Goal: Task Accomplishment & Management: Manage account settings

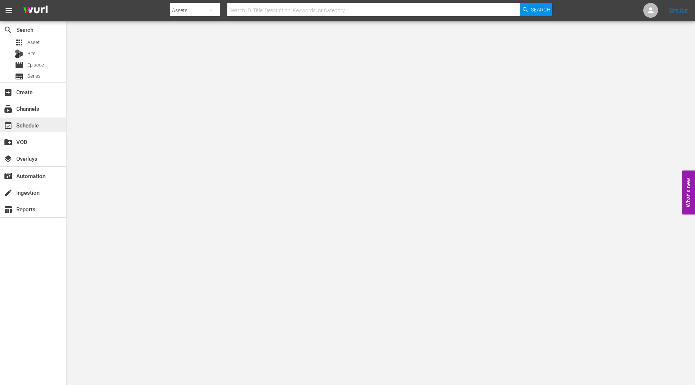
click at [43, 130] on div "event_available Schedule" at bounding box center [33, 125] width 66 height 15
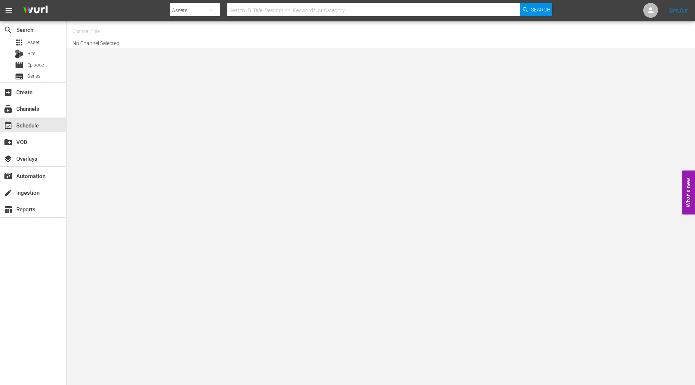
click at [138, 34] on input "text" at bounding box center [119, 32] width 95 height 18
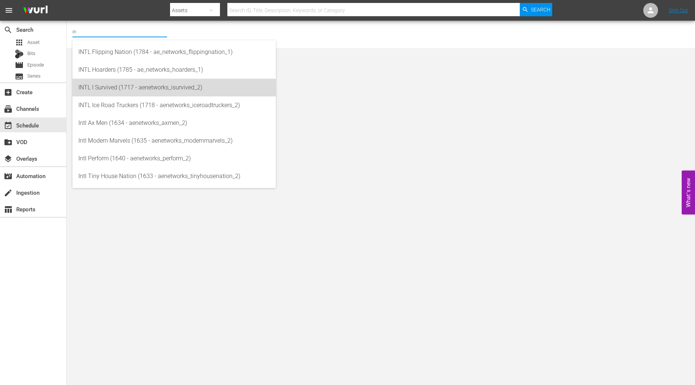
click at [118, 89] on div "INTL I Survived (1717 - aenetworks_isurvived_2)" at bounding box center [174, 88] width 192 height 18
type input "INTL I Survived (1717 - aenetworks_isurvived_2)"
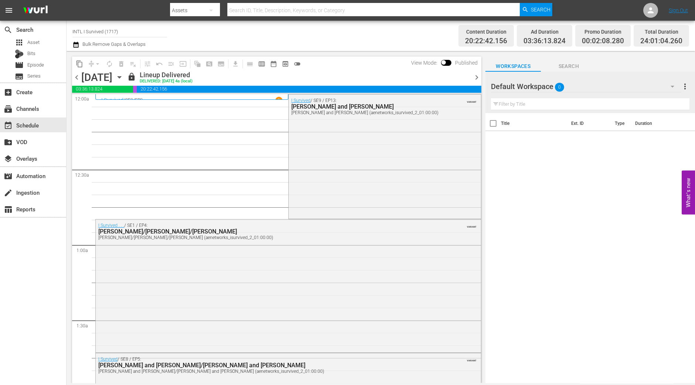
click at [124, 76] on icon "button" at bounding box center [119, 77] width 8 height 8
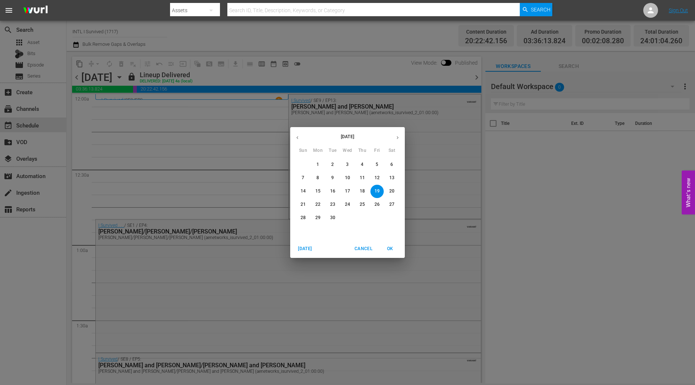
click at [397, 135] on icon "button" at bounding box center [398, 138] width 6 height 6
click at [301, 188] on button "12" at bounding box center [303, 191] width 13 height 13
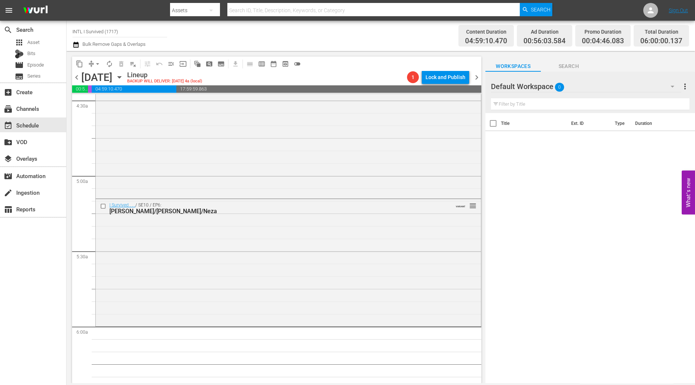
scroll to position [786, 0]
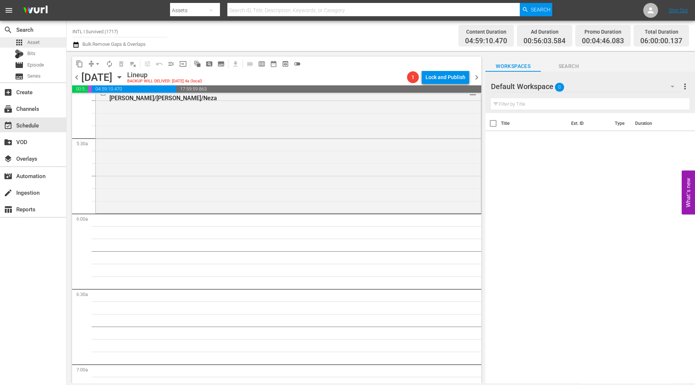
click at [42, 43] on div "apps Asset" at bounding box center [33, 42] width 66 height 10
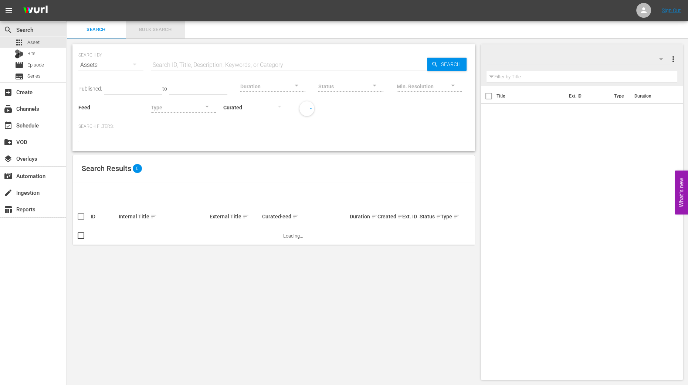
click at [161, 29] on span "Bulk Search" at bounding box center [155, 30] width 50 height 9
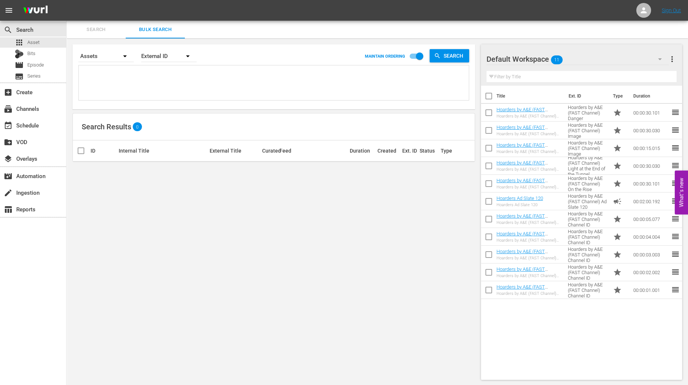
click at [556, 308] on div "Title Ext. ID Type Duration Hoarders by A&E (FAST Channel) Danger Hoarders by A…" at bounding box center [581, 231] width 201 height 291
click at [556, 63] on icon "button" at bounding box center [660, 59] width 9 height 9
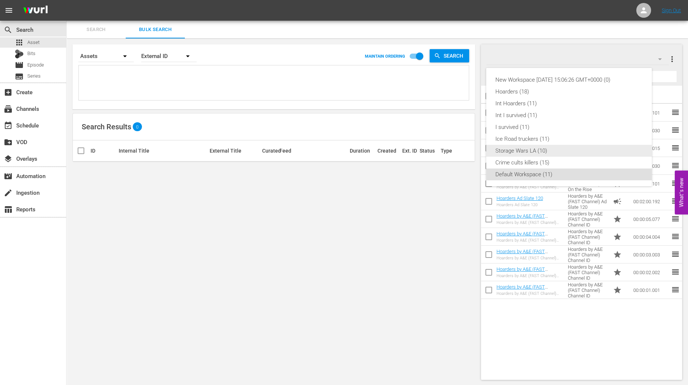
click at [540, 151] on div "Storage Wars LA (10)" at bounding box center [569, 151] width 148 height 12
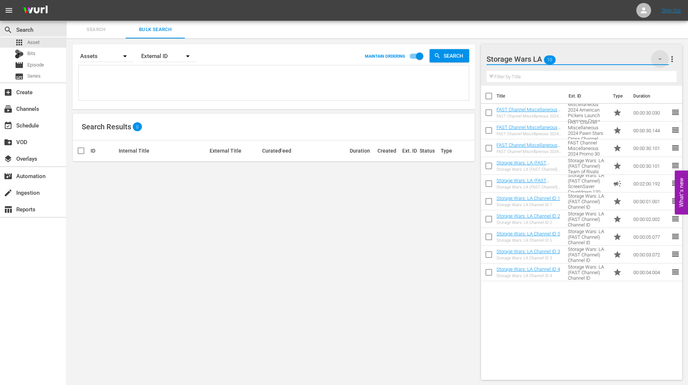
click at [556, 63] on icon "button" at bounding box center [660, 59] width 9 height 9
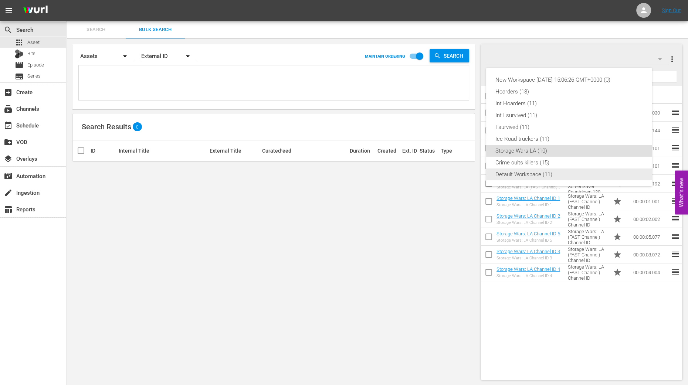
click at [545, 173] on div "Default Workspace (11)" at bounding box center [569, 175] width 148 height 12
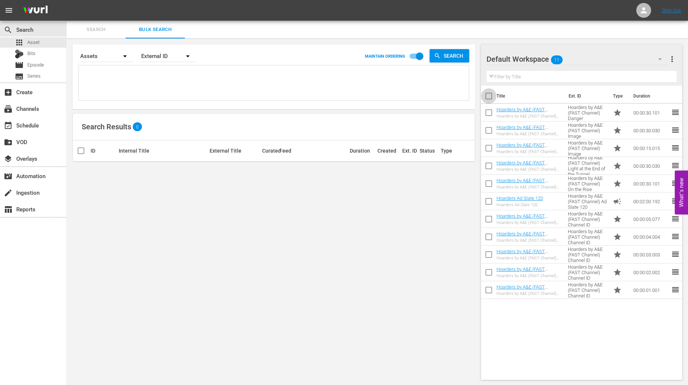
click at [491, 96] on input "checkbox" at bounding box center [489, 98] width 16 height 16
checkbox input "true"
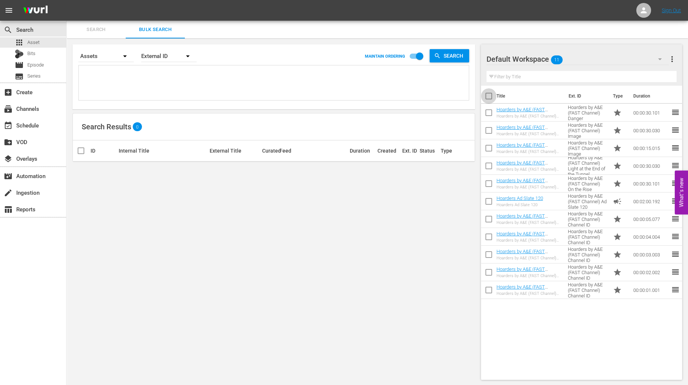
checkbox input "true"
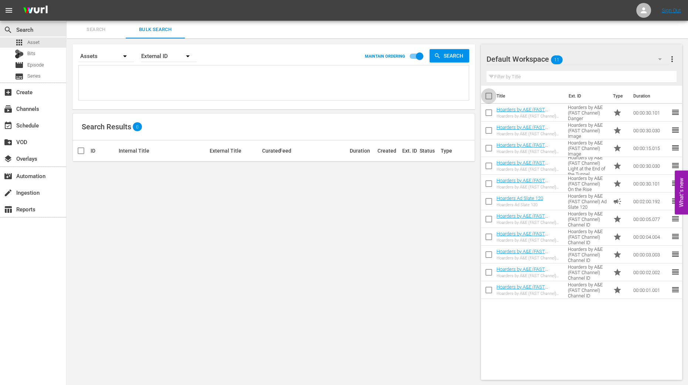
checkbox input "true"
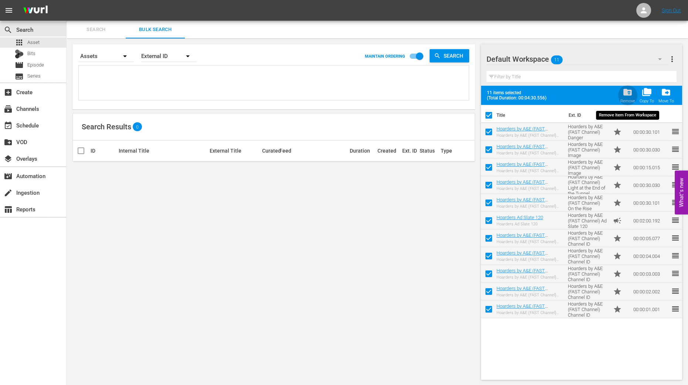
click at [556, 95] on span "folder_delete" at bounding box center [628, 92] width 10 height 10
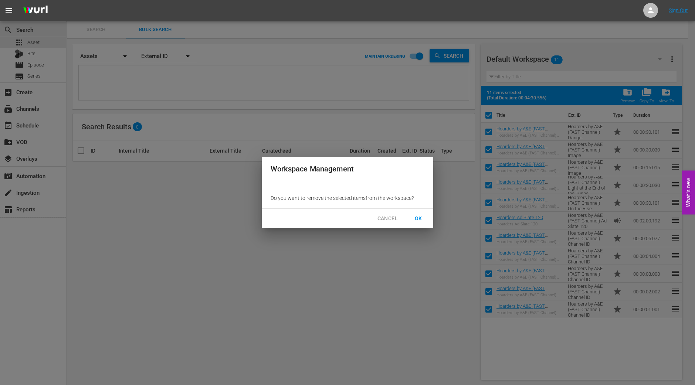
click at [424, 219] on span "OK" at bounding box center [419, 218] width 12 height 9
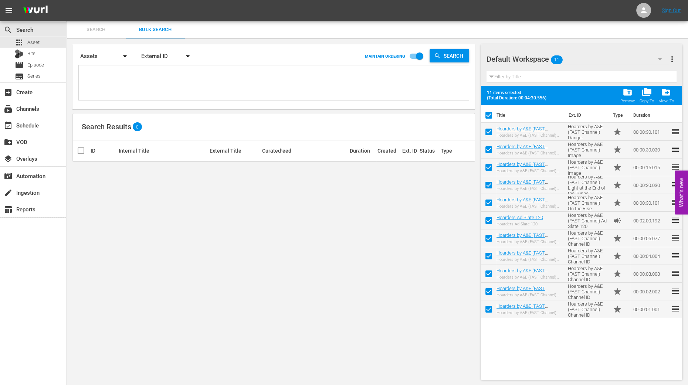
click at [556, 58] on icon "button" at bounding box center [660, 59] width 9 height 9
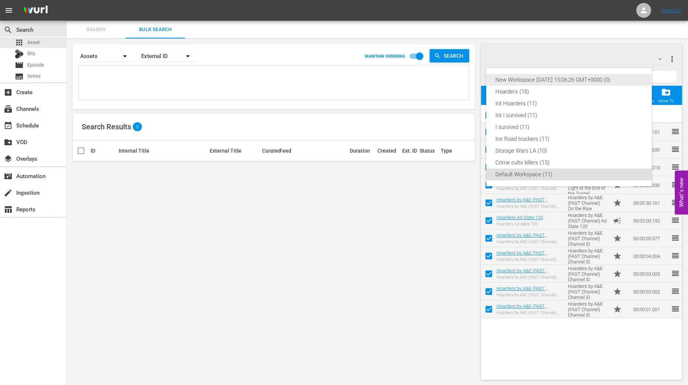
checkbox input "false"
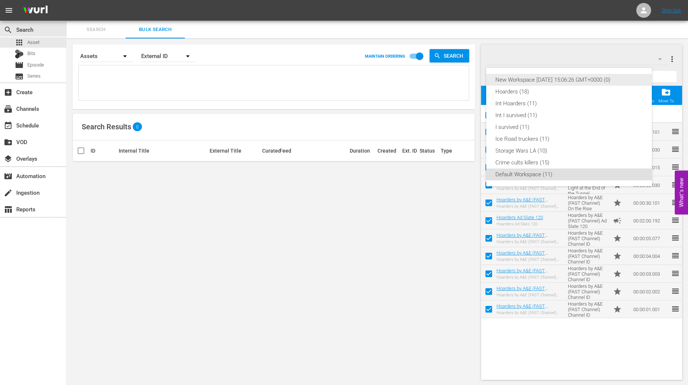
checkbox input "false"
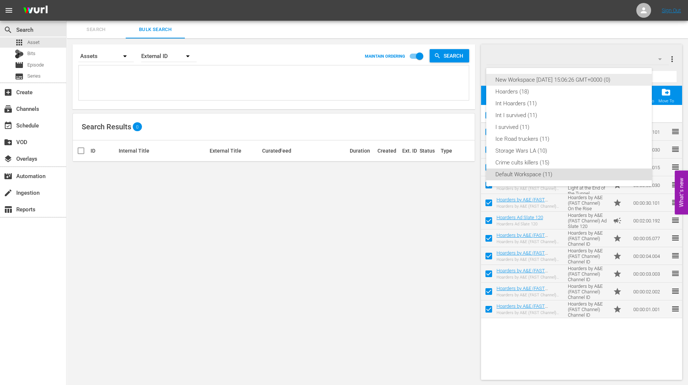
checkbox input "false"
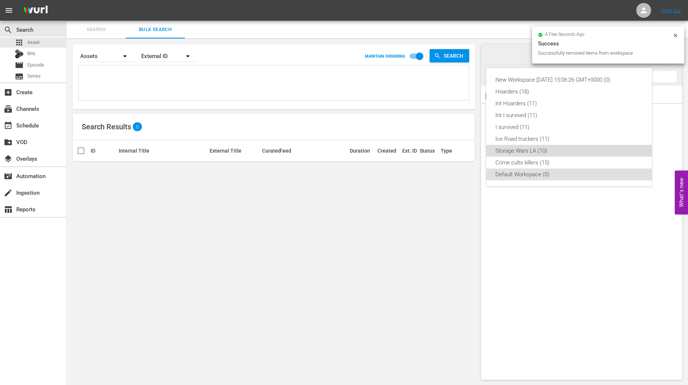
click at [530, 151] on div "Storage Wars LA (10)" at bounding box center [569, 151] width 148 height 12
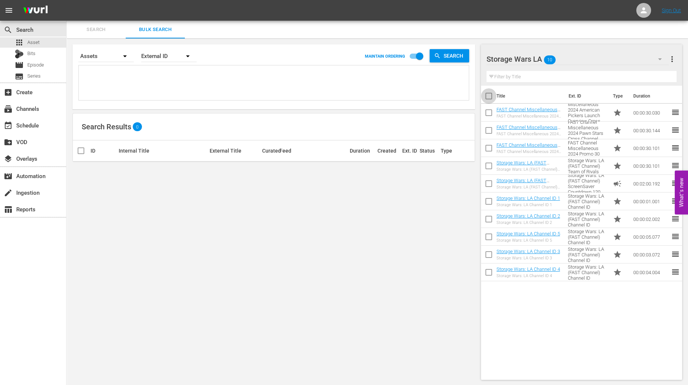
click at [493, 98] on input "checkbox" at bounding box center [489, 98] width 16 height 16
checkbox input "true"
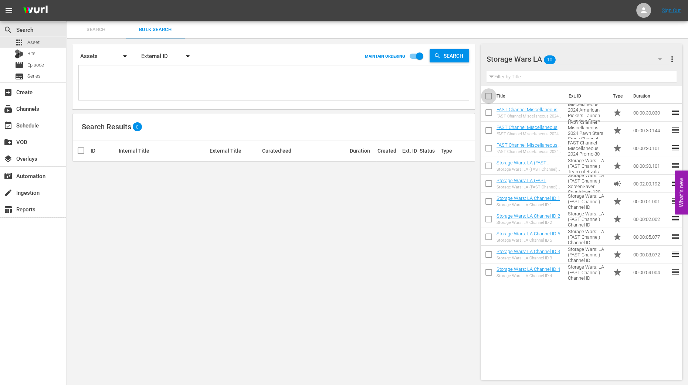
checkbox input "true"
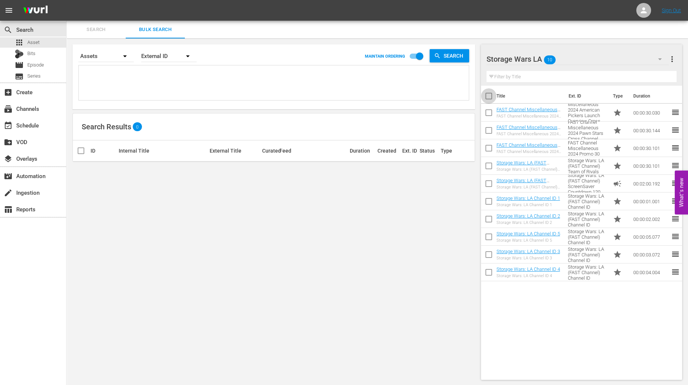
checkbox input "true"
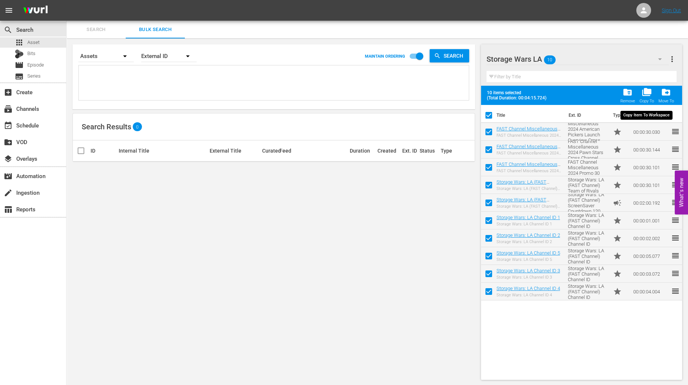
click at [556, 92] on span "folder_copy" at bounding box center [647, 92] width 10 height 10
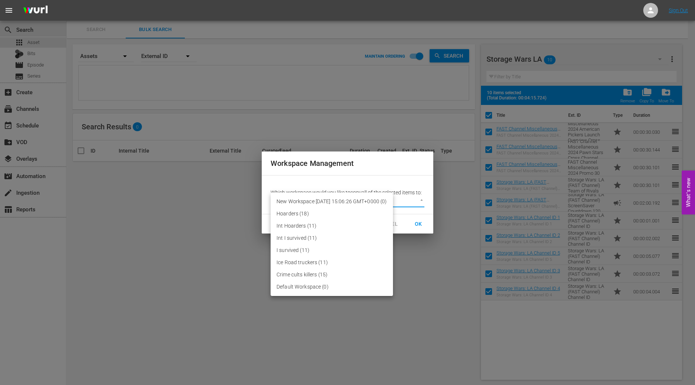
click at [370, 198] on body "menu Sign Out search Search apps Asset Bits movie Episode subtitles Series add_…" at bounding box center [347, 192] width 695 height 385
click at [341, 290] on li "Default Workspace (0)" at bounding box center [332, 287] width 122 height 12
type input "2095"
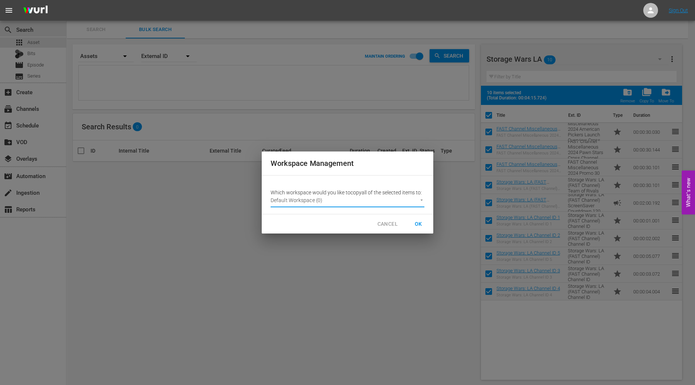
click at [425, 224] on button "OK" at bounding box center [419, 224] width 24 height 14
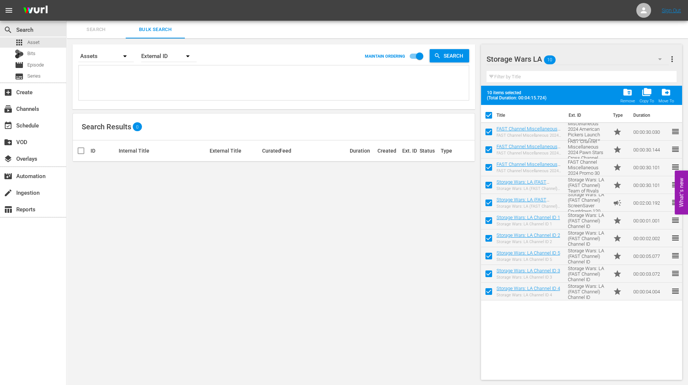
checkbox input "false"
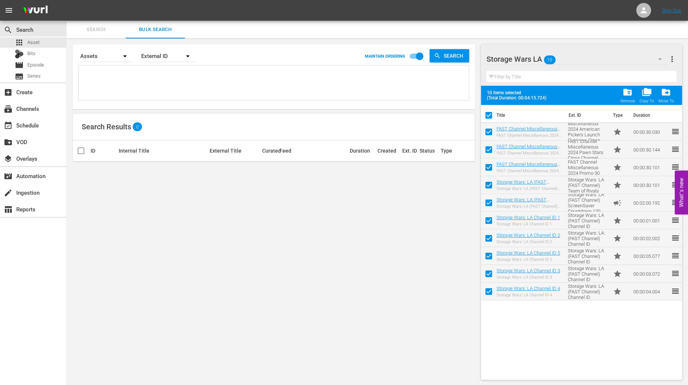
checkbox input "false"
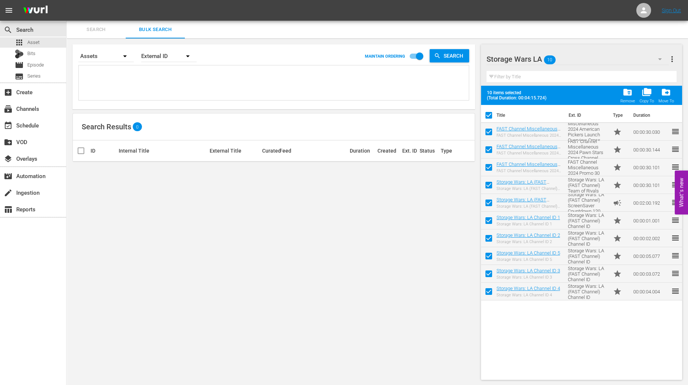
checkbox input "false"
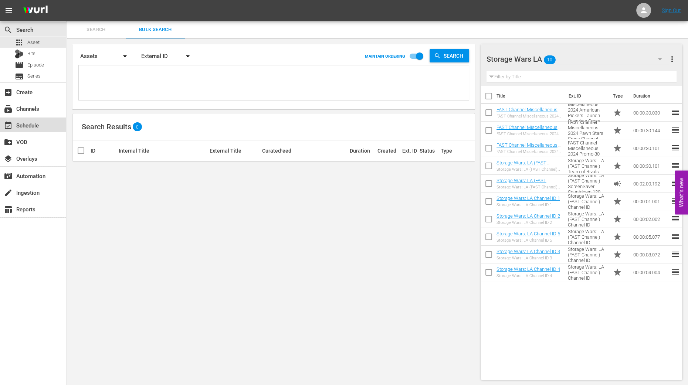
click at [33, 125] on div "event_available Schedule" at bounding box center [20, 124] width 41 height 7
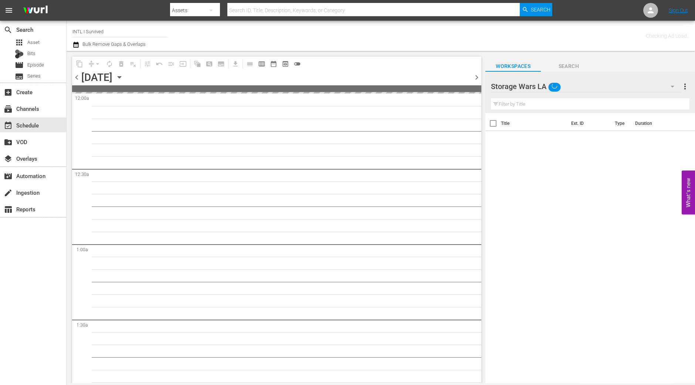
click at [112, 29] on input "INTL I Survived" at bounding box center [119, 32] width 95 height 18
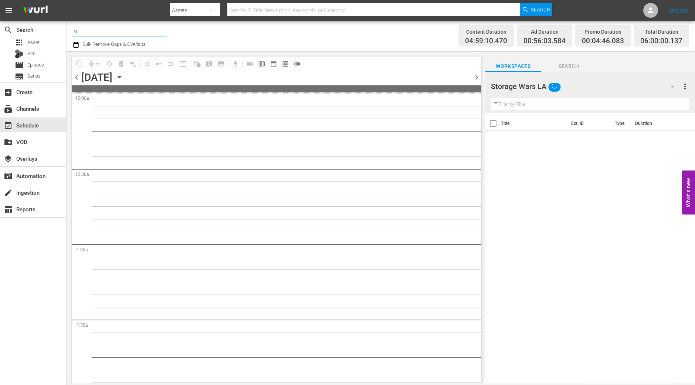
type input "I"
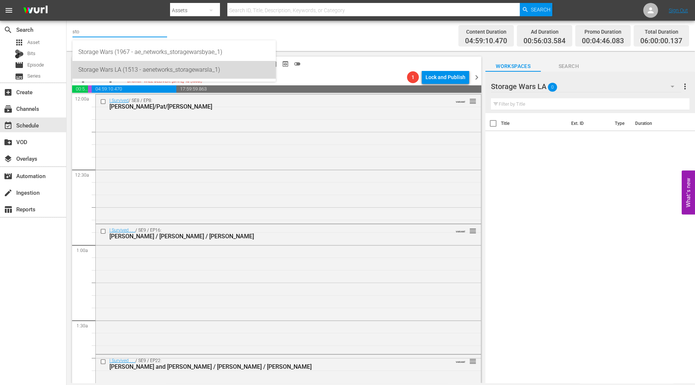
click at [108, 68] on div "Storage Wars LA (1513 - aenetworks_storagewarsla_1)" at bounding box center [174, 70] width 192 height 18
type input "Storage Wars LA (1513 - aenetworks_storagewarsla_1)"
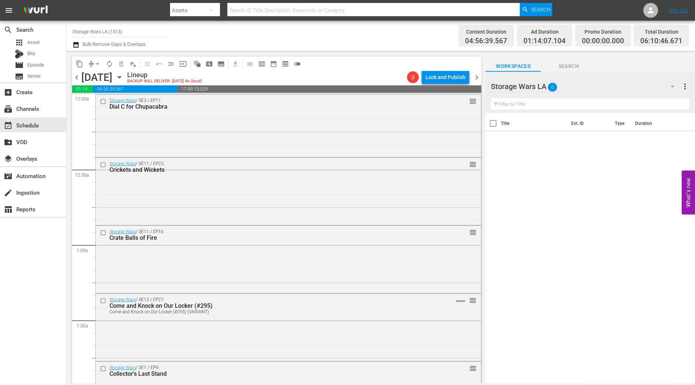
click at [124, 73] on icon "button" at bounding box center [119, 77] width 8 height 8
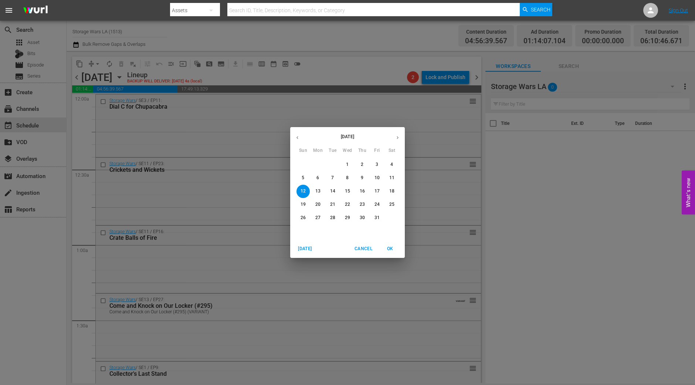
click at [305, 178] on span "5" at bounding box center [303, 178] width 13 height 6
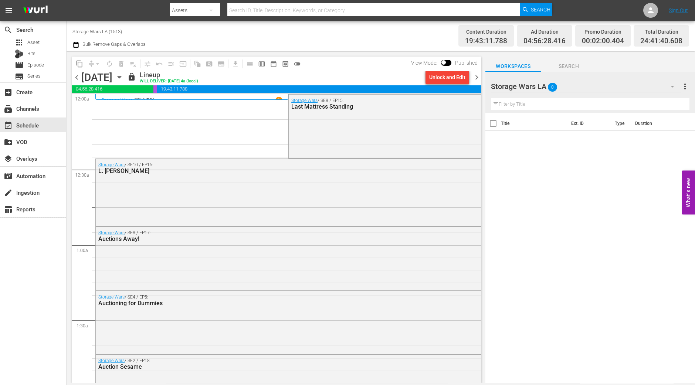
click at [475, 74] on span "chevron_right" at bounding box center [476, 77] width 9 height 9
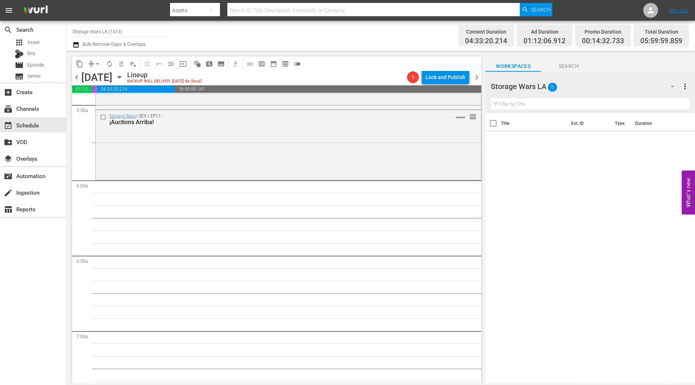
scroll to position [832, 0]
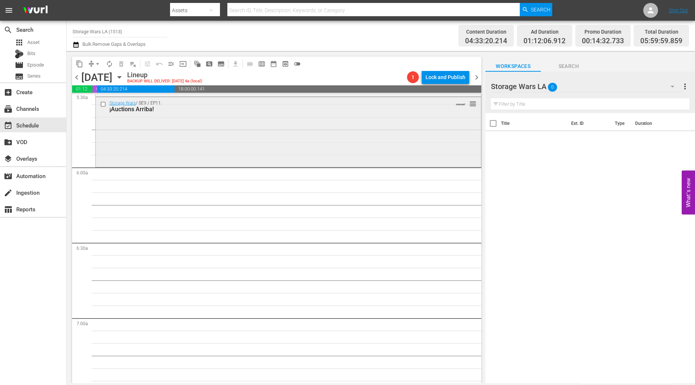
click at [285, 143] on div "Storage Wars / SE9 / EP11: ¡Auctions Arriba! VARIANT reorder" at bounding box center [288, 131] width 385 height 68
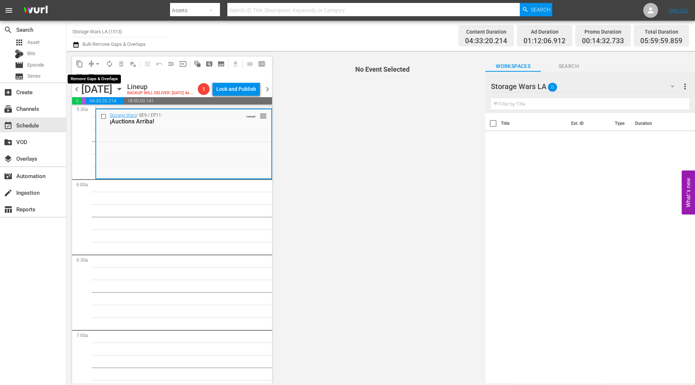
click at [98, 63] on span "arrow_drop_down" at bounding box center [97, 63] width 7 height 7
click at [101, 78] on li "Align to Midnight" at bounding box center [98, 78] width 78 height 12
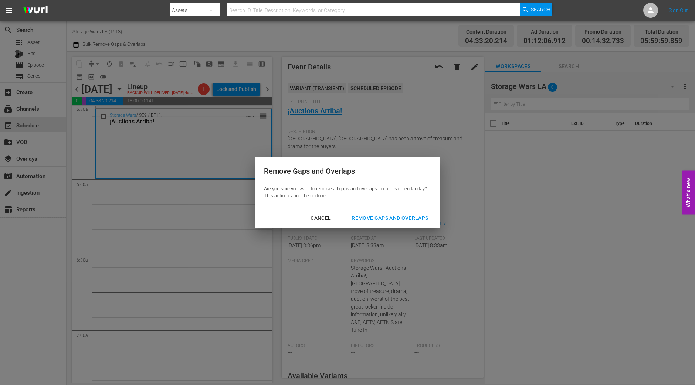
click at [411, 216] on div "Remove Gaps and Overlaps" at bounding box center [390, 218] width 88 height 9
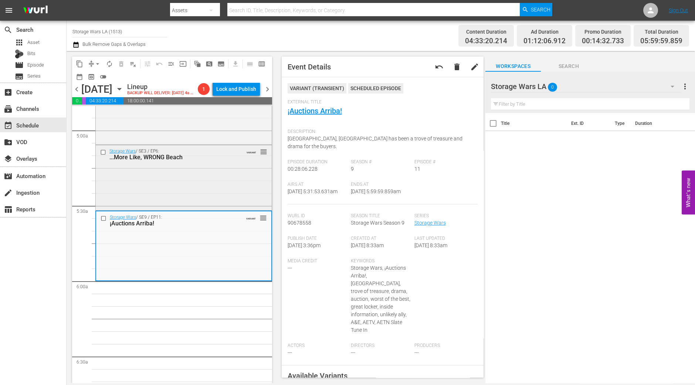
scroll to position [739, 0]
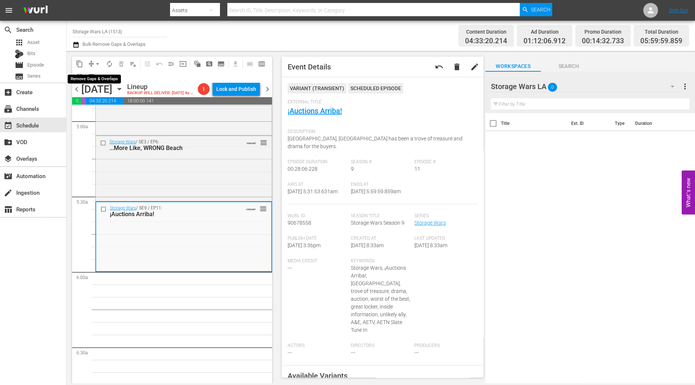
click at [96, 64] on span "arrow_drop_down" at bounding box center [97, 63] width 7 height 7
click at [94, 77] on li "Align to Midnight" at bounding box center [98, 78] width 78 height 12
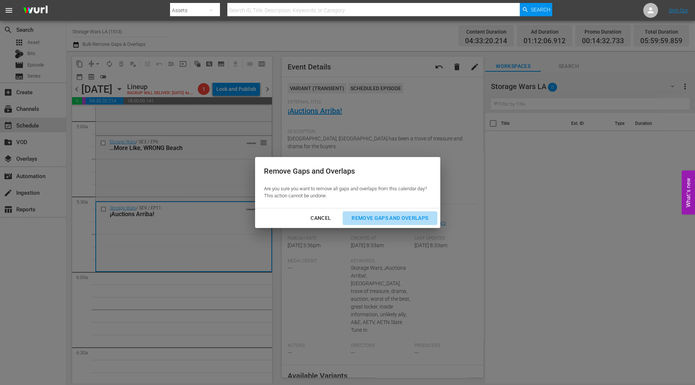
click at [412, 214] on div "Remove Gaps and Overlaps" at bounding box center [390, 218] width 88 height 9
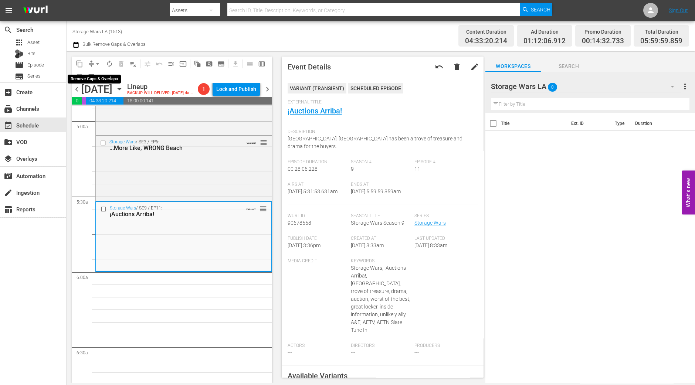
click at [95, 63] on span "arrow_drop_down" at bounding box center [97, 63] width 7 height 7
click at [95, 73] on li "Align to Midnight" at bounding box center [98, 78] width 78 height 12
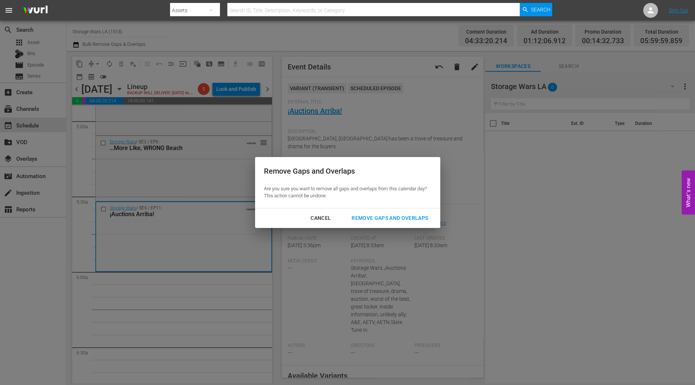
click at [417, 218] on div "Remove Gaps and Overlaps" at bounding box center [390, 218] width 88 height 9
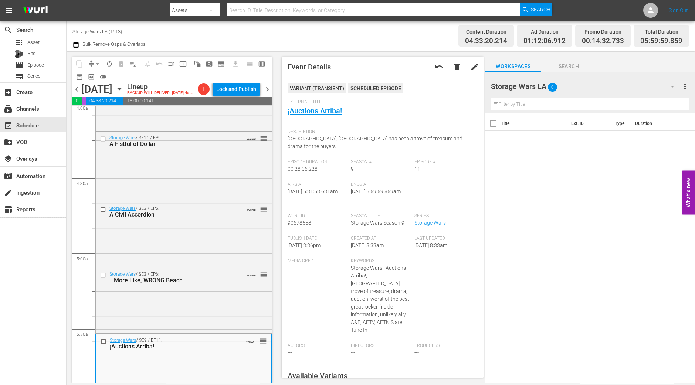
scroll to position [509, 0]
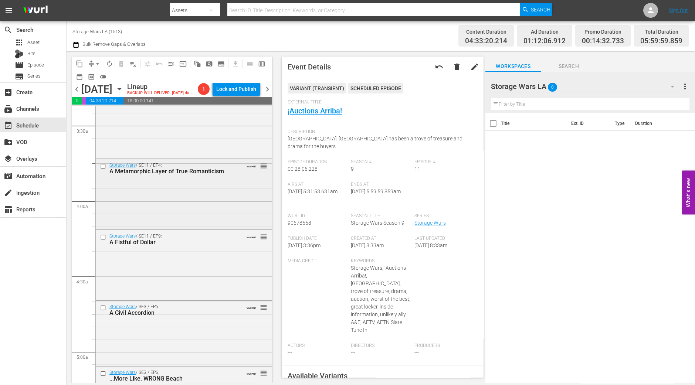
click at [175, 226] on div "Storage Wars / SE11 / EP4: A Metamorphic Layer of True Romanticism VARIANT reor…" at bounding box center [184, 193] width 176 height 68
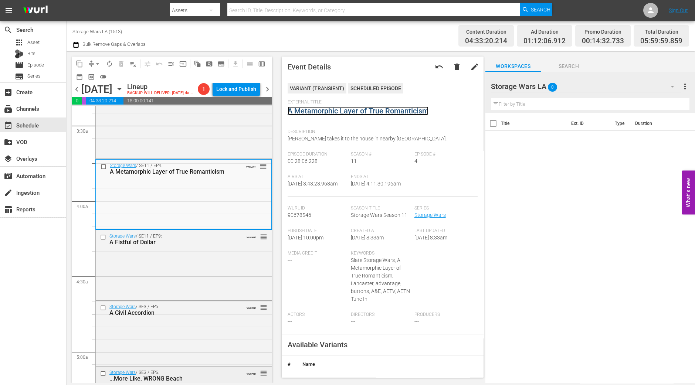
scroll to position [832, 0]
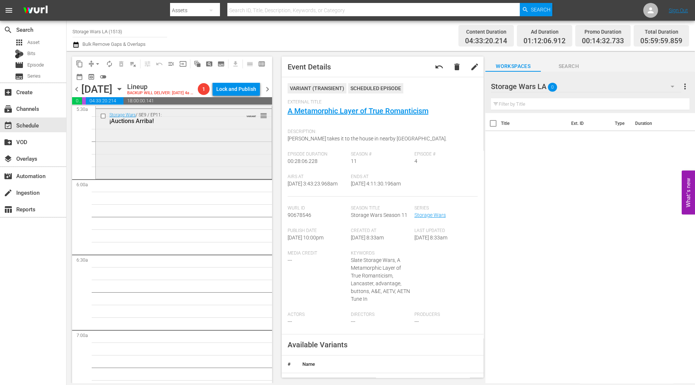
click at [179, 162] on div "Storage Wars / SE9 / EP11: ¡Auctions Arriba! VARIANT reorder" at bounding box center [184, 143] width 176 height 68
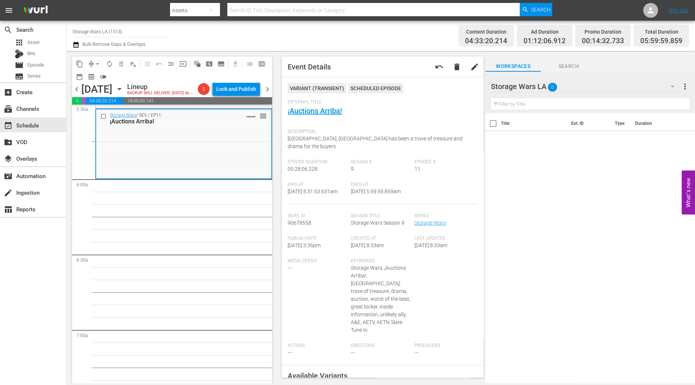
click at [95, 67] on span "arrow_drop_down" at bounding box center [97, 63] width 7 height 7
click at [94, 74] on li "Align to Midnight" at bounding box center [98, 78] width 78 height 12
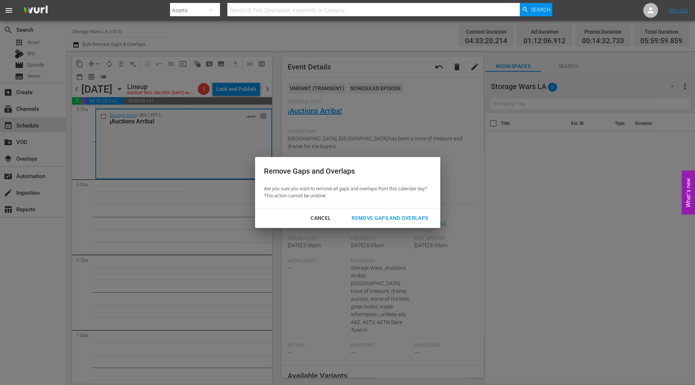
click at [420, 219] on div "Remove Gaps and Overlaps" at bounding box center [390, 218] width 88 height 9
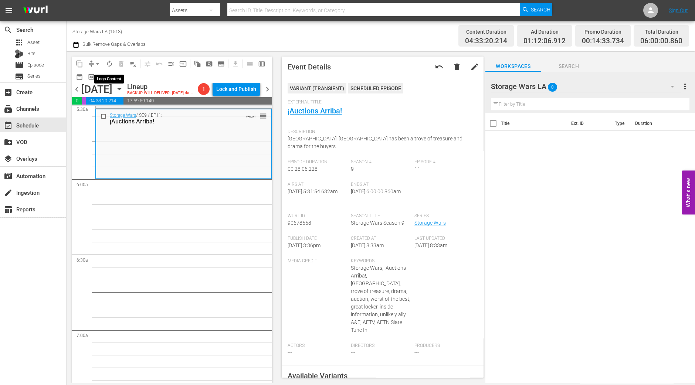
click at [109, 67] on span "autorenew_outlined" at bounding box center [109, 63] width 7 height 7
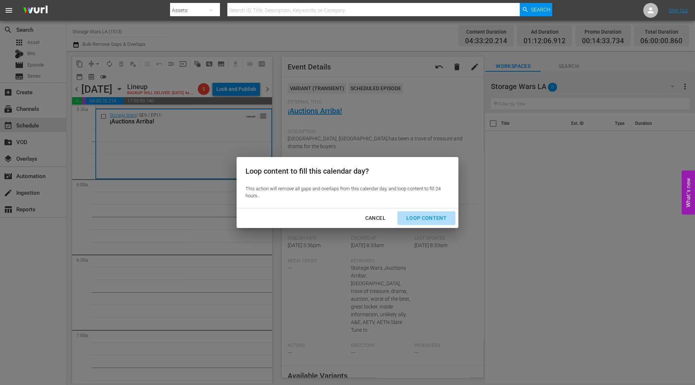
click at [430, 223] on button "Loop Content" at bounding box center [427, 219] width 58 height 14
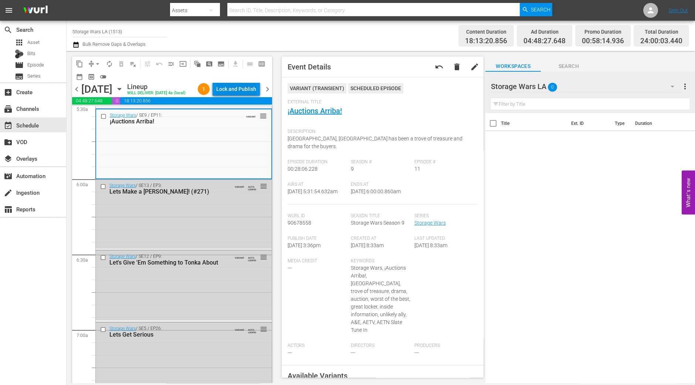
click at [245, 90] on div "Lock and Publish" at bounding box center [236, 88] width 40 height 13
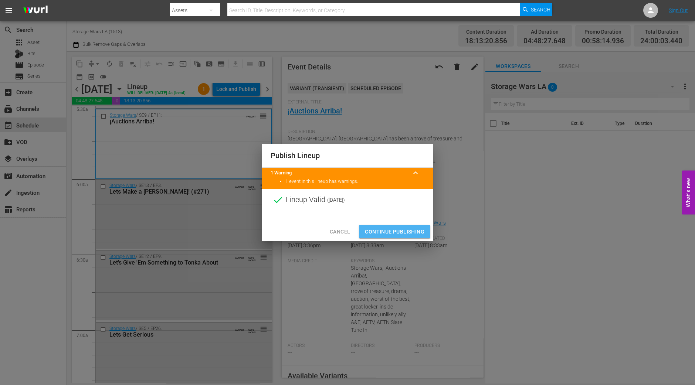
click at [414, 228] on span "Continue Publishing" at bounding box center [395, 231] width 60 height 9
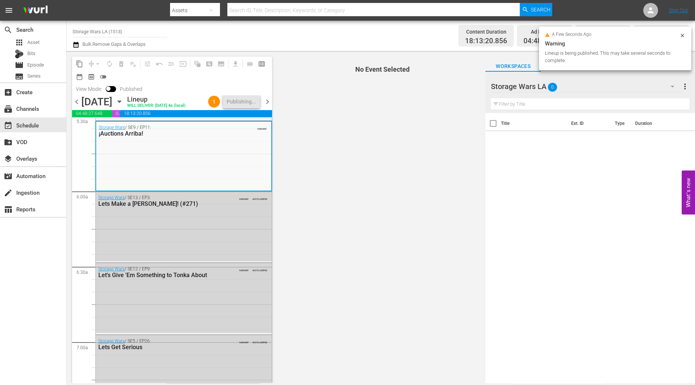
click at [266, 101] on span "chevron_right" at bounding box center [267, 101] width 9 height 9
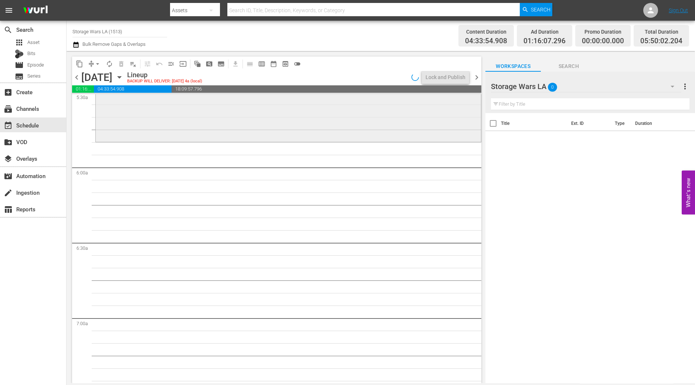
click at [260, 126] on div "Storage Wars / SE11 / EP29: We Don't Use the `S' Word Around Here reorder" at bounding box center [288, 107] width 385 height 66
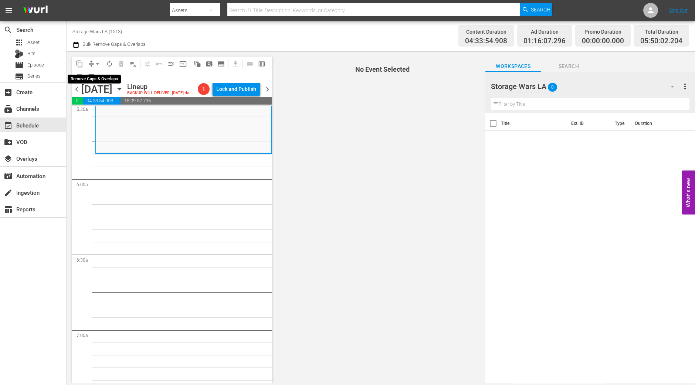
click at [99, 60] on span "arrow_drop_down" at bounding box center [97, 63] width 7 height 7
click at [95, 75] on li "Align to Midnight" at bounding box center [98, 78] width 78 height 12
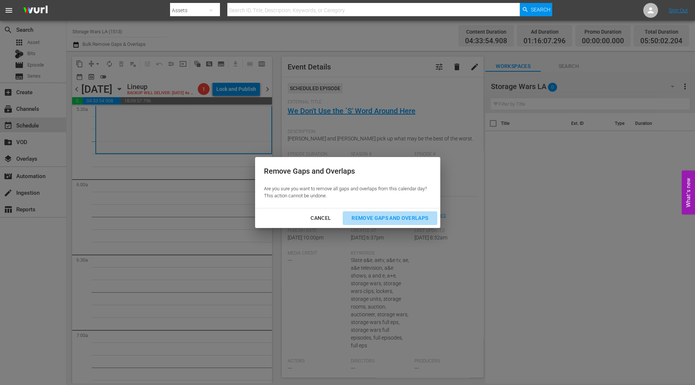
click at [407, 221] on div "Remove Gaps and Overlaps" at bounding box center [390, 218] width 88 height 9
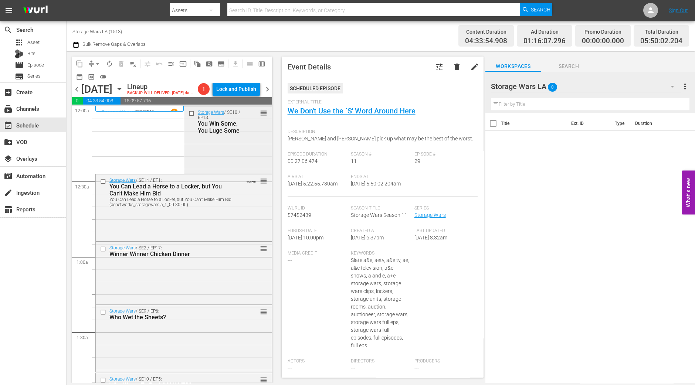
click at [219, 165] on div "Storage Wars / SE10 / EP13: You Win Some, You Luge Some reorder" at bounding box center [228, 140] width 88 height 66
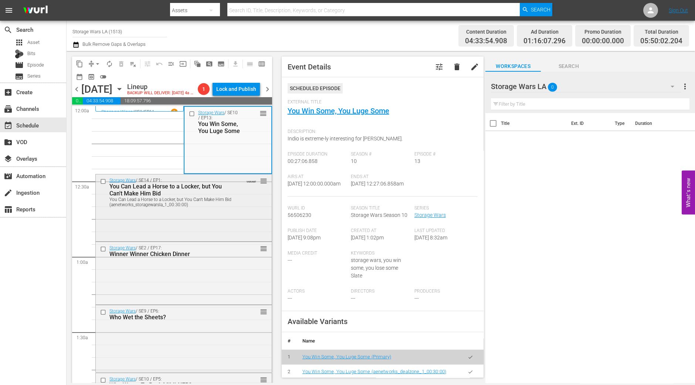
click at [235, 229] on div "Storage Wars / SE14 / EP1: You Can Lead a Horse to a Locker, but You Can't Make…" at bounding box center [184, 207] width 176 height 65
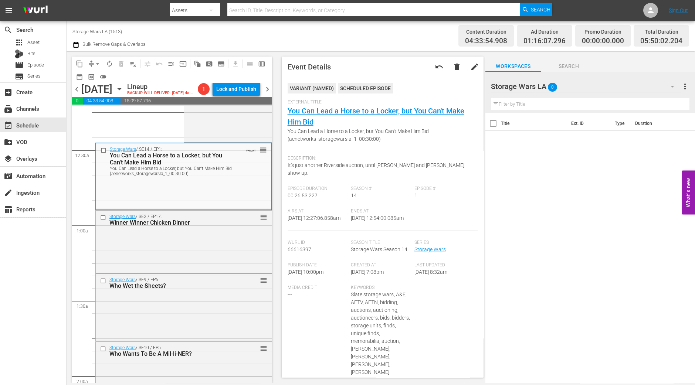
scroll to position [46, 0]
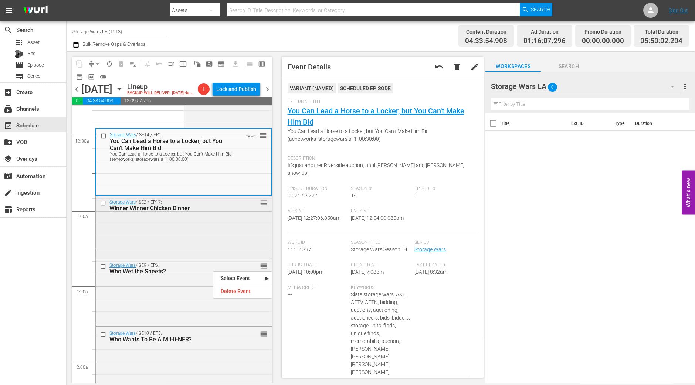
click at [213, 219] on div "Storage Wars / SE2 / EP17: Winner Winner Chicken Dinner reorder" at bounding box center [184, 226] width 176 height 61
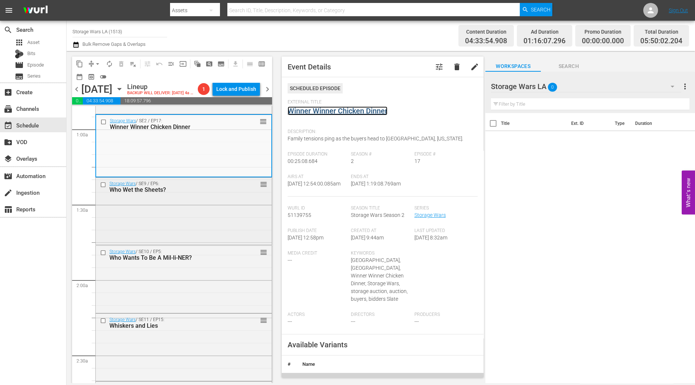
scroll to position [139, 0]
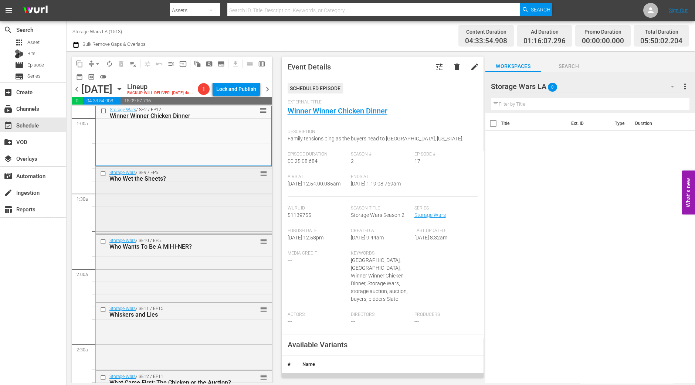
click at [208, 227] on div "Storage Wars / SE9 / EP6: Who Wet the Sheets? reorder" at bounding box center [184, 200] width 176 height 66
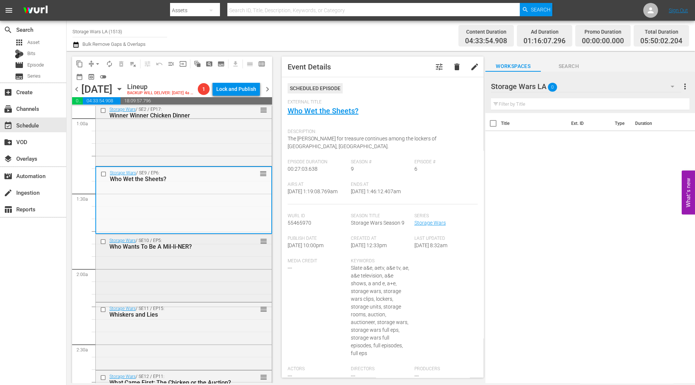
click at [195, 276] on div "Storage Wars / SE10 / EP5: Who Wants To Be A Mil-li-NER? reorder" at bounding box center [184, 268] width 176 height 66
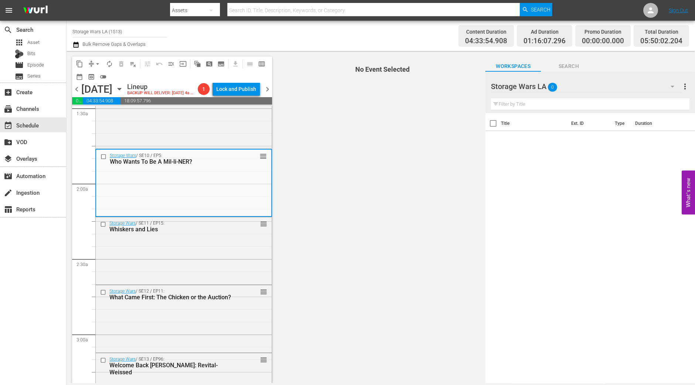
scroll to position [231, 0]
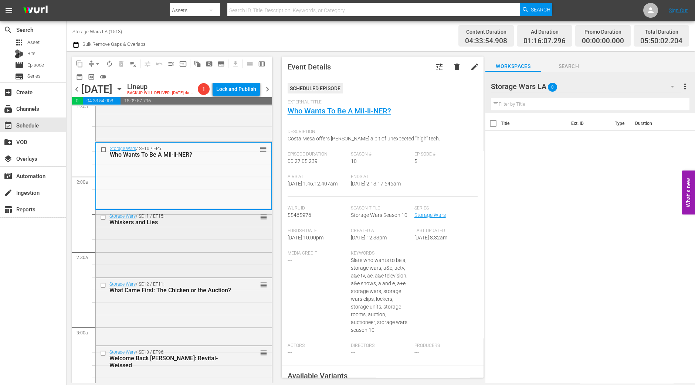
click at [196, 251] on div "Storage Wars / SE11 / EP15: Whiskers and Lies reorder" at bounding box center [184, 243] width 176 height 66
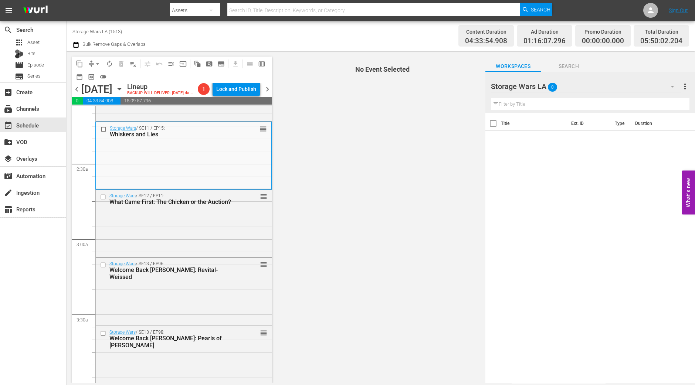
scroll to position [323, 0]
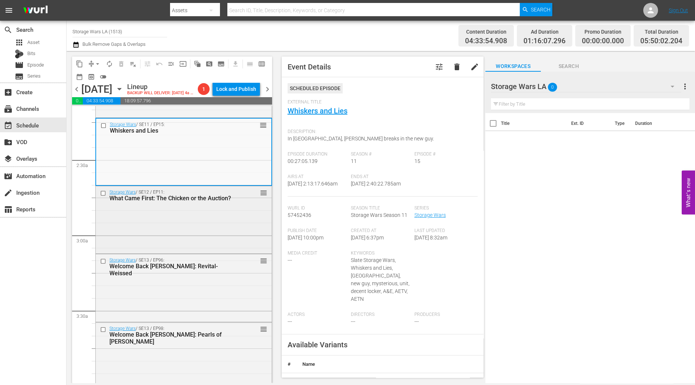
click at [244, 203] on div "Storage Wars / SE12 / EP11: What Came First: The Chicken or the Auction? reorder" at bounding box center [184, 195] width 176 height 18
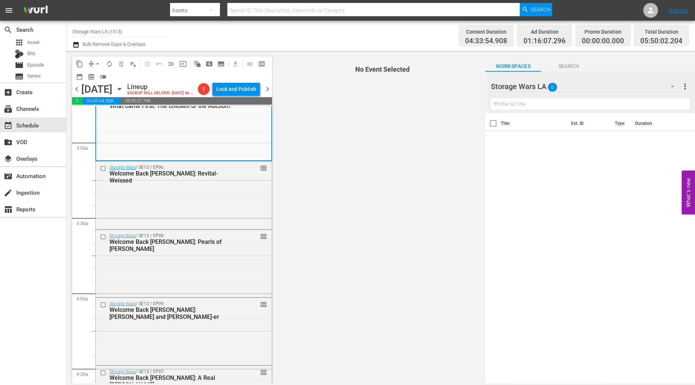
scroll to position [369, 0]
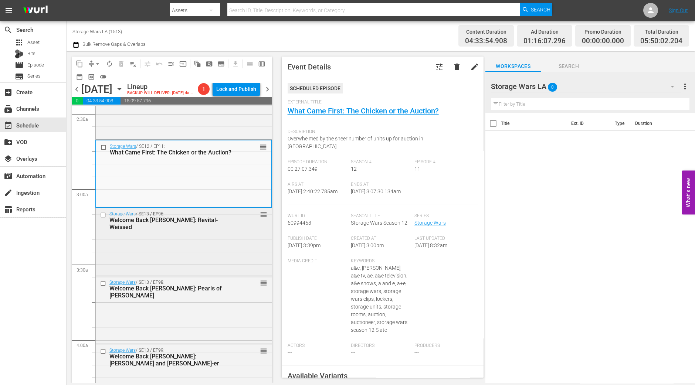
click at [185, 247] on div "Storage Wars / SE13 / EP96: Welcome Back Barry: Revital-Weissed reorder" at bounding box center [184, 241] width 176 height 66
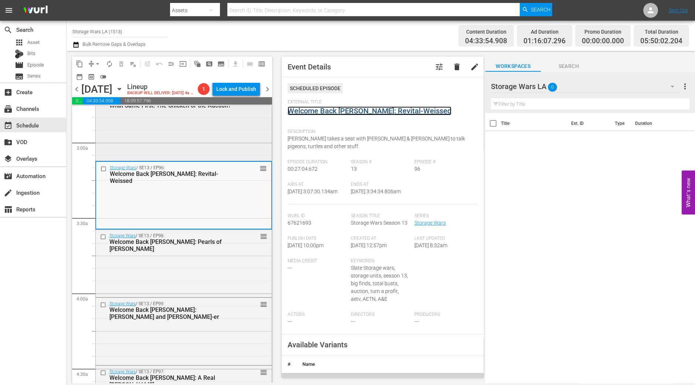
scroll to position [462, 0]
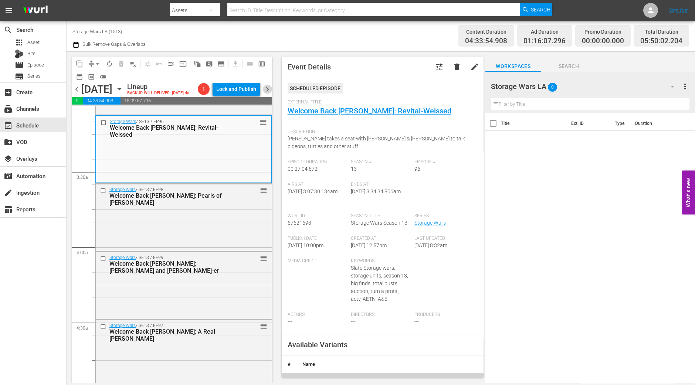
click at [270, 87] on span "chevron_right" at bounding box center [267, 89] width 9 height 9
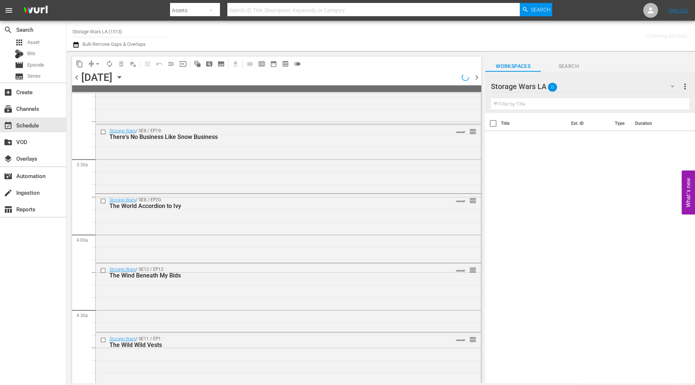
scroll to position [693, 0]
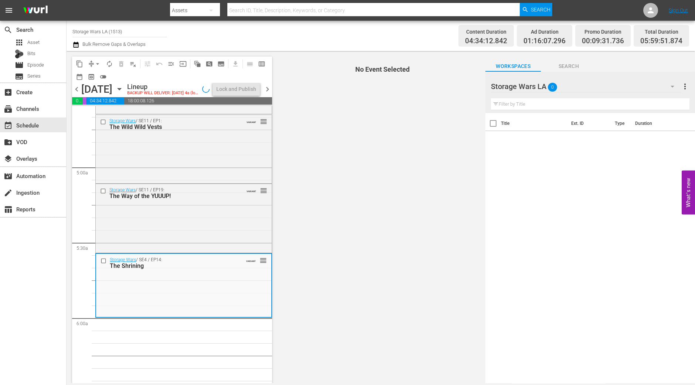
click at [99, 63] on span "arrow_drop_down" at bounding box center [97, 63] width 7 height 7
click at [109, 81] on li "Align to Midnight" at bounding box center [97, 78] width 61 height 12
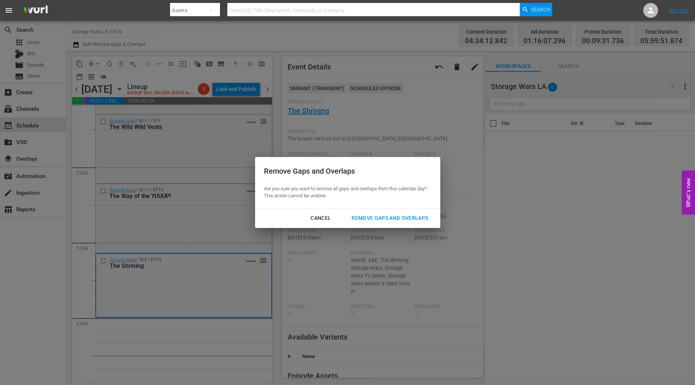
click at [372, 223] on button "Remove Gaps and Overlaps" at bounding box center [390, 219] width 94 height 14
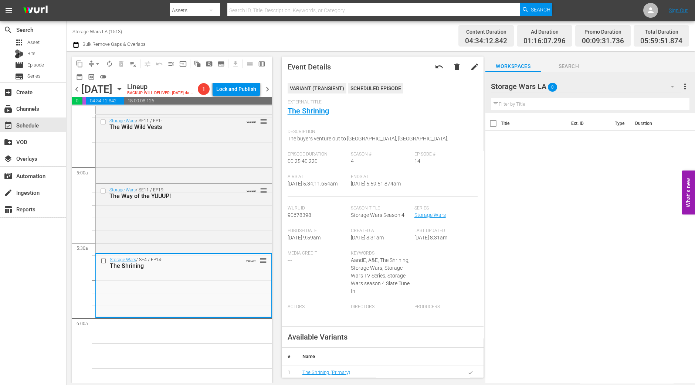
click at [76, 94] on span "chevron_left" at bounding box center [76, 89] width 9 height 9
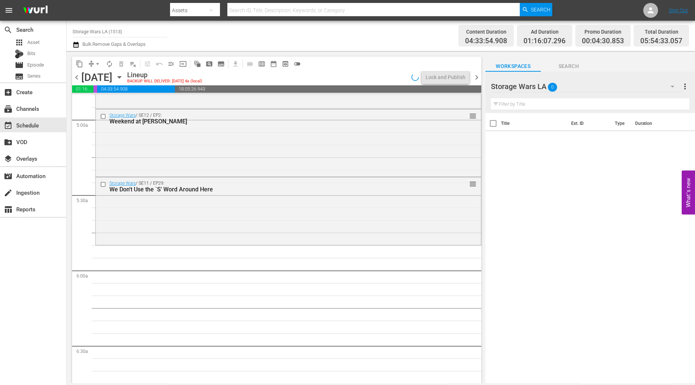
scroll to position [769, 0]
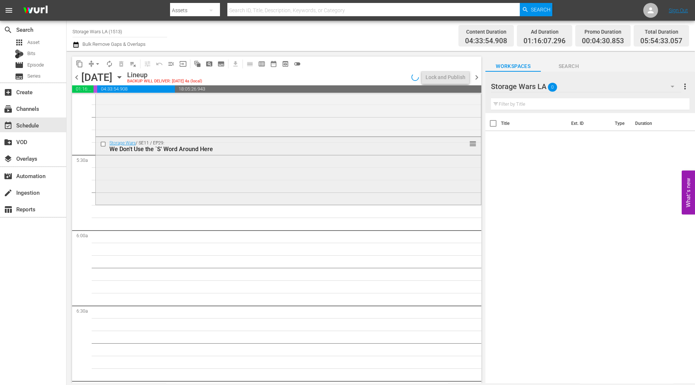
click at [239, 186] on div "Storage Wars / SE11 / EP29: We Don't Use the `S' Word Around Here reorder" at bounding box center [288, 170] width 385 height 66
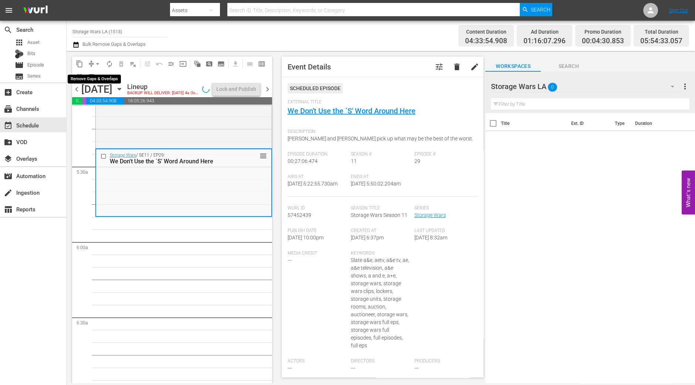
click at [95, 64] on span "arrow_drop_down" at bounding box center [97, 63] width 7 height 7
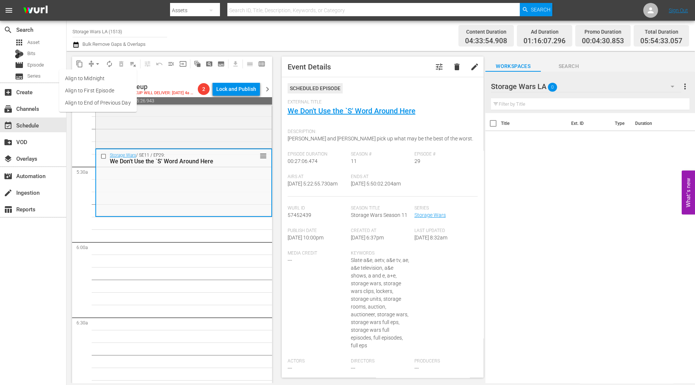
click at [93, 77] on li "Align to Midnight" at bounding box center [98, 78] width 78 height 12
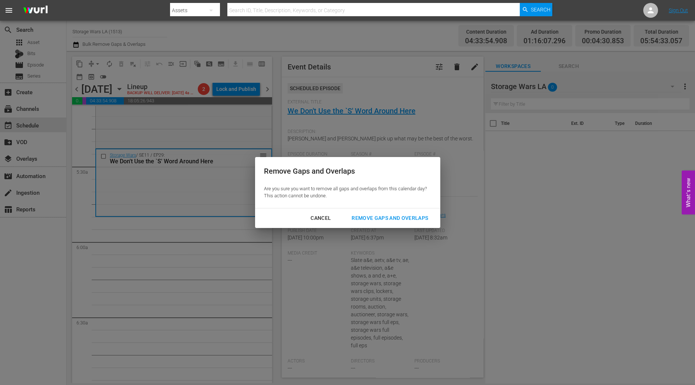
click at [400, 213] on button "Remove Gaps and Overlaps" at bounding box center [390, 219] width 94 height 14
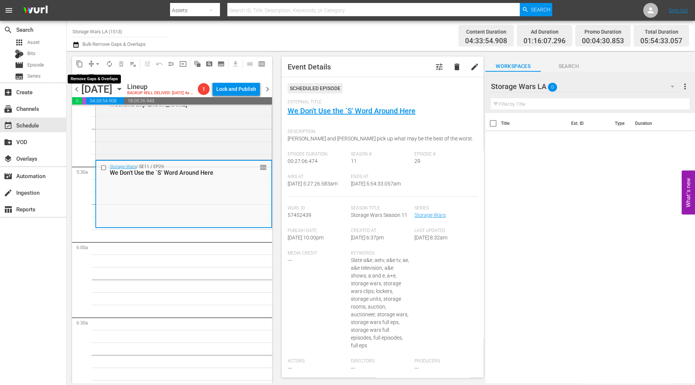
click at [92, 63] on button "arrow_drop_down" at bounding box center [98, 64] width 12 height 12
click at [93, 75] on li "Align to Midnight" at bounding box center [98, 78] width 78 height 12
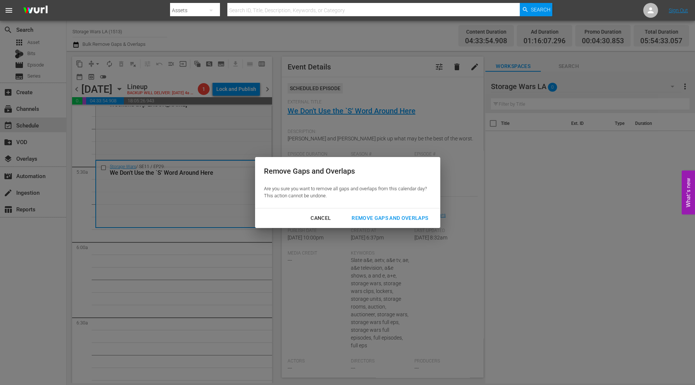
click at [388, 219] on div "Remove Gaps and Overlaps" at bounding box center [390, 218] width 88 height 9
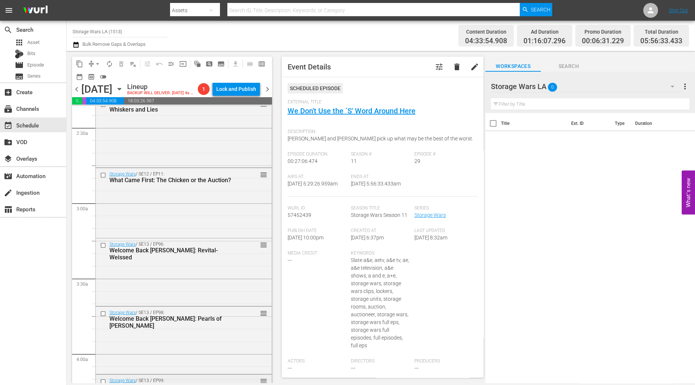
scroll to position [369, 0]
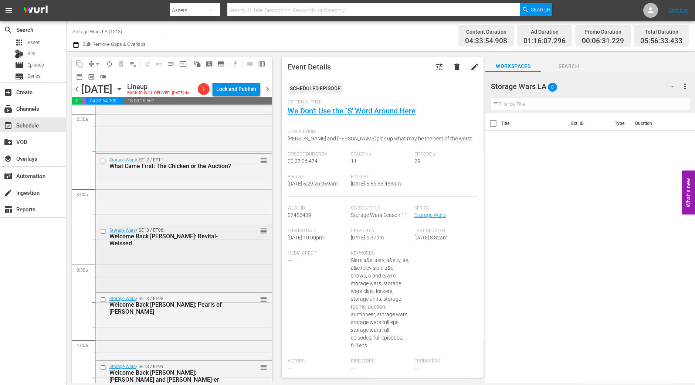
click at [224, 246] on div "Storage Wars / SE13 / EP96: Welcome Back Barry: Revital-Weissed reorder" at bounding box center [184, 257] width 176 height 66
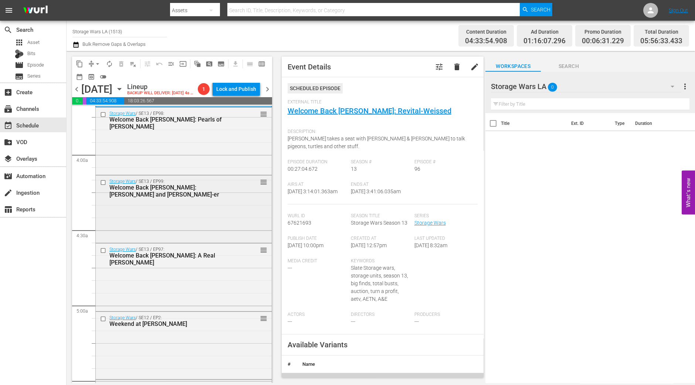
scroll to position [509, 0]
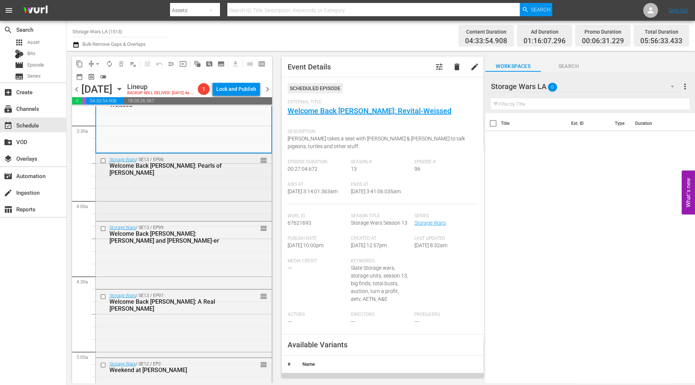
click at [179, 196] on div "Storage Wars / SE13 / EP98: Welcome Back Barry: Pearls of Weiss-Dom reorder" at bounding box center [184, 187] width 176 height 66
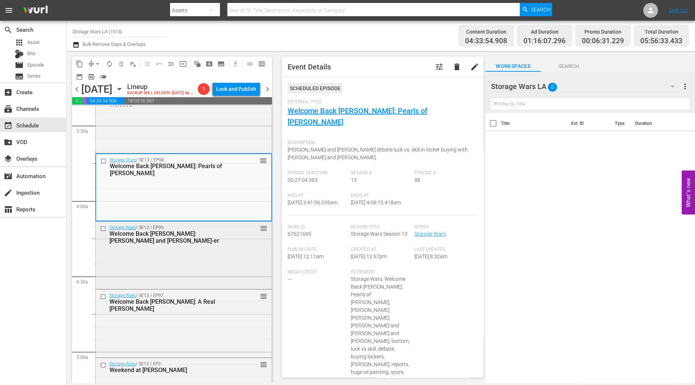
click at [240, 265] on div "Storage Wars / SE13 / EP99: Welcome Back Barry: Older and Weiss-er reorder" at bounding box center [184, 255] width 176 height 66
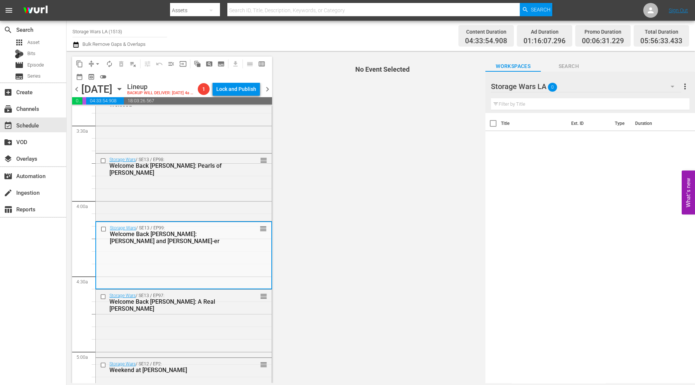
scroll to position [555, 0]
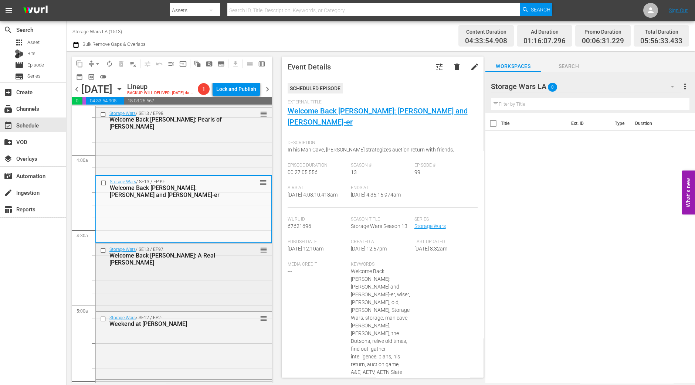
click at [196, 287] on div "Storage Wars / SE13 / EP97: Welcome Back Barry: A Real Weiss Guy reorder" at bounding box center [184, 277] width 176 height 66
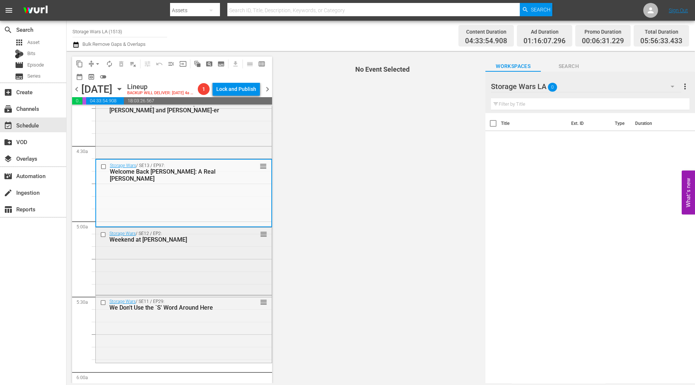
scroll to position [647, 0]
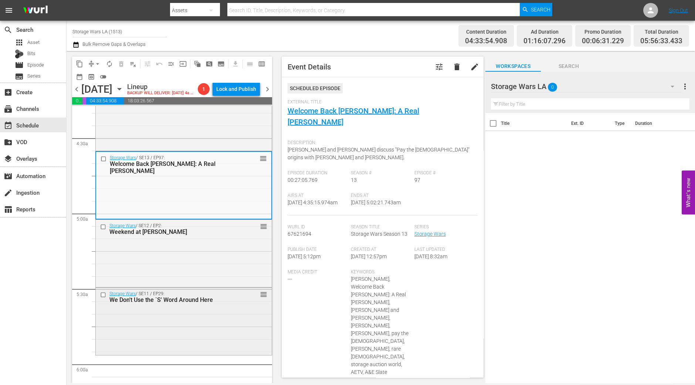
click at [158, 308] on div "Storage Wars / SE11 / EP29: We Don't Use the `S' Word Around Here reorder" at bounding box center [184, 321] width 176 height 66
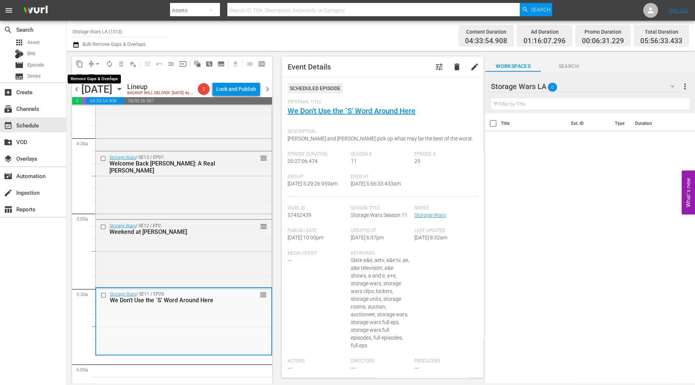
click at [96, 63] on span "arrow_drop_down" at bounding box center [97, 63] width 7 height 7
click at [98, 73] on li "Align to Midnight" at bounding box center [98, 78] width 78 height 12
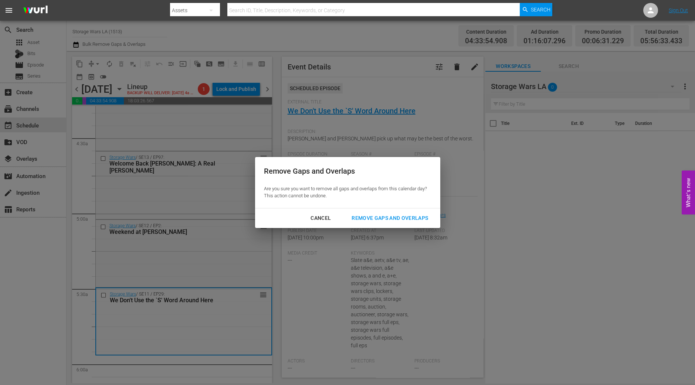
click at [388, 221] on div "Remove Gaps and Overlaps" at bounding box center [390, 218] width 88 height 9
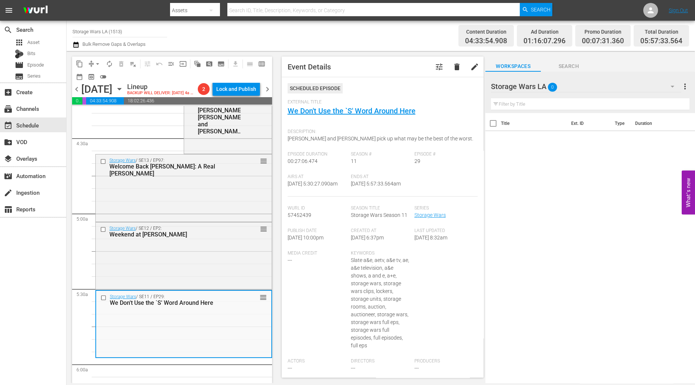
scroll to position [659, 0]
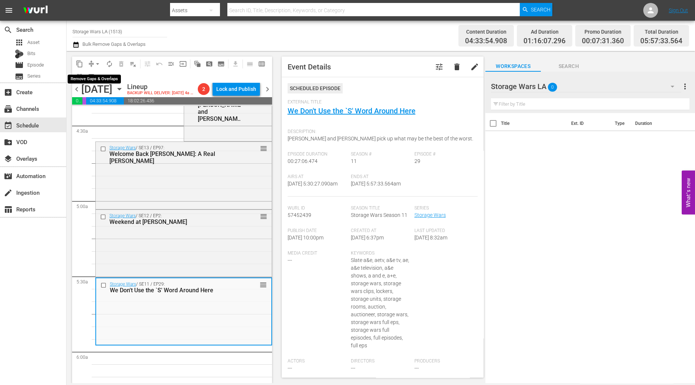
click at [98, 62] on span "arrow_drop_down" at bounding box center [97, 63] width 7 height 7
click at [89, 78] on li "Align to Midnight" at bounding box center [98, 78] width 78 height 12
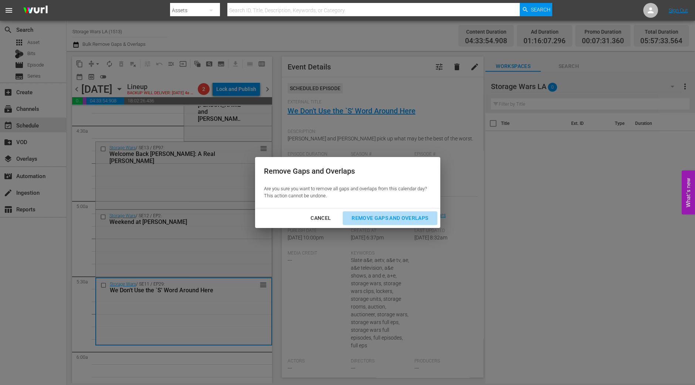
click at [376, 219] on div "Remove Gaps and Overlaps" at bounding box center [390, 218] width 88 height 9
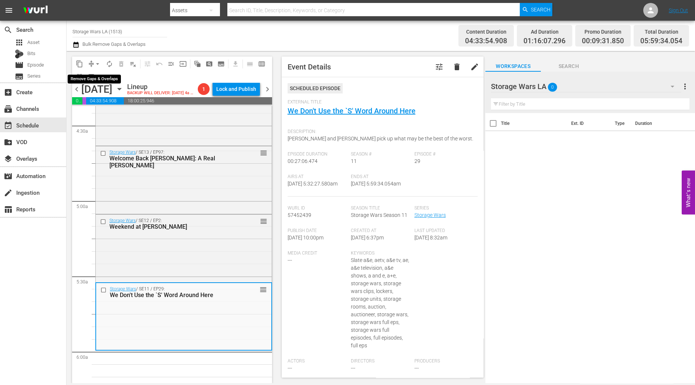
click at [95, 61] on span "arrow_drop_down" at bounding box center [97, 63] width 7 height 7
click at [94, 74] on li "Align to Midnight" at bounding box center [98, 78] width 78 height 12
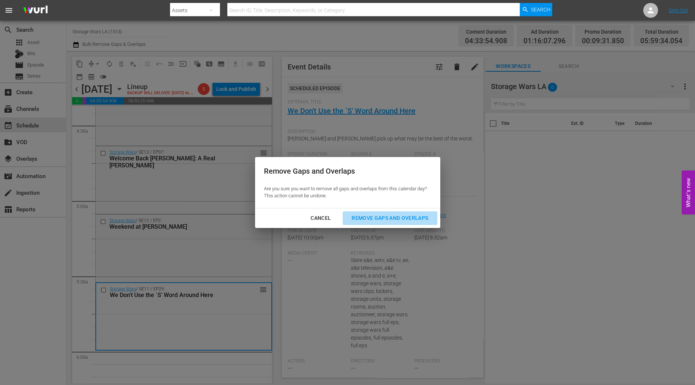
click at [420, 219] on div "Remove Gaps and Overlaps" at bounding box center [390, 218] width 88 height 9
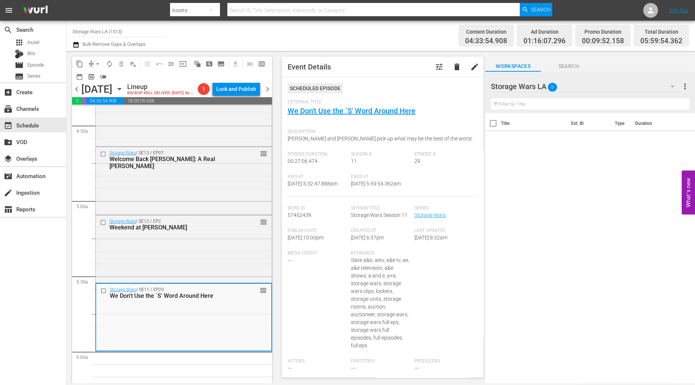
click at [93, 65] on button "arrow_drop_down" at bounding box center [98, 64] width 12 height 12
click at [93, 75] on li "Align to Midnight" at bounding box center [98, 78] width 78 height 12
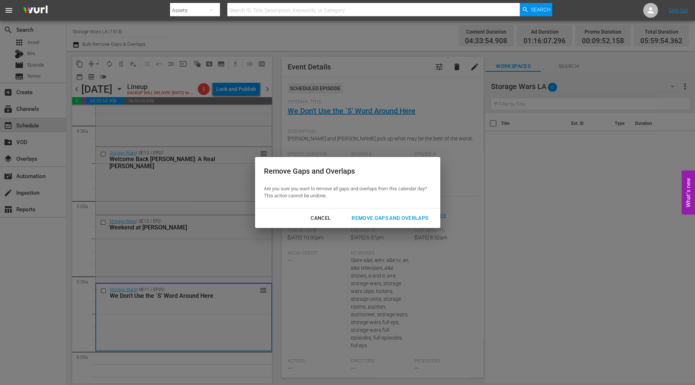
click at [408, 217] on div "Remove Gaps and Overlaps" at bounding box center [390, 218] width 88 height 9
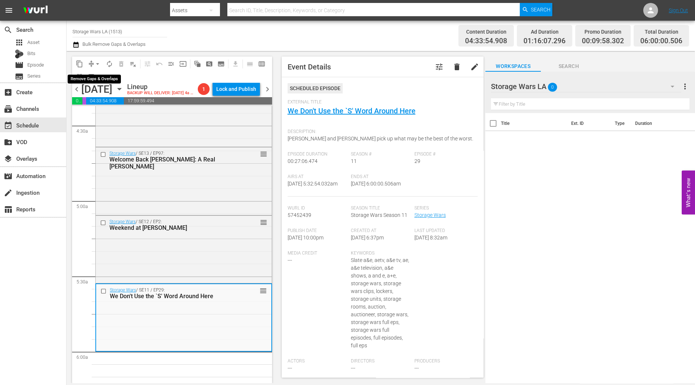
click at [94, 62] on span "arrow_drop_down" at bounding box center [97, 63] width 7 height 7
click at [95, 75] on li "Align to Midnight" at bounding box center [98, 78] width 78 height 12
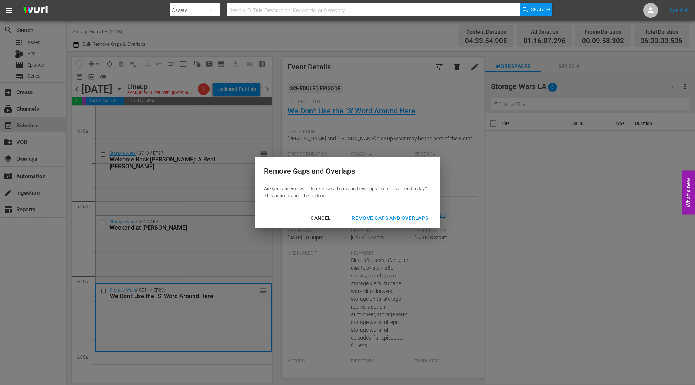
click at [389, 212] on button "Remove Gaps and Overlaps" at bounding box center [390, 219] width 94 height 14
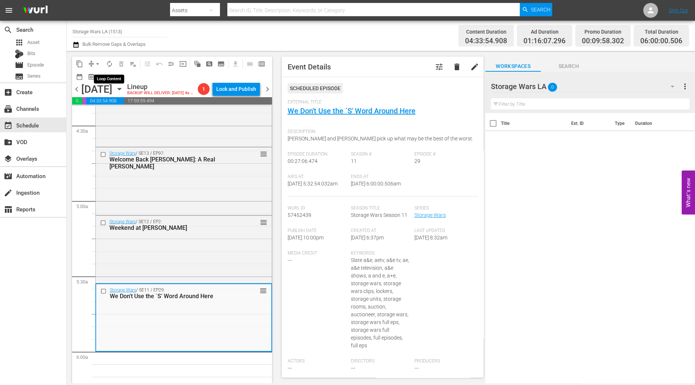
click at [106, 62] on span "autorenew_outlined" at bounding box center [109, 63] width 7 height 7
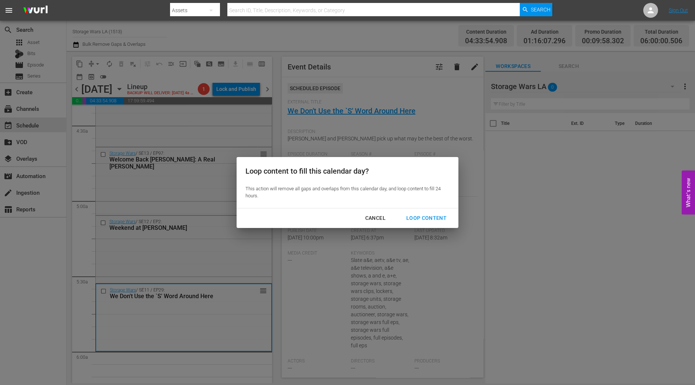
click at [423, 216] on div "Loop Content" at bounding box center [427, 218] width 52 height 9
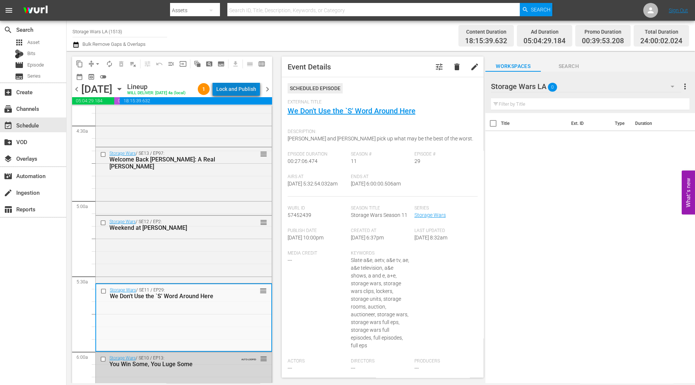
click at [243, 92] on div "Lock and Publish" at bounding box center [236, 88] width 40 height 13
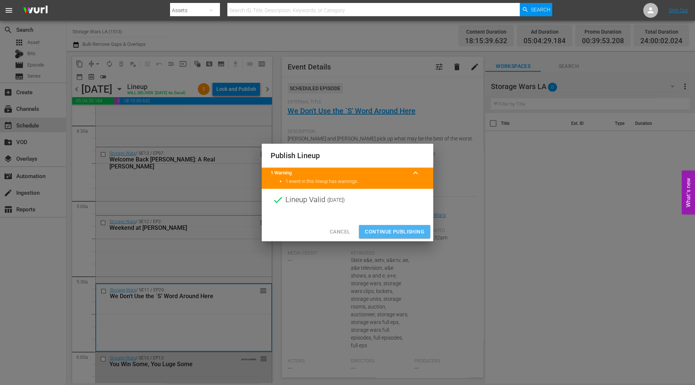
click at [401, 231] on span "Continue Publishing" at bounding box center [395, 231] width 60 height 9
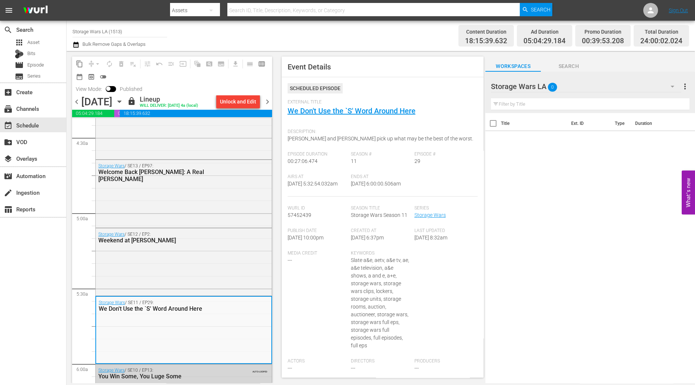
click at [267, 104] on span "chevron_right" at bounding box center [267, 101] width 9 height 9
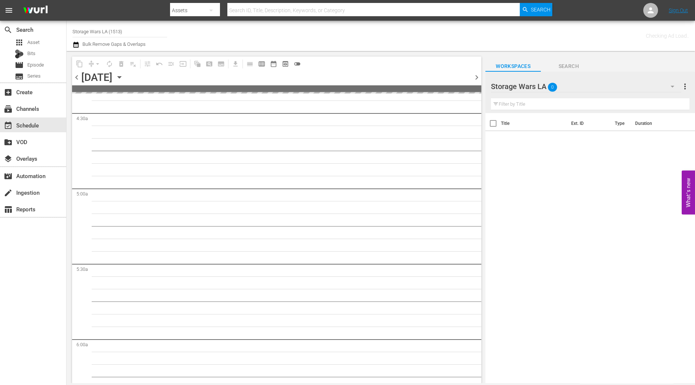
scroll to position [735, 0]
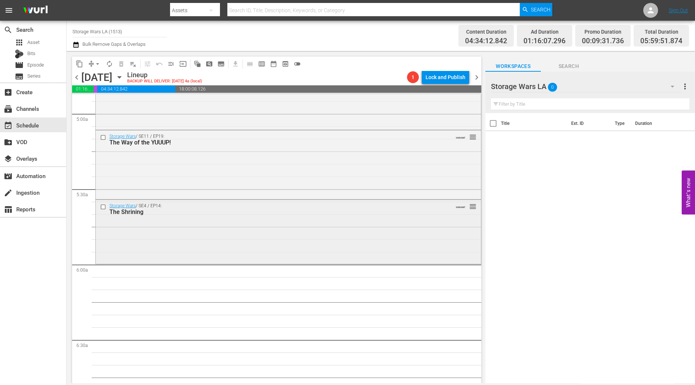
click at [161, 247] on div "Storage Wars / SE4 / EP14: The Shrining VARIANT reorder" at bounding box center [288, 231] width 385 height 63
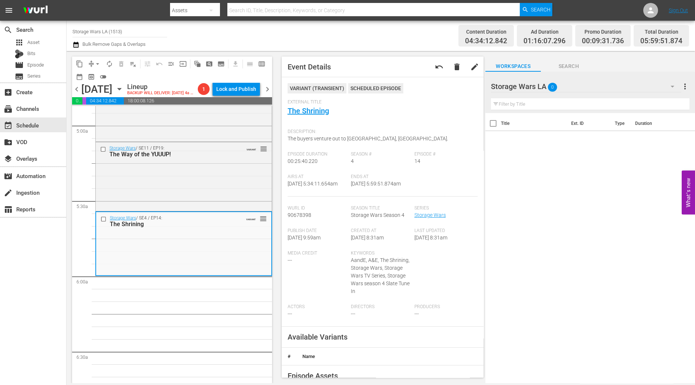
click at [97, 61] on span "arrow_drop_down" at bounding box center [97, 63] width 7 height 7
click at [97, 77] on li "Align to Midnight" at bounding box center [98, 78] width 78 height 12
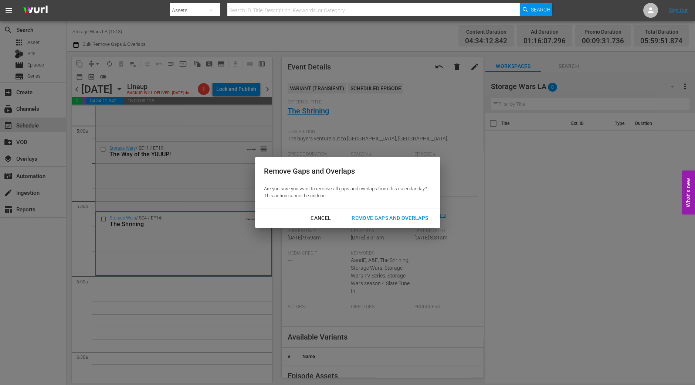
click at [392, 215] on div "Remove Gaps and Overlaps" at bounding box center [390, 218] width 88 height 9
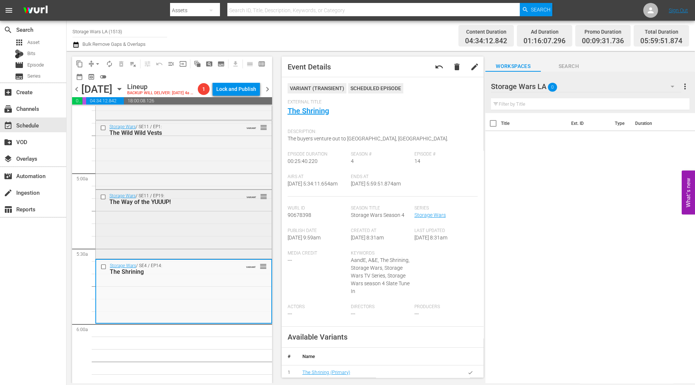
scroll to position [642, 0]
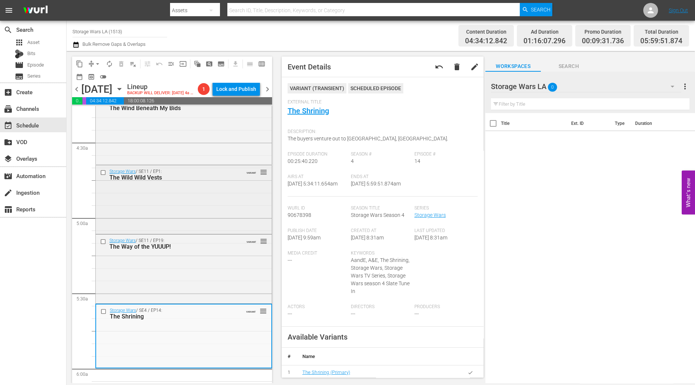
click at [163, 206] on div "Storage Wars / SE11 / EP1: The Wild Wild Vests VARIANT reorder" at bounding box center [184, 199] width 176 height 67
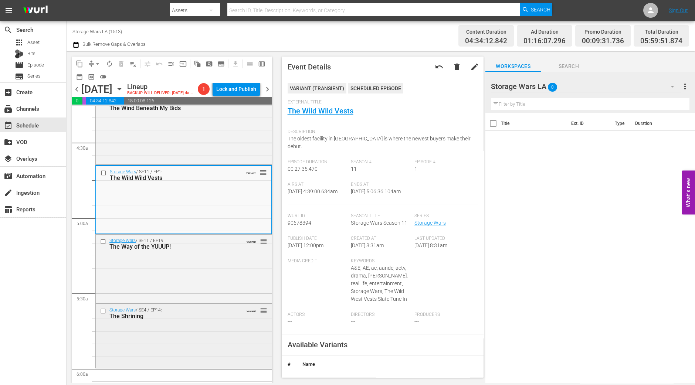
click at [175, 308] on div "Storage Wars / SE4 / EP14: The Shrining VARIANT reorder" at bounding box center [184, 335] width 176 height 63
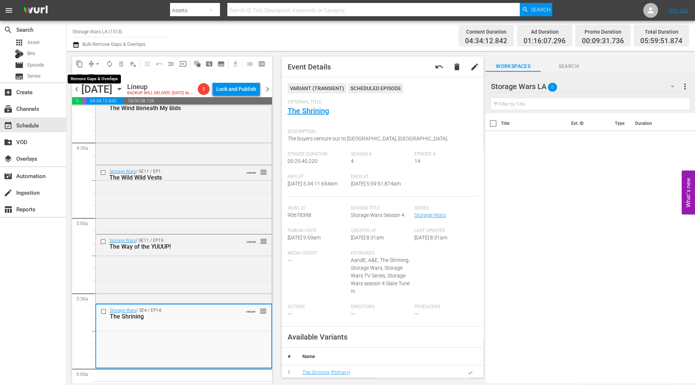
click at [98, 65] on span "arrow_drop_down" at bounding box center [97, 63] width 7 height 7
click at [98, 78] on li "Align to Midnight" at bounding box center [98, 78] width 78 height 12
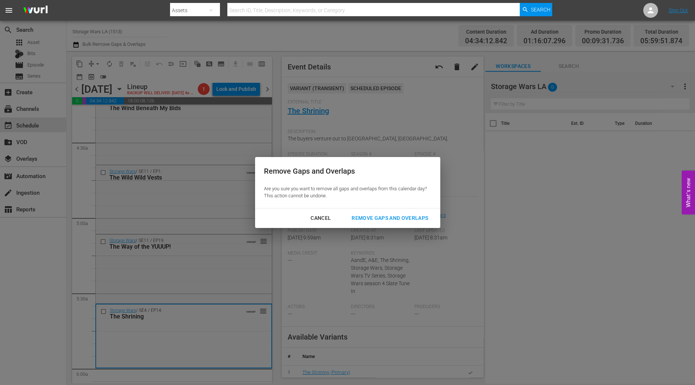
click at [386, 220] on div "Remove Gaps and Overlaps" at bounding box center [390, 218] width 88 height 9
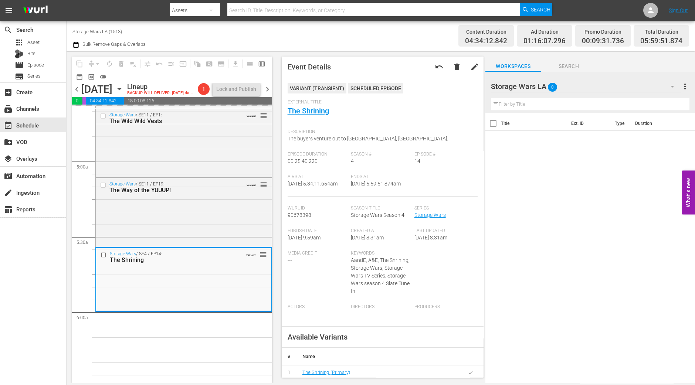
scroll to position [735, 0]
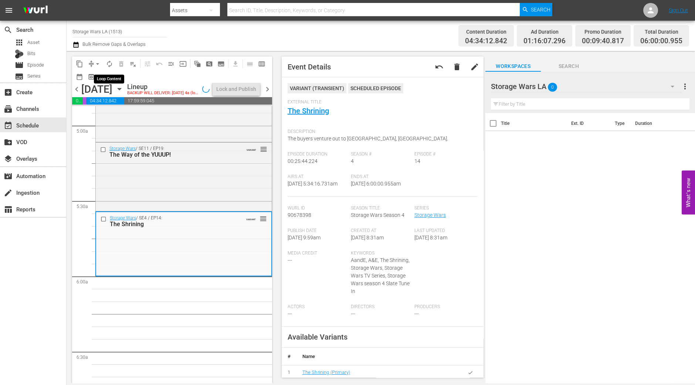
click at [113, 65] on span "autorenew_outlined" at bounding box center [109, 63] width 7 height 7
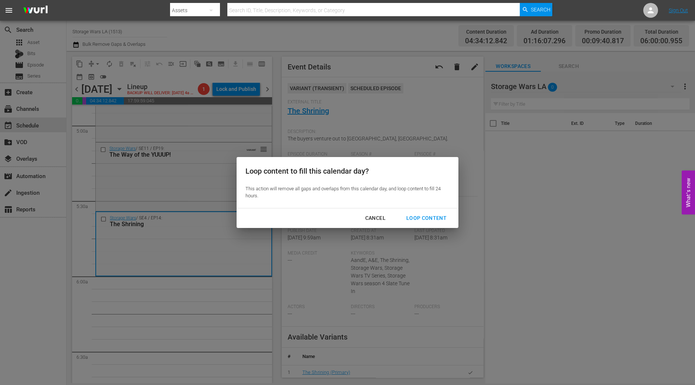
click at [424, 219] on div "Loop Content" at bounding box center [427, 218] width 52 height 9
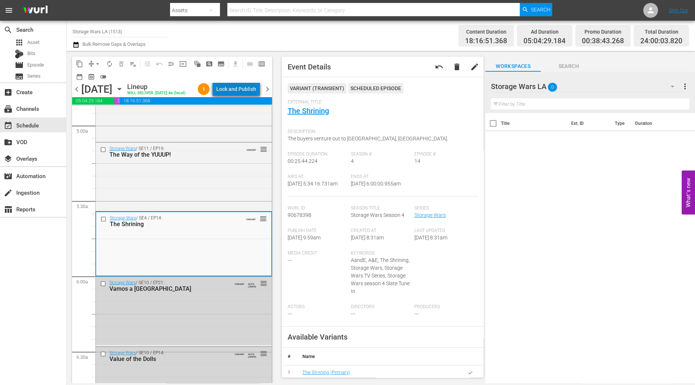
click at [250, 91] on div "Lock and Publish" at bounding box center [236, 88] width 40 height 13
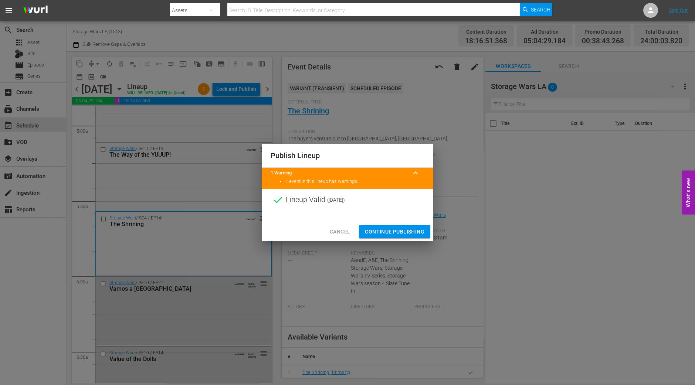
click at [404, 232] on span "Continue Publishing" at bounding box center [395, 231] width 60 height 9
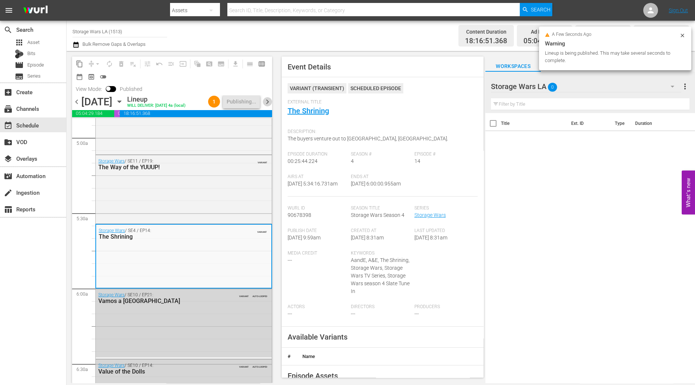
click at [267, 101] on span "chevron_right" at bounding box center [267, 101] width 9 height 9
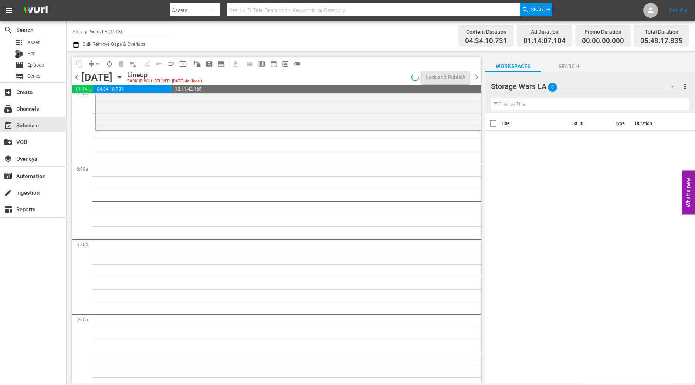
scroll to position [760, 0]
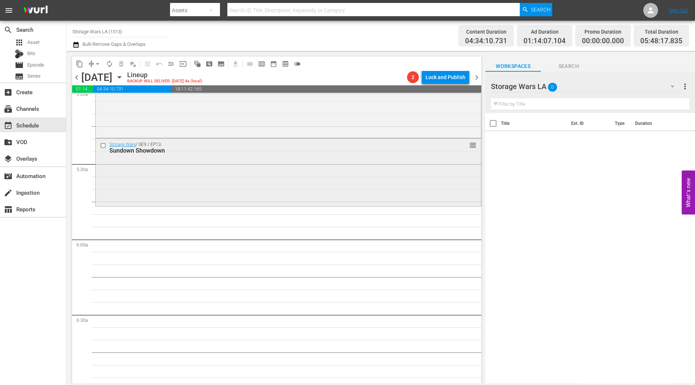
click at [184, 170] on div "Storage Wars / SE9 / EP13: Sundown Showdown reorder" at bounding box center [288, 172] width 385 height 66
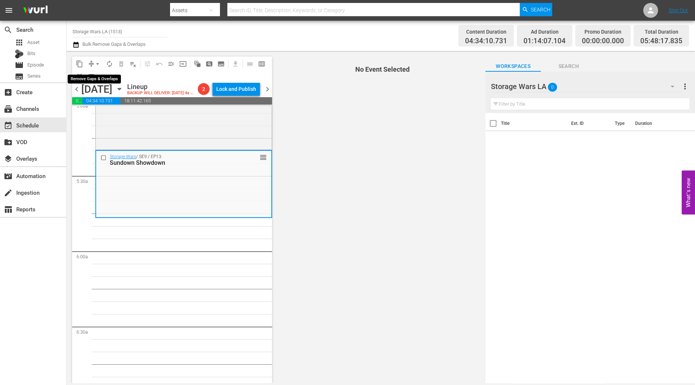
click at [96, 63] on span "arrow_drop_down" at bounding box center [97, 63] width 7 height 7
click at [97, 79] on li "Align to Midnight" at bounding box center [97, 78] width 61 height 12
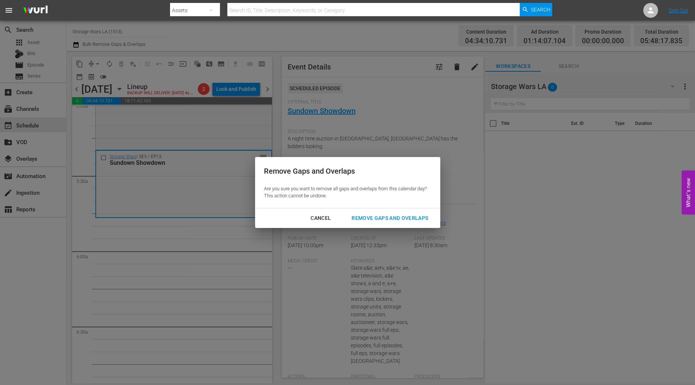
click at [424, 220] on div "Remove Gaps and Overlaps" at bounding box center [390, 218] width 88 height 9
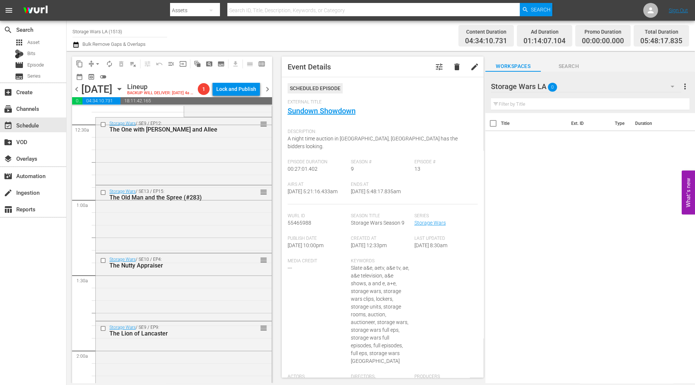
scroll to position [0, 0]
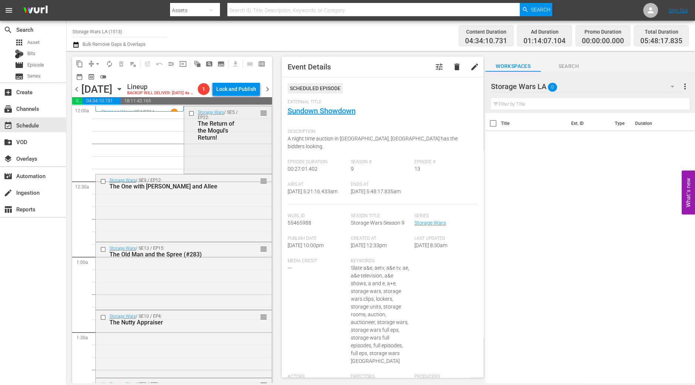
click at [226, 172] on div "Storage Wars / SE5 / EP22: The Return of the Mogul's Return! reorder" at bounding box center [228, 140] width 88 height 66
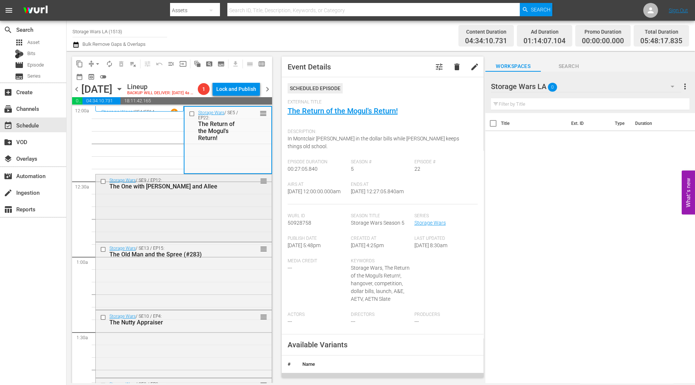
click at [229, 226] on div "Storage Wars / SE9 / EP12: The One with Mary and Allee reorder" at bounding box center [184, 208] width 176 height 66
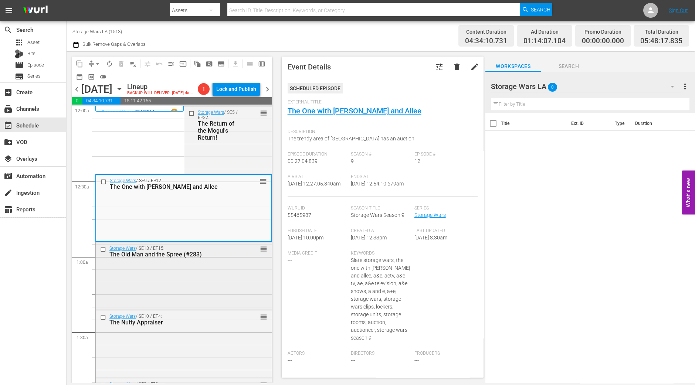
click at [191, 297] on div "Storage Wars / SE13 / EP15: The Old Man and the Spree (#283) reorder" at bounding box center [184, 276] width 176 height 66
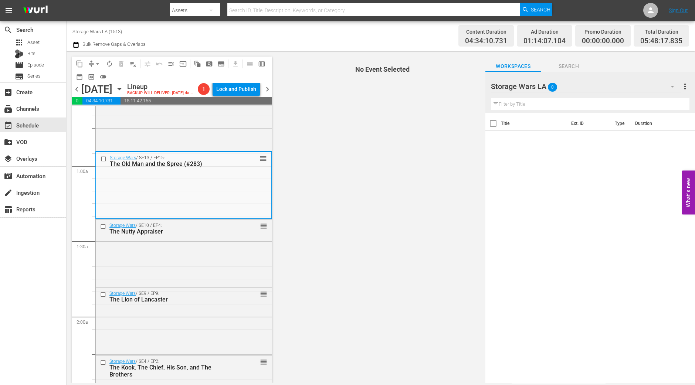
scroll to position [92, 0]
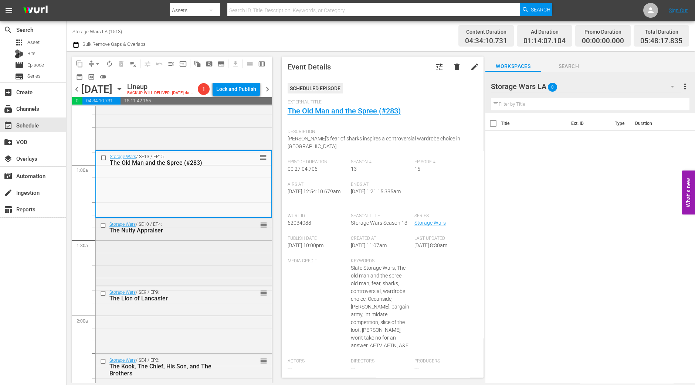
click at [221, 256] on div "Storage Wars / SE10 / EP4: The Nutty Appraiser reorder" at bounding box center [184, 252] width 176 height 66
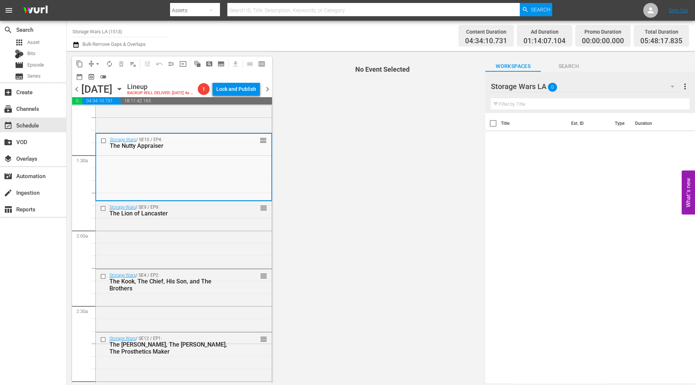
scroll to position [185, 0]
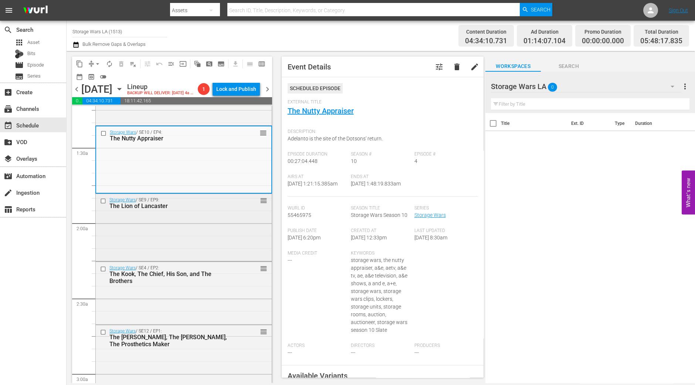
click at [221, 238] on div "Storage Wars / SE9 / EP9: The Lion of Lancaster reorder" at bounding box center [184, 227] width 176 height 66
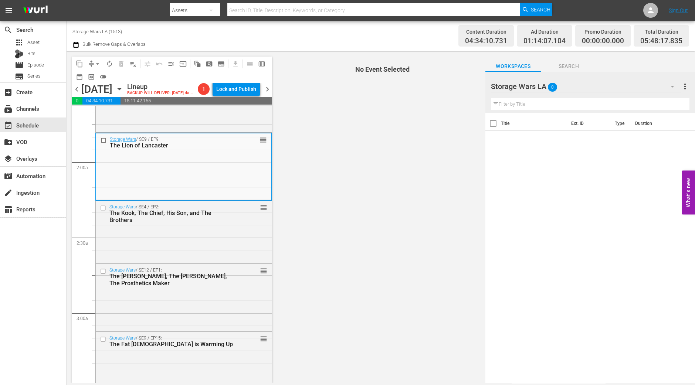
scroll to position [231, 0]
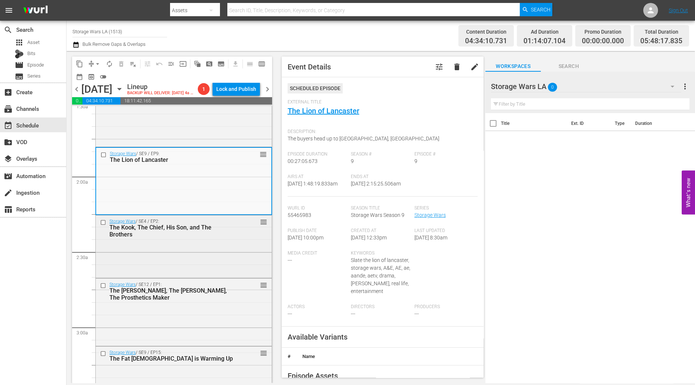
click at [232, 266] on div "Storage Wars / SE4 / EP2: The Kook, The Chief, His Son, and The Brothers reorder" at bounding box center [184, 246] width 176 height 61
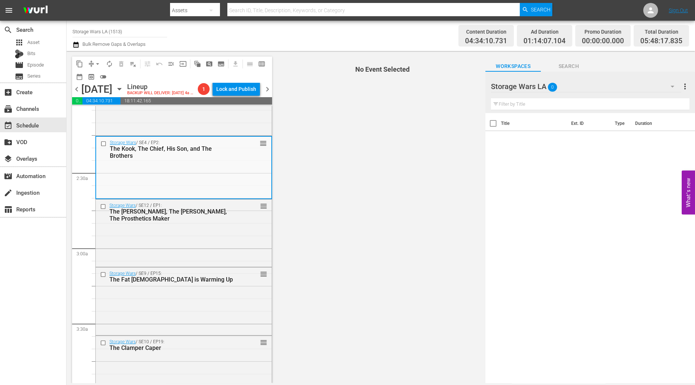
scroll to position [323, 0]
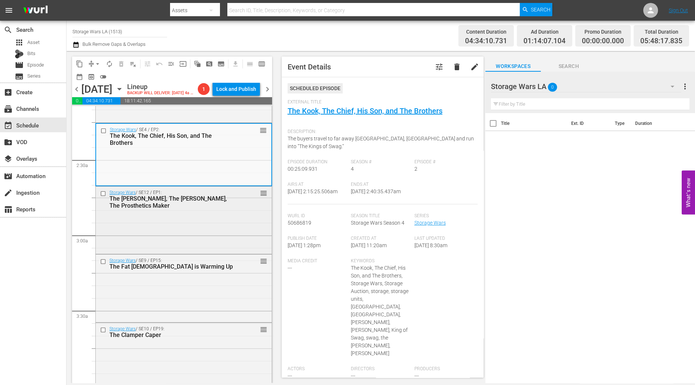
click at [233, 241] on div "Storage Wars / SE12 / EP1: The Jenny, The Baker, The Prosthetics Maker reorder" at bounding box center [184, 220] width 176 height 66
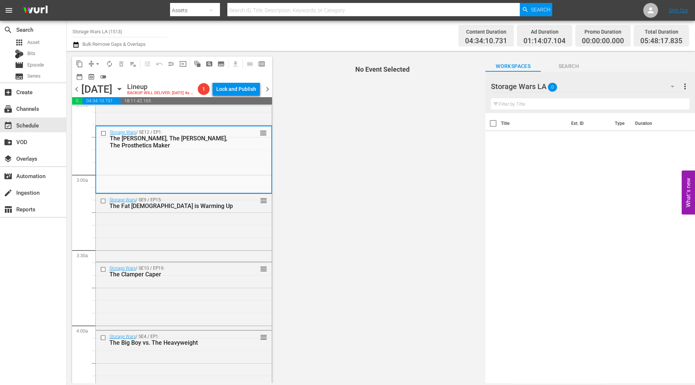
scroll to position [369, 0]
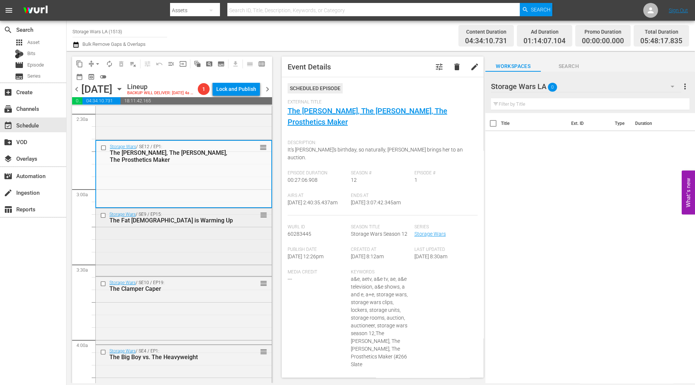
click at [224, 245] on div "Storage Wars / SE9 / EP15: The Fat Lady is Warming Up reorder" at bounding box center [184, 242] width 176 height 66
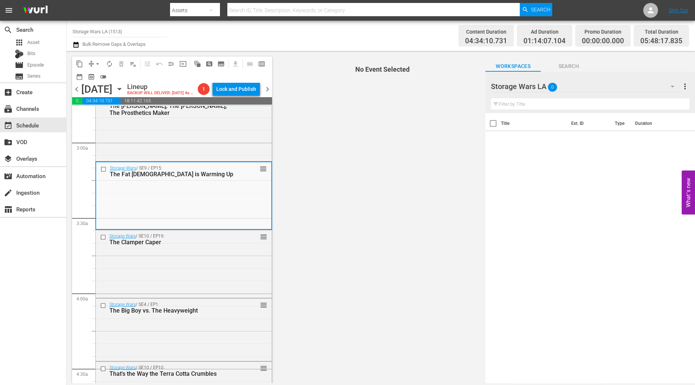
scroll to position [462, 0]
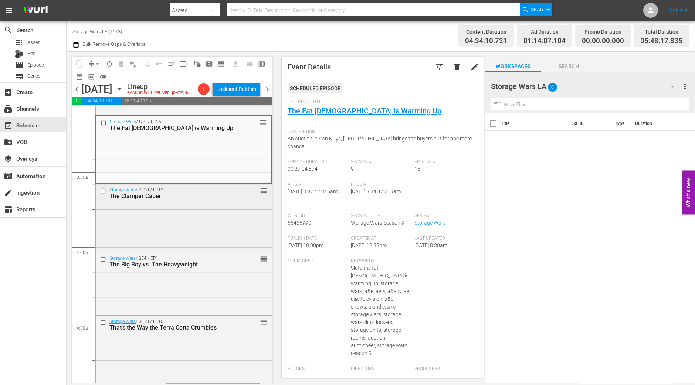
click at [216, 244] on div "Storage Wars / SE10 / EP19: The Clamper Caper reorder" at bounding box center [184, 217] width 176 height 66
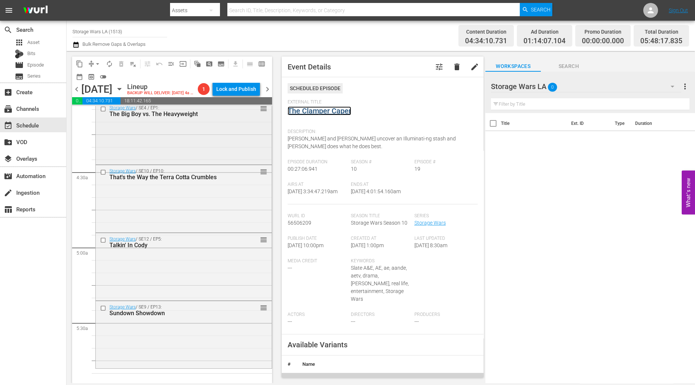
scroll to position [555, 0]
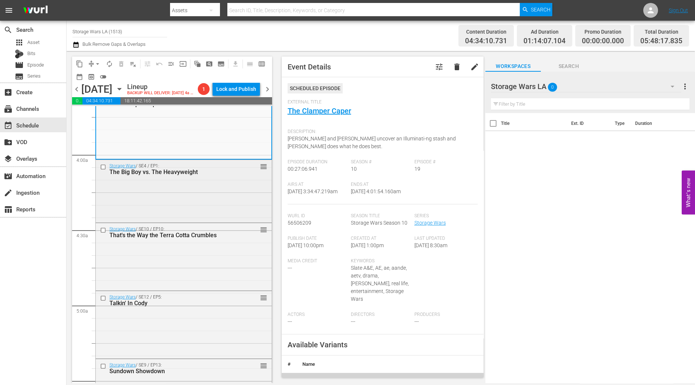
click at [186, 218] on div "Storage Wars / SE4 / EP1: The Big Boy vs. The Heavyweight reorder" at bounding box center [184, 190] width 176 height 61
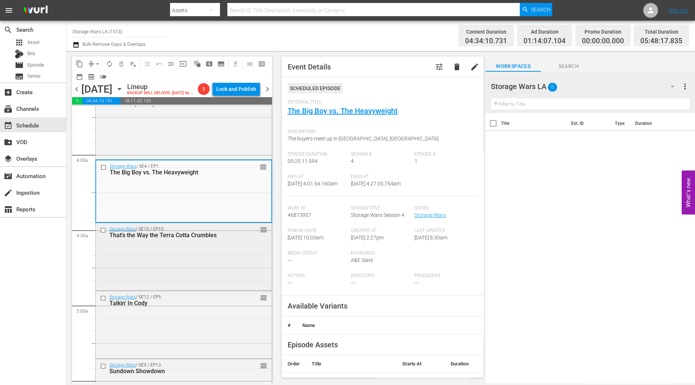
click at [227, 262] on div "Storage Wars / SE10 / EP10: That's the Way the Terra Cotta Crumbles reorder" at bounding box center [184, 256] width 176 height 66
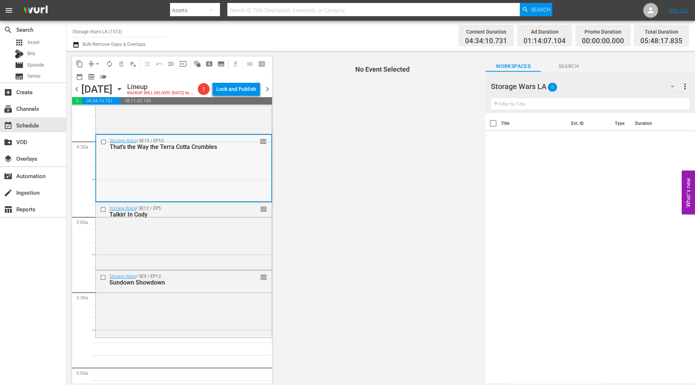
scroll to position [647, 0]
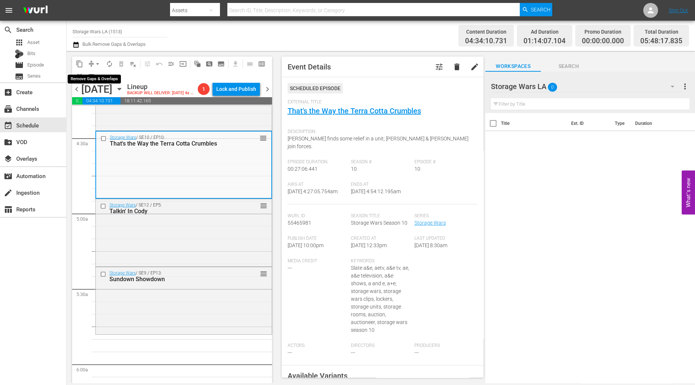
click at [96, 63] on span "arrow_drop_down" at bounding box center [97, 63] width 7 height 7
click at [96, 78] on li "Align to Midnight" at bounding box center [98, 78] width 78 height 12
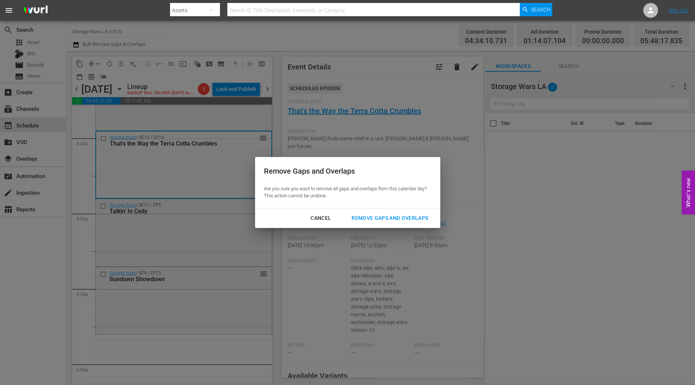
click at [375, 219] on div "Remove Gaps and Overlaps" at bounding box center [390, 218] width 88 height 9
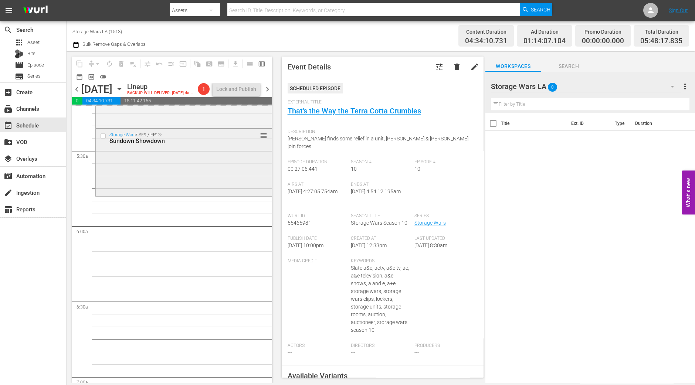
scroll to position [786, 0]
click at [210, 188] on div "Storage Wars / SE9 / EP13: Sundown Showdown reorder" at bounding box center [184, 161] width 176 height 66
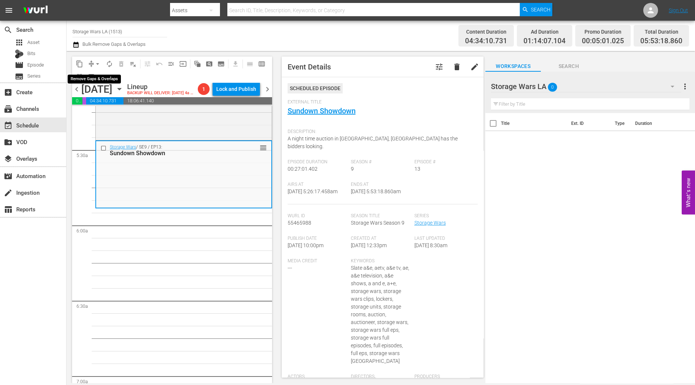
click at [97, 64] on span "arrow_drop_down" at bounding box center [97, 63] width 7 height 7
click at [94, 80] on li "Align to Midnight" at bounding box center [98, 78] width 78 height 12
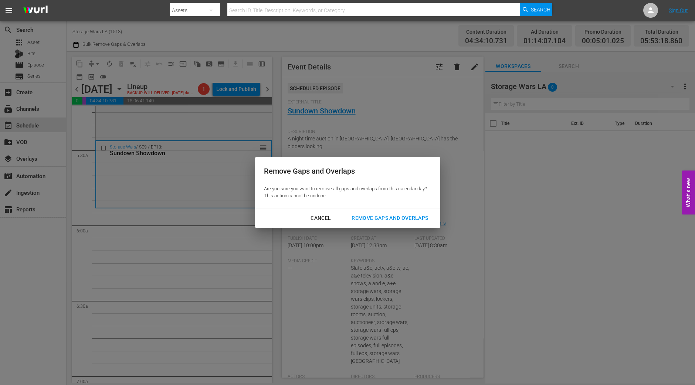
click at [393, 218] on div "Remove Gaps and Overlaps" at bounding box center [390, 218] width 88 height 9
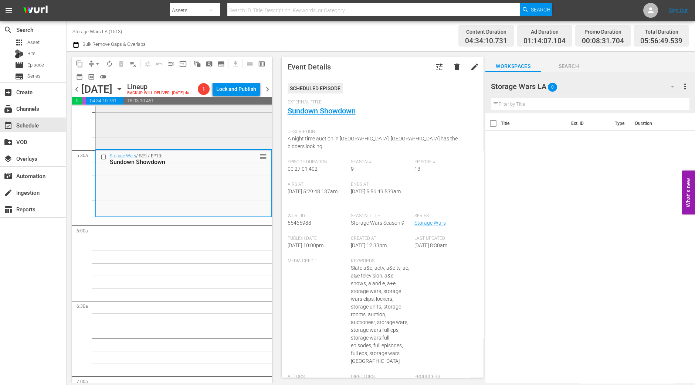
scroll to position [693, 0]
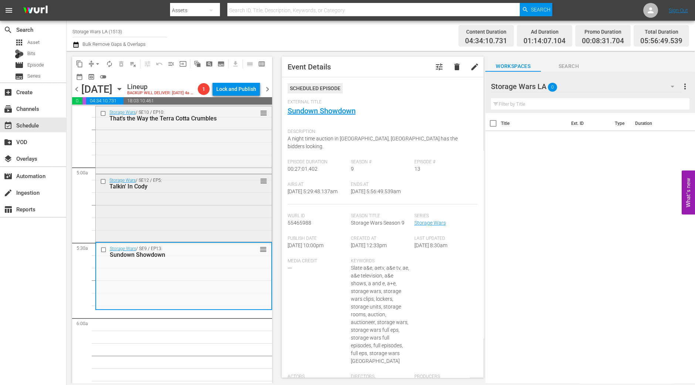
click at [189, 214] on div "Storage Wars / SE12 / EP5: Talkin' In Cody reorder" at bounding box center [184, 208] width 176 height 66
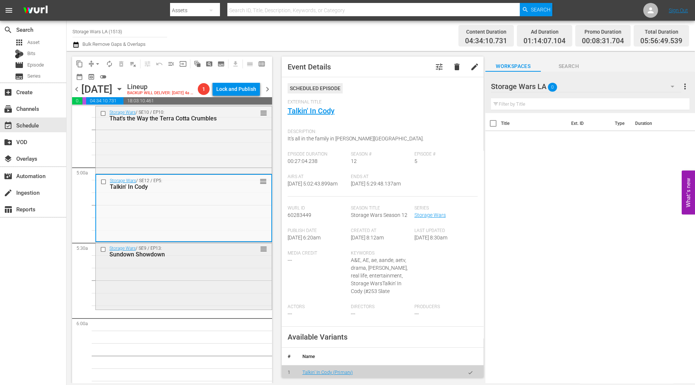
click at [176, 290] on div "Storage Wars / SE9 / EP13: Sundown Showdown reorder" at bounding box center [184, 276] width 176 height 66
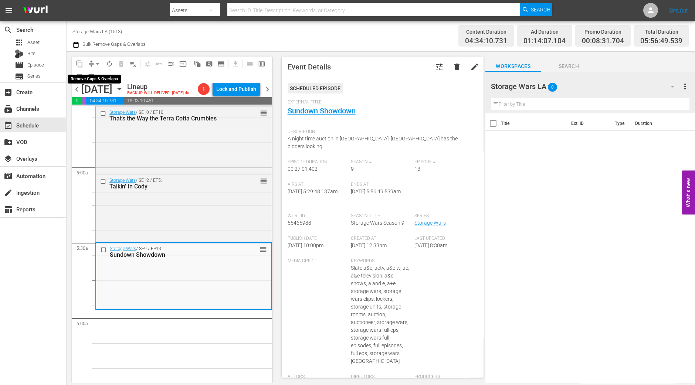
click at [95, 62] on span "arrow_drop_down" at bounding box center [97, 63] width 7 height 7
click at [95, 80] on li "Align to Midnight" at bounding box center [98, 78] width 78 height 12
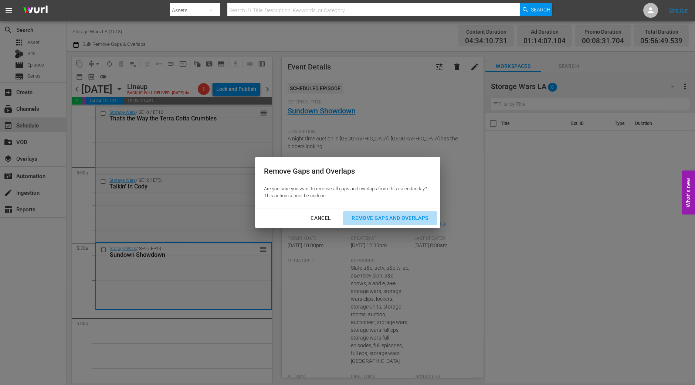
click at [372, 215] on div "Remove Gaps and Overlaps" at bounding box center [390, 218] width 88 height 9
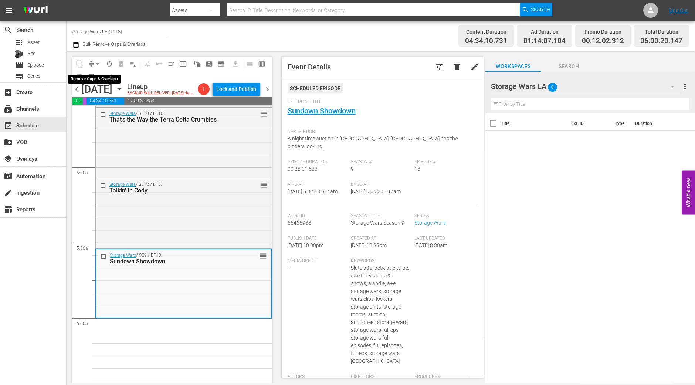
click at [98, 62] on span "arrow_drop_down" at bounding box center [97, 63] width 7 height 7
click at [97, 75] on li "Align to Midnight" at bounding box center [98, 78] width 78 height 12
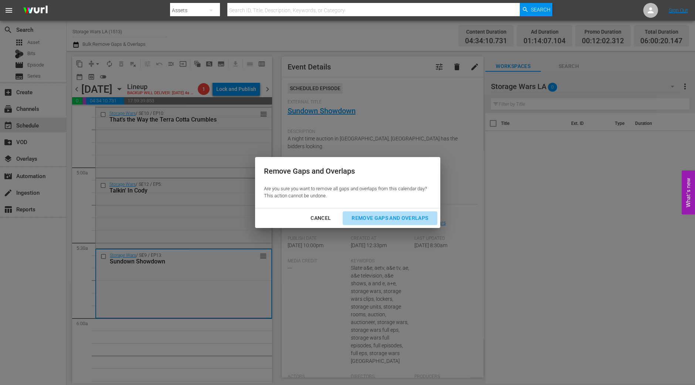
click at [382, 216] on div "Remove Gaps and Overlaps" at bounding box center [390, 218] width 88 height 9
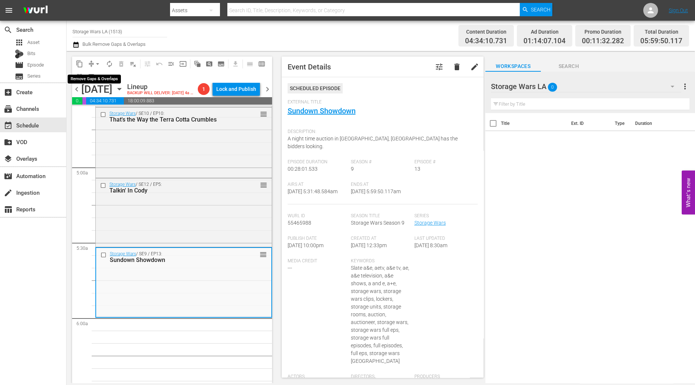
click at [96, 65] on span "arrow_drop_down" at bounding box center [97, 63] width 7 height 7
click at [96, 74] on li "Align to Midnight" at bounding box center [98, 78] width 78 height 12
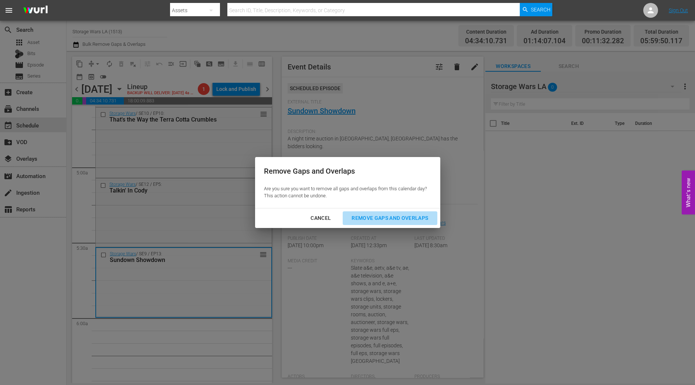
click at [423, 223] on button "Remove Gaps and Overlaps" at bounding box center [390, 219] width 94 height 14
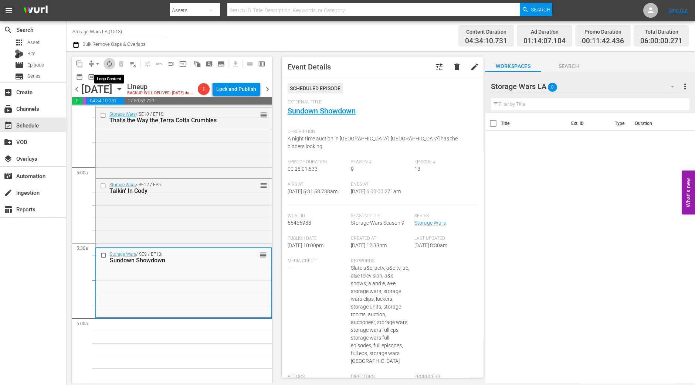
click at [111, 64] on span "autorenew_outlined" at bounding box center [109, 63] width 7 height 7
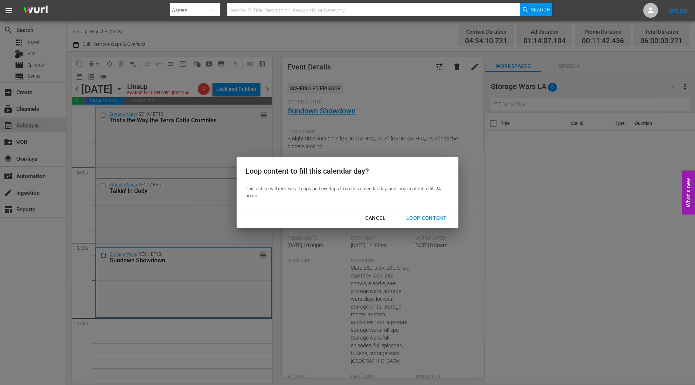
click at [443, 220] on div "Loop Content" at bounding box center [427, 218] width 52 height 9
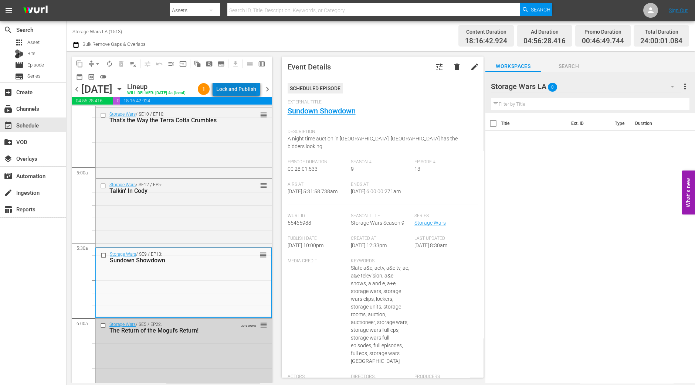
click at [245, 94] on div "Lock and Publish" at bounding box center [236, 88] width 40 height 13
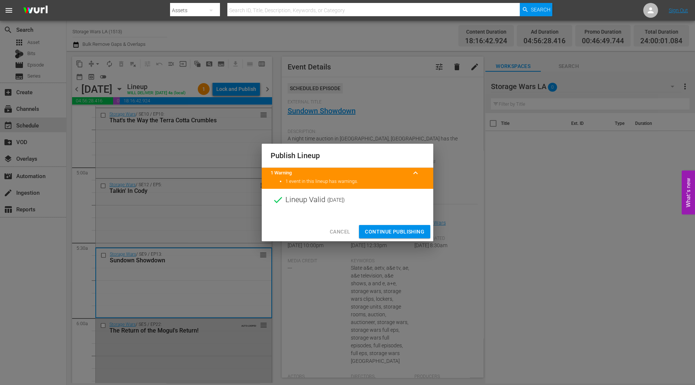
click at [388, 227] on span "Continue Publishing" at bounding box center [395, 231] width 60 height 9
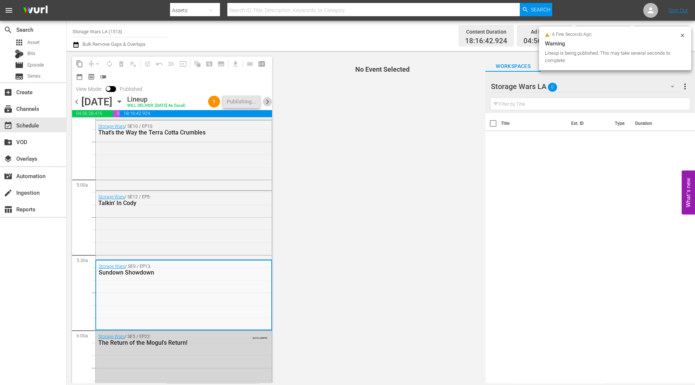
click at [267, 102] on span "chevron_right" at bounding box center [267, 101] width 9 height 9
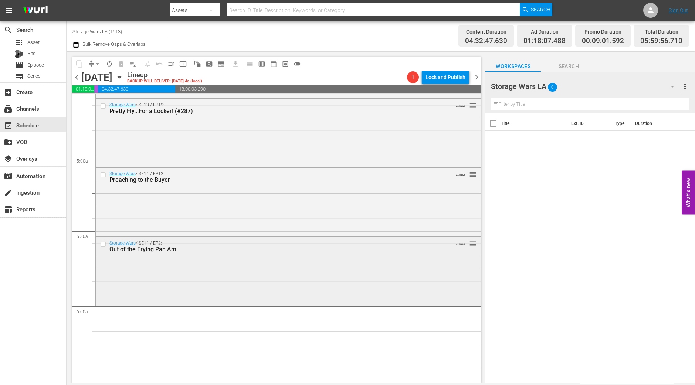
click at [279, 261] on div "Storage Wars / SE11 / EP2: Out of the Frying Pan Am VARIANT reorder" at bounding box center [288, 270] width 385 height 67
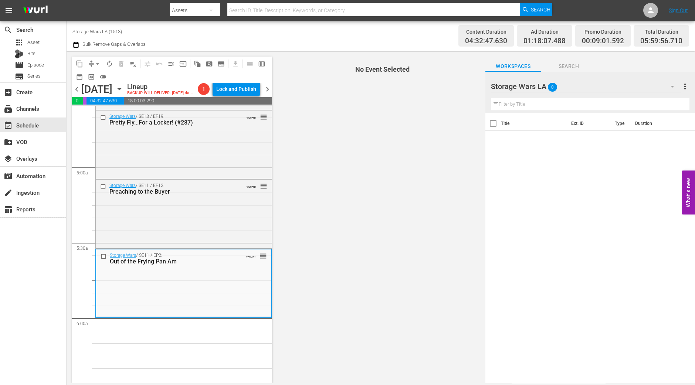
click at [95, 64] on span "arrow_drop_down" at bounding box center [97, 63] width 7 height 7
click at [96, 77] on li "Align to Midnight" at bounding box center [98, 78] width 78 height 12
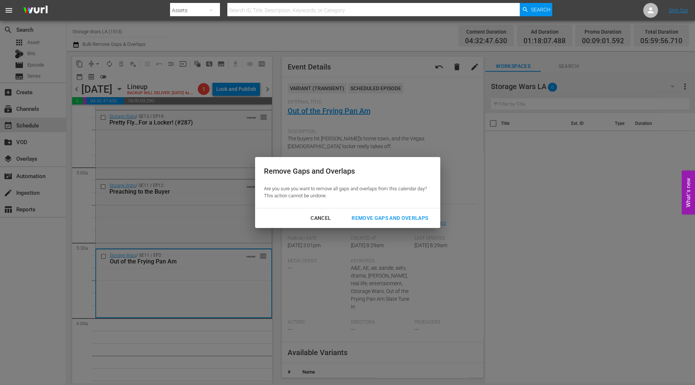
drag, startPoint x: 371, startPoint y: 215, endPoint x: 364, endPoint y: 215, distance: 6.3
click at [371, 215] on div "Remove Gaps and Overlaps" at bounding box center [390, 218] width 88 height 9
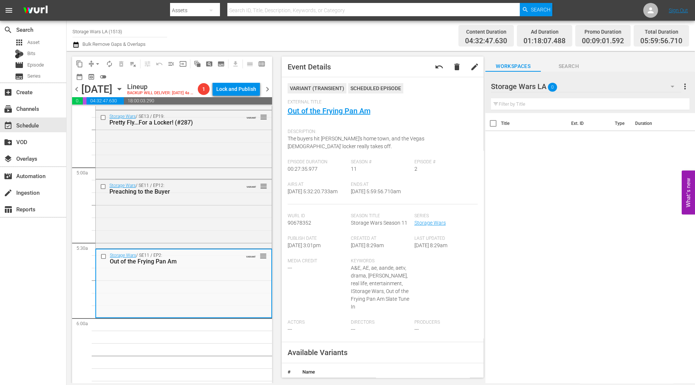
click at [98, 60] on span "arrow_drop_down" at bounding box center [97, 63] width 7 height 7
click at [100, 74] on li "Align to Midnight" at bounding box center [98, 78] width 78 height 12
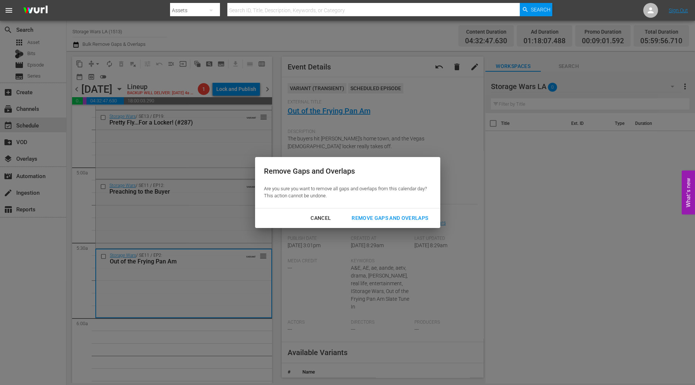
click at [383, 214] on div "Remove Gaps and Overlaps" at bounding box center [390, 218] width 88 height 9
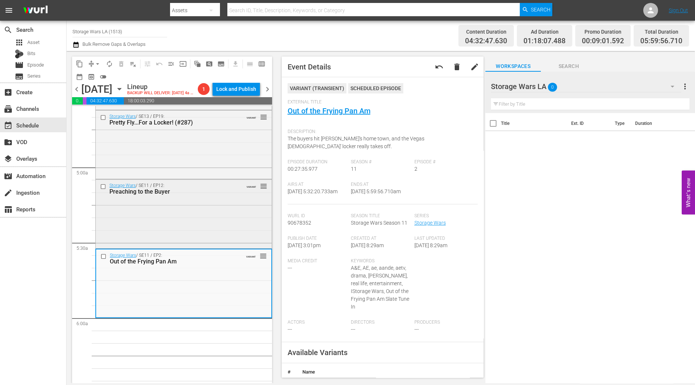
click at [211, 196] on div "Storage Wars / SE11 / EP12: Preaching to the Buyer VARIANT reorder" at bounding box center [184, 189] width 176 height 18
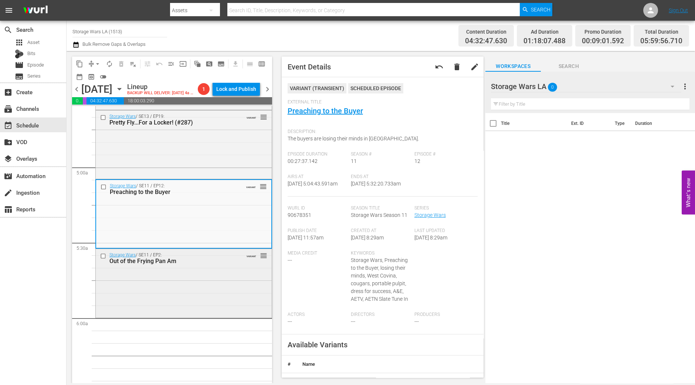
click at [155, 263] on div "Out of the Frying Pan Am" at bounding box center [171, 261] width 125 height 7
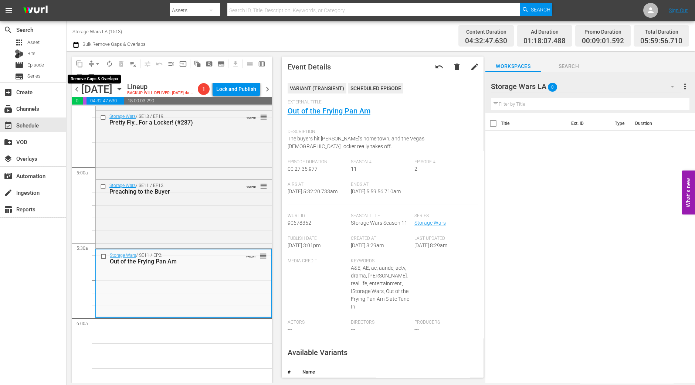
click at [92, 64] on button "arrow_drop_down" at bounding box center [98, 64] width 12 height 12
click at [92, 78] on li "Align to Midnight" at bounding box center [98, 78] width 78 height 12
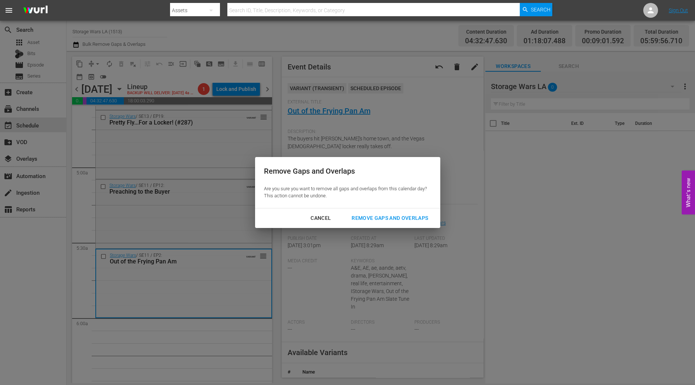
click at [403, 213] on button "Remove Gaps and Overlaps" at bounding box center [390, 219] width 94 height 14
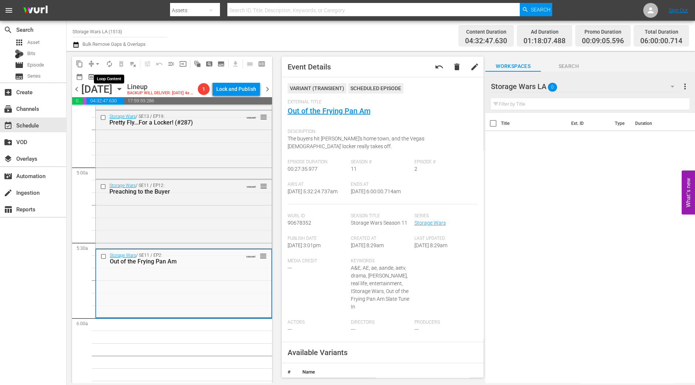
click at [105, 63] on button "autorenew_outlined" at bounding box center [110, 64] width 12 height 12
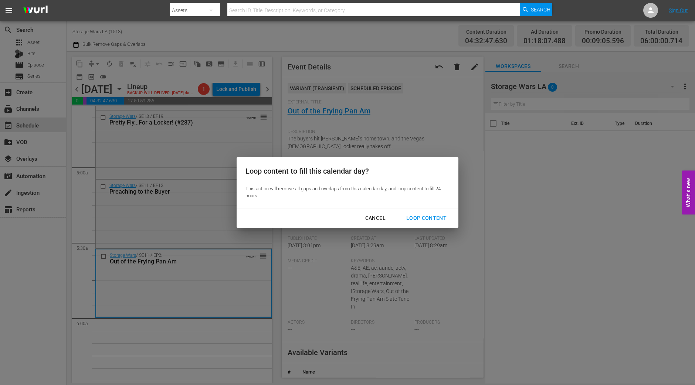
click at [420, 215] on div "Loop Content" at bounding box center [427, 218] width 52 height 9
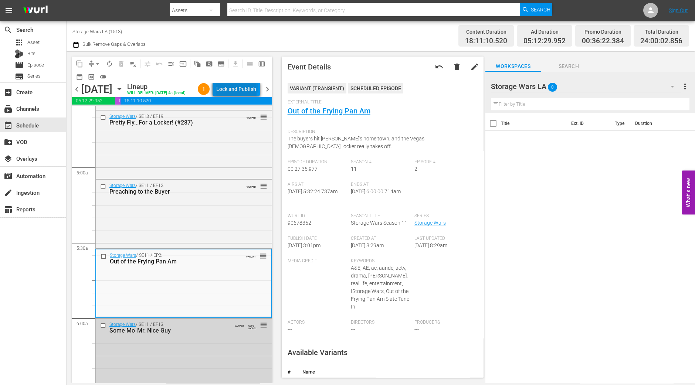
click at [239, 87] on div "Lock and Publish" at bounding box center [236, 88] width 40 height 13
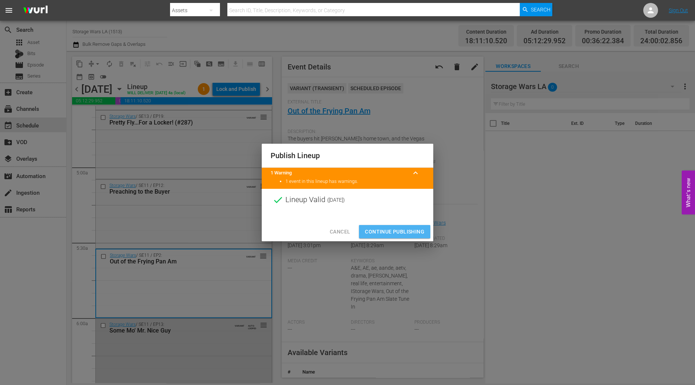
click at [405, 229] on span "Continue Publishing" at bounding box center [395, 231] width 60 height 9
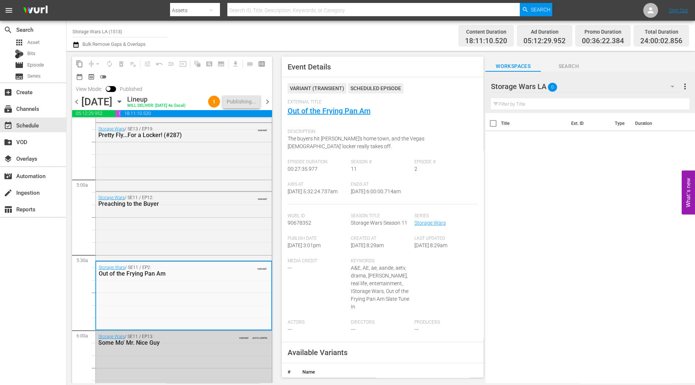
click at [270, 97] on div "chevron_left Friday, October 10th October 10th Lineup WILL DELIVER: 10/9 @ 4a (…" at bounding box center [172, 102] width 200 height 14
click at [268, 104] on span "chevron_right" at bounding box center [267, 101] width 9 height 9
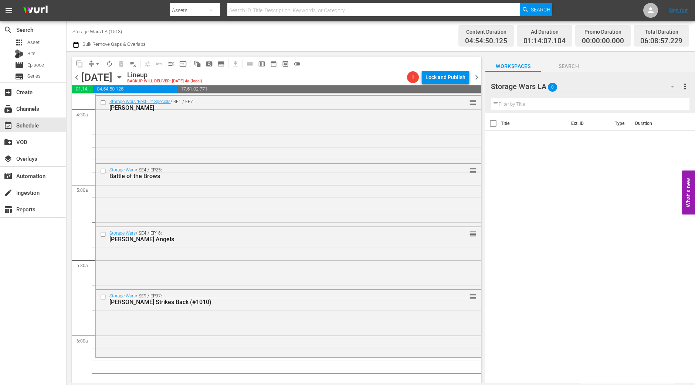
scroll to position [710, 0]
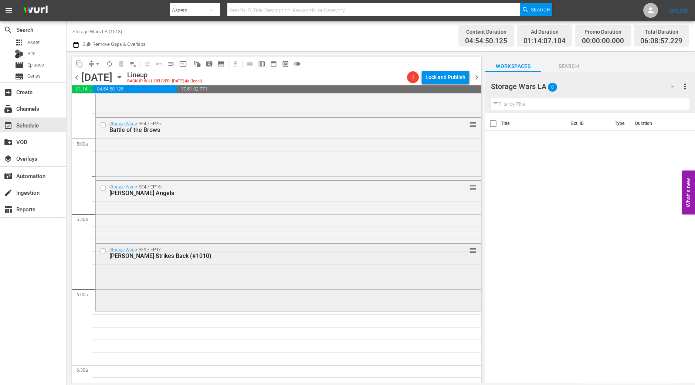
click at [293, 297] on div "Storage Wars / SE9 / EP97: Barry Strikes Back (#1010) reorder" at bounding box center [288, 277] width 385 height 66
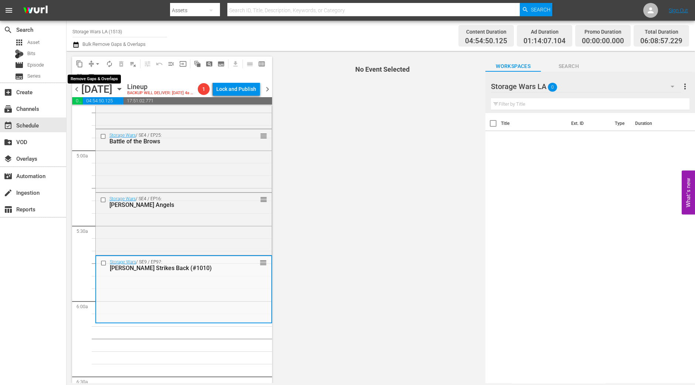
click at [94, 63] on span "arrow_drop_down" at bounding box center [97, 63] width 7 height 7
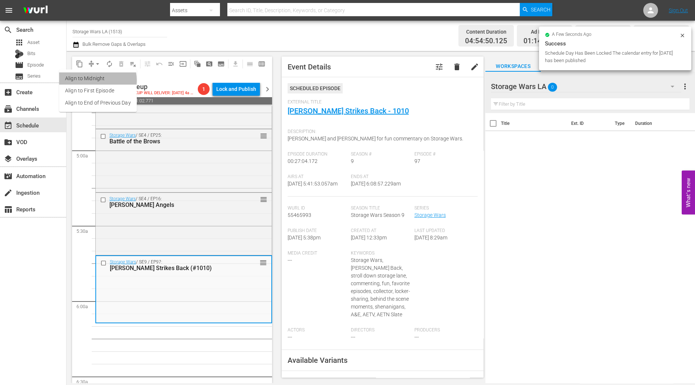
click at [94, 80] on li "Align to Midnight" at bounding box center [98, 78] width 78 height 12
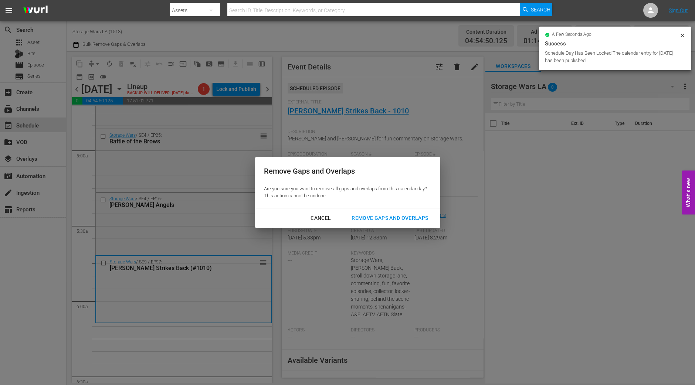
click at [393, 208] on hr at bounding box center [347, 208] width 185 height 0
click at [393, 209] on div "Cancel Remove Gaps and Overlaps" at bounding box center [347, 219] width 185 height 20
click at [393, 216] on div "Remove Gaps and Overlaps" at bounding box center [390, 218] width 88 height 9
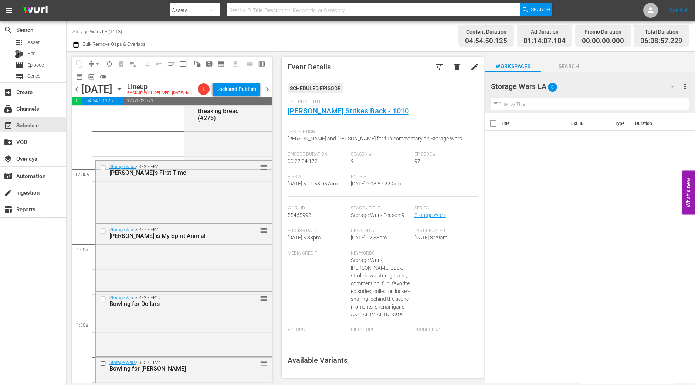
scroll to position [0, 0]
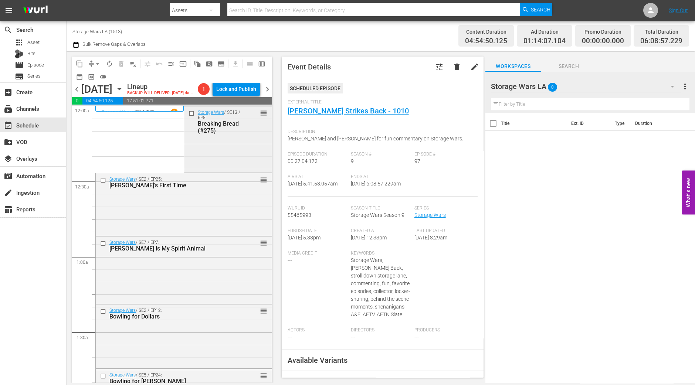
click at [213, 171] on div "Storage Wars / SE13 / EP8: Breaking Bread (#275) reorder" at bounding box center [228, 139] width 88 height 65
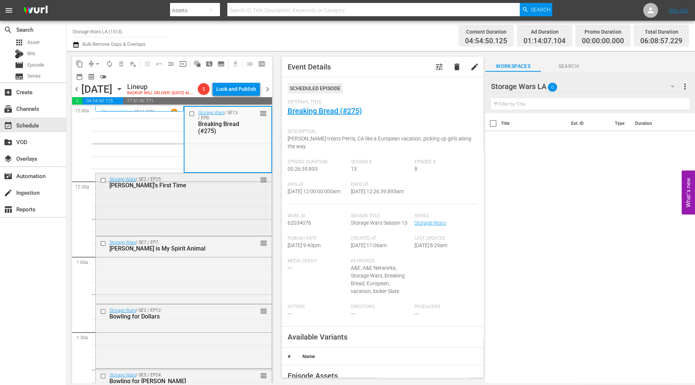
click at [230, 220] on div "Storage Wars / SE2 / EP25: Brandi's First Time reorder" at bounding box center [184, 203] width 176 height 61
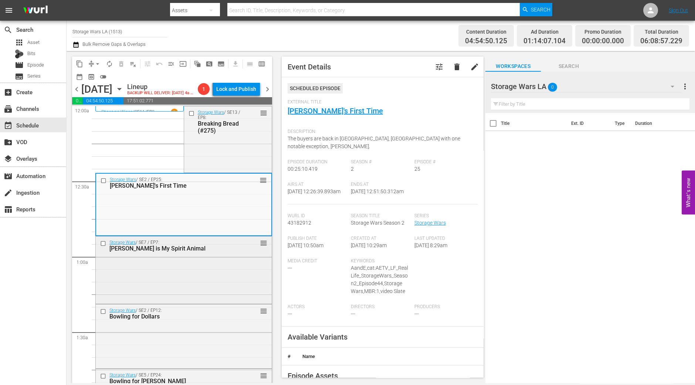
click at [228, 252] on div "Bozek is My Spirit Animal" at bounding box center [171, 248] width 125 height 7
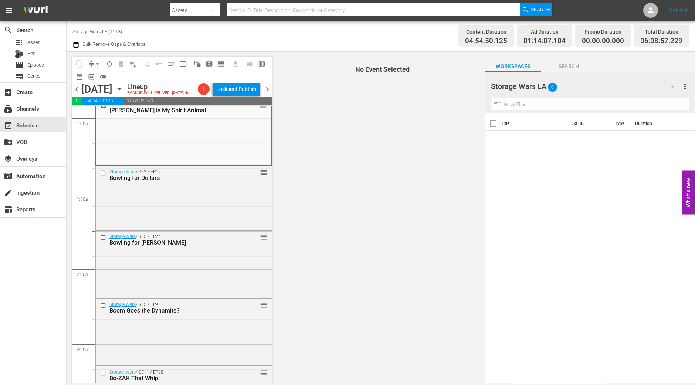
scroll to position [92, 0]
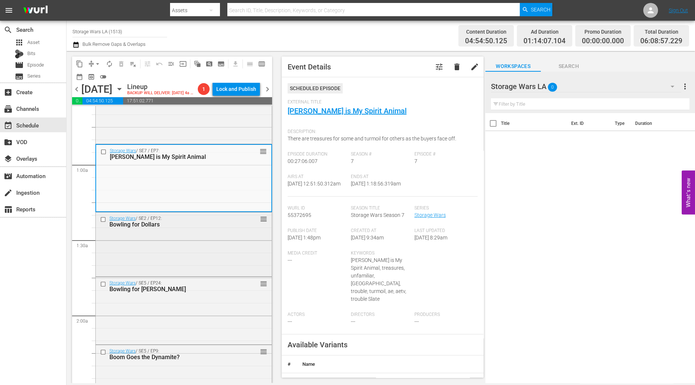
click at [228, 231] on div "Storage Wars / SE2 / EP12: Bowling for Dollars reorder" at bounding box center [184, 222] width 176 height 18
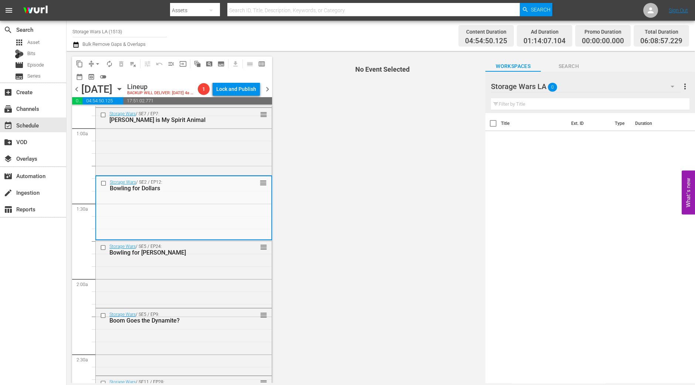
scroll to position [185, 0]
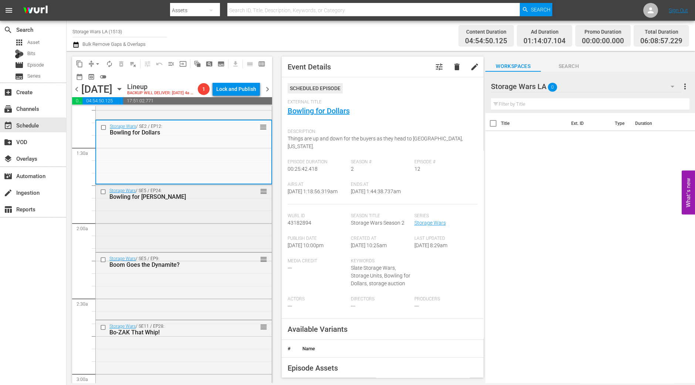
click at [220, 230] on div "Storage Wars / SE5 / EP24: Bowling for Brandi reorder" at bounding box center [184, 218] width 176 height 66
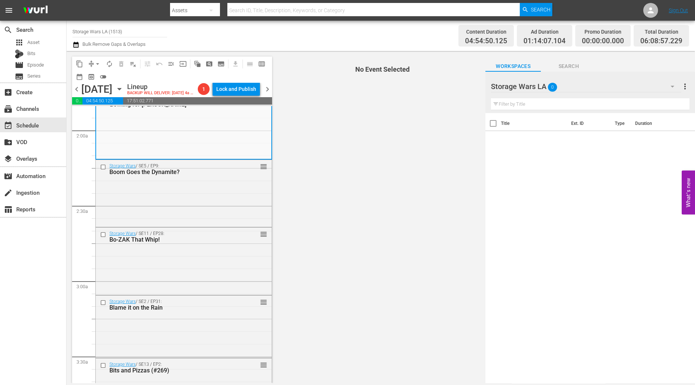
scroll to position [231, 0]
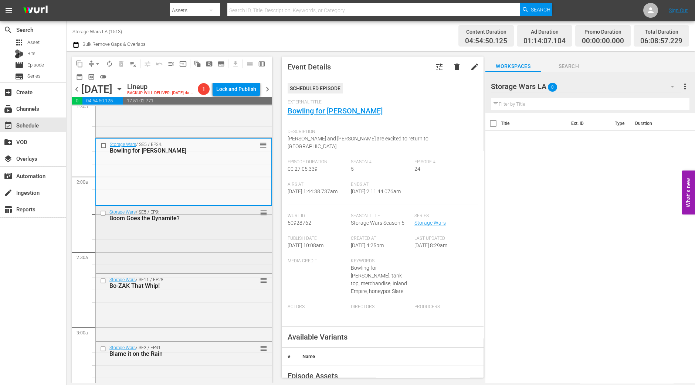
click at [204, 248] on div "Storage Wars / SE5 / EP9: Boom Goes the Dynamite? reorder" at bounding box center [184, 238] width 176 height 65
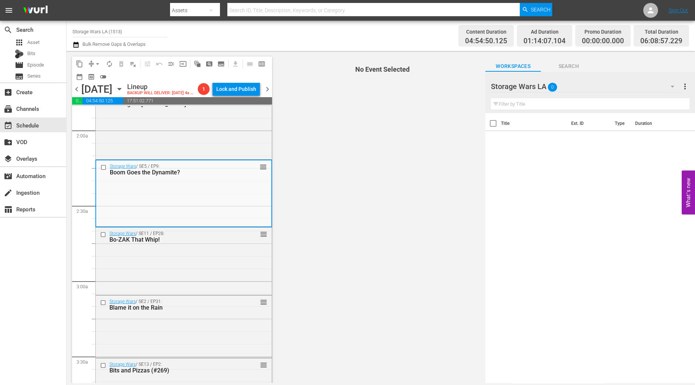
scroll to position [323, 0]
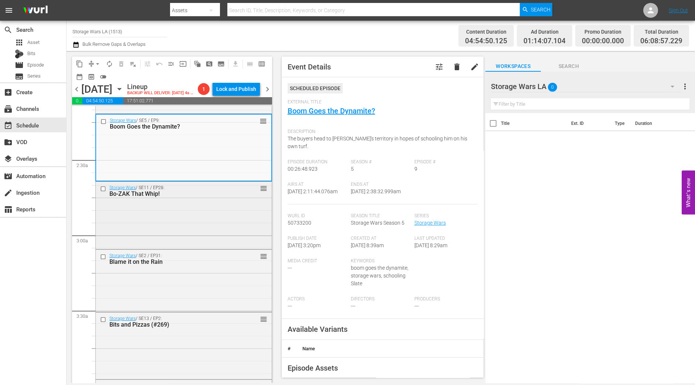
click at [233, 200] on div "Storage Wars / SE11 / EP28: Bo-ZAK That Whip! reorder" at bounding box center [184, 191] width 176 height 18
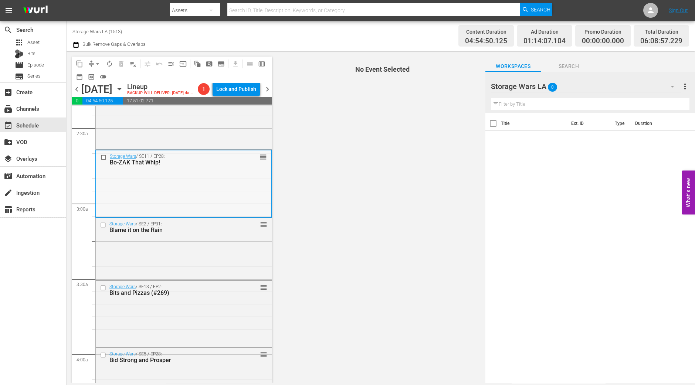
scroll to position [369, 0]
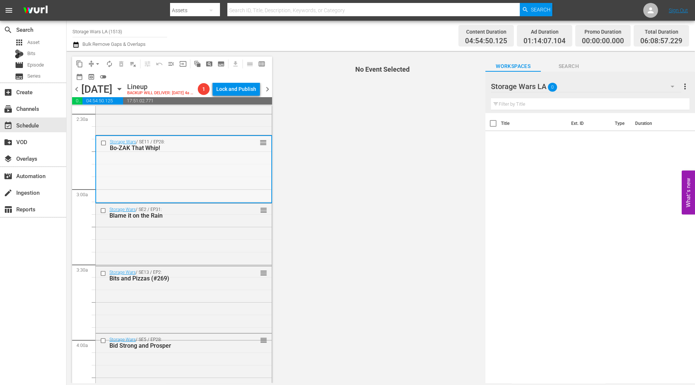
click at [233, 170] on div "Storage Wars / SE11 / EP28: Bo-ZAK That Whip! reorder" at bounding box center [183, 169] width 175 height 66
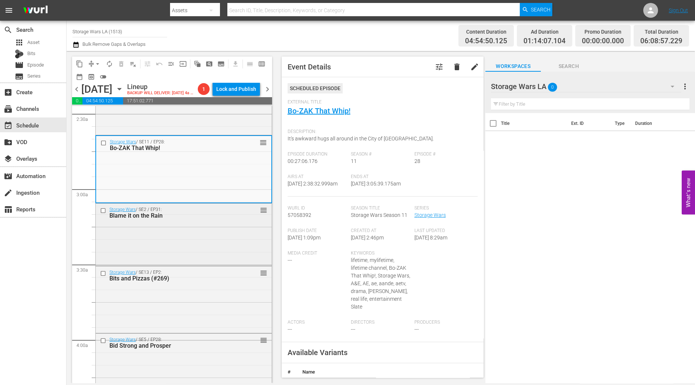
click at [207, 261] on div "Storage Wars / SE2 / EP31: Blame it on the Rain reorder" at bounding box center [184, 234] width 176 height 61
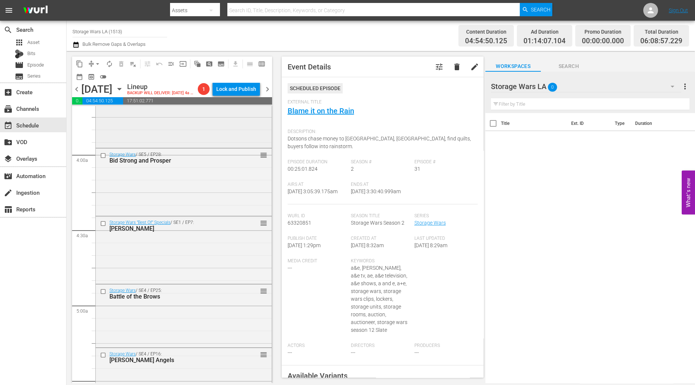
scroll to position [462, 0]
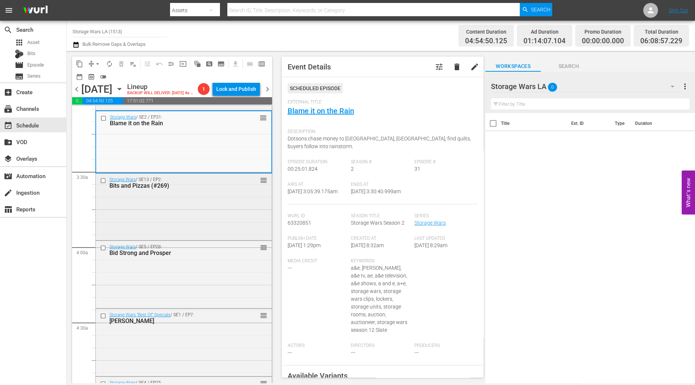
click at [187, 239] on div "Storage Wars / SE13 / EP2: Bits and Pizzas (#269) reorder" at bounding box center [184, 206] width 176 height 65
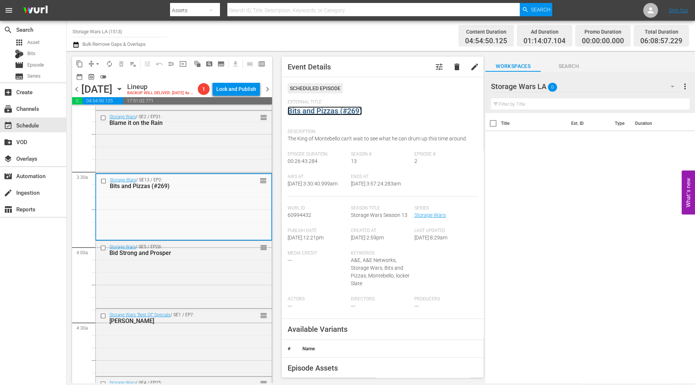
drag, startPoint x: 337, startPoint y: 104, endPoint x: 322, endPoint y: 110, distance: 16.1
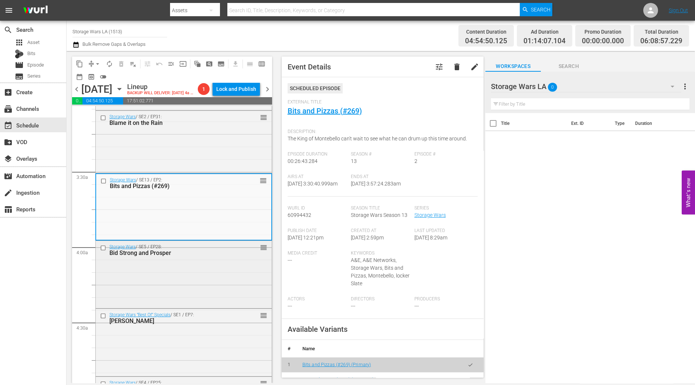
click at [233, 259] on div "Storage Wars / SE5 / EP28: Bid Strong and Prosper reorder" at bounding box center [184, 250] width 176 height 18
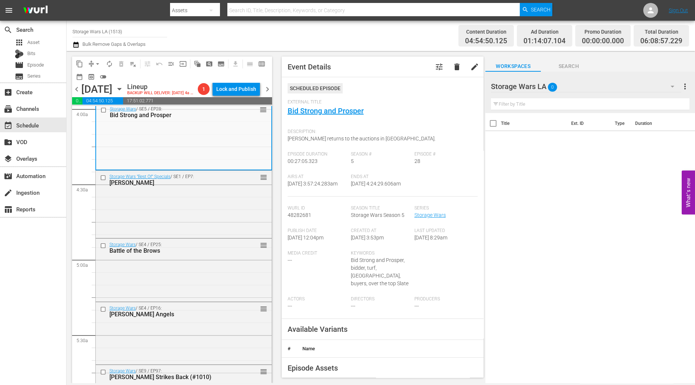
scroll to position [555, 0]
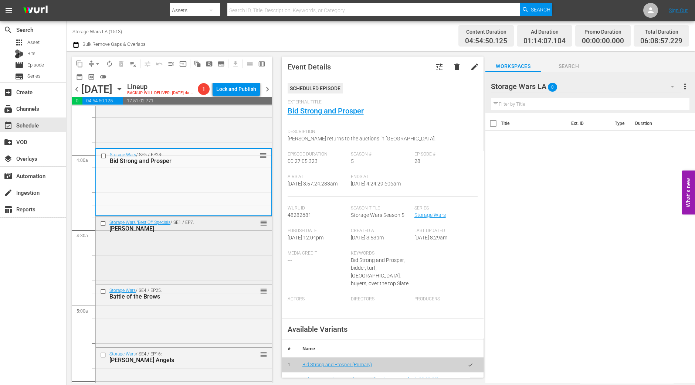
click at [225, 270] on div "Storage Wars "Best Of" Specials / SE1 / EP7: Barry Weiss reorder" at bounding box center [184, 250] width 176 height 66
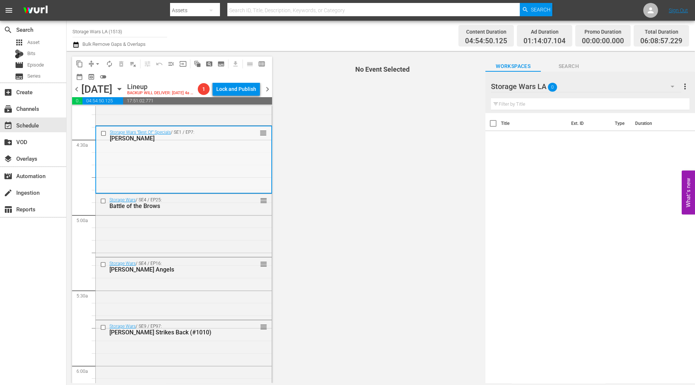
scroll to position [647, 0]
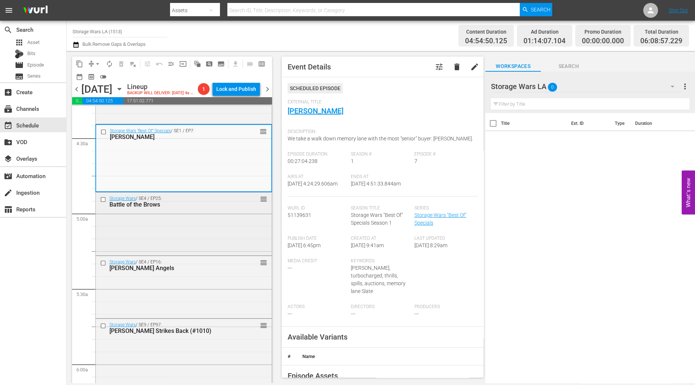
click at [215, 234] on div "Storage Wars / SE4 / EP25: Battle of the Brows reorder" at bounding box center [184, 223] width 176 height 61
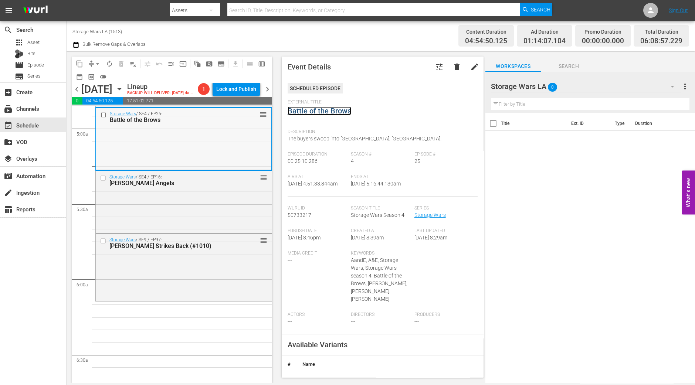
scroll to position [786, 0]
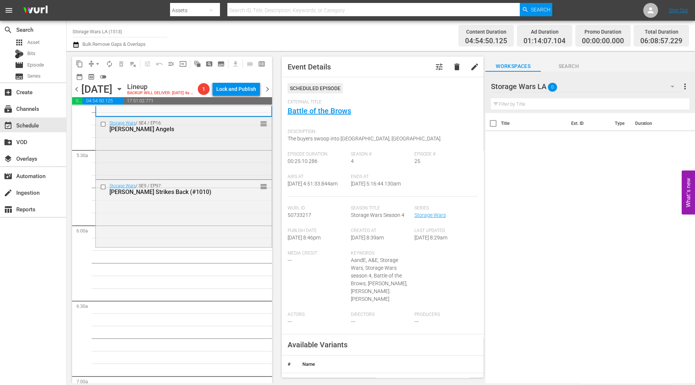
click at [241, 161] on div "Storage Wars / SE4 / EP16: Barry's Angels reorder" at bounding box center [184, 147] width 176 height 61
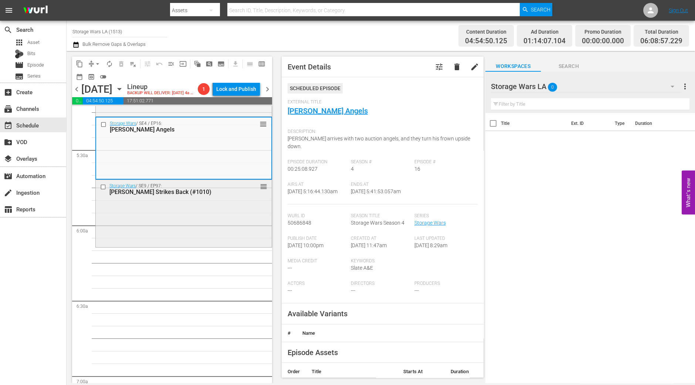
click at [234, 198] on div "Storage Wars / SE9 / EP97: Barry Strikes Back (#1010) reorder" at bounding box center [184, 189] width 176 height 18
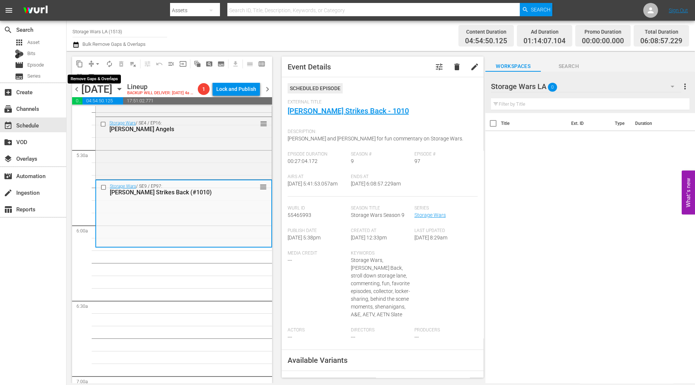
click at [96, 65] on span "arrow_drop_down" at bounding box center [97, 63] width 7 height 7
click at [96, 75] on li "Align to Midnight" at bounding box center [98, 78] width 78 height 12
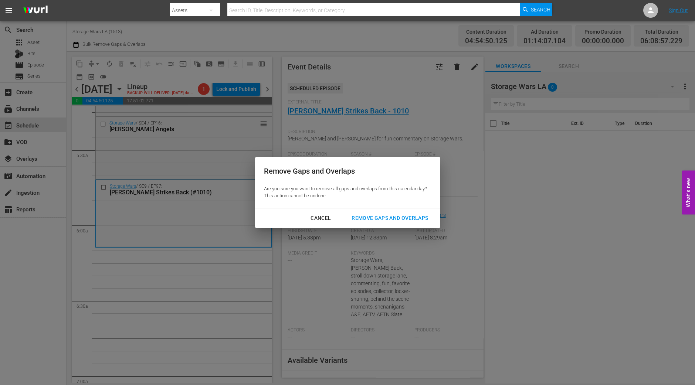
click at [424, 221] on div "Remove Gaps and Overlaps" at bounding box center [390, 218] width 88 height 9
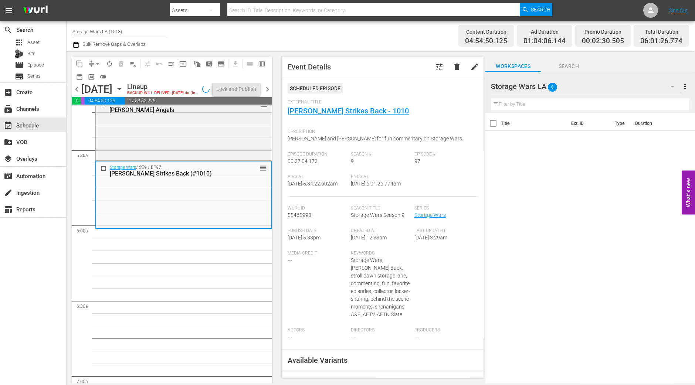
scroll to position [798, 0]
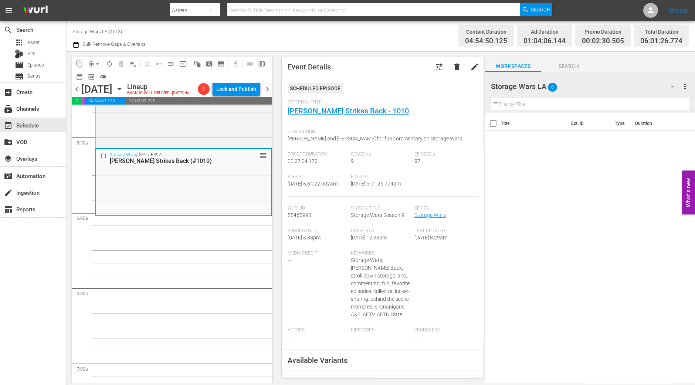
click at [96, 67] on button "arrow_drop_down" at bounding box center [98, 64] width 12 height 12
click at [96, 75] on li "Align to Midnight" at bounding box center [98, 78] width 78 height 12
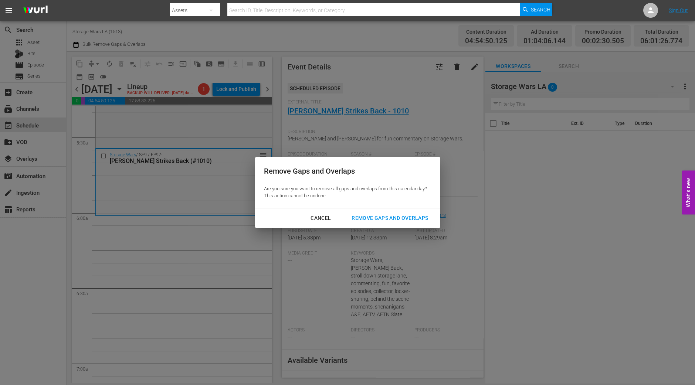
click at [367, 213] on button "Remove Gaps and Overlaps" at bounding box center [390, 219] width 94 height 14
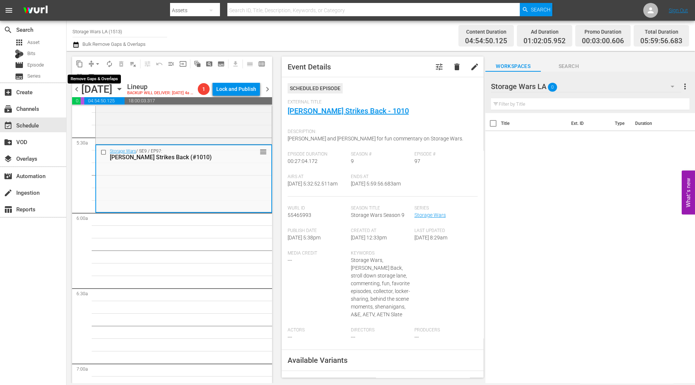
click at [92, 64] on button "arrow_drop_down" at bounding box center [98, 64] width 12 height 12
click at [97, 74] on li "Align to Midnight" at bounding box center [98, 78] width 78 height 12
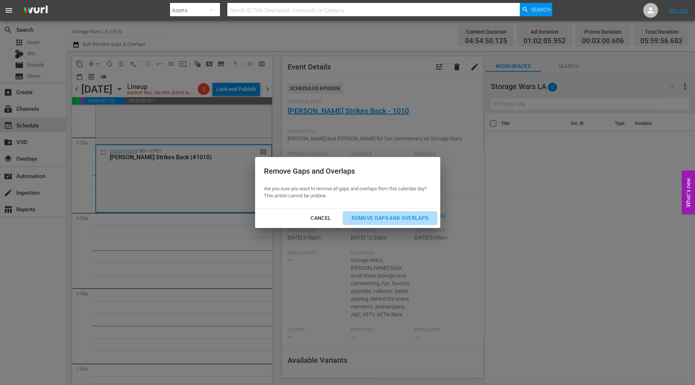
click at [422, 222] on div "Remove Gaps and Overlaps" at bounding box center [390, 218] width 88 height 9
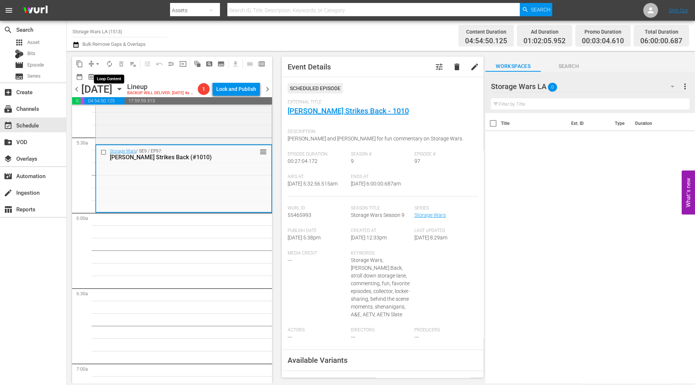
click at [109, 65] on span "autorenew_outlined" at bounding box center [109, 63] width 7 height 7
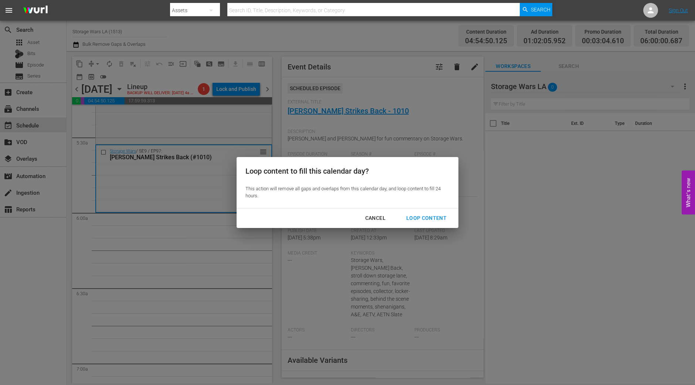
click at [443, 224] on button "Loop Content" at bounding box center [427, 219] width 58 height 14
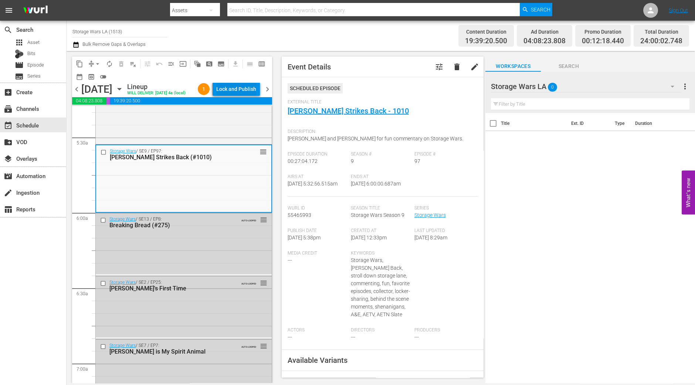
click at [239, 90] on div "Lock and Publish" at bounding box center [236, 88] width 40 height 13
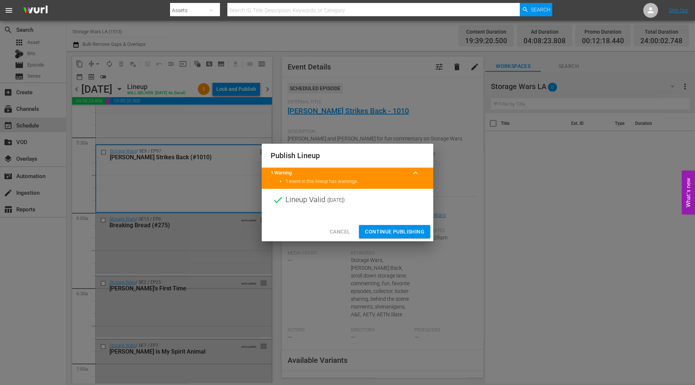
click at [377, 232] on span "Continue Publishing" at bounding box center [395, 231] width 60 height 9
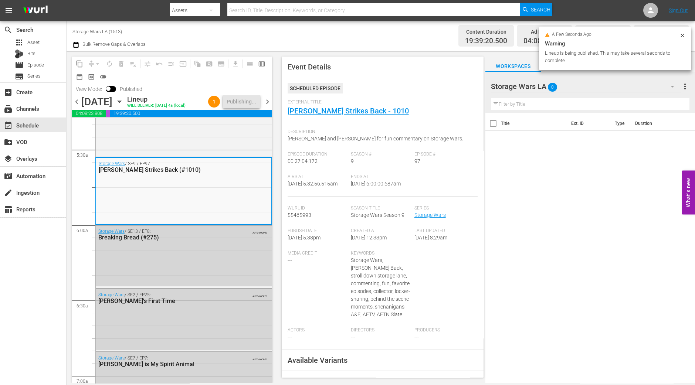
click at [264, 99] on span "chevron_right" at bounding box center [267, 101] width 9 height 9
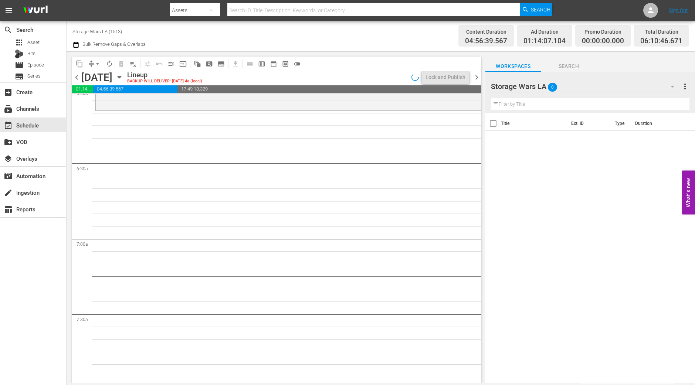
scroll to position [824, 0]
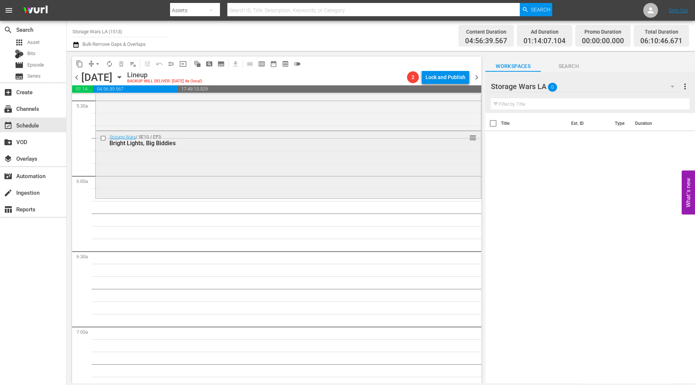
click at [222, 163] on div "Storage Wars / SE10 / EP3: Bright Lights, Big Biddies reorder" at bounding box center [288, 164] width 385 height 66
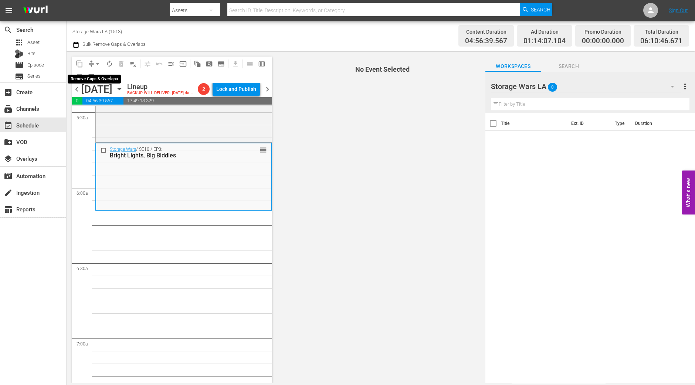
click at [96, 59] on button "arrow_drop_down" at bounding box center [98, 64] width 12 height 12
click at [94, 73] on li "Align to Midnight" at bounding box center [97, 78] width 61 height 12
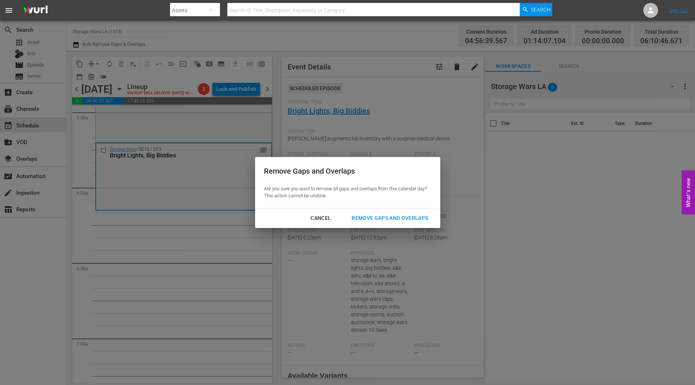
click at [395, 223] on button "Remove Gaps and Overlaps" at bounding box center [390, 219] width 94 height 14
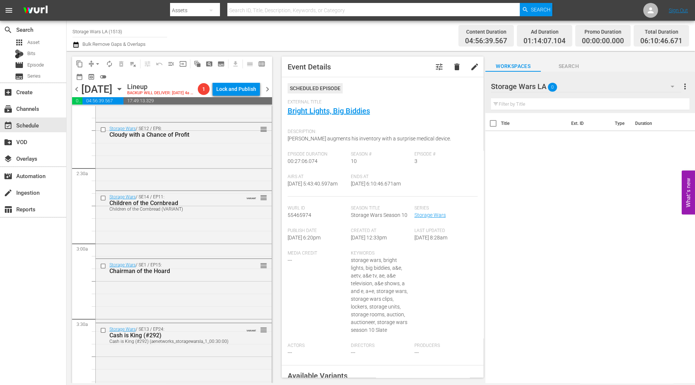
scroll to position [0, 0]
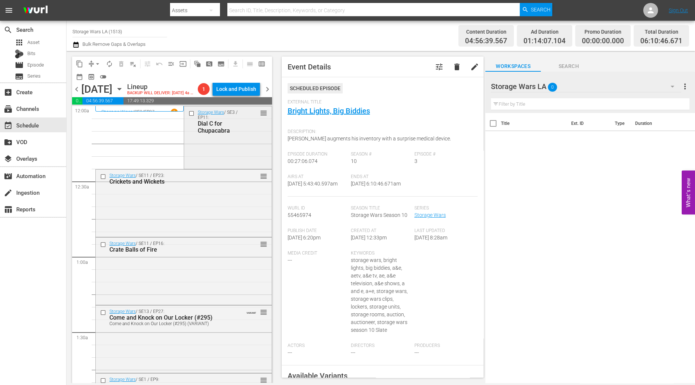
click at [209, 139] on div "Storage Wars / SE3 / EP11: Dial C for Chupacabra reorder" at bounding box center [228, 137] width 88 height 61
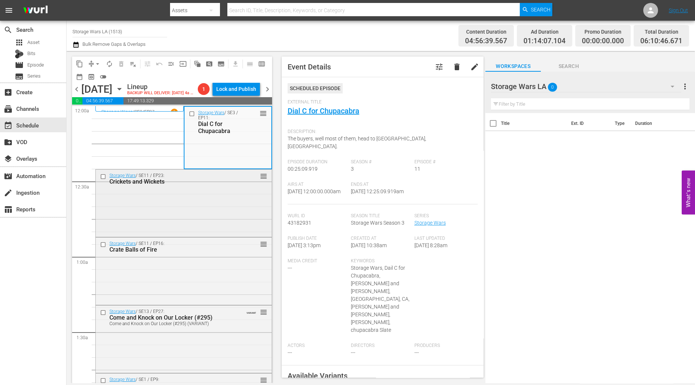
click at [223, 224] on div "Storage Wars / SE11 / EP23: Crickets and Wickets reorder" at bounding box center [184, 203] width 176 height 66
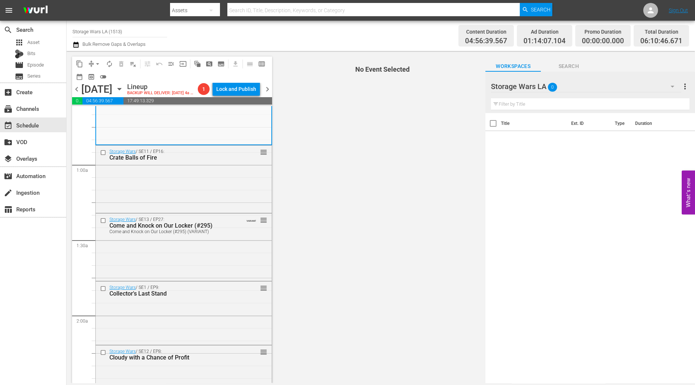
scroll to position [46, 0]
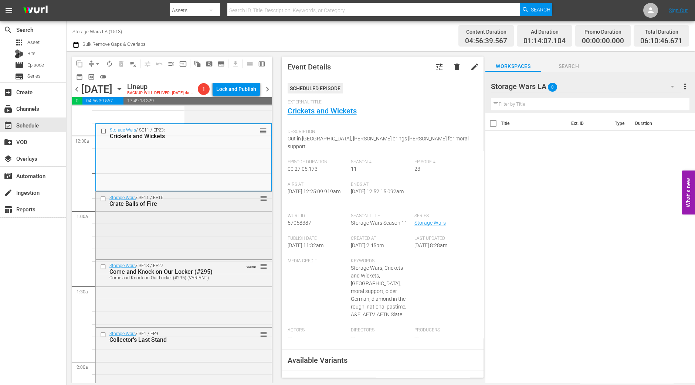
click at [240, 227] on div "Storage Wars / SE11 / EP16: Crate Balls of Fire reorder" at bounding box center [184, 225] width 176 height 66
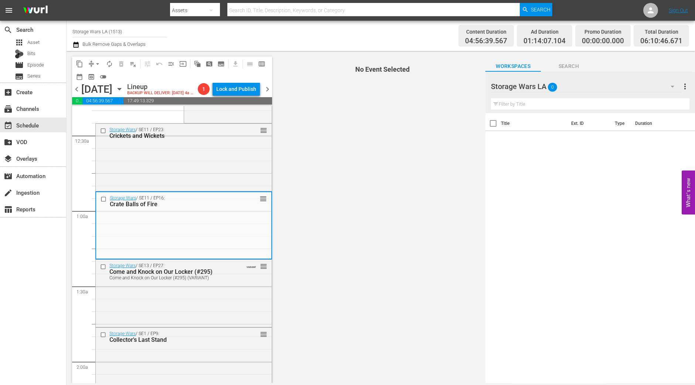
scroll to position [92, 0]
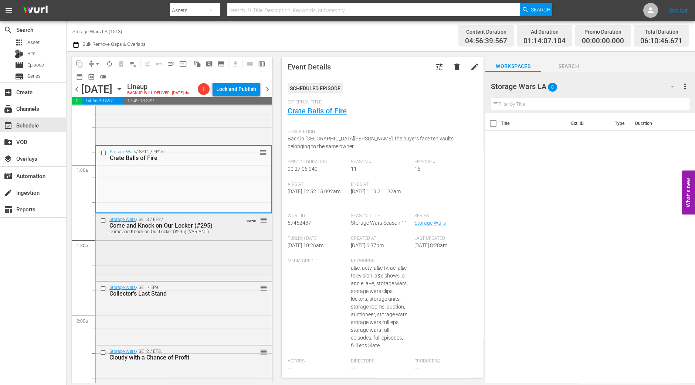
click at [258, 249] on div "Storage Wars / SE13 / EP27: Come and Knock on Our Locker (#295) Come and Knock …" at bounding box center [184, 247] width 176 height 66
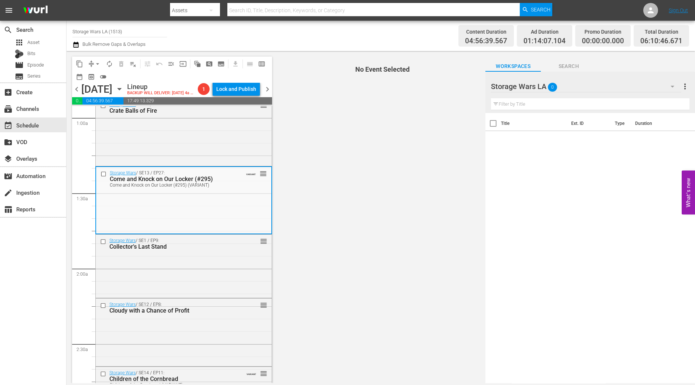
scroll to position [185, 0]
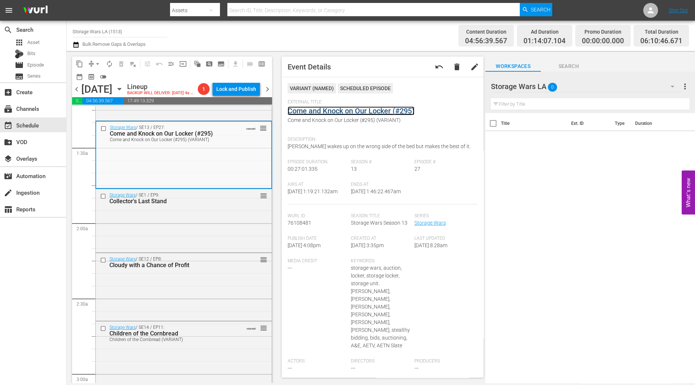
drag, startPoint x: 343, startPoint y: 111, endPoint x: 384, endPoint y: 116, distance: 41.4
click at [384, 116] on div "External Title Come and Knock on Our Locker (#295) Come and Knock on Our Locker…" at bounding box center [383, 116] width 190 height 34
click at [189, 245] on div "Storage Wars / SE1 / EP9: Collector's Last Stand reorder" at bounding box center [184, 220] width 176 height 62
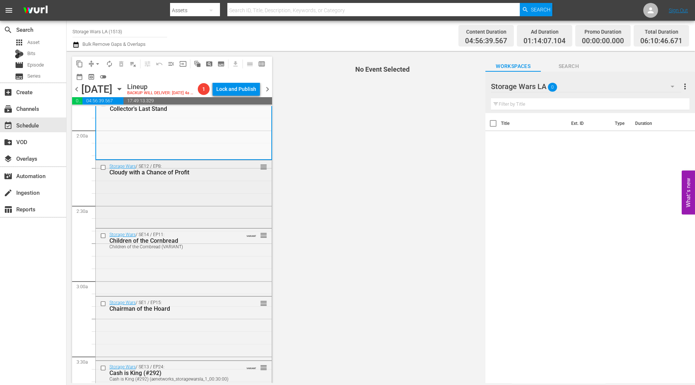
scroll to position [231, 0]
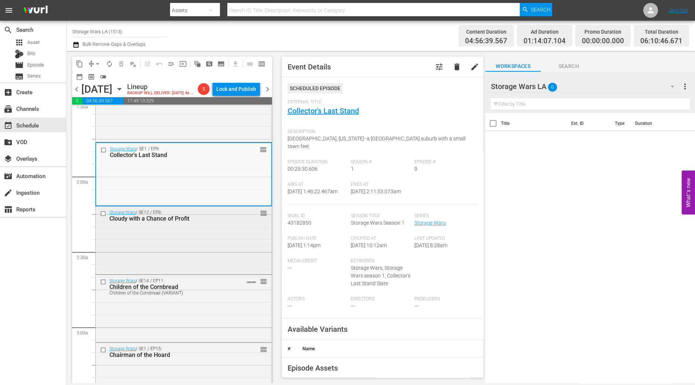
click at [217, 230] on div "Storage Wars / SE12 / EP8: Cloudy with a Chance of Profit reorder" at bounding box center [184, 240] width 176 height 66
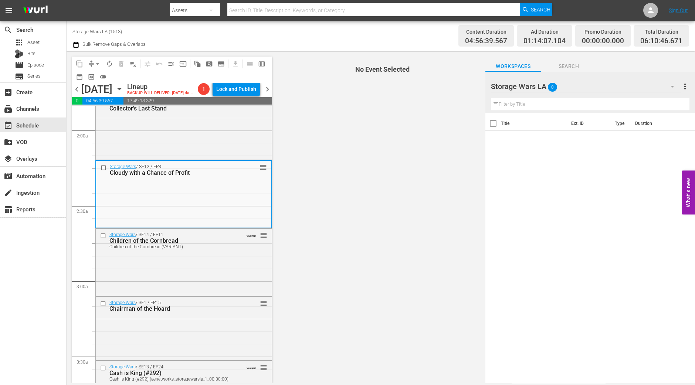
scroll to position [323, 0]
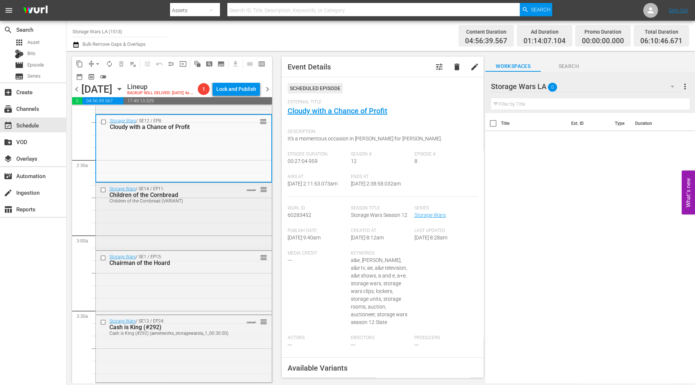
click at [189, 249] on div "Storage Wars / SE14 / EP11: Children of the Cornbread Children of the Cornbread…" at bounding box center [183, 217] width 177 height 68
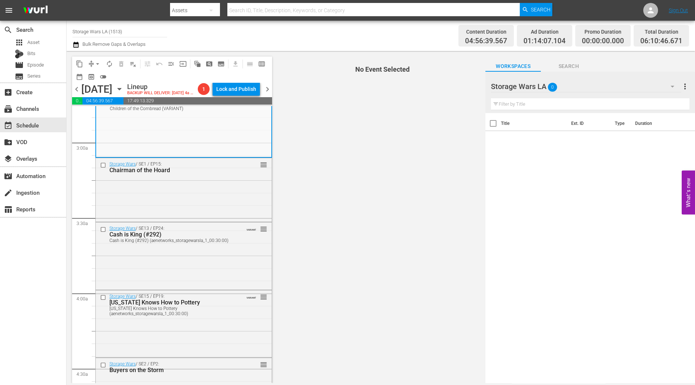
scroll to position [369, 0]
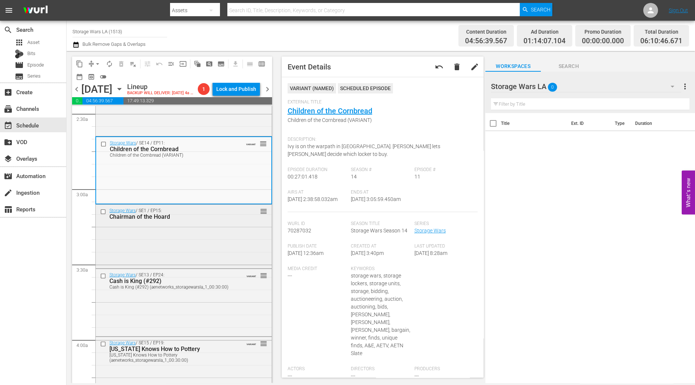
click at [179, 237] on div "Storage Wars / SE1 / EP15: Chairman of the Hoard reorder" at bounding box center [184, 236] width 176 height 63
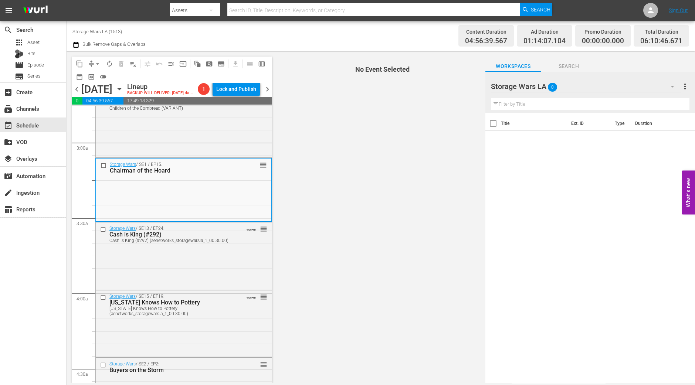
scroll to position [462, 0]
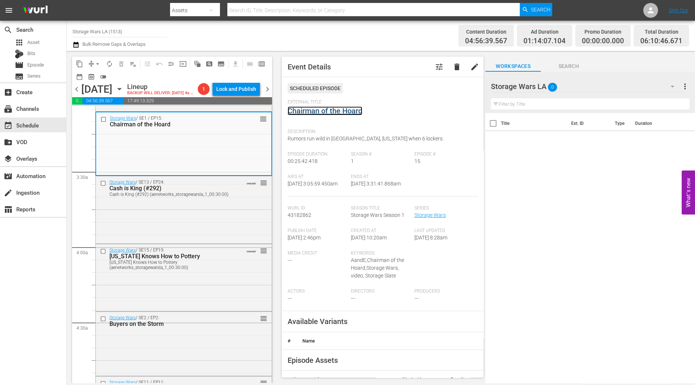
drag, startPoint x: 355, startPoint y: 106, endPoint x: 339, endPoint y: 109, distance: 16.7
click at [239, 206] on div "Storage Wars / SE13 / EP24: Cash is King (#292) Cash is King (#292) (aenetworks…" at bounding box center [184, 209] width 176 height 66
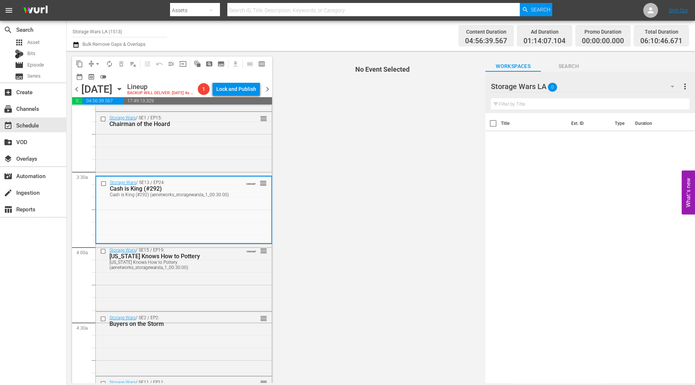
scroll to position [509, 0]
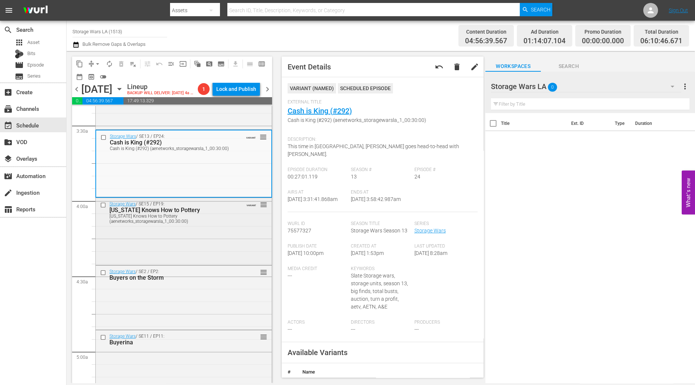
click at [198, 222] on div "California Knows How to Pottery (aenetworks_storagewarsla_1_00:30:00)" at bounding box center [171, 219] width 125 height 10
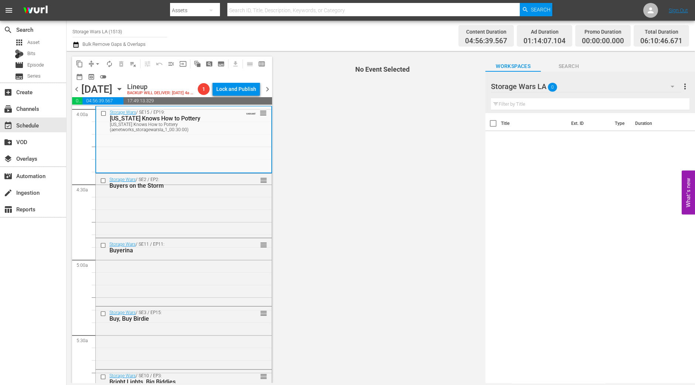
scroll to position [555, 0]
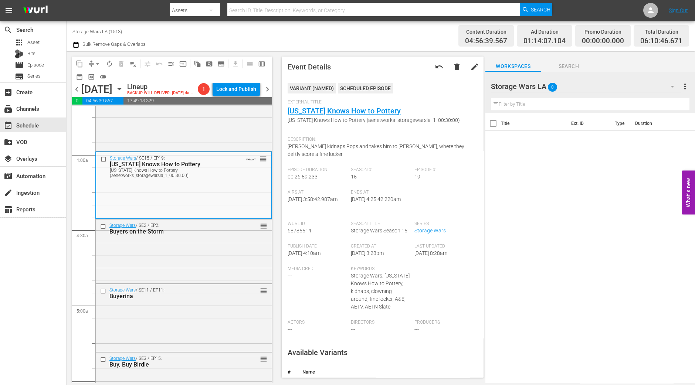
drag, startPoint x: 48, startPoint y: 284, endPoint x: 50, endPoint y: 289, distance: 5.2
click at [48, 284] on div "search Search apps Asset Bits movie Episode subtitles Series add_box Create sub…" at bounding box center [33, 213] width 67 height 385
click at [96, 63] on span "arrow_drop_down" at bounding box center [97, 63] width 7 height 7
click at [97, 77] on li "Align to Midnight" at bounding box center [98, 78] width 78 height 12
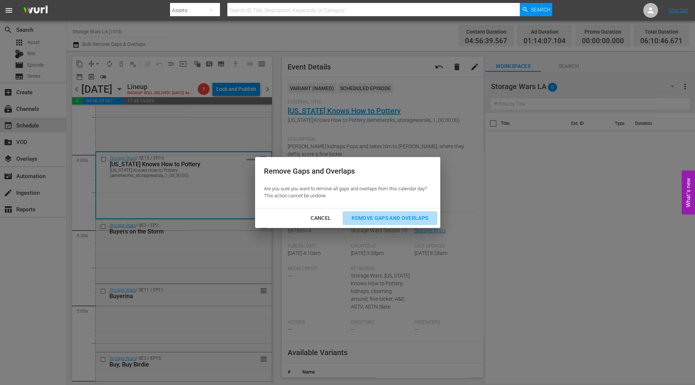
click at [380, 219] on div "Remove Gaps and Overlaps" at bounding box center [390, 218] width 88 height 9
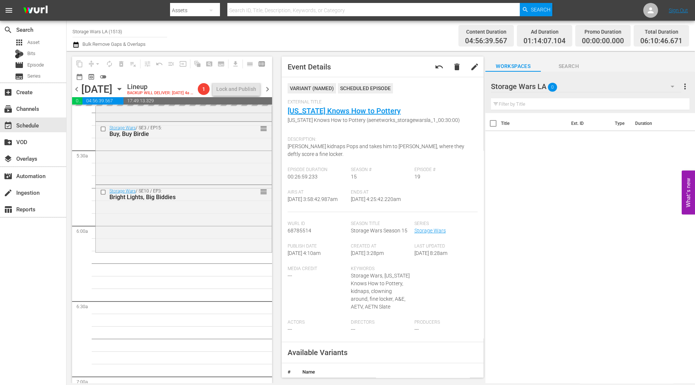
scroll to position [786, 0]
click at [205, 210] on div "Storage Wars / SE10 / EP3: Bright Lights, Big Biddies reorder" at bounding box center [184, 218] width 176 height 66
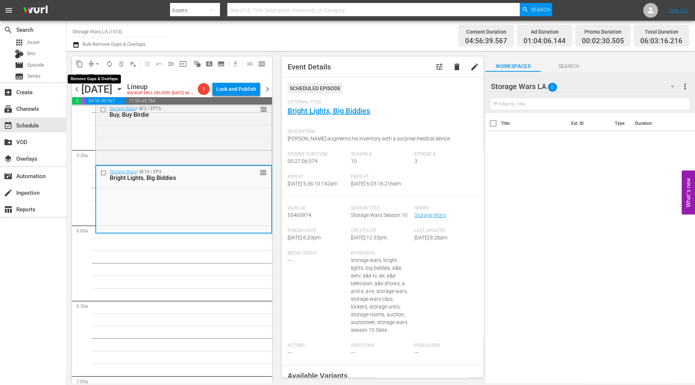
click at [97, 66] on span "arrow_drop_down" at bounding box center [97, 63] width 7 height 7
click at [94, 77] on li "Align to Midnight" at bounding box center [98, 78] width 78 height 12
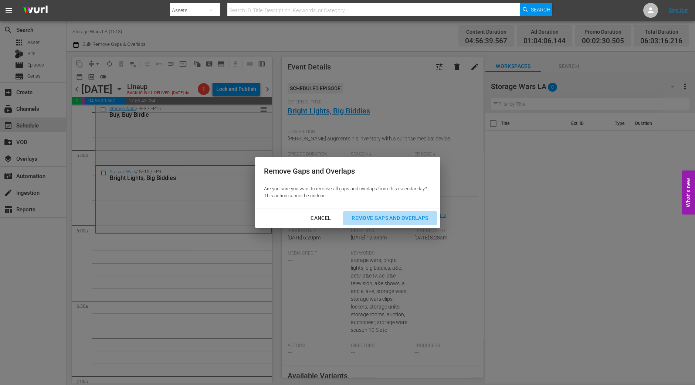
click at [393, 221] on div "Remove Gaps and Overlaps" at bounding box center [390, 218] width 88 height 9
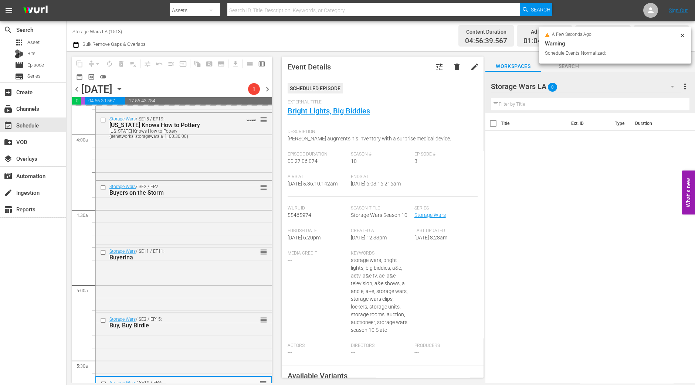
scroll to position [555, 0]
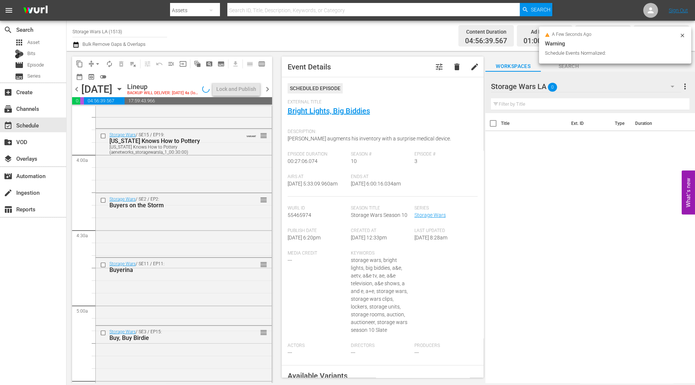
click at [199, 253] on div "Storage Wars / SE2 / EP2: Buyers on the Storm reorder" at bounding box center [184, 224] width 176 height 63
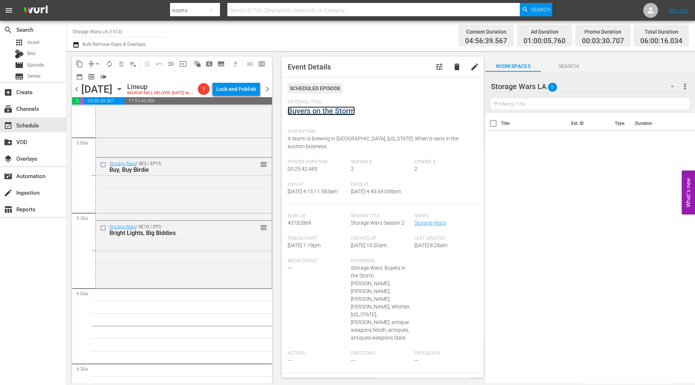
scroll to position [786, 0]
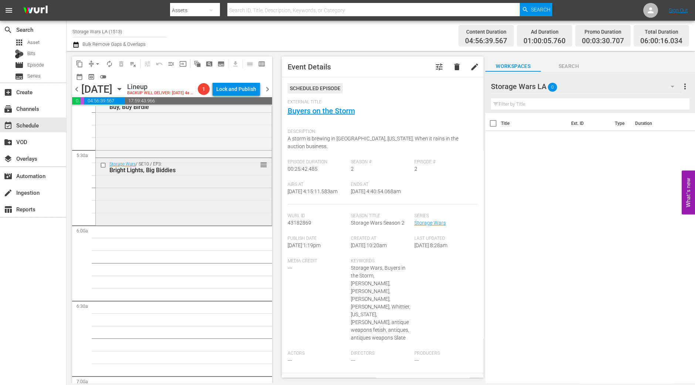
click at [194, 210] on div "Storage Wars / SE10 / EP3: Bright Lights, Big Biddies reorder" at bounding box center [184, 191] width 176 height 66
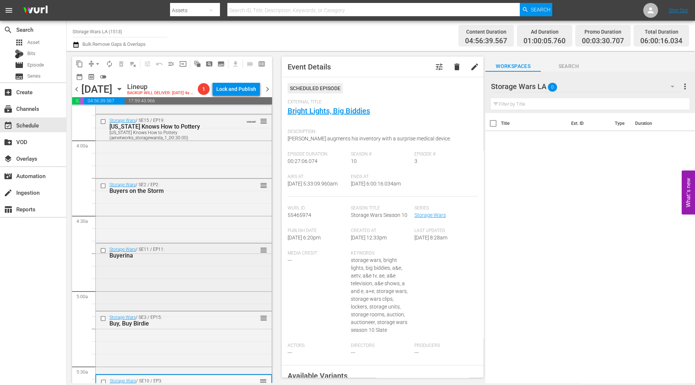
scroll to position [555, 0]
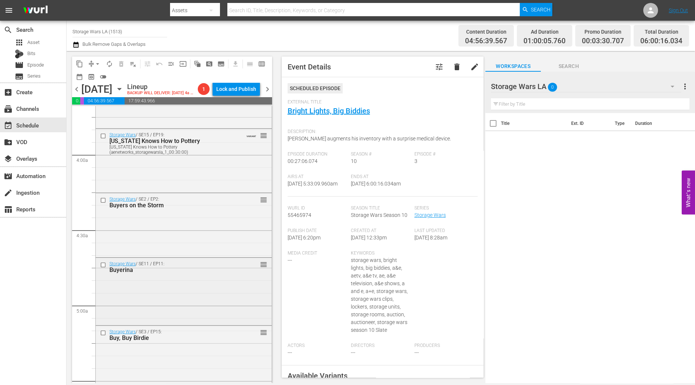
click at [203, 285] on div "Storage Wars / SE11 / EP11: Buyerina reorder" at bounding box center [184, 291] width 176 height 66
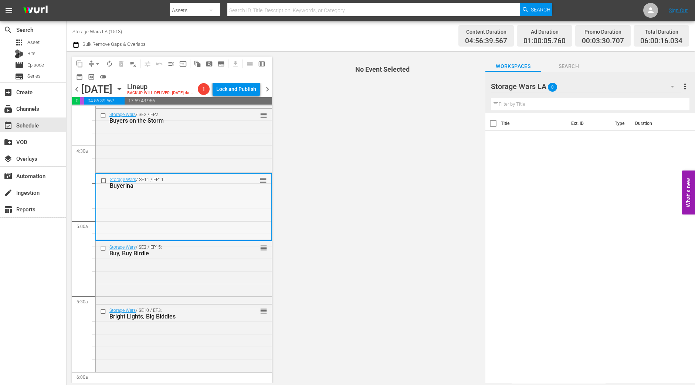
scroll to position [647, 0]
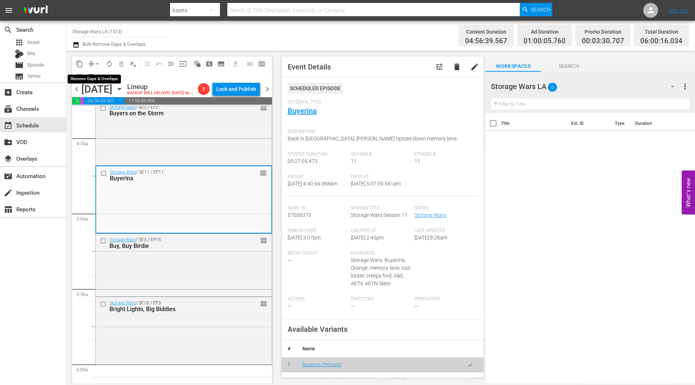
click at [94, 65] on span "arrow_drop_down" at bounding box center [97, 63] width 7 height 7
click at [94, 71] on ul "Align to Midnight Align to First Episode Align to End of Previous Day" at bounding box center [98, 91] width 78 height 43
click at [94, 73] on li "Align to Midnight" at bounding box center [98, 78] width 78 height 12
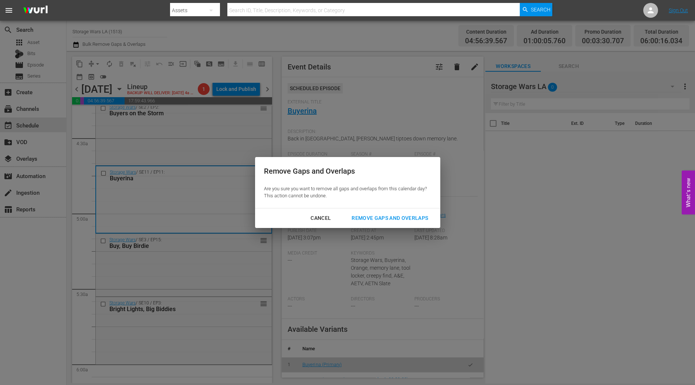
click at [364, 216] on div "Remove Gaps and Overlaps" at bounding box center [390, 218] width 88 height 9
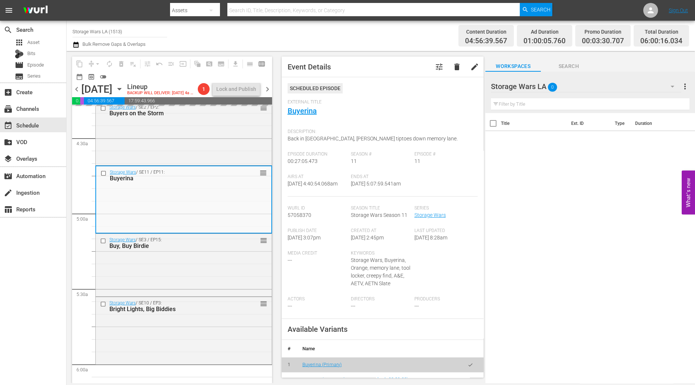
scroll to position [139, 0]
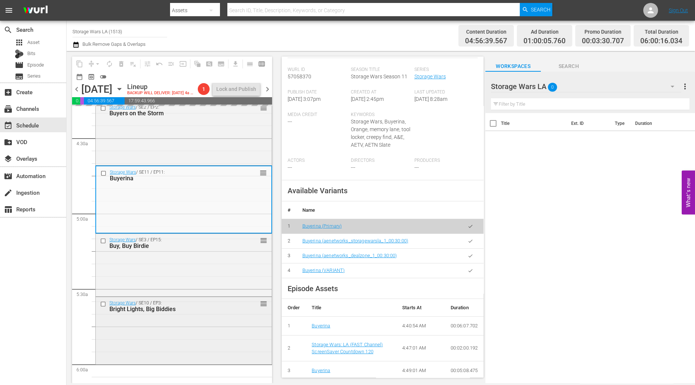
click at [208, 308] on div "Storage Wars / SE10 / EP3: Bright Lights, Big Biddies reorder" at bounding box center [184, 330] width 176 height 66
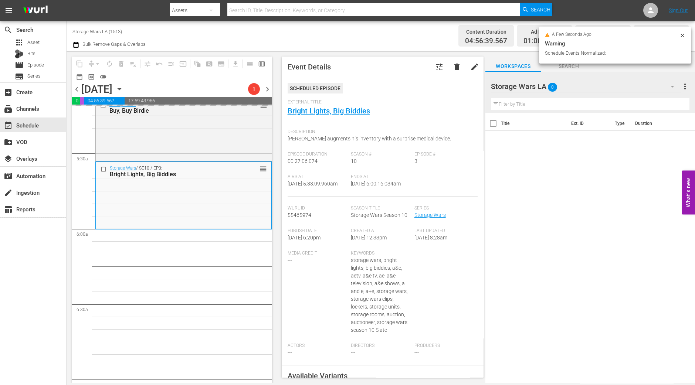
scroll to position [786, 0]
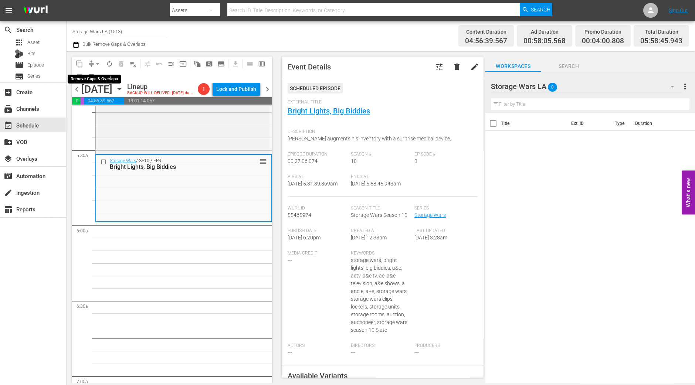
click at [98, 60] on span "arrow_drop_down" at bounding box center [97, 63] width 7 height 7
click at [96, 75] on li "Align to Midnight" at bounding box center [98, 78] width 78 height 12
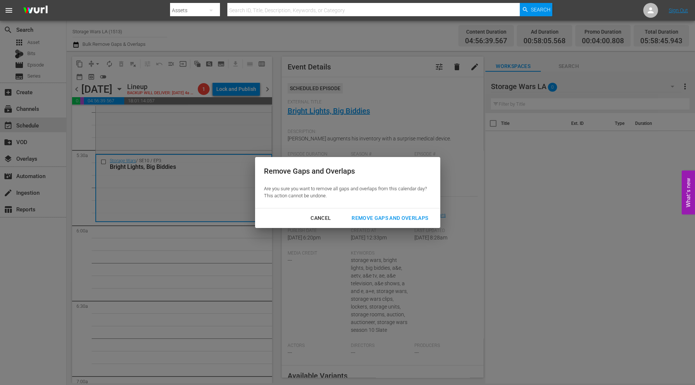
click at [377, 215] on div "Remove Gaps and Overlaps" at bounding box center [390, 218] width 88 height 9
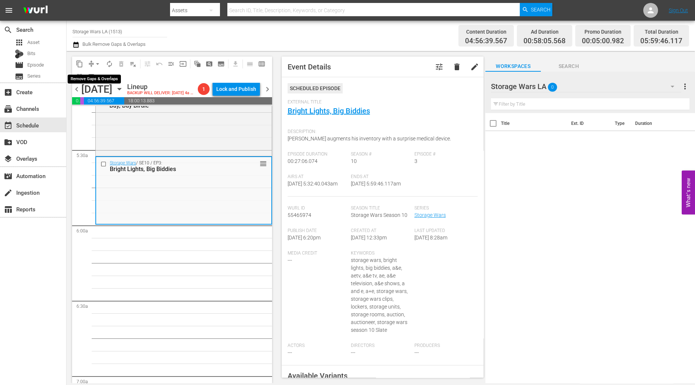
click at [95, 62] on span "arrow_drop_down" at bounding box center [97, 63] width 7 height 7
click at [94, 75] on li "Align to Midnight" at bounding box center [98, 78] width 78 height 12
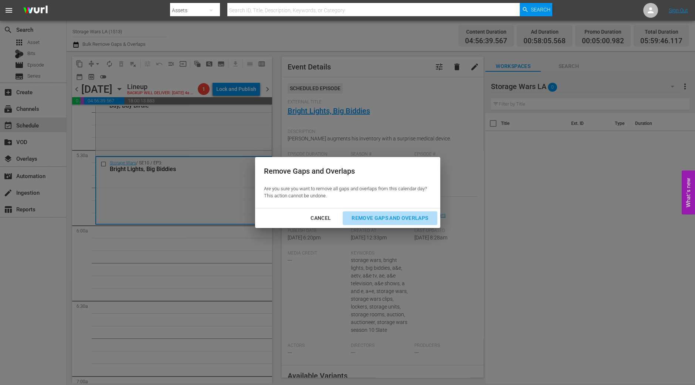
click at [416, 216] on div "Remove Gaps and Overlaps" at bounding box center [390, 218] width 88 height 9
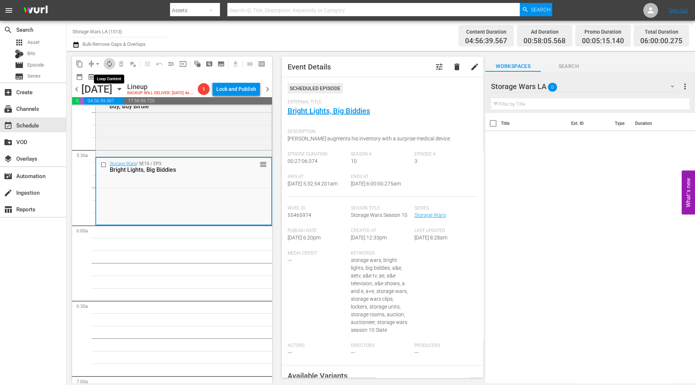
click at [114, 64] on button "autorenew_outlined" at bounding box center [110, 64] width 12 height 12
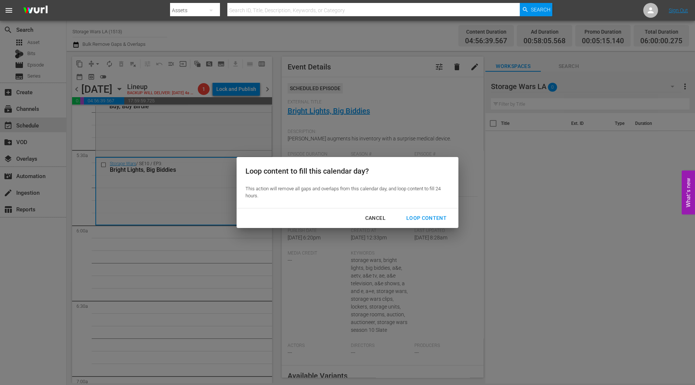
click at [423, 211] on div "Cancel Loop Content" at bounding box center [348, 219] width 222 height 20
click at [423, 215] on div "Loop Content" at bounding box center [427, 218] width 52 height 9
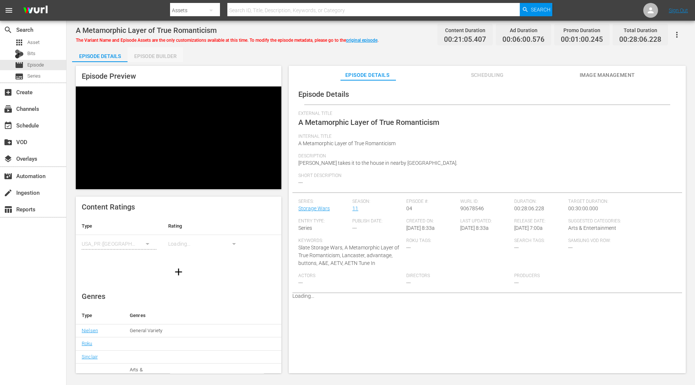
click at [148, 59] on div "Episode Builder" at bounding box center [155, 56] width 55 height 18
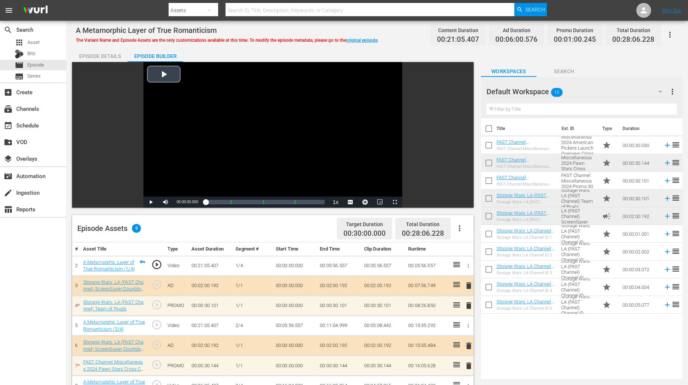
scroll to position [185, 0]
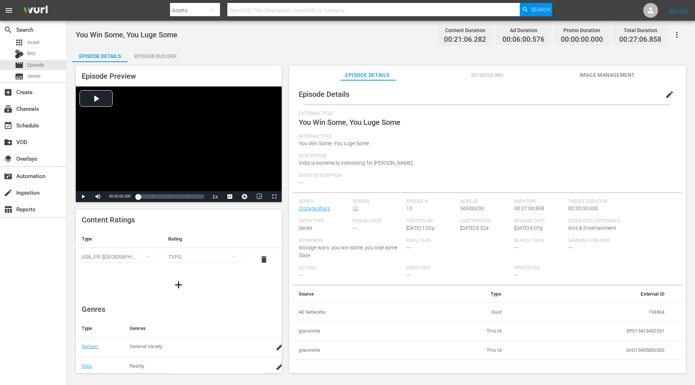
click at [166, 60] on div "Episode Builder" at bounding box center [155, 56] width 55 height 18
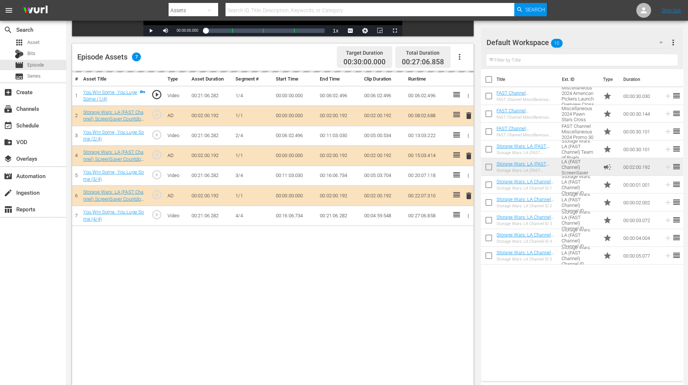
scroll to position [185, 0]
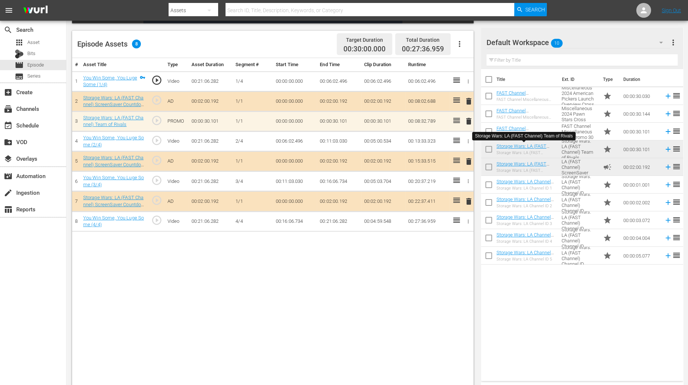
click at [392, 255] on div "# Asset Title Type Asset Duration Segment # Start Time End Time Clip Duration R…" at bounding box center [273, 223] width 402 height 330
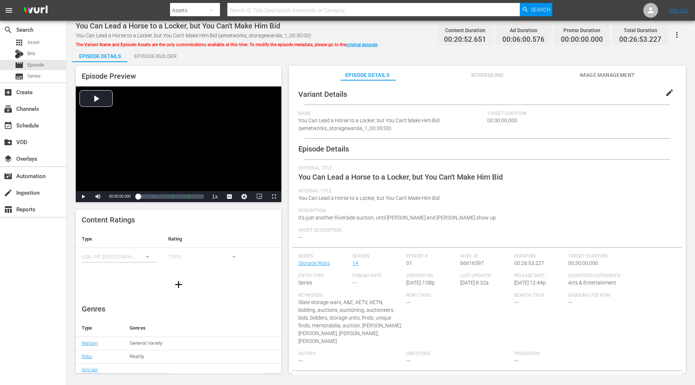
drag, startPoint x: 175, startPoint y: 45, endPoint x: 170, endPoint y: 53, distance: 8.9
click at [175, 45] on span "The Variant Name and Episode Assets are the only customizations available at th…" at bounding box center [227, 44] width 303 height 5
click at [170, 53] on div "Episode Builder" at bounding box center [155, 56] width 55 height 18
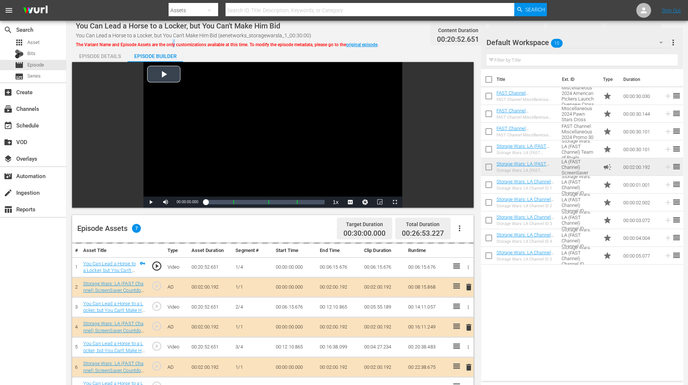
scroll to position [139, 0]
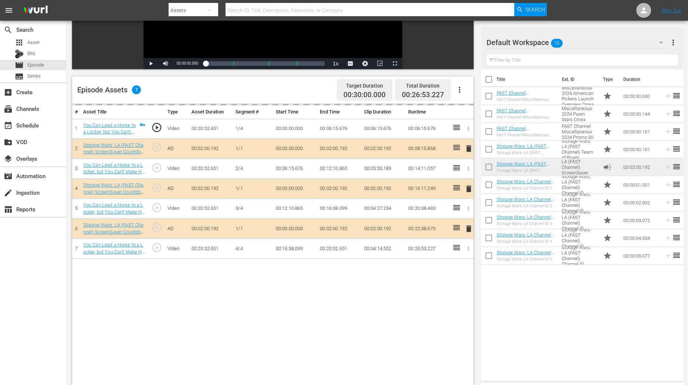
click at [398, 306] on div "# Asset Title Type Asset Duration Segment # Start Time End Time Clip Duration R…" at bounding box center [273, 269] width 402 height 330
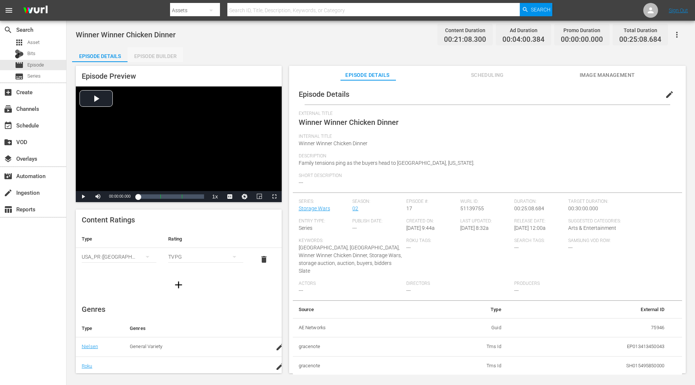
click at [170, 51] on div "Episode Builder" at bounding box center [155, 56] width 55 height 18
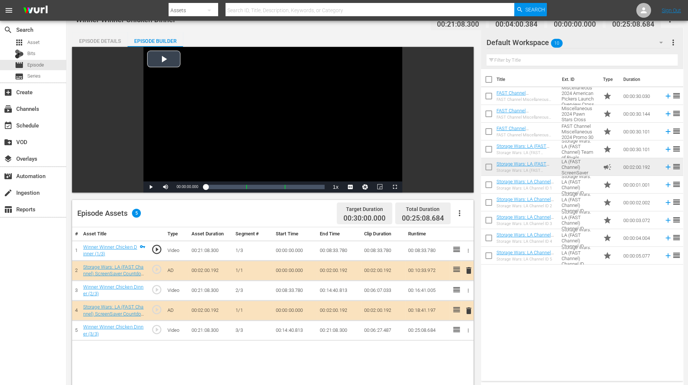
scroll to position [92, 0]
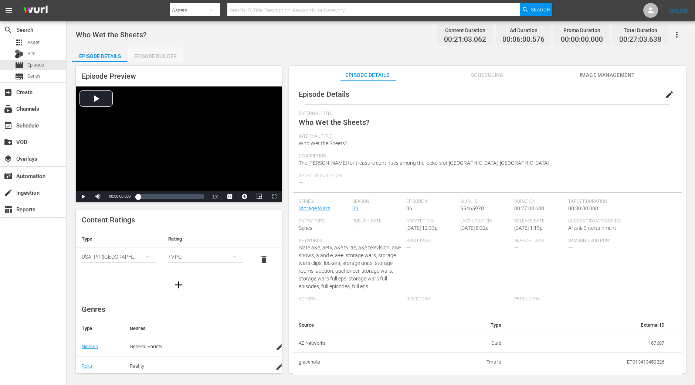
click at [154, 60] on div "Episode Builder" at bounding box center [155, 56] width 55 height 18
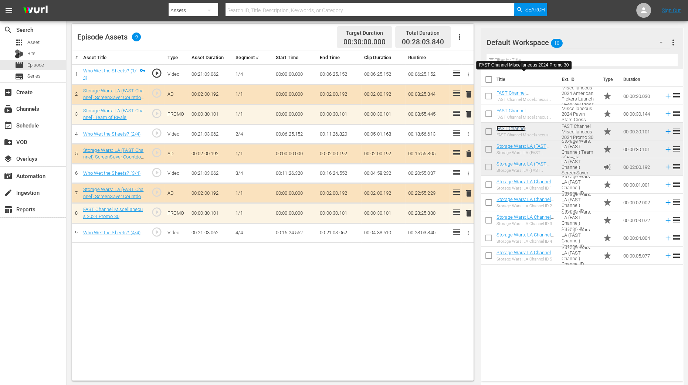
scroll to position [192, 0]
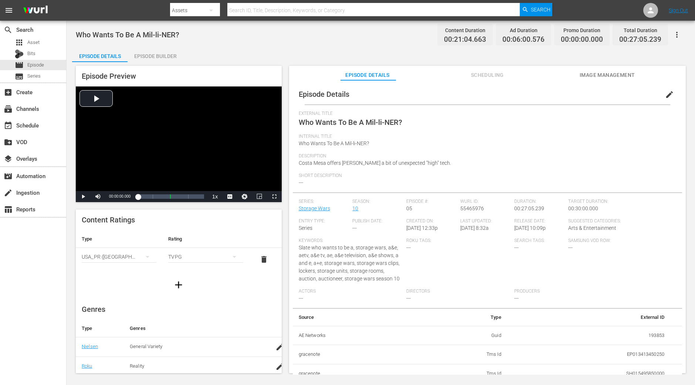
click at [166, 45] on div "Who Wants To Be A Mil-li-NER? Content Duration 00:21:04.663 Ad Duration 00:06:0…" at bounding box center [381, 198] width 629 height 354
click at [163, 52] on div "Episode Builder" at bounding box center [155, 56] width 55 height 18
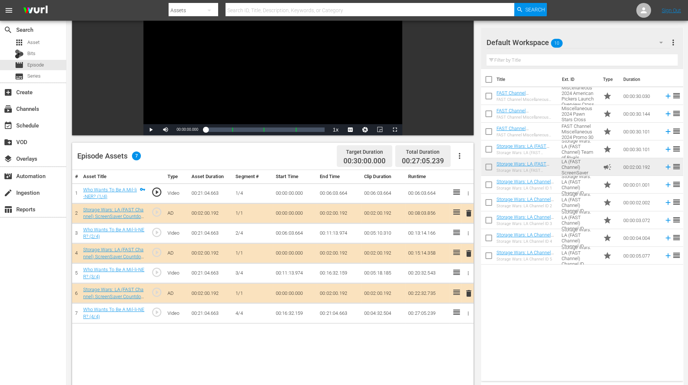
scroll to position [185, 0]
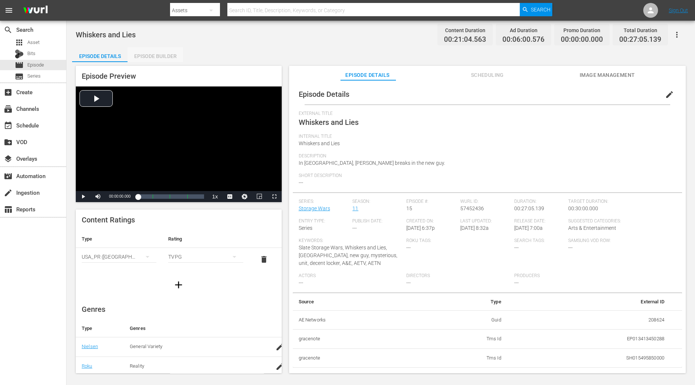
click at [151, 52] on div "Episode Builder" at bounding box center [155, 56] width 55 height 18
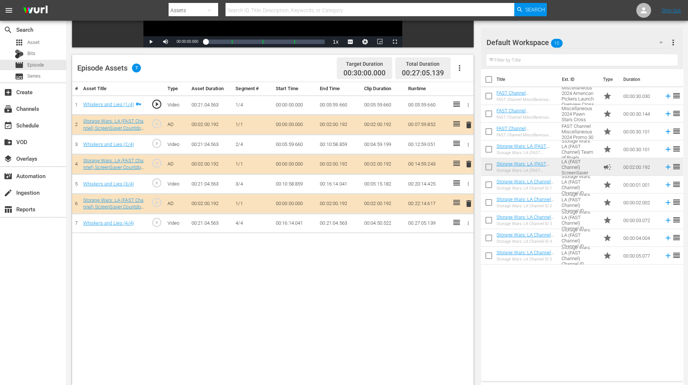
scroll to position [185, 0]
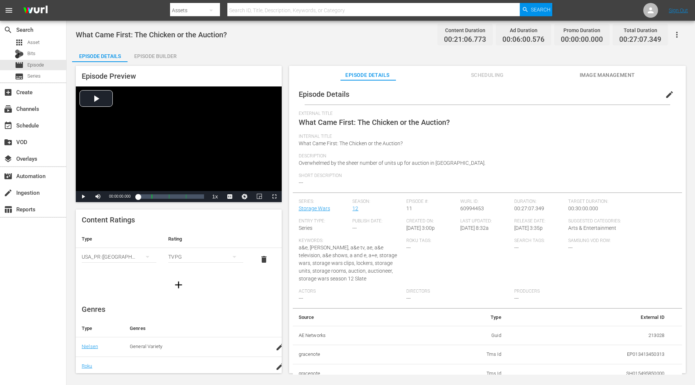
click at [143, 53] on div "Episode Builder" at bounding box center [155, 56] width 55 height 18
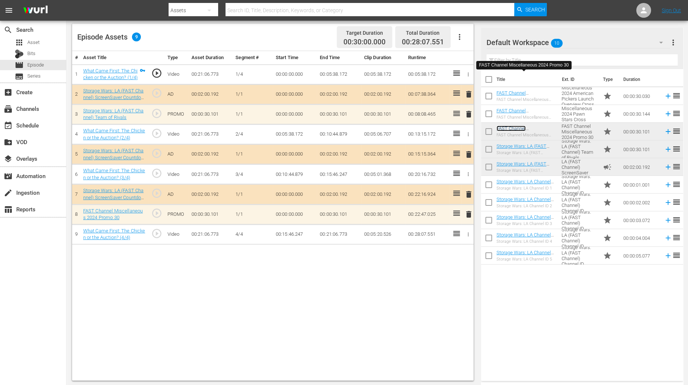
scroll to position [192, 0]
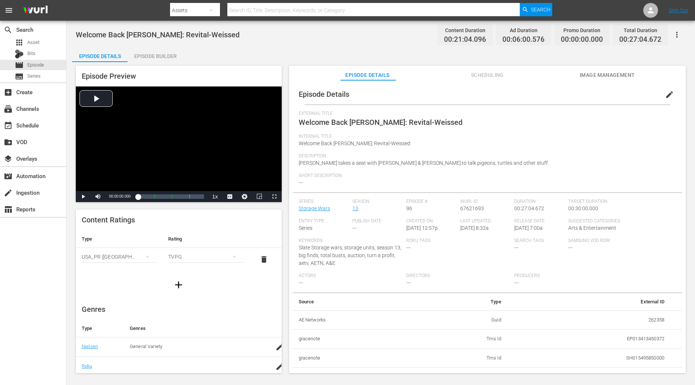
click at [133, 70] on div "Episode Preview Video Player is loading. Play Video Play Mute Current Time 00:0…" at bounding box center [179, 134] width 206 height 136
click at [141, 61] on div "Episode Builder" at bounding box center [155, 56] width 55 height 18
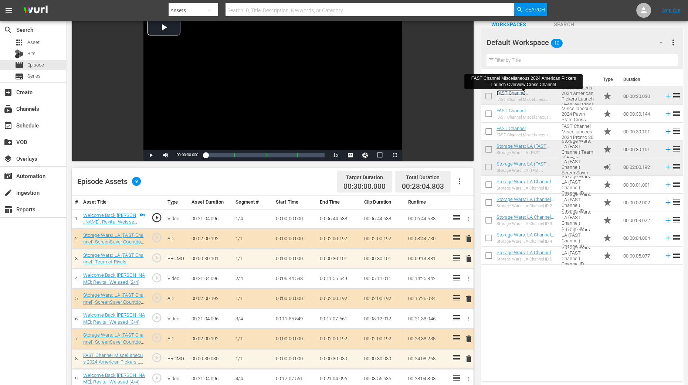
scroll to position [92, 0]
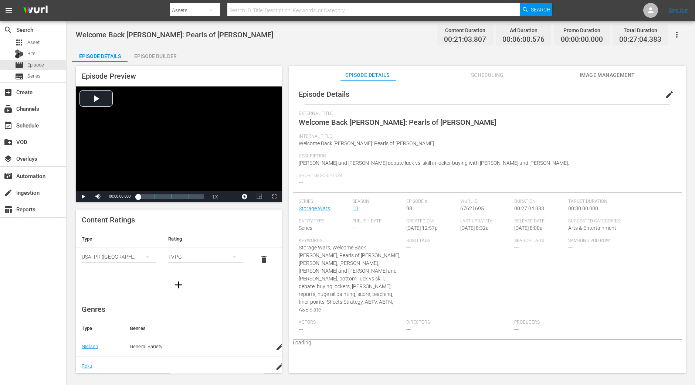
click at [169, 55] on div "Episode Builder" at bounding box center [155, 56] width 55 height 18
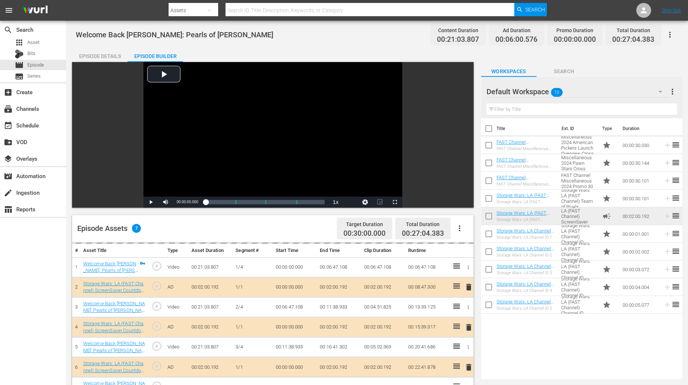
scroll to position [139, 0]
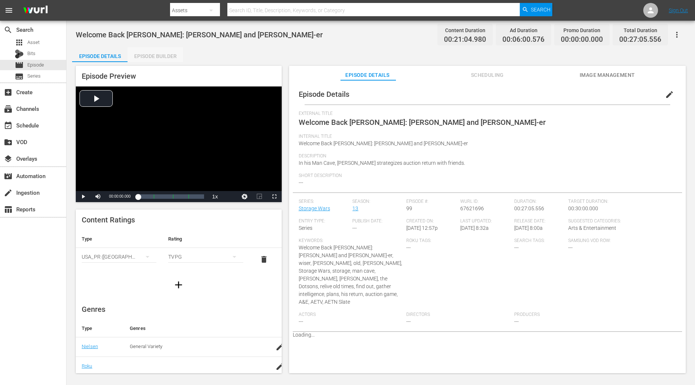
click at [148, 47] on div "Episode Builder" at bounding box center [155, 56] width 55 height 18
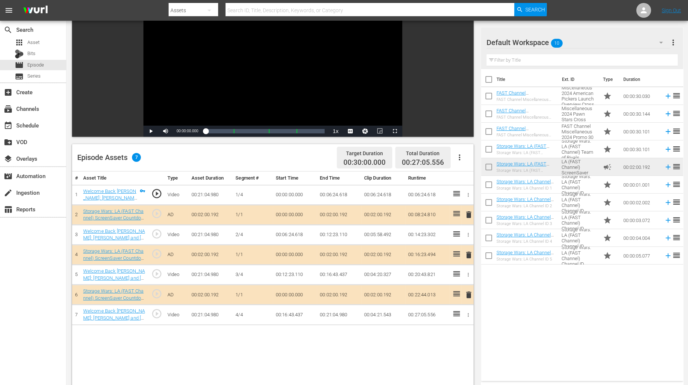
scroll to position [139, 0]
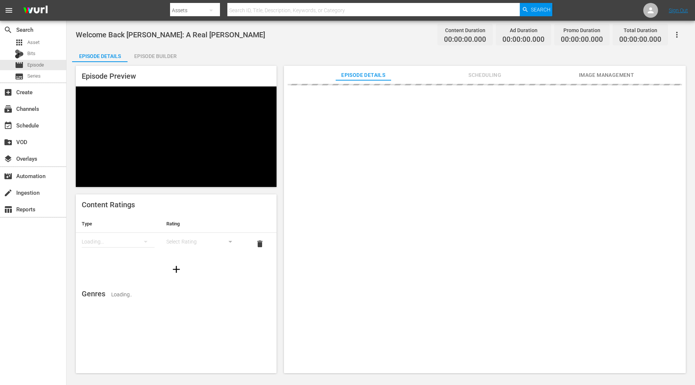
click at [146, 64] on div "Episode Preview Content Ratings Type Rating Loading... Select Rating delete Gen…" at bounding box center [381, 220] width 618 height 317
click at [152, 59] on div "Episode Builder" at bounding box center [155, 56] width 55 height 18
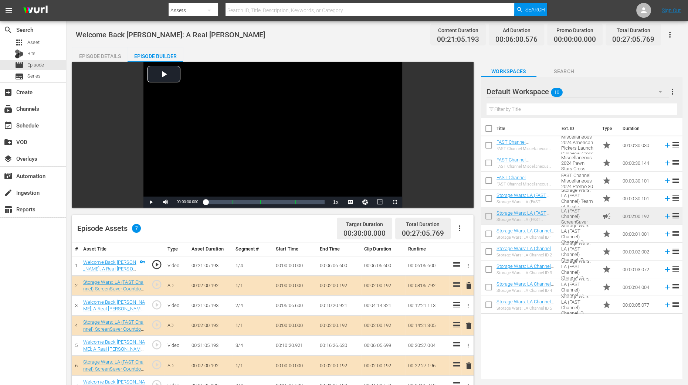
scroll to position [185, 0]
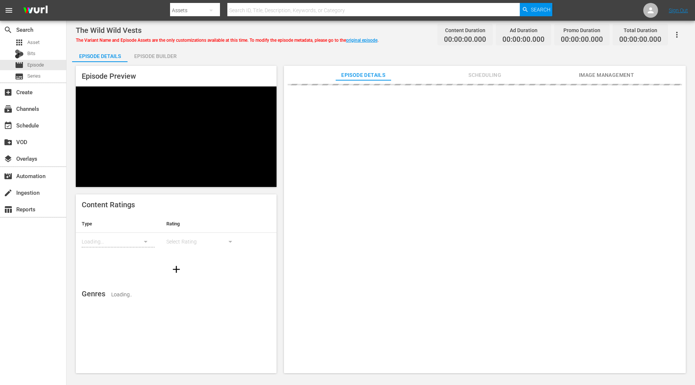
click at [168, 58] on div "Episode Builder" at bounding box center [155, 56] width 55 height 18
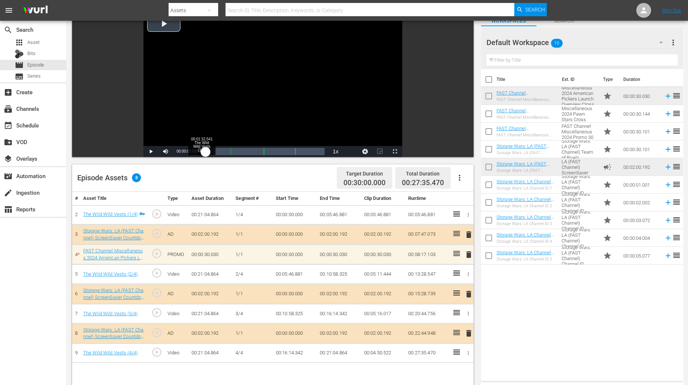
scroll to position [92, 0]
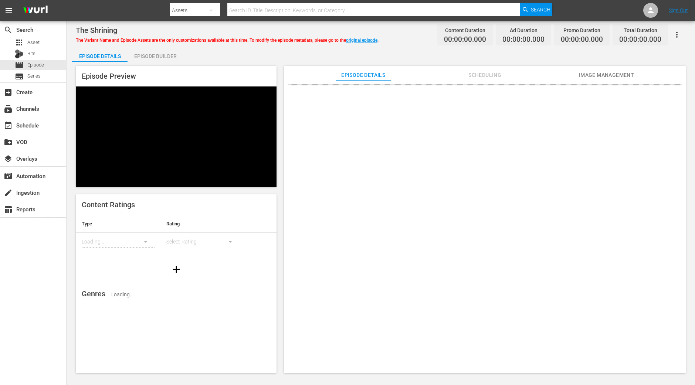
click at [159, 54] on div "Episode Builder" at bounding box center [155, 56] width 55 height 18
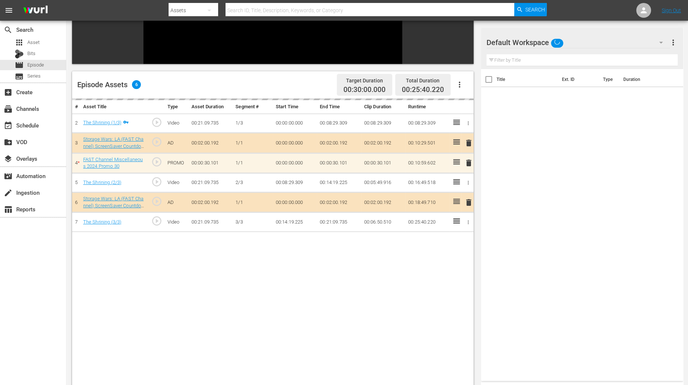
scroll to position [139, 0]
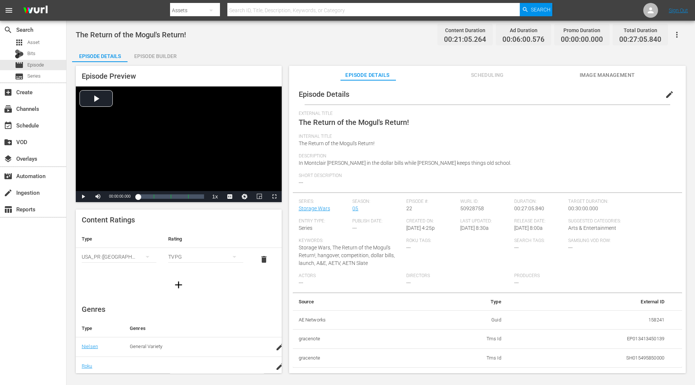
click at [161, 58] on div "Episode Builder" at bounding box center [155, 56] width 55 height 18
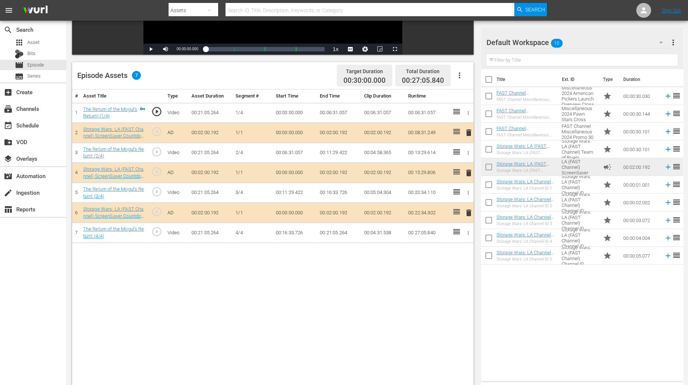
scroll to position [139, 0]
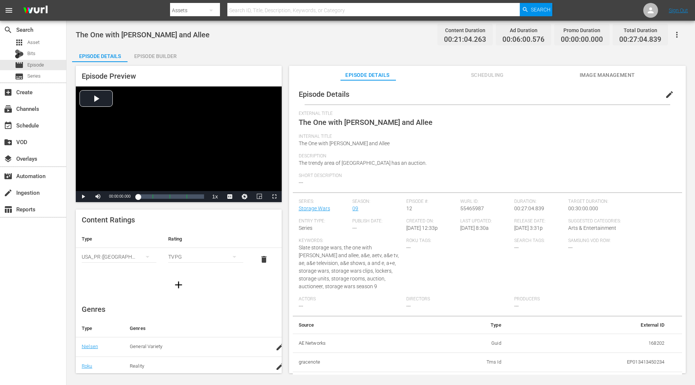
click at [155, 53] on div "Episode Builder" at bounding box center [155, 56] width 55 height 18
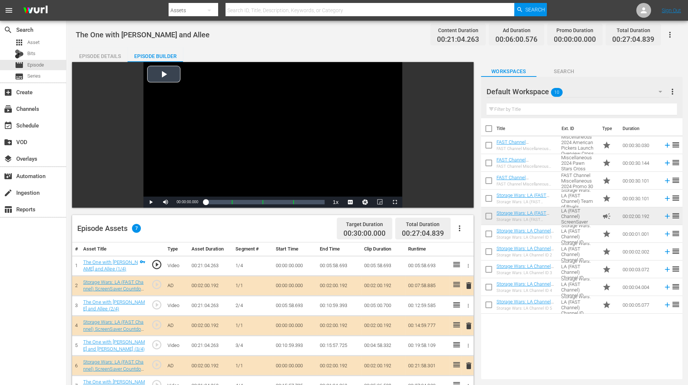
scroll to position [92, 0]
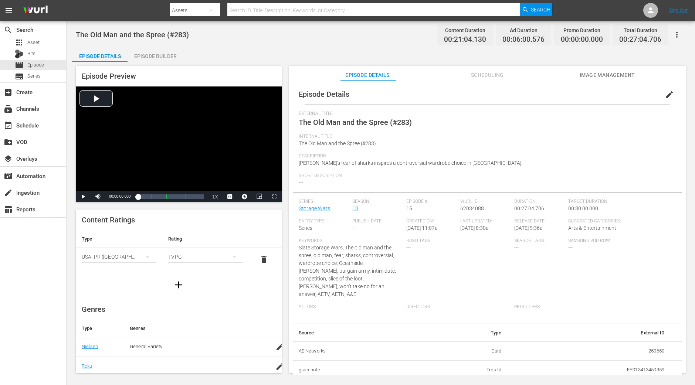
click at [163, 57] on div "Episode Builder" at bounding box center [155, 56] width 55 height 18
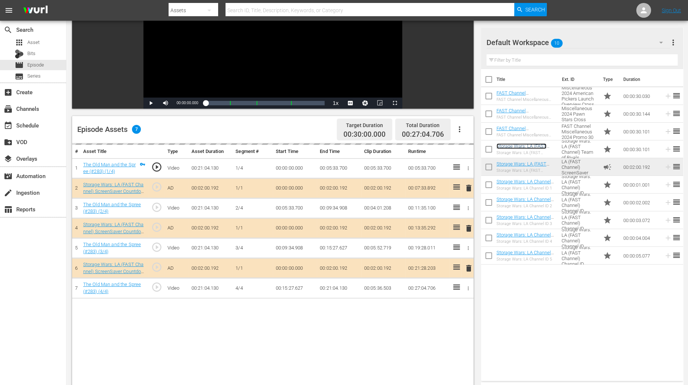
scroll to position [139, 0]
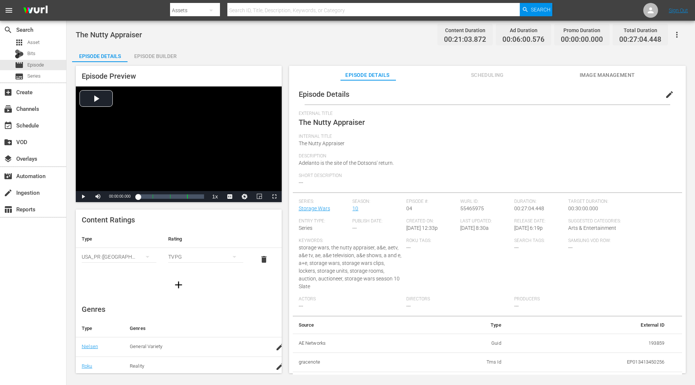
click at [171, 57] on div "Episode Builder" at bounding box center [155, 56] width 55 height 18
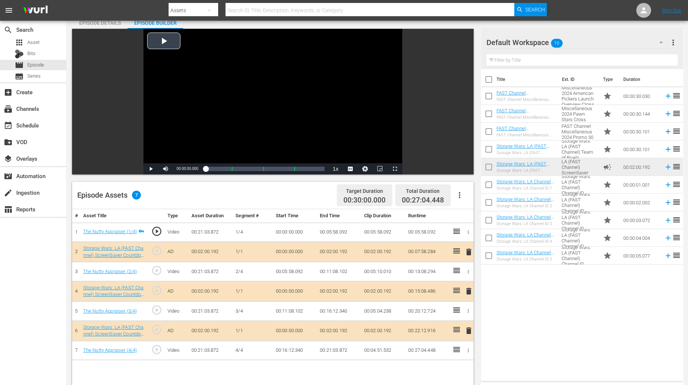
scroll to position [92, 0]
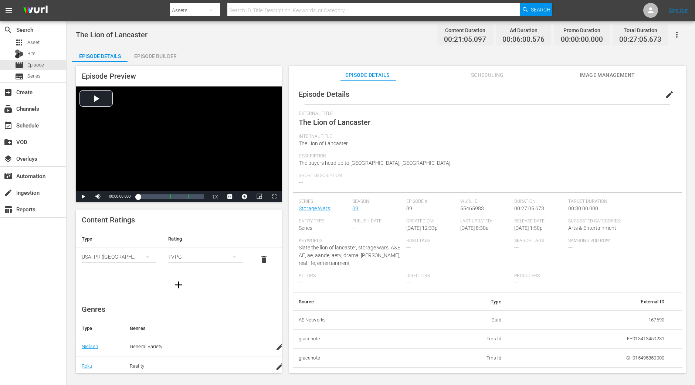
click at [178, 60] on div "Episode Builder" at bounding box center [155, 56] width 55 height 18
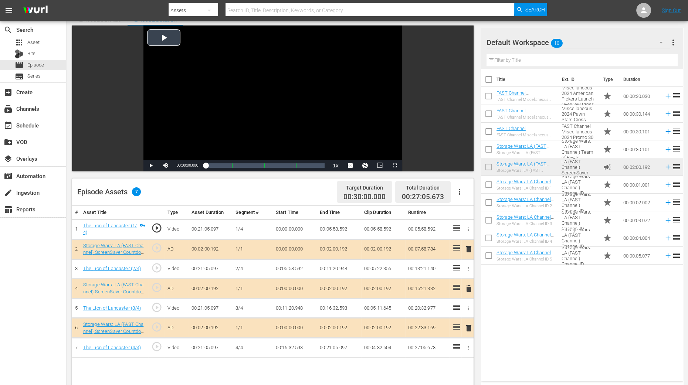
scroll to position [139, 0]
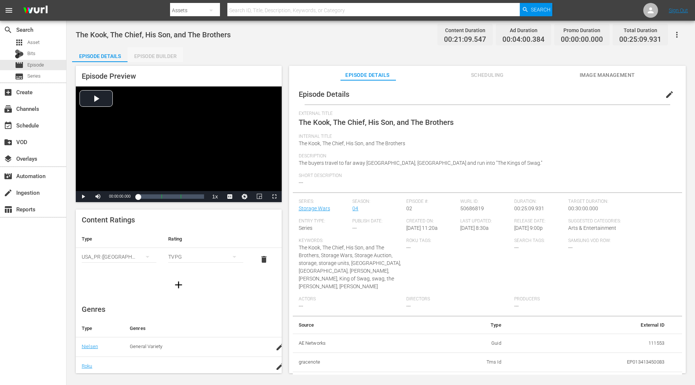
drag, startPoint x: 164, startPoint y: 59, endPoint x: 253, endPoint y: 1, distance: 106.9
click at [163, 60] on div "Episode Builder" at bounding box center [155, 56] width 55 height 18
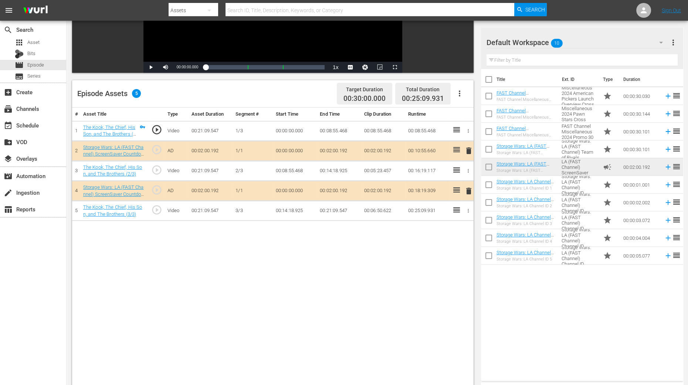
scroll to position [139, 0]
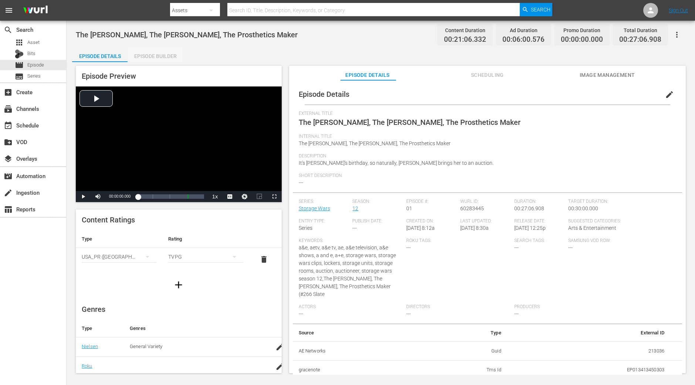
click at [158, 55] on div "Episode Builder" at bounding box center [155, 56] width 55 height 18
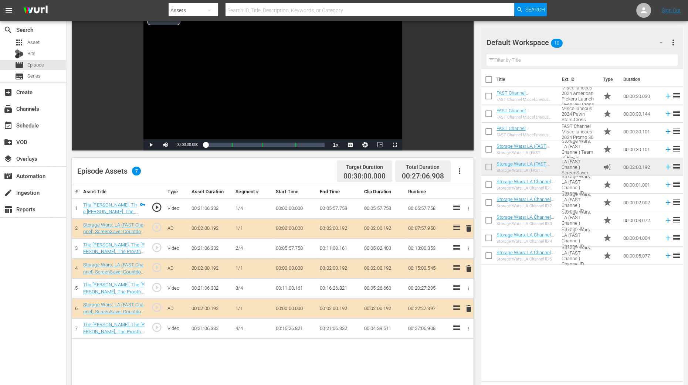
scroll to position [139, 0]
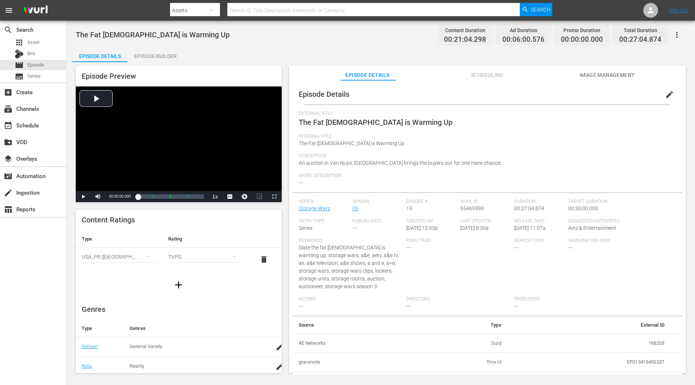
click at [169, 58] on div "Episode Builder" at bounding box center [155, 56] width 55 height 18
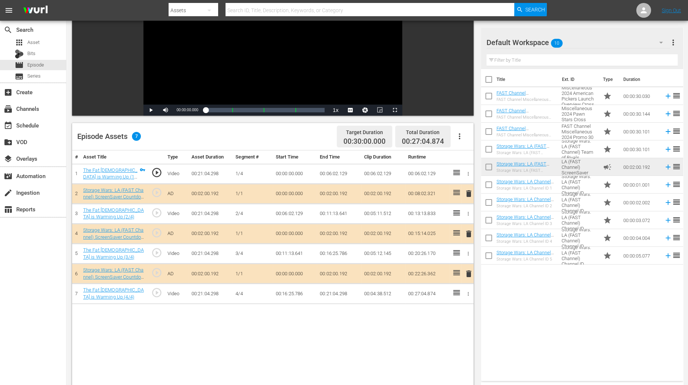
scroll to position [139, 0]
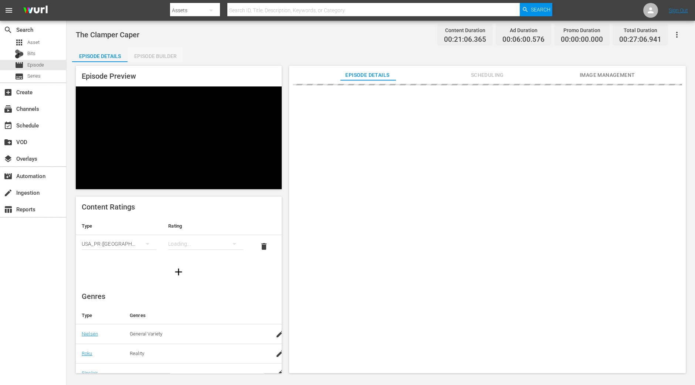
click at [169, 54] on div "Episode Builder" at bounding box center [155, 56] width 55 height 18
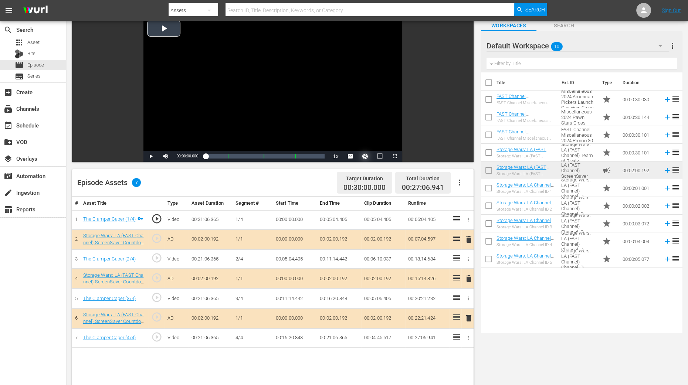
scroll to position [92, 0]
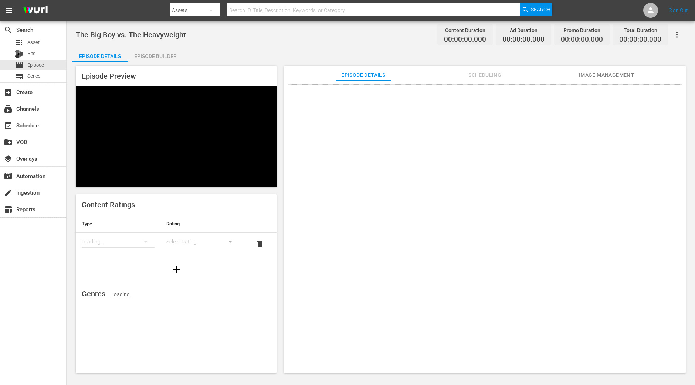
click at [165, 54] on div "Episode Builder" at bounding box center [155, 56] width 55 height 18
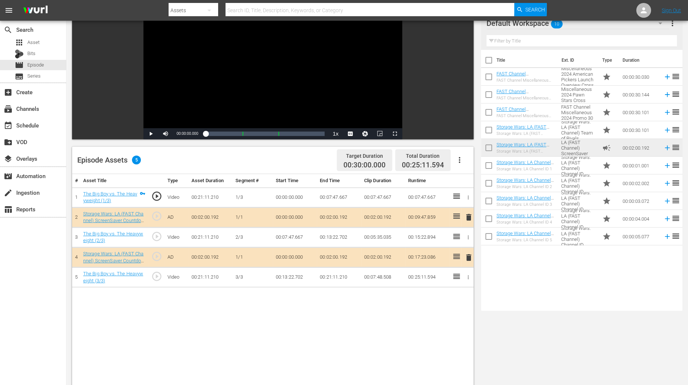
scroll to position [92, 0]
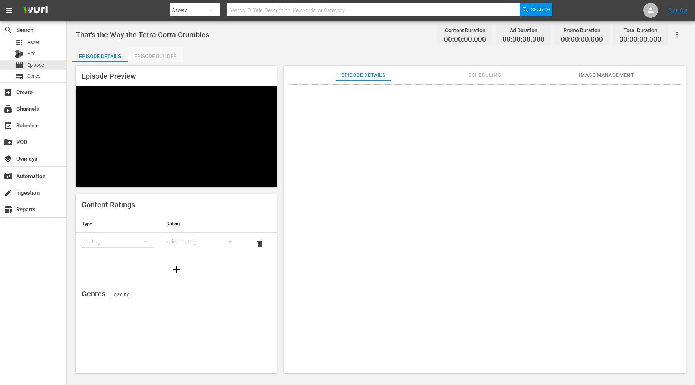
click at [158, 59] on div "Episode Builder" at bounding box center [155, 56] width 55 height 18
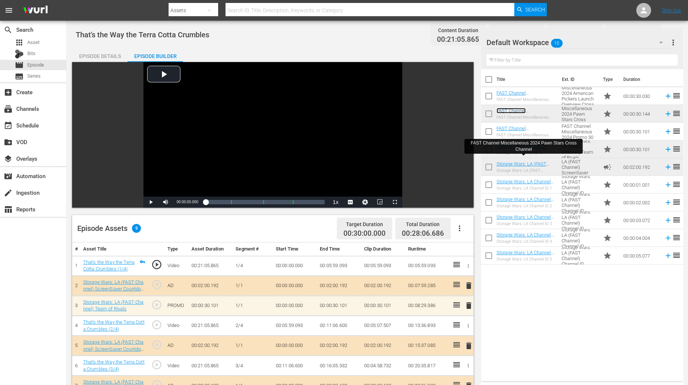
scroll to position [139, 0]
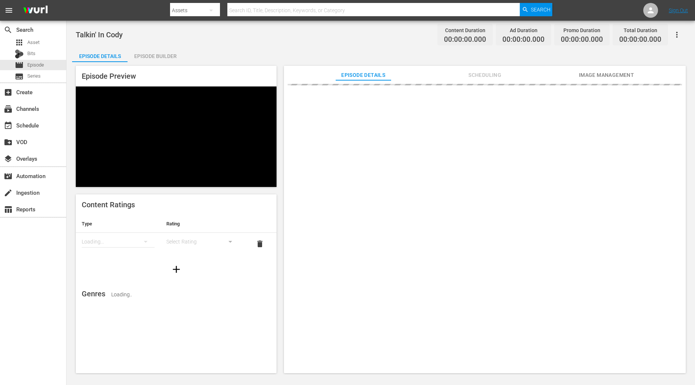
click at [165, 55] on div "Episode Builder" at bounding box center [155, 56] width 55 height 18
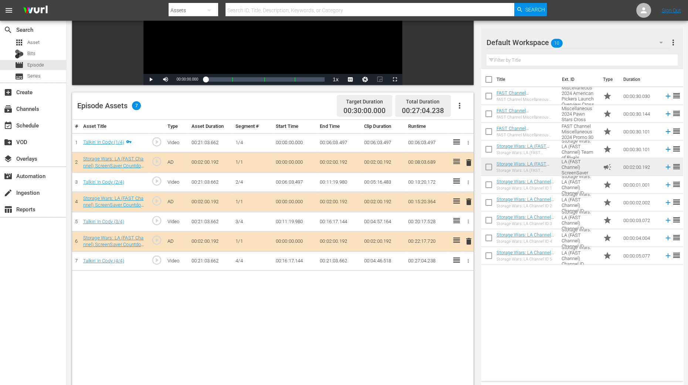
scroll to position [139, 0]
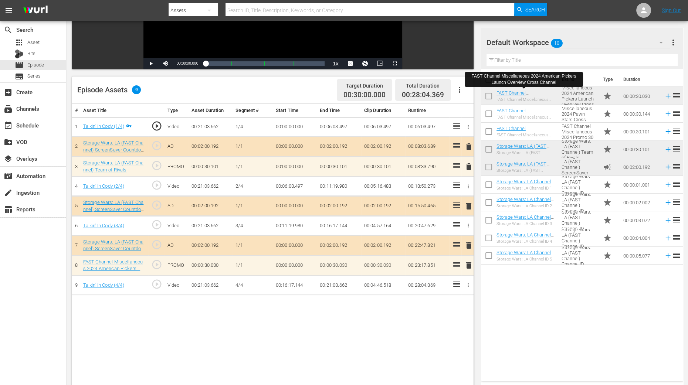
click at [470, 266] on span "delete" at bounding box center [469, 265] width 9 height 9
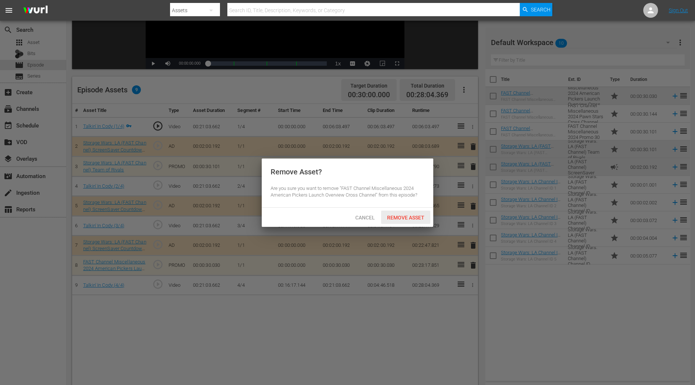
click at [413, 220] on span "Remove Asset" at bounding box center [405, 218] width 49 height 6
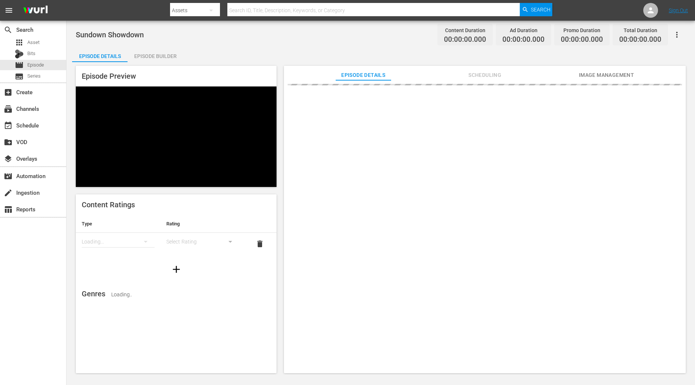
click at [147, 54] on div "Episode Builder" at bounding box center [155, 56] width 55 height 18
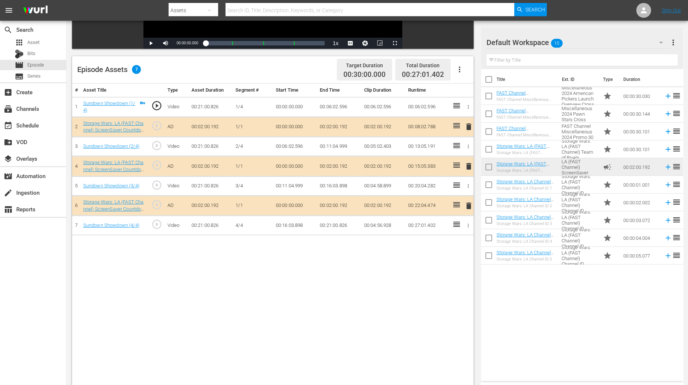
scroll to position [185, 0]
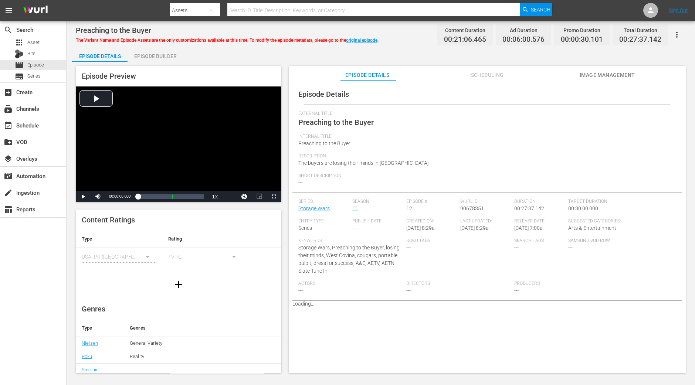
click at [171, 60] on div "Episode Builder" at bounding box center [155, 56] width 55 height 18
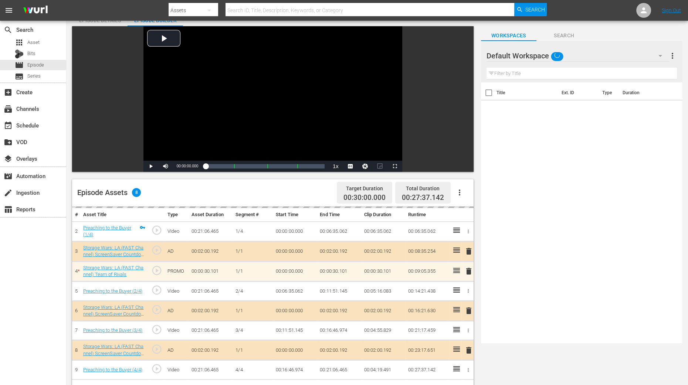
scroll to position [139, 0]
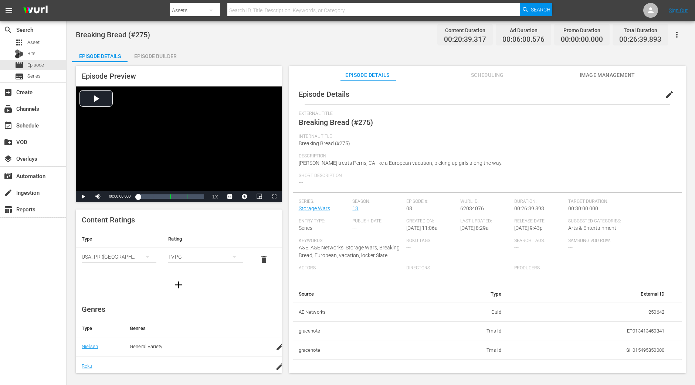
click at [163, 58] on div "Episode Builder" at bounding box center [155, 56] width 55 height 18
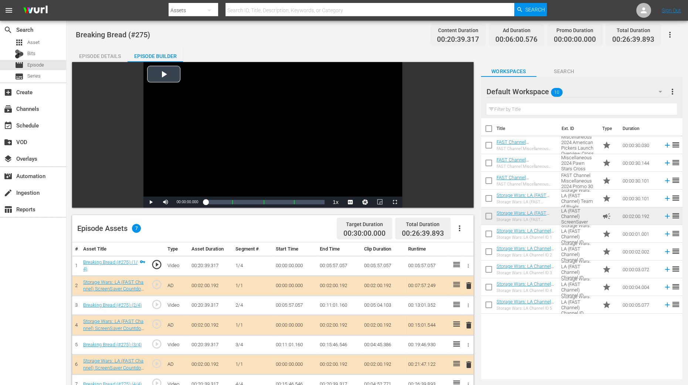
scroll to position [46, 0]
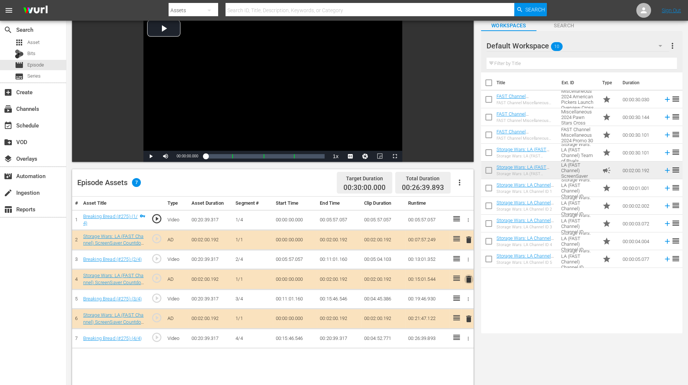
click at [467, 279] on span "delete" at bounding box center [469, 279] width 9 height 9
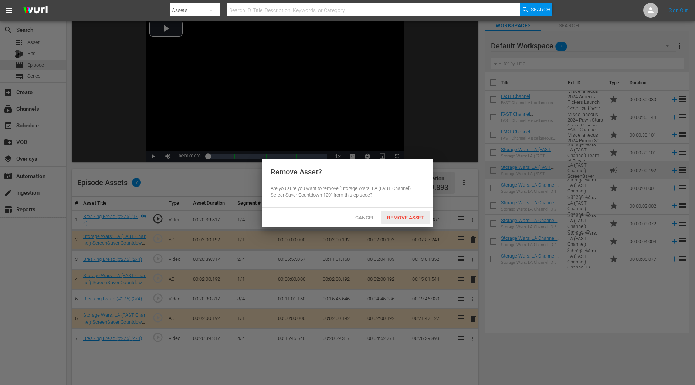
click at [411, 215] on span "Remove Asset" at bounding box center [405, 218] width 49 height 6
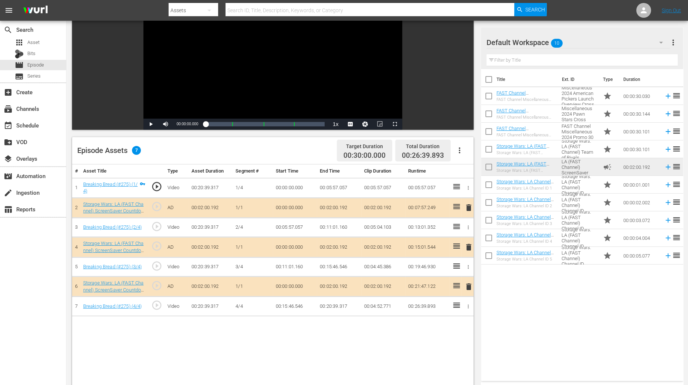
scroll to position [139, 0]
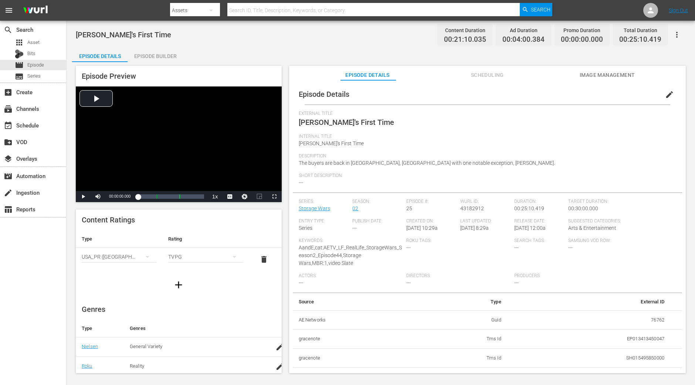
click at [158, 58] on div "Episode Builder" at bounding box center [155, 56] width 55 height 18
click at [155, 51] on div "Episode Builder" at bounding box center [155, 56] width 55 height 18
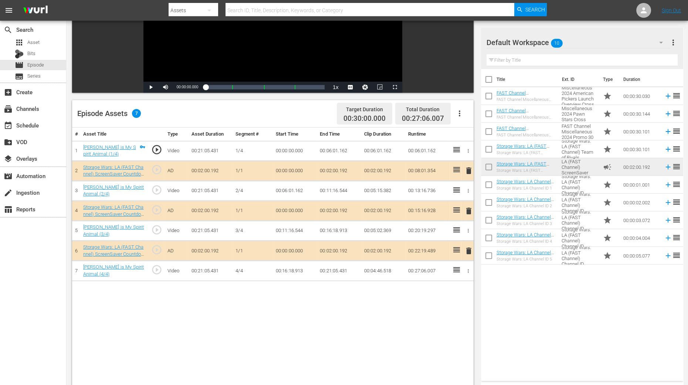
scroll to position [139, 0]
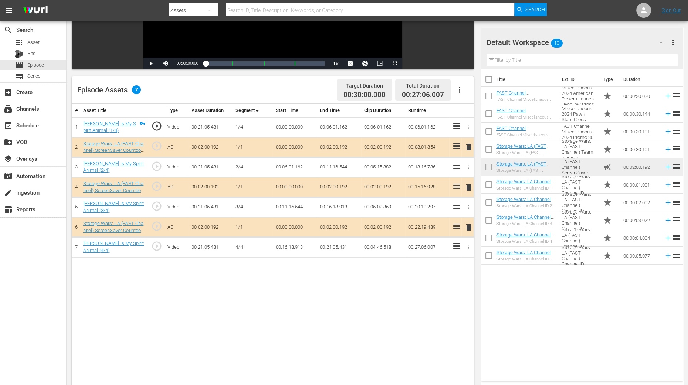
click at [466, 186] on span "delete" at bounding box center [469, 187] width 9 height 9
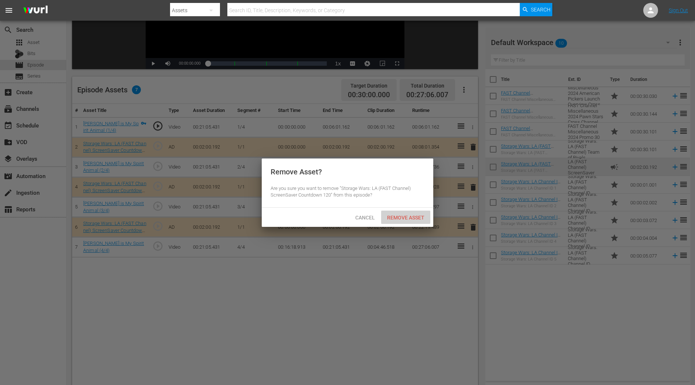
click at [418, 224] on div "Remove Asset" at bounding box center [405, 218] width 49 height 14
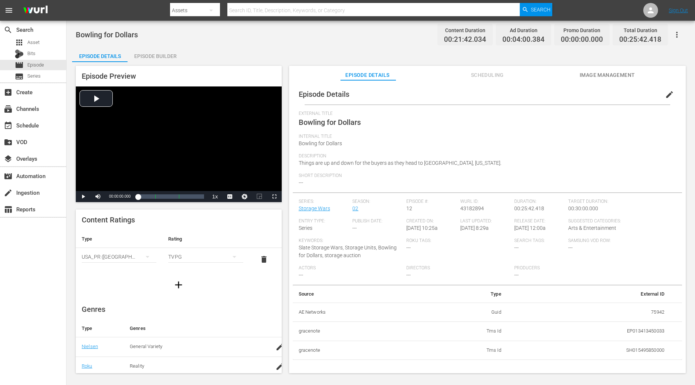
click at [172, 47] on div "Episode Builder" at bounding box center [155, 56] width 55 height 18
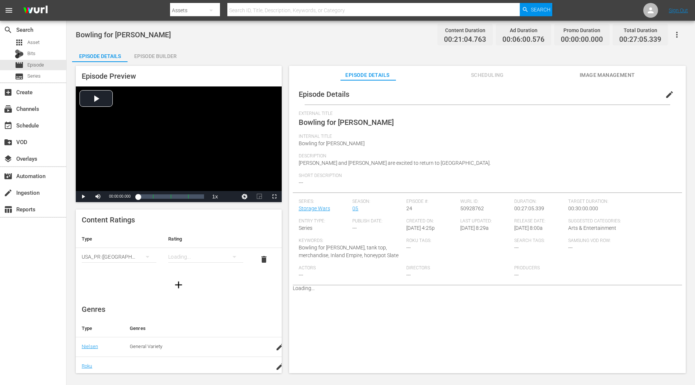
click at [178, 54] on div "Episode Builder" at bounding box center [155, 56] width 55 height 18
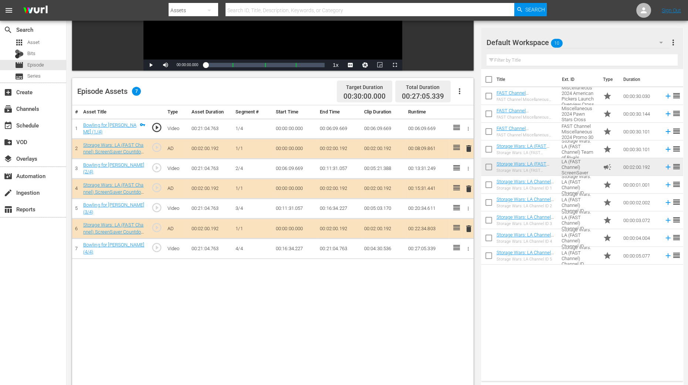
scroll to position [139, 0]
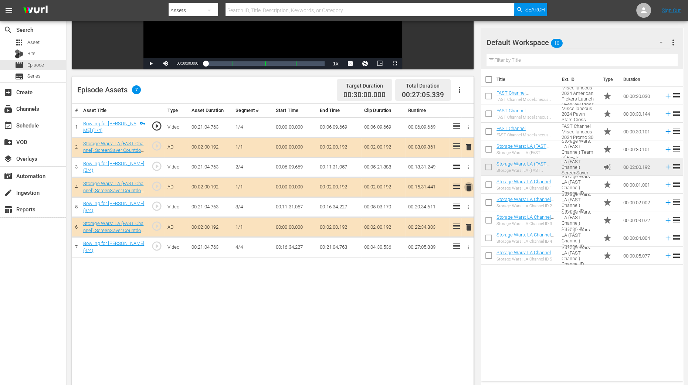
click at [469, 183] on span "delete" at bounding box center [469, 187] width 9 height 9
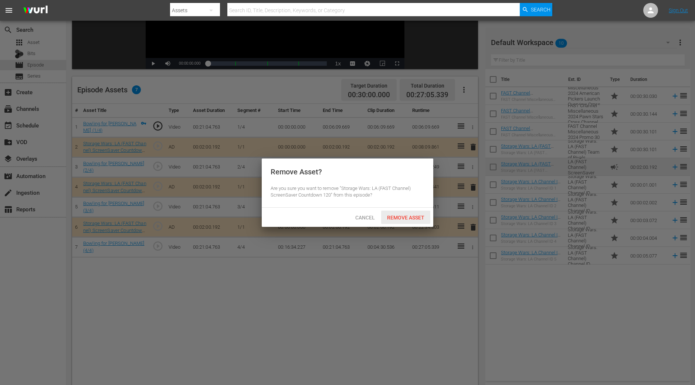
click at [415, 219] on span "Remove Asset" at bounding box center [405, 218] width 49 height 6
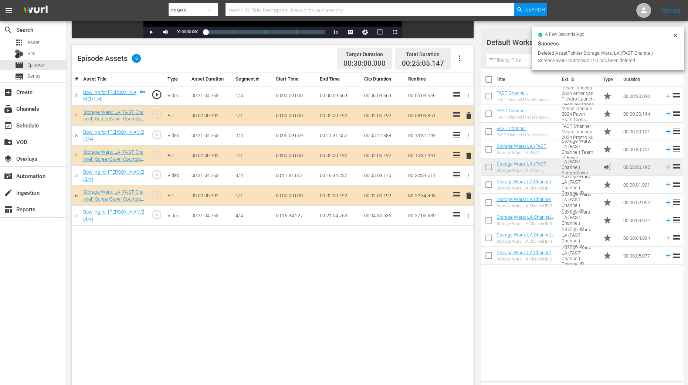
scroll to position [185, 0]
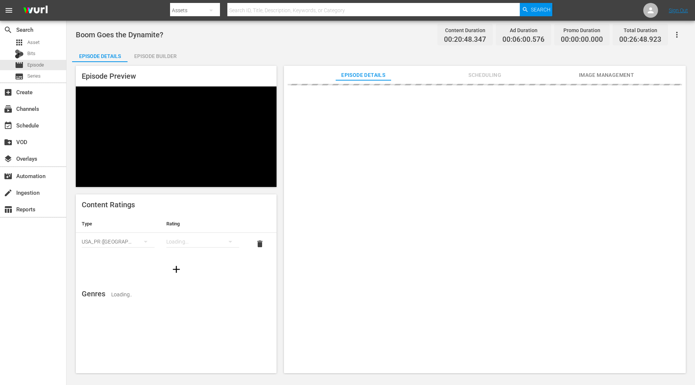
click at [163, 52] on div "Episode Builder" at bounding box center [155, 56] width 55 height 18
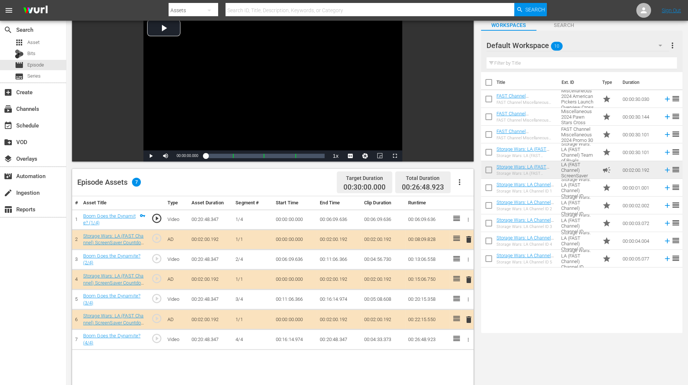
scroll to position [139, 0]
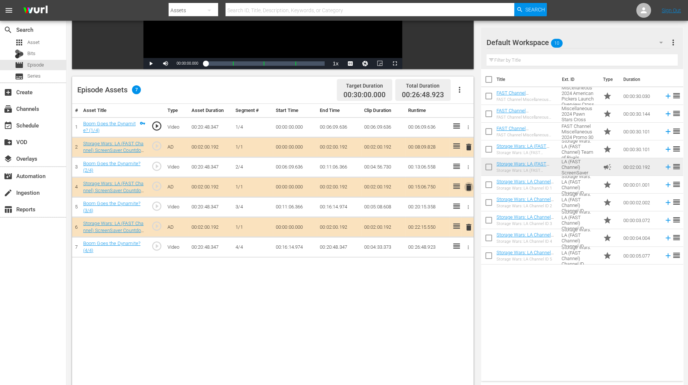
click at [468, 186] on span "delete" at bounding box center [469, 187] width 9 height 9
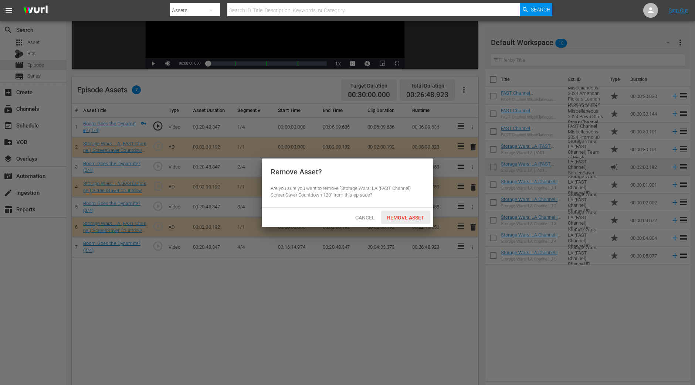
click at [425, 215] on span "Remove Asset" at bounding box center [405, 218] width 49 height 6
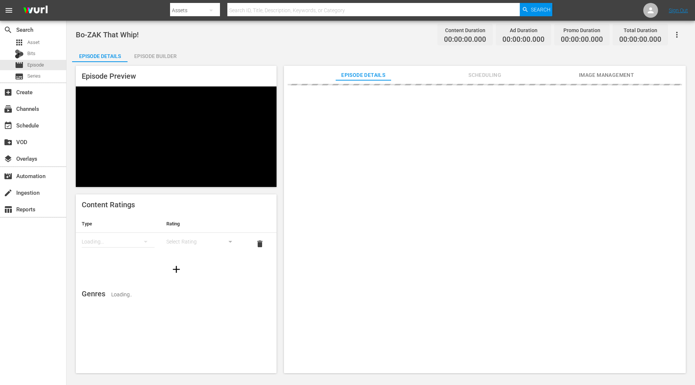
click at [171, 55] on div "Episode Builder" at bounding box center [155, 56] width 55 height 18
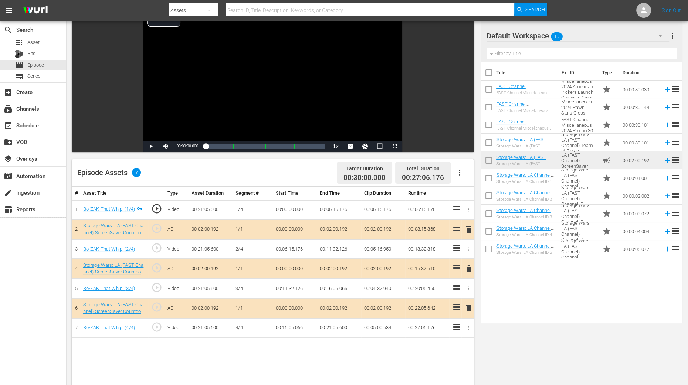
scroll to position [139, 0]
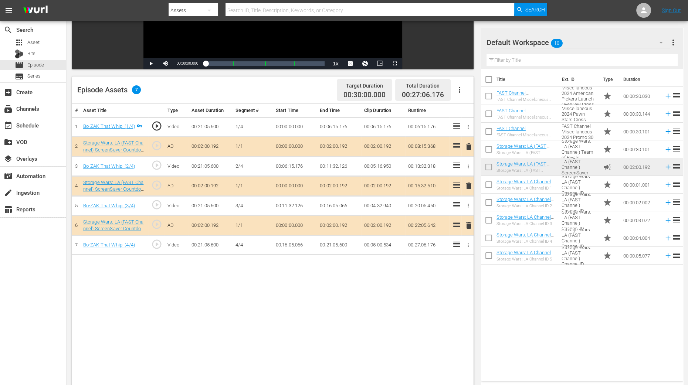
click at [467, 185] on span "delete" at bounding box center [469, 186] width 9 height 9
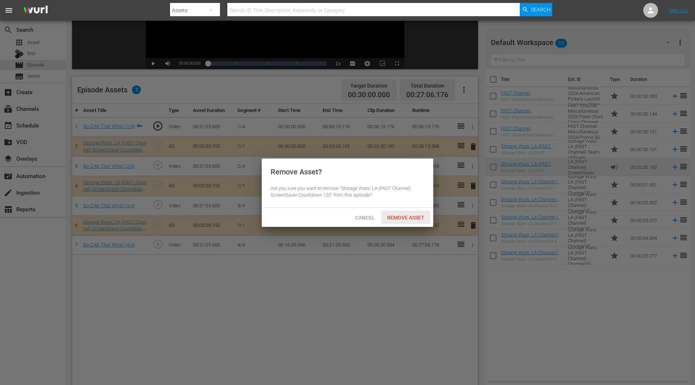
click at [419, 215] on span "Remove Asset" at bounding box center [405, 218] width 49 height 6
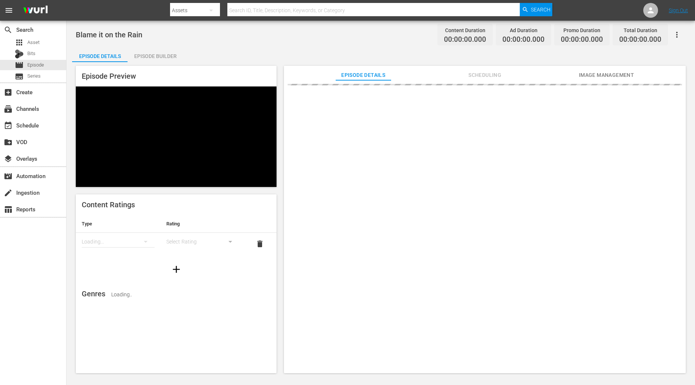
click at [165, 50] on div "Episode Builder" at bounding box center [155, 56] width 55 height 18
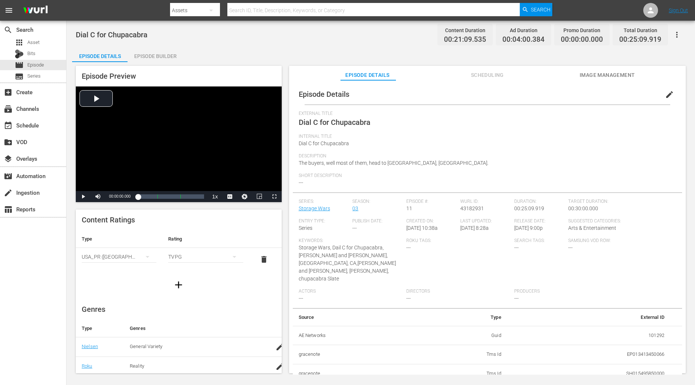
click at [152, 53] on div "Episode Builder" at bounding box center [155, 56] width 55 height 18
click at [164, 54] on div "Episode Builder" at bounding box center [155, 56] width 55 height 18
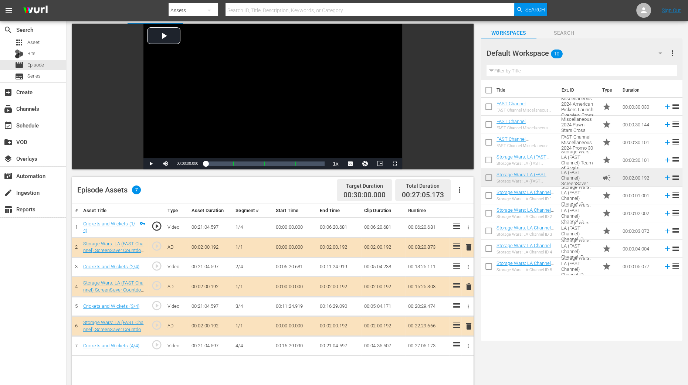
scroll to position [92, 0]
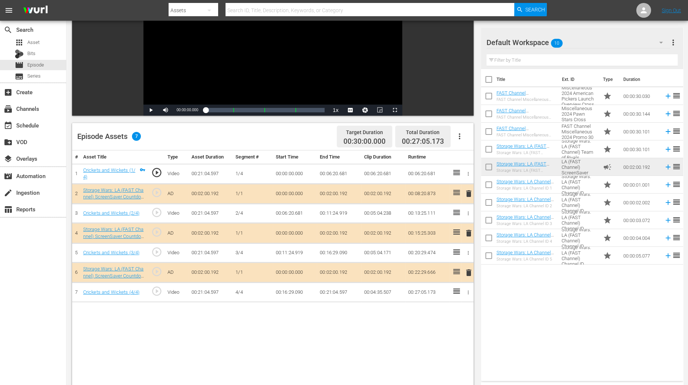
click at [470, 231] on span "delete" at bounding box center [469, 233] width 9 height 9
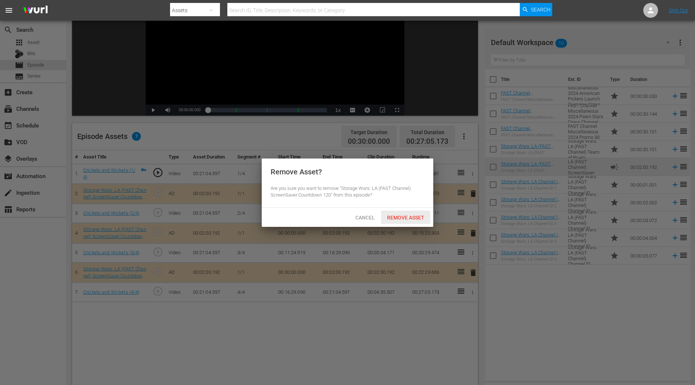
click at [412, 219] on span "Remove Asset" at bounding box center [405, 218] width 49 height 6
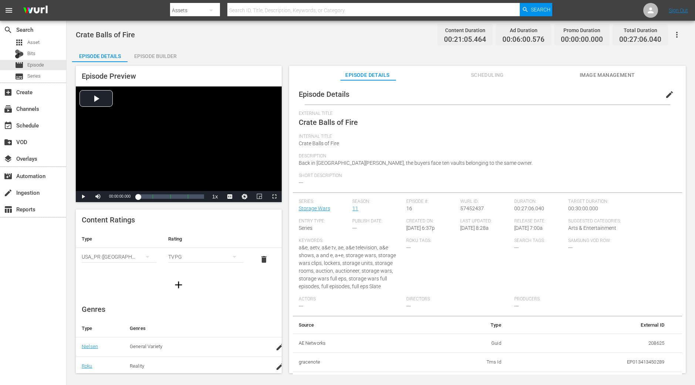
click at [172, 58] on div "Episode Builder" at bounding box center [155, 56] width 55 height 18
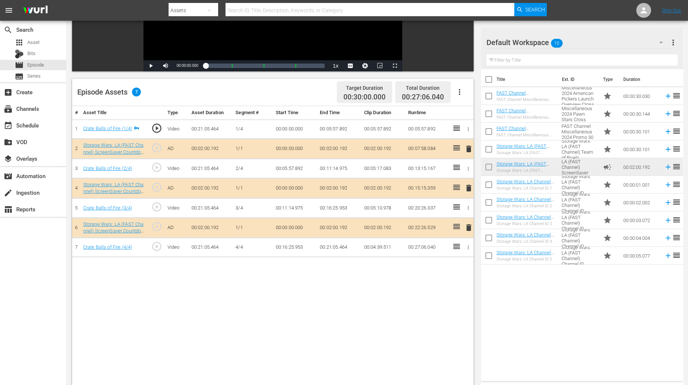
scroll to position [139, 0]
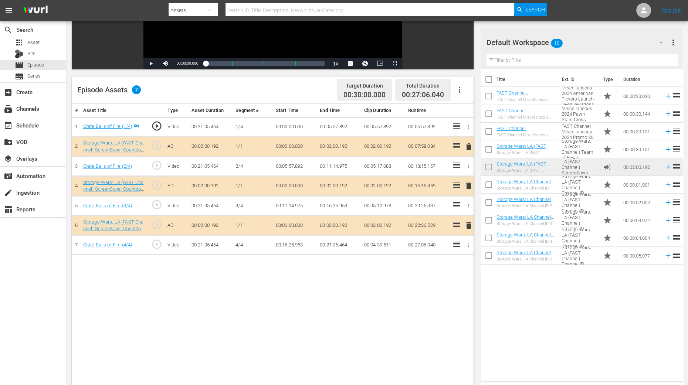
click at [469, 186] on span "delete" at bounding box center [469, 186] width 9 height 9
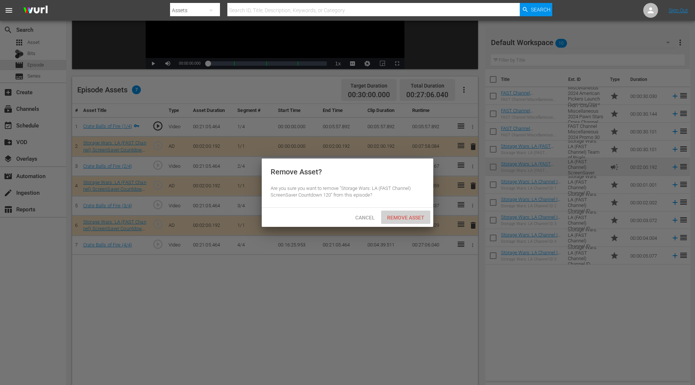
click at [396, 217] on span "Remove Asset" at bounding box center [405, 218] width 49 height 6
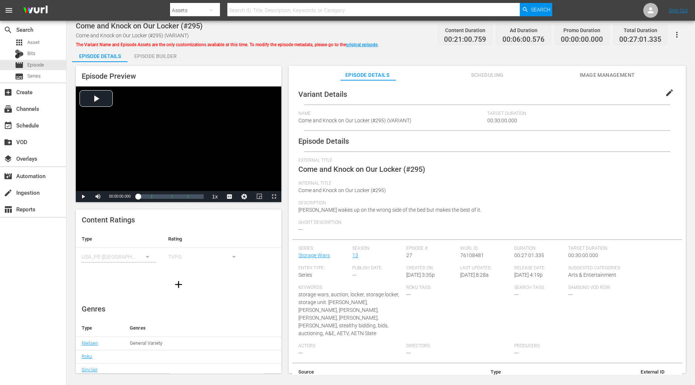
click at [146, 50] on div "Episode Builder" at bounding box center [155, 56] width 55 height 18
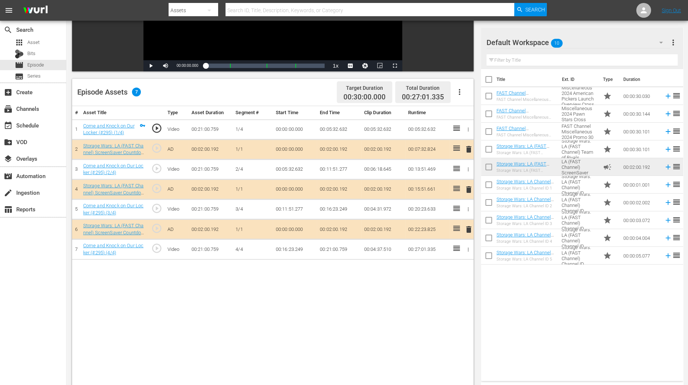
scroll to position [139, 0]
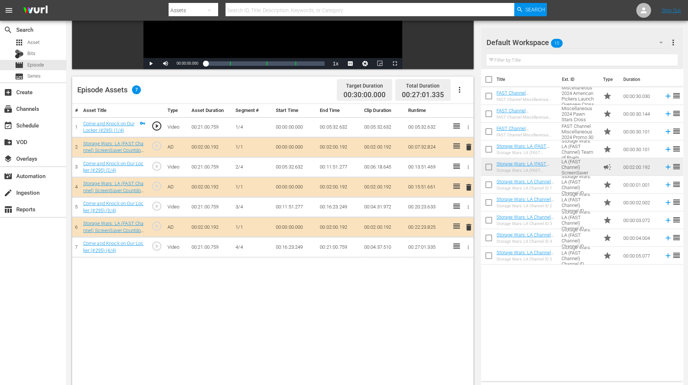
click at [470, 183] on span "delete" at bounding box center [469, 187] width 9 height 9
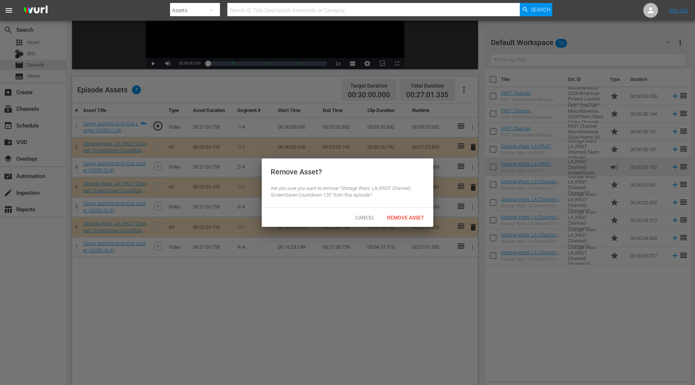
click at [406, 211] on div "Remove Asset" at bounding box center [405, 218] width 49 height 14
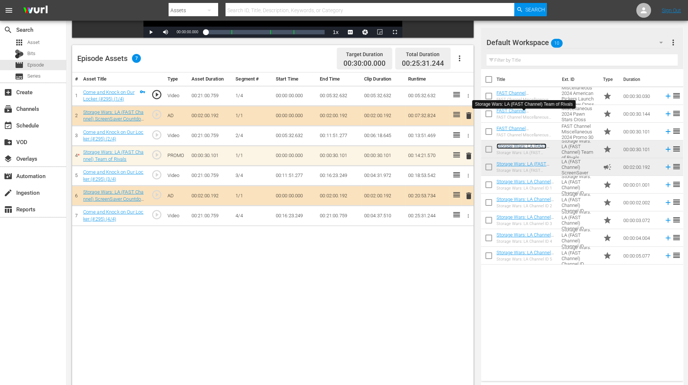
scroll to position [185, 0]
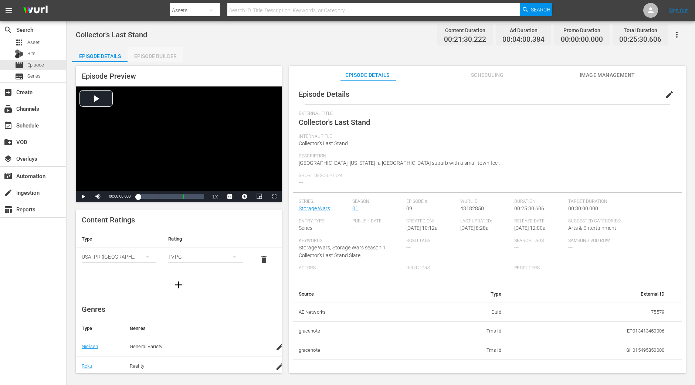
click at [167, 56] on div "Episode Builder" at bounding box center [155, 56] width 55 height 18
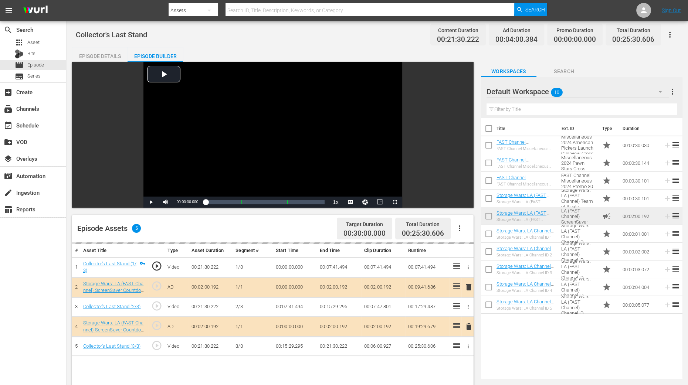
scroll to position [185, 0]
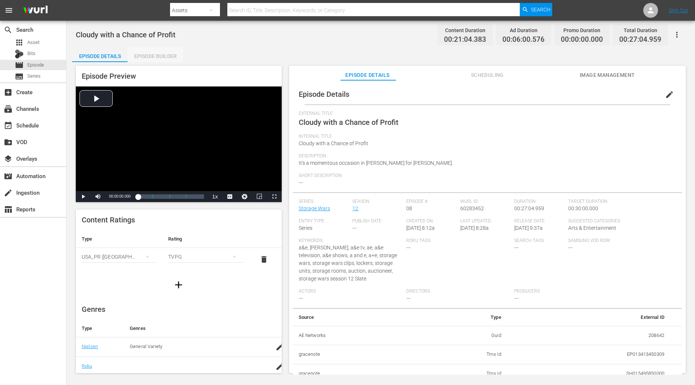
click at [166, 55] on div "Episode Builder" at bounding box center [155, 56] width 55 height 18
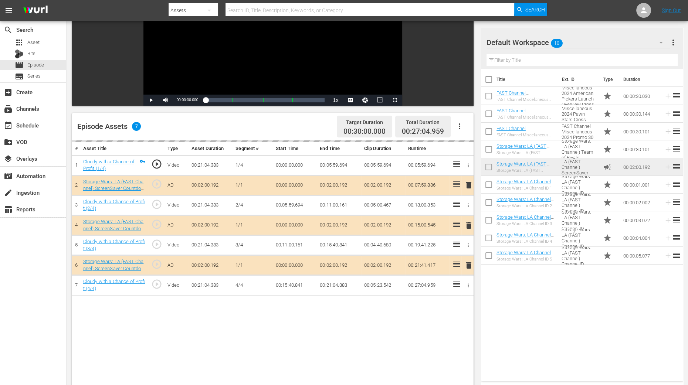
scroll to position [139, 0]
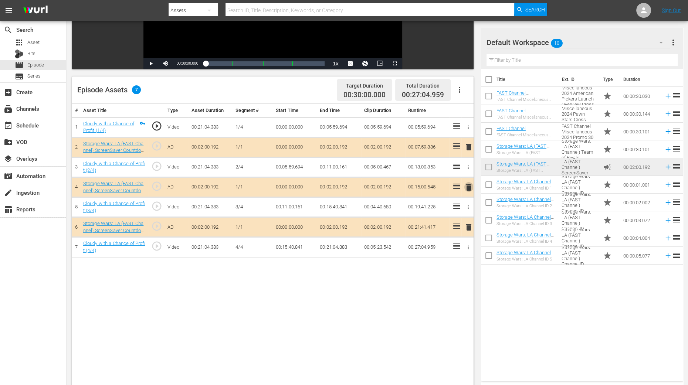
click at [466, 185] on span "delete" at bounding box center [469, 187] width 9 height 9
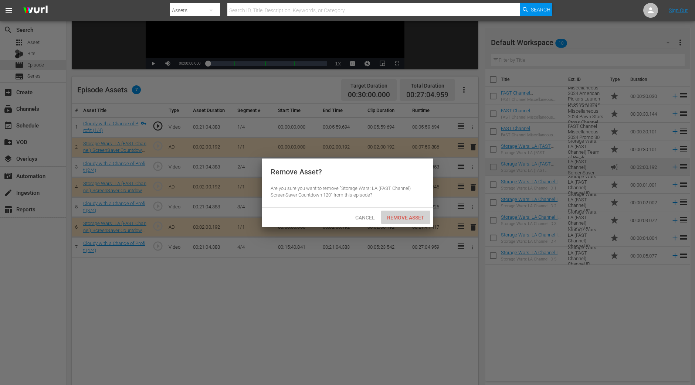
click at [419, 215] on span "Remove Asset" at bounding box center [405, 218] width 49 height 6
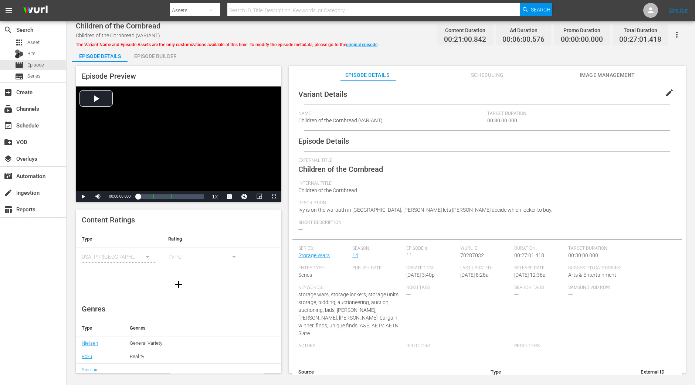
click at [166, 54] on div "Episode Builder" at bounding box center [155, 56] width 55 height 18
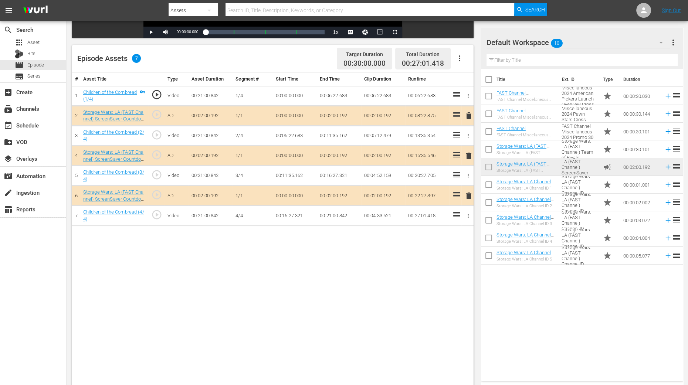
scroll to position [185, 0]
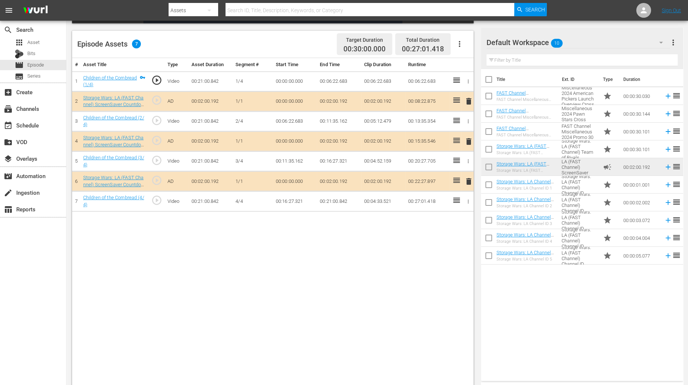
click at [468, 138] on span "delete" at bounding box center [469, 141] width 9 height 9
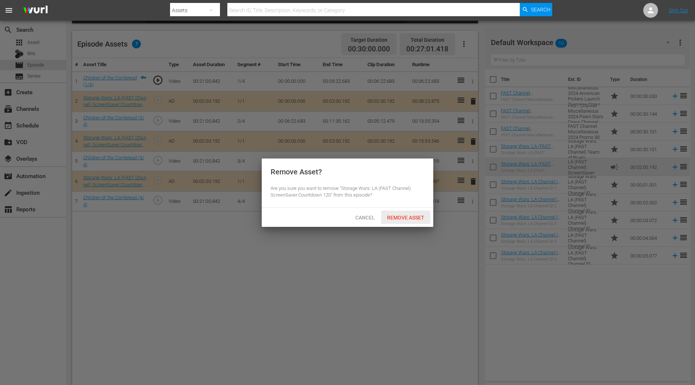
click at [403, 216] on span "Remove Asset" at bounding box center [405, 218] width 49 height 6
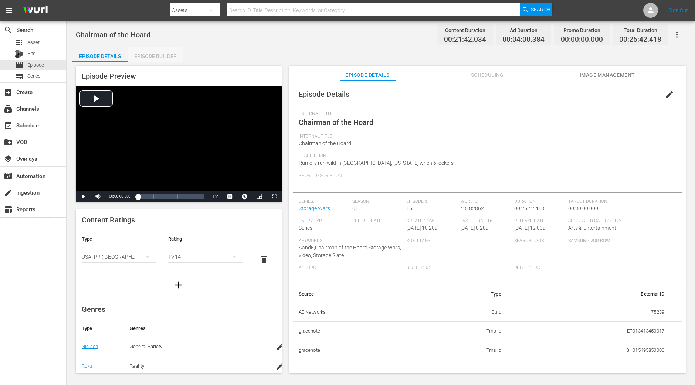
click at [163, 48] on div "Episode Builder" at bounding box center [155, 56] width 55 height 18
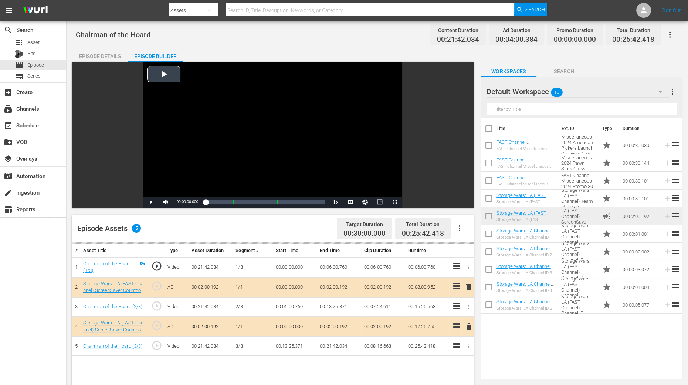
scroll to position [92, 0]
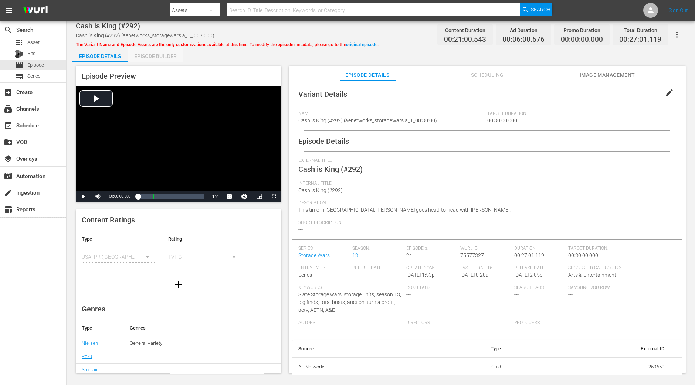
click at [175, 60] on div "Episode Builder" at bounding box center [155, 56] width 55 height 18
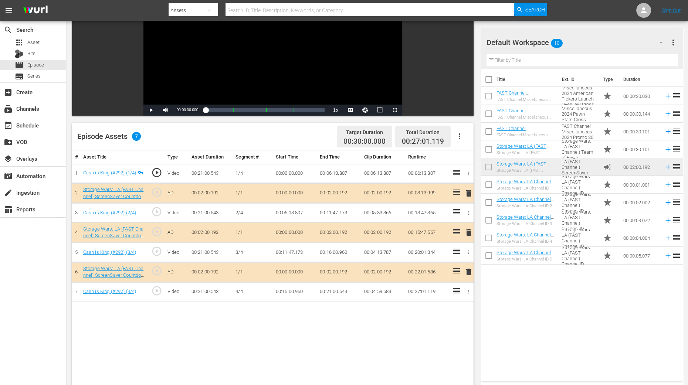
scroll to position [139, 0]
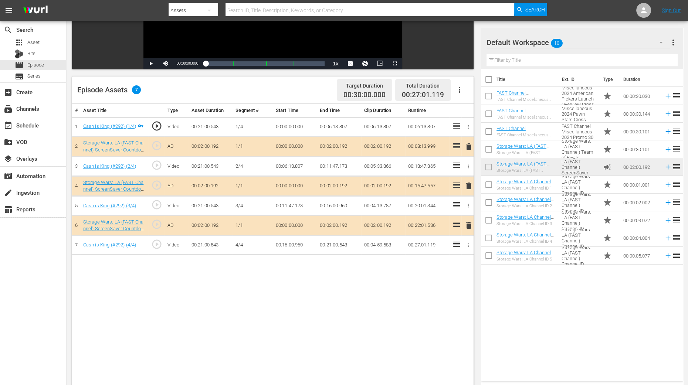
click at [467, 184] on span "delete" at bounding box center [469, 186] width 9 height 9
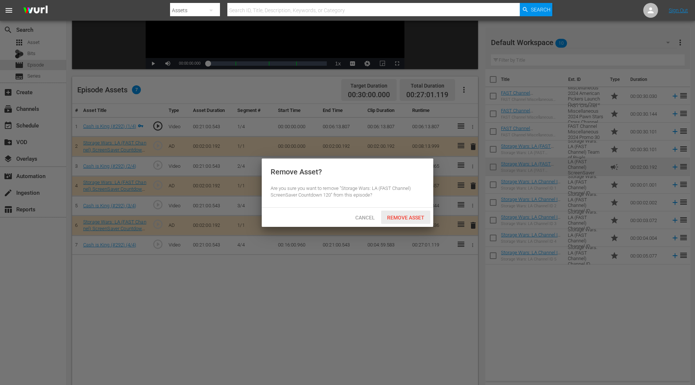
click at [405, 215] on span "Remove Asset" at bounding box center [405, 218] width 49 height 6
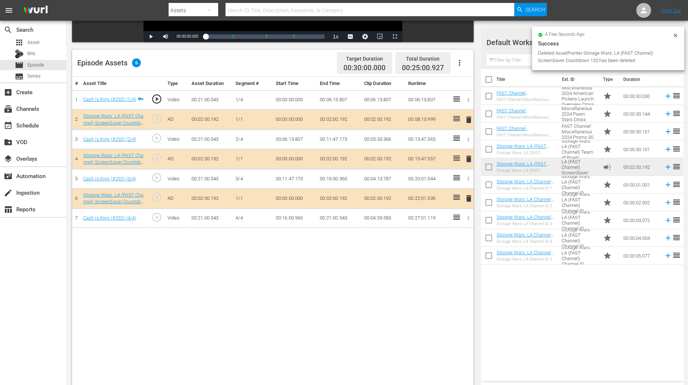
scroll to position [185, 0]
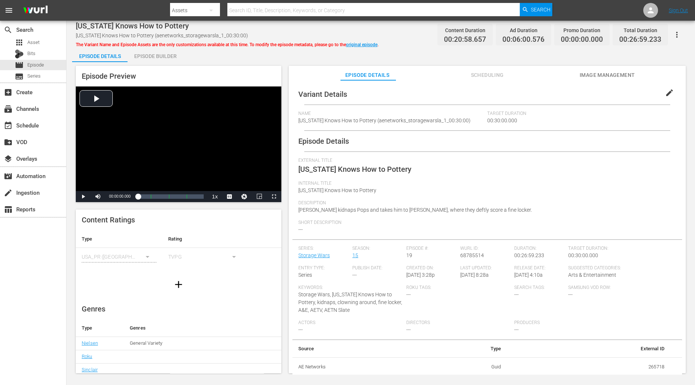
click at [163, 53] on div "Episode Builder" at bounding box center [155, 56] width 55 height 18
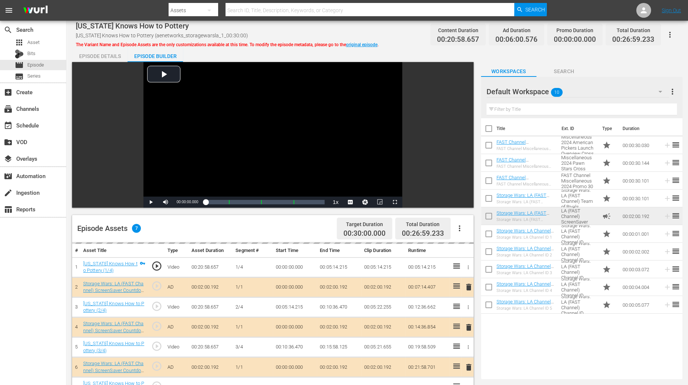
scroll to position [46, 0]
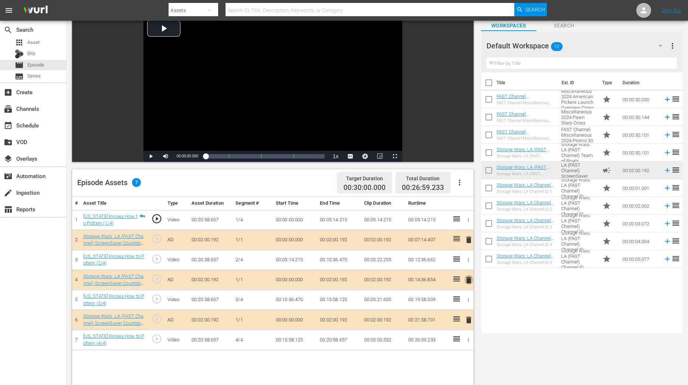
click at [468, 282] on span "delete" at bounding box center [469, 280] width 9 height 9
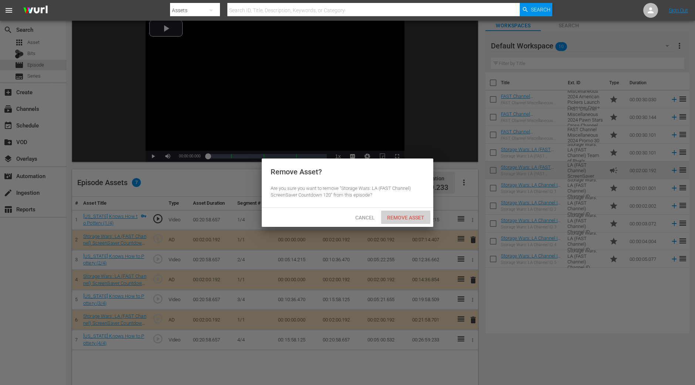
click at [408, 218] on span "Remove Asset" at bounding box center [405, 218] width 49 height 6
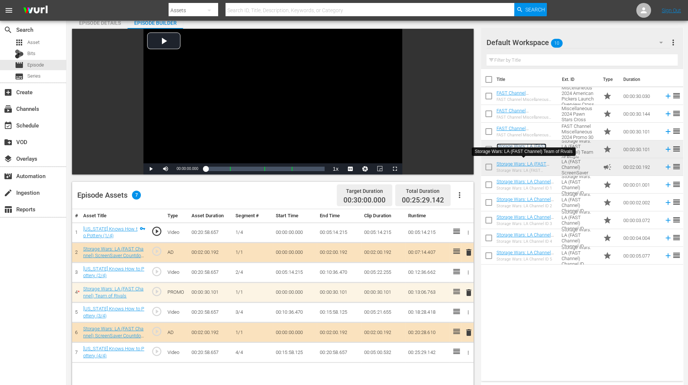
scroll to position [92, 0]
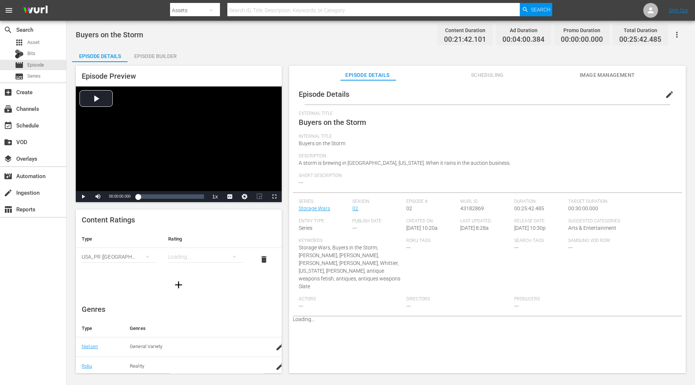
click at [144, 52] on div "Episode Builder" at bounding box center [155, 56] width 55 height 18
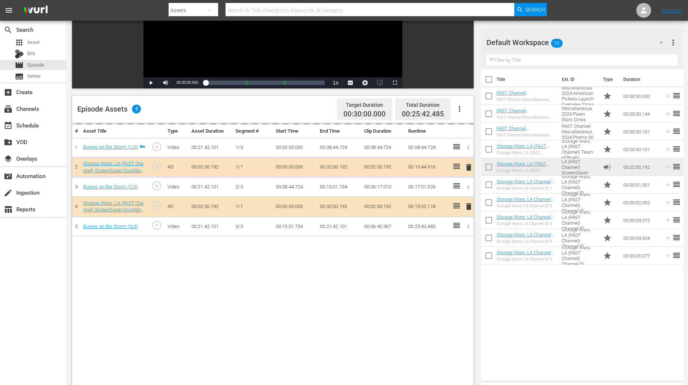
scroll to position [139, 0]
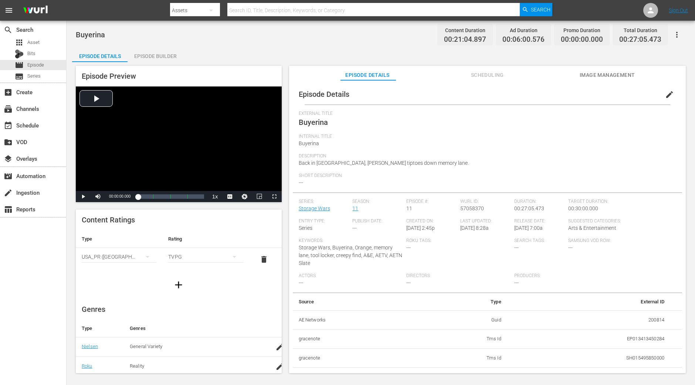
click at [163, 46] on div "Buyerina Content Duration 00:21:04.897 Ad Duration 00:06:00.576 Promo Duration …" at bounding box center [381, 198] width 629 height 354
click at [159, 55] on div "Episode Builder" at bounding box center [155, 56] width 55 height 18
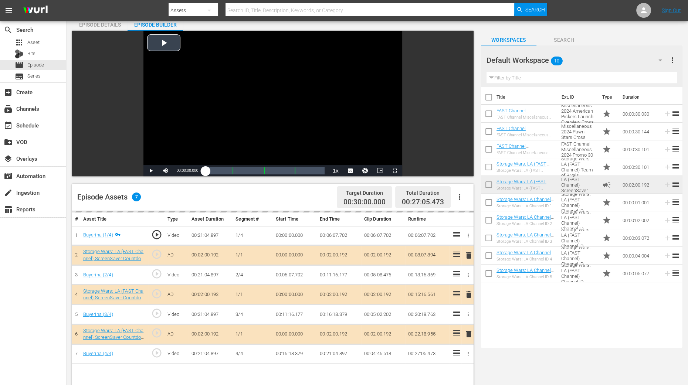
scroll to position [46, 0]
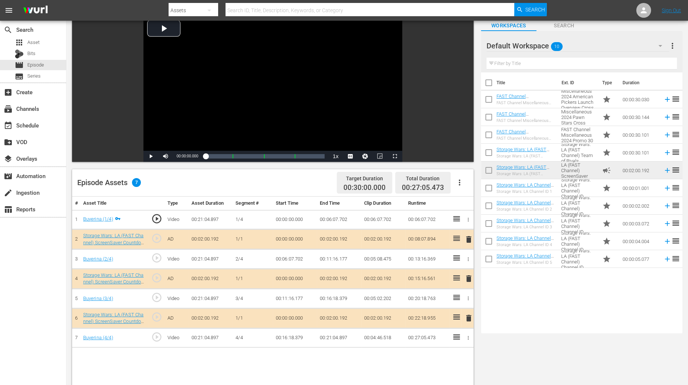
click at [469, 278] on span "delete" at bounding box center [469, 278] width 9 height 9
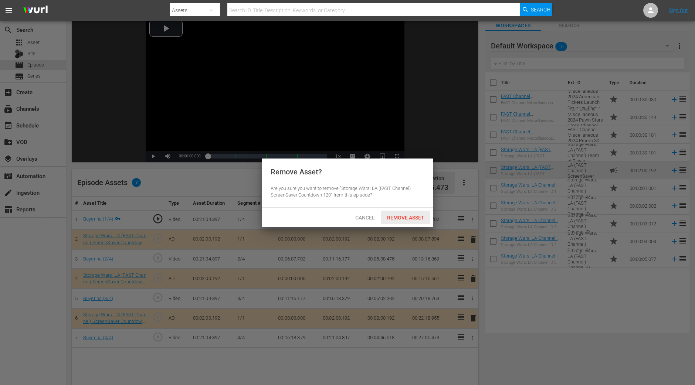
click at [425, 212] on div "Remove Asset" at bounding box center [405, 218] width 49 height 14
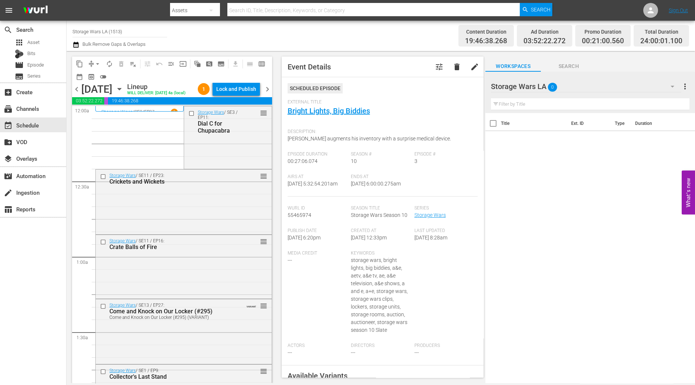
scroll to position [786, 0]
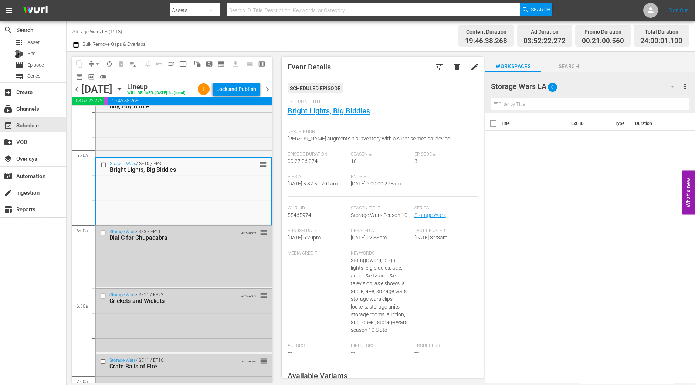
click at [243, 91] on div "Lock and Publish" at bounding box center [236, 88] width 40 height 13
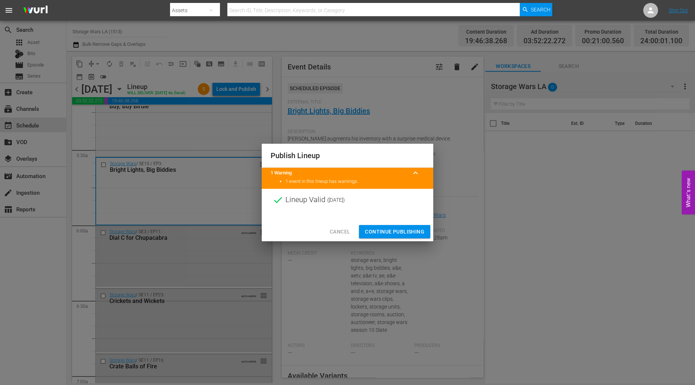
click at [389, 225] on button "Continue Publishing" at bounding box center [394, 232] width 71 height 14
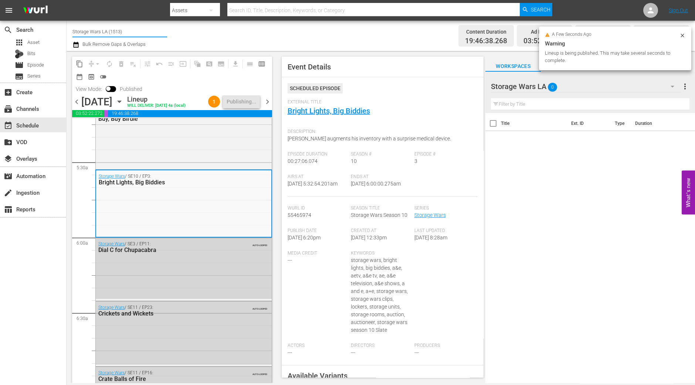
drag, startPoint x: 131, startPoint y: 32, endPoint x: 68, endPoint y: 27, distance: 62.7
click at [68, 27] on div "Channel Title Storage Wars LA (1513) Bulk Remove Gaps & Overlaps Content Durati…" at bounding box center [381, 36] width 629 height 30
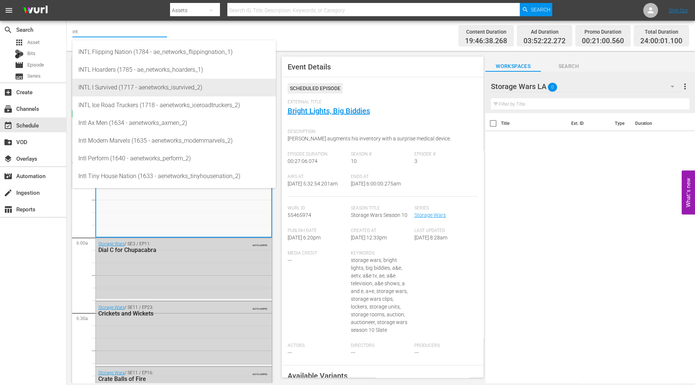
click at [98, 87] on div "INTL I Survived (1717 - aenetworks_isurvived_2)" at bounding box center [174, 88] width 192 height 18
type input "INTL I Survived (1717 - aenetworks_isurvived_2)"
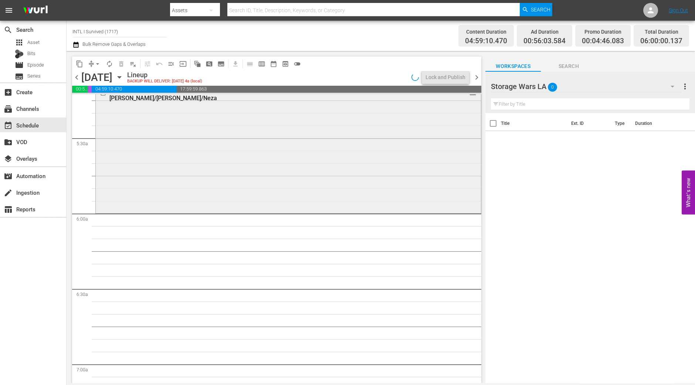
scroll to position [849, 0]
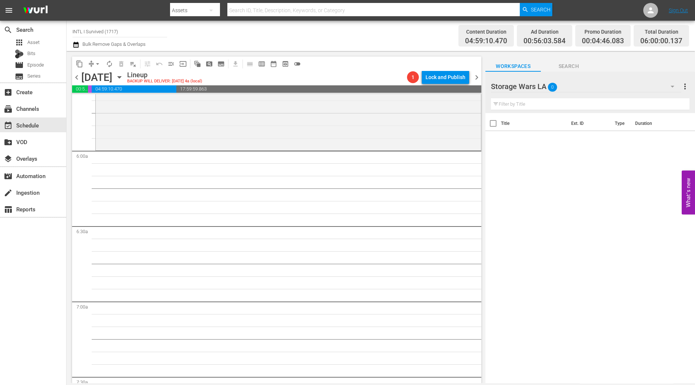
click at [477, 77] on span "chevron_right" at bounding box center [476, 77] width 9 height 9
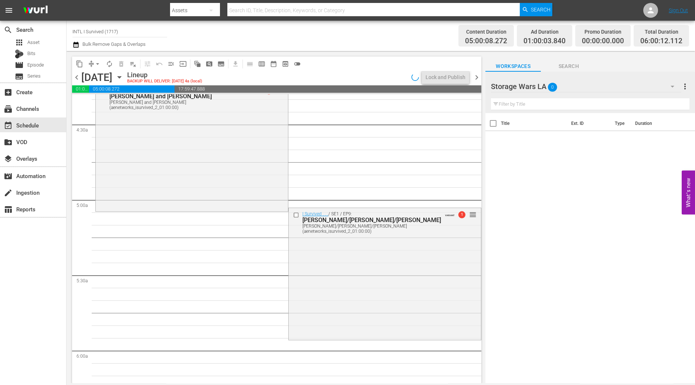
scroll to position [643, 0]
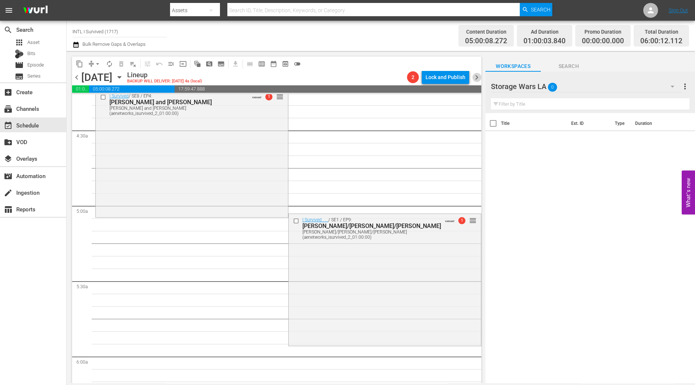
click at [476, 78] on span "chevron_right" at bounding box center [476, 77] width 9 height 9
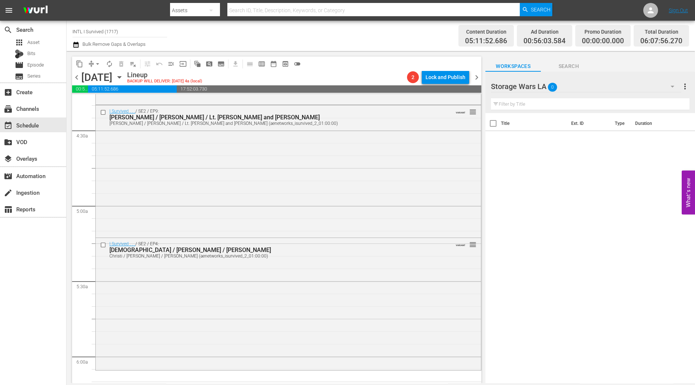
scroll to position [617, 0]
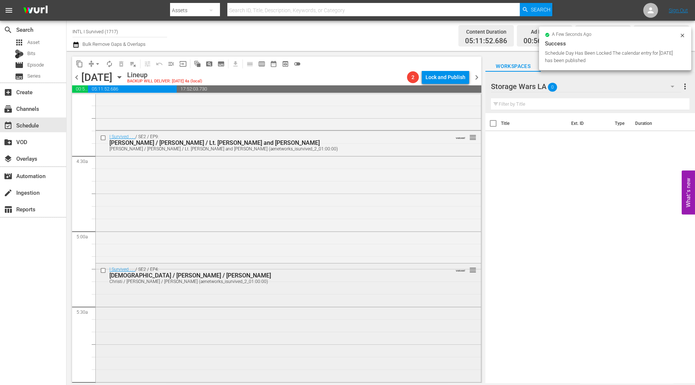
click at [432, 335] on div "I Survived . . . / SE2 / EP4: Christi / Fred / Marla Christi / Fred / Marla (ae…" at bounding box center [288, 329] width 385 height 131
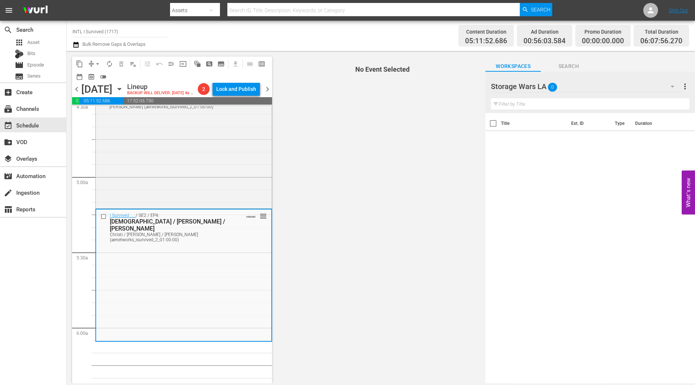
scroll to position [663, 0]
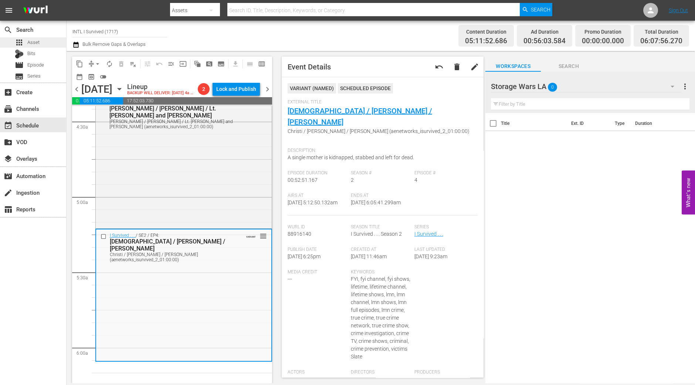
click at [41, 46] on div "apps Asset" at bounding box center [33, 42] width 66 height 10
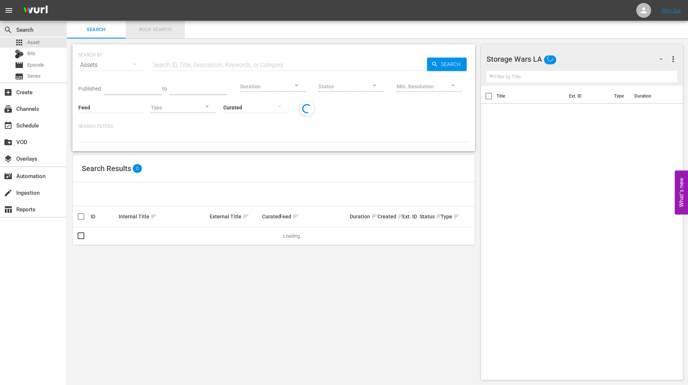
click at [157, 27] on span "Bulk Search" at bounding box center [155, 30] width 50 height 9
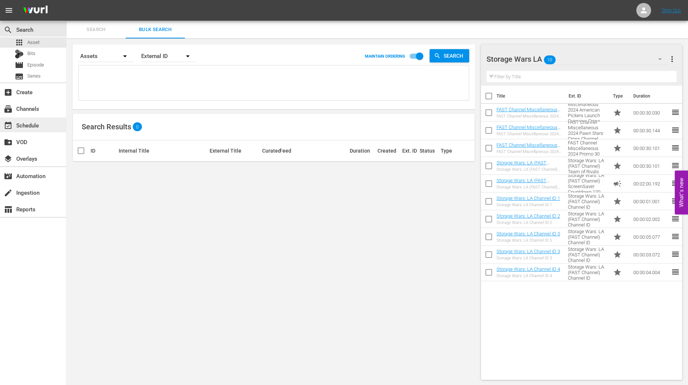
drag, startPoint x: 35, startPoint y: 125, endPoint x: 38, endPoint y: 129, distance: 4.7
click at [38, 128] on div "event_available Schedule" at bounding box center [20, 124] width 41 height 7
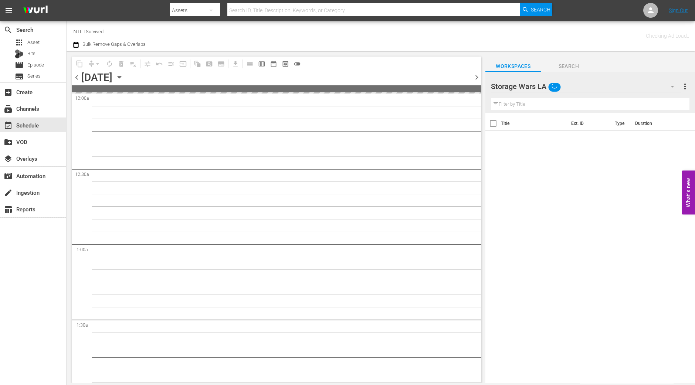
click at [150, 38] on input "INTL I Survived" at bounding box center [119, 32] width 95 height 18
drag, startPoint x: 136, startPoint y: 31, endPoint x: 46, endPoint y: 35, distance: 90.3
click at [67, 0] on div "search Search apps Asset Bits movie Episode subtitles Series add_box Create sub…" at bounding box center [381, 0] width 629 height 0
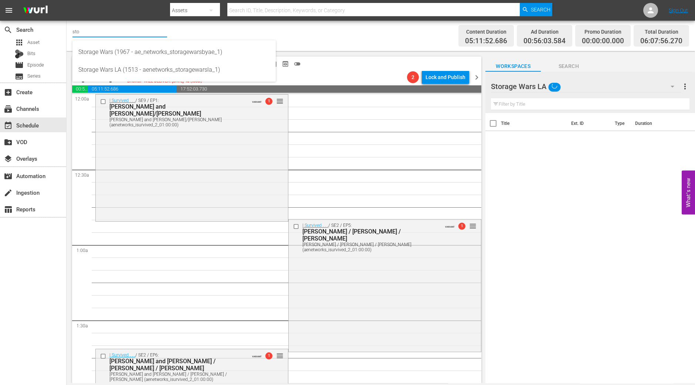
click at [103, 33] on input "sto" at bounding box center [119, 32] width 95 height 18
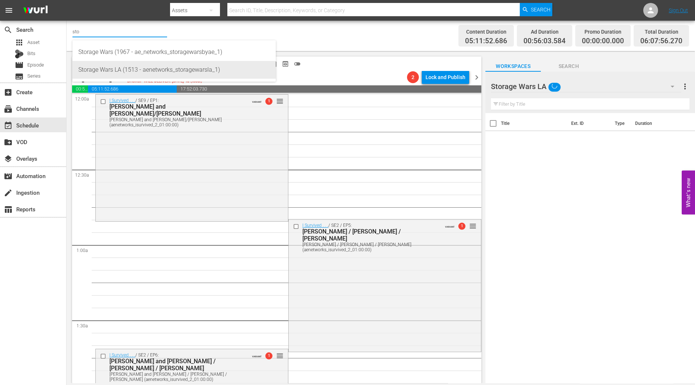
click at [102, 67] on div "Storage Wars LA (1513 - aenetworks_storagewarsla_1)" at bounding box center [174, 70] width 192 height 18
type input "Storage Wars LA (1513 - aenetworks_storagewarsla_1)"
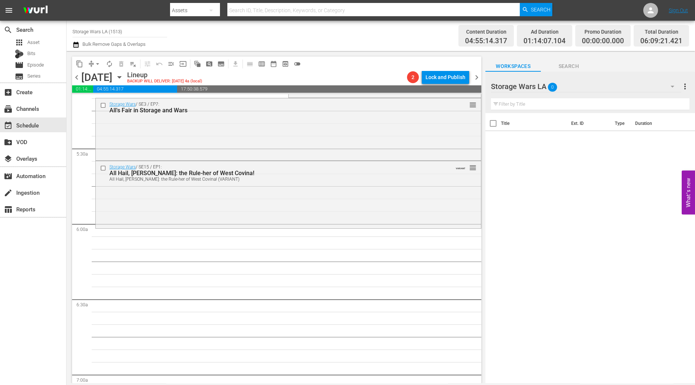
scroll to position [878, 0]
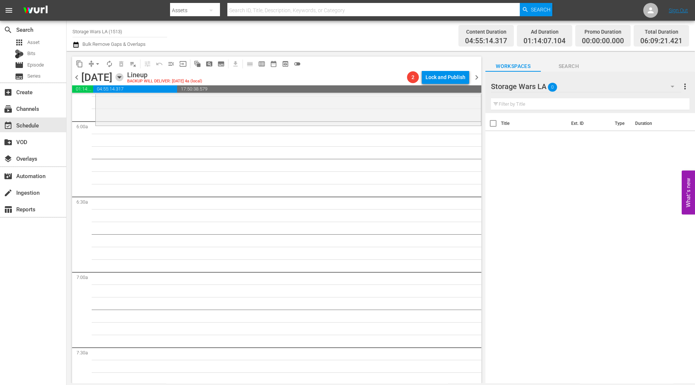
click at [124, 79] on icon "button" at bounding box center [119, 77] width 8 height 8
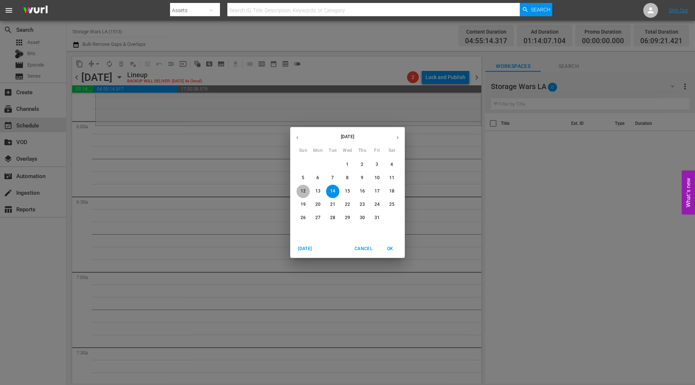
click at [302, 189] on p "12" at bounding box center [303, 191] width 5 height 6
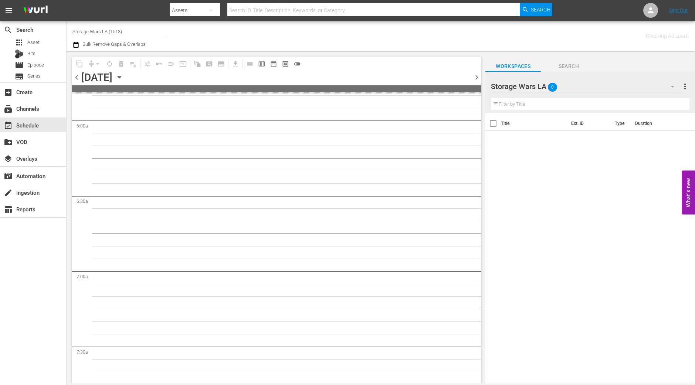
scroll to position [966, 0]
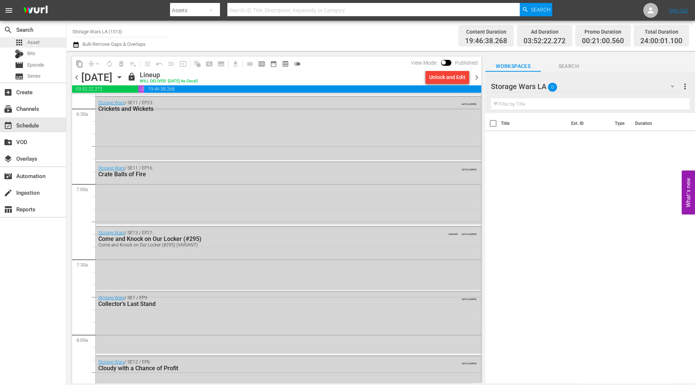
click at [34, 43] on span "Asset" at bounding box center [33, 42] width 12 height 7
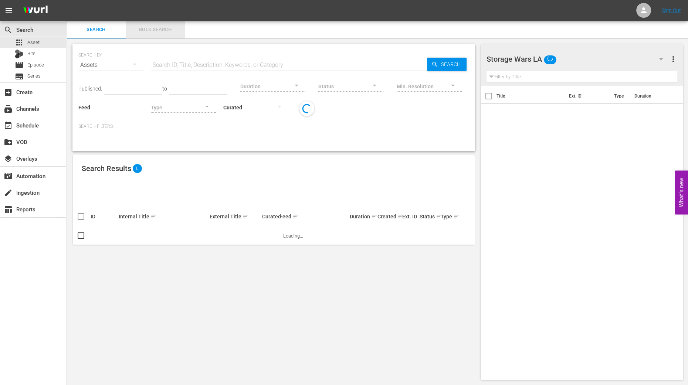
click at [174, 29] on span "Bulk Search" at bounding box center [155, 30] width 50 height 9
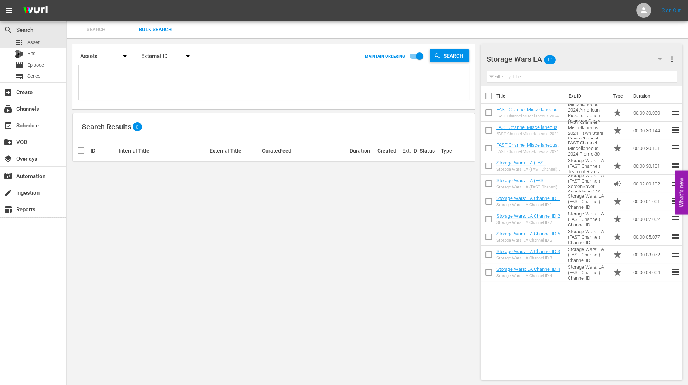
click at [48, 304] on div "search Search apps Asset Bits movie Episode subtitles Series add_box Create sub…" at bounding box center [33, 213] width 67 height 385
click at [655, 59] on button "button" at bounding box center [660, 59] width 18 height 18
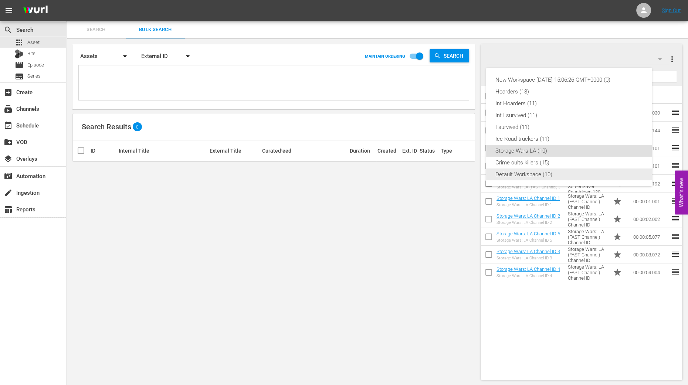
click at [509, 178] on div "Default Workspace (10)" at bounding box center [569, 175] width 148 height 12
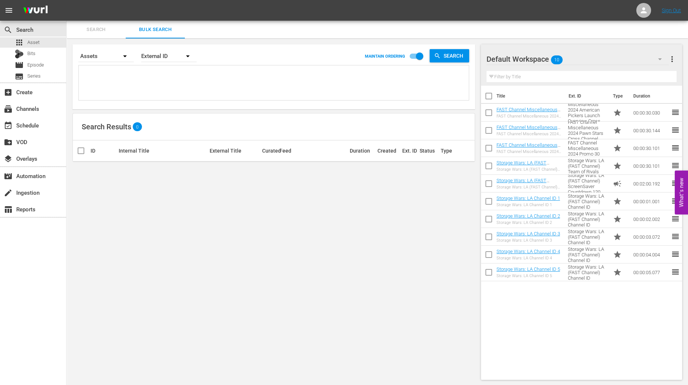
click at [489, 93] on input "checkbox" at bounding box center [489, 98] width 16 height 16
checkbox input "true"
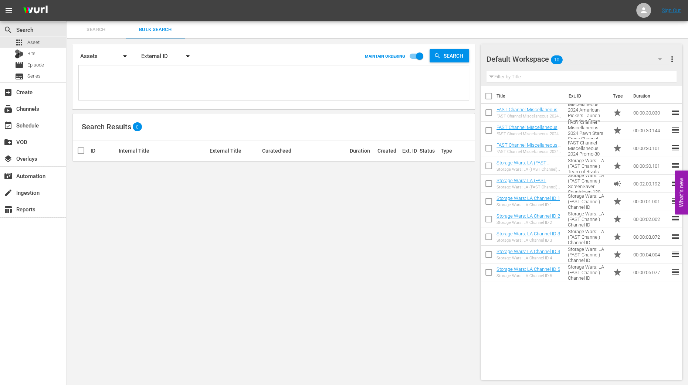
checkbox input "true"
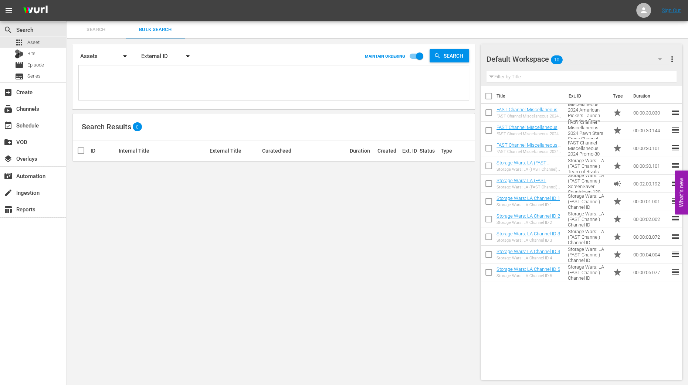
checkbox input "true"
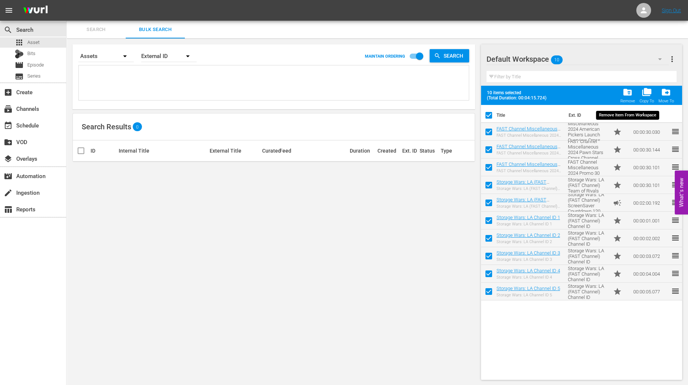
click at [625, 95] on span "folder_delete" at bounding box center [628, 92] width 10 height 10
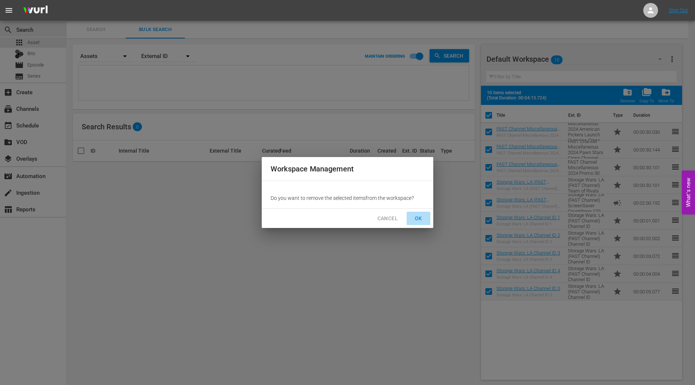
click at [417, 216] on span "OK" at bounding box center [419, 218] width 12 height 9
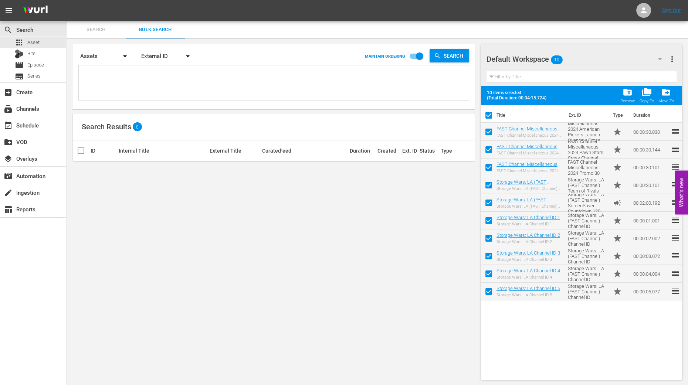
checkbox input "false"
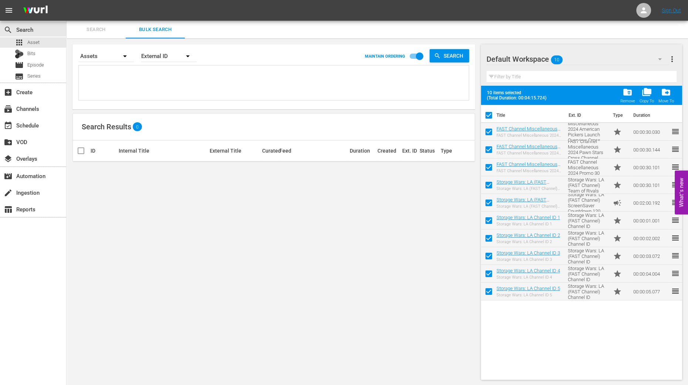
checkbox input "false"
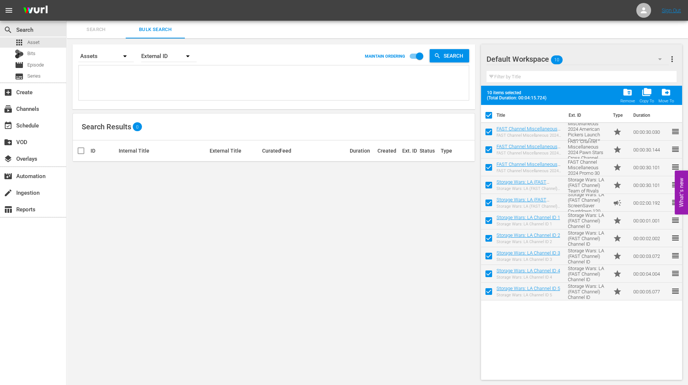
checkbox input "false"
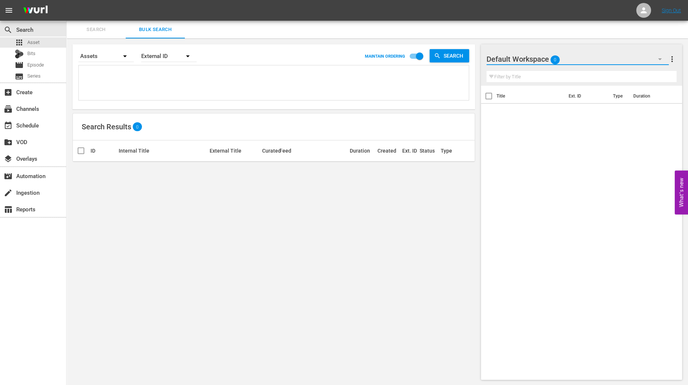
click at [658, 64] on button "button" at bounding box center [660, 59] width 18 height 18
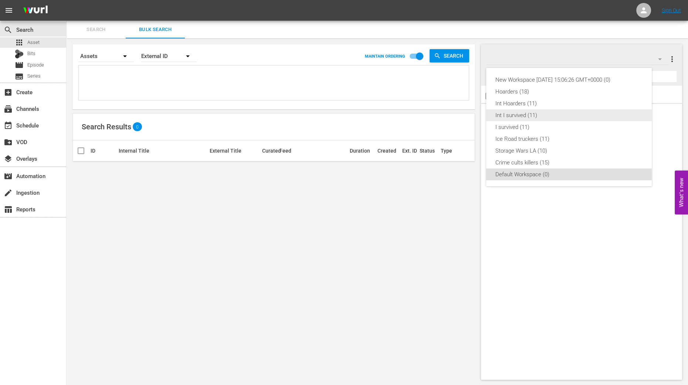
click at [579, 118] on div "Int I survived (11)" at bounding box center [569, 115] width 148 height 12
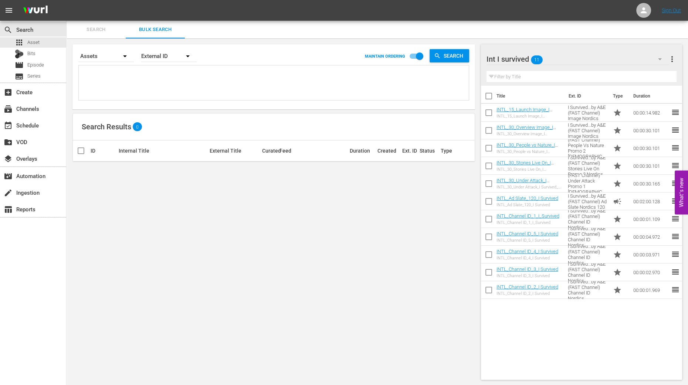
click at [491, 101] on input "checkbox" at bounding box center [489, 98] width 16 height 16
checkbox input "true"
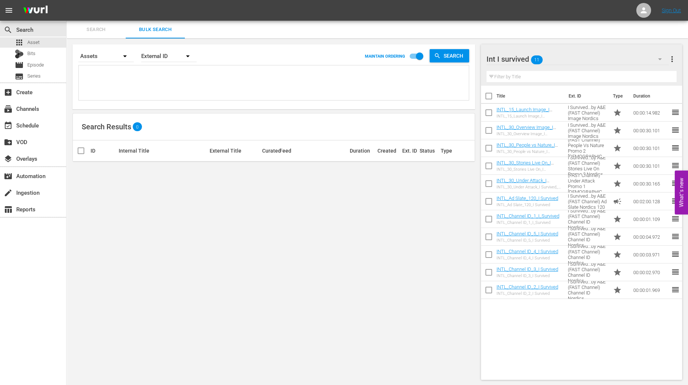
checkbox input "true"
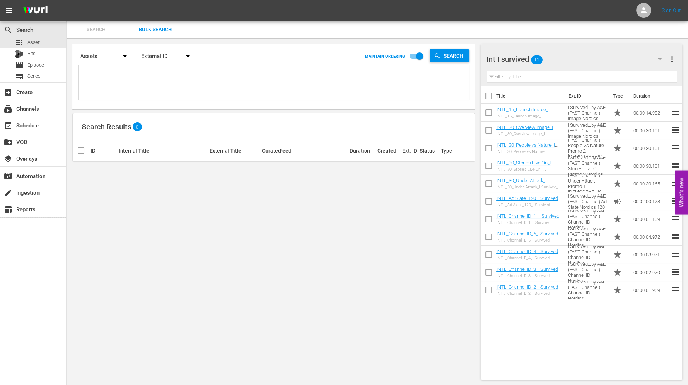
checkbox input "true"
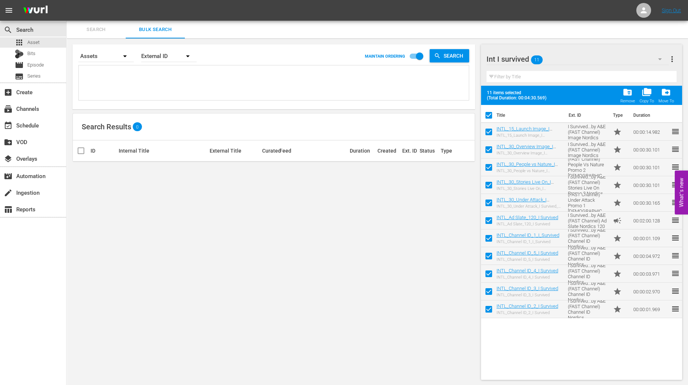
click at [645, 105] on th "Duration" at bounding box center [651, 115] width 44 height 21
click at [645, 96] on span "folder_copy" at bounding box center [647, 92] width 10 height 10
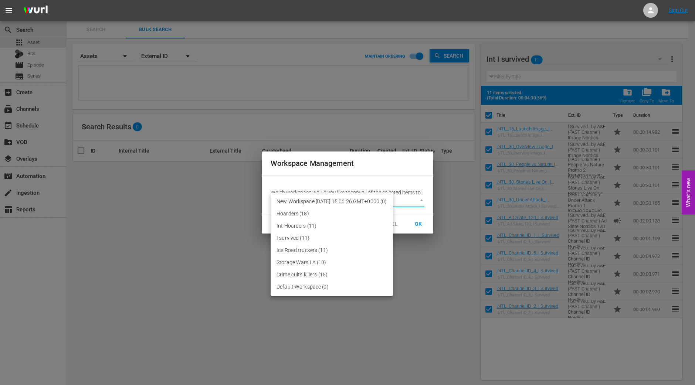
click at [334, 199] on body "menu Sign Out search Search apps Asset Bits movie Episode subtitles Series add_…" at bounding box center [347, 192] width 695 height 385
click at [327, 288] on li "Default Workspace (0)" at bounding box center [332, 287] width 122 height 12
type input "2095"
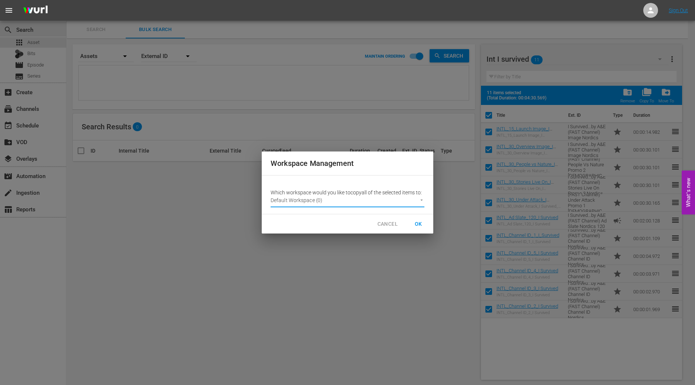
click at [417, 222] on span "OK" at bounding box center [419, 224] width 12 height 9
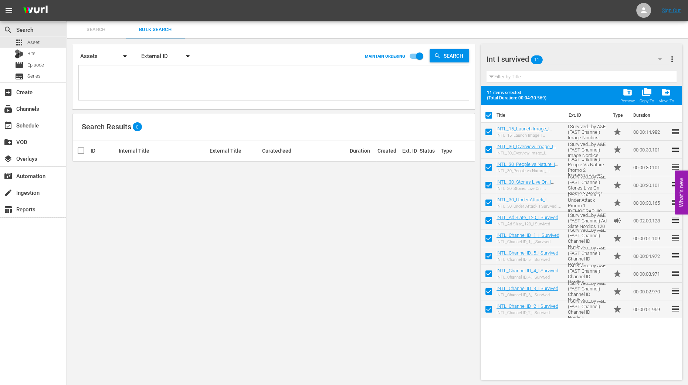
checkbox input "false"
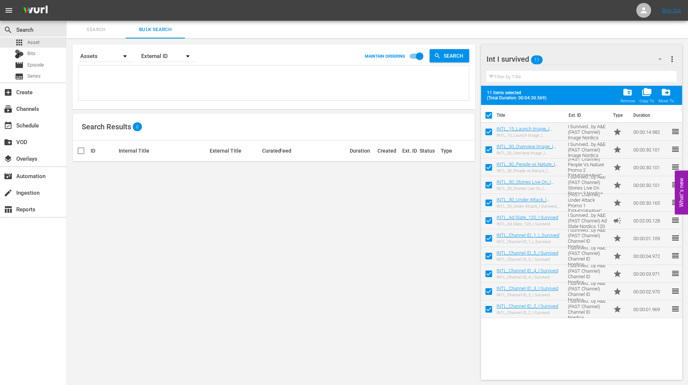
checkbox input "false"
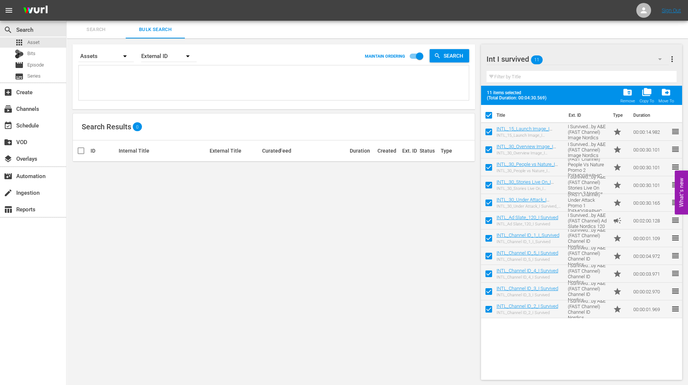
checkbox input "false"
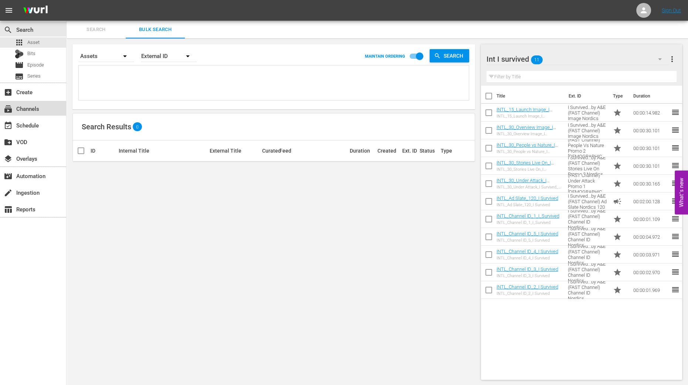
click at [29, 110] on div "subscriptions Channels" at bounding box center [20, 107] width 41 height 7
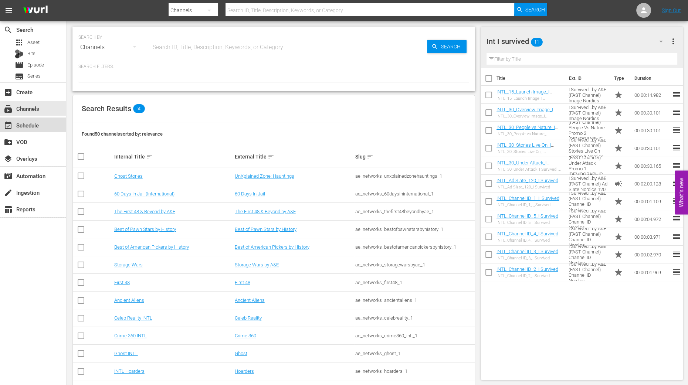
click at [37, 126] on div "event_available Schedule" at bounding box center [20, 124] width 41 height 7
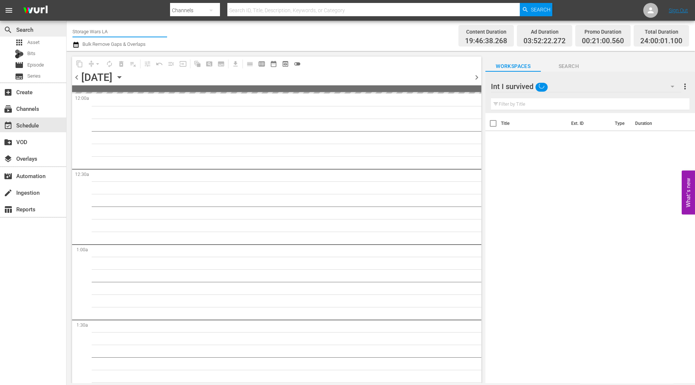
drag, startPoint x: 116, startPoint y: 35, endPoint x: 46, endPoint y: 34, distance: 70.3
click at [67, 0] on div "search Search apps Asset Bits movie Episode subtitles Series add_box Create sub…" at bounding box center [381, 0] width 629 height 0
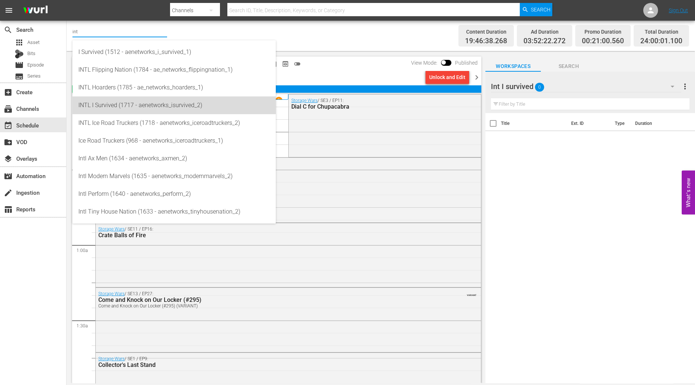
click at [116, 100] on div "INTL I Survived (1717 - aenetworks_isurvived_2)" at bounding box center [174, 106] width 192 height 18
type input "INTL I Survived (1717 - aenetworks_isurvived_2)"
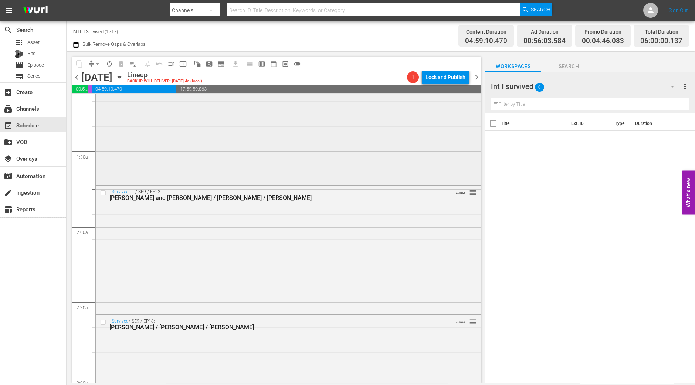
scroll to position [231, 0]
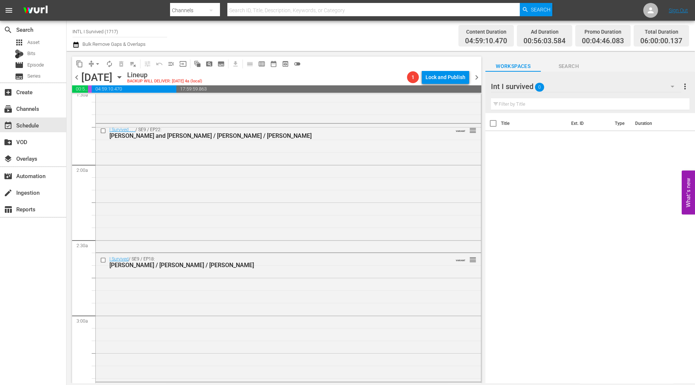
click at [124, 79] on icon "button" at bounding box center [119, 77] width 8 height 8
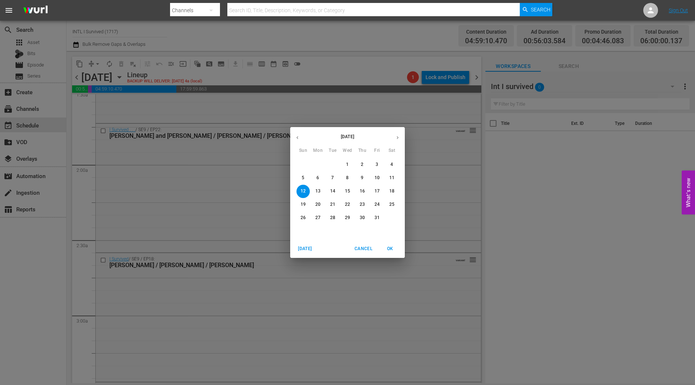
click at [303, 178] on p "5" at bounding box center [303, 178] width 3 height 6
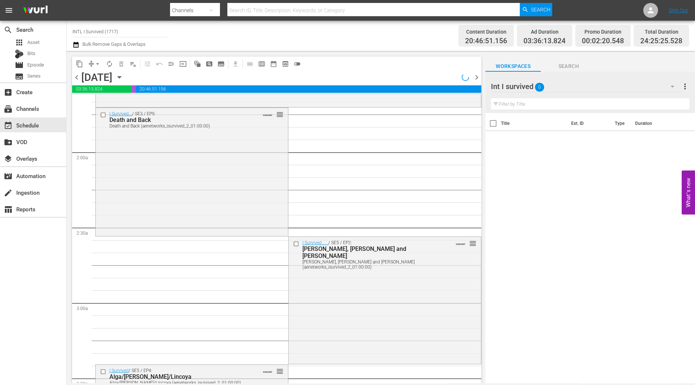
scroll to position [231, 0]
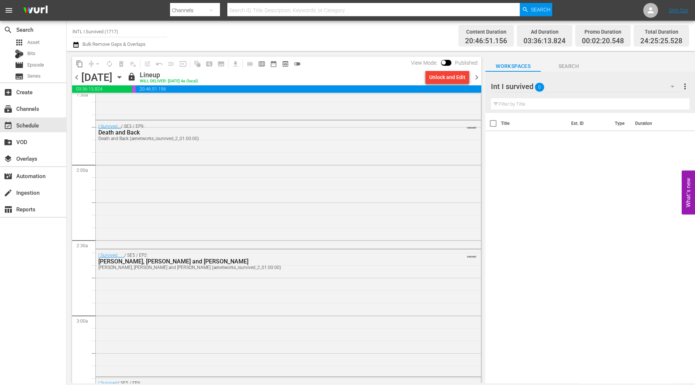
click at [476, 71] on div "chevron_left Sunday, October 5th October 5th lock Lineup WILL DELIVER: 10/4 @ 4…" at bounding box center [276, 78] width 409 height 14
click at [476, 75] on span "chevron_right" at bounding box center [476, 77] width 9 height 9
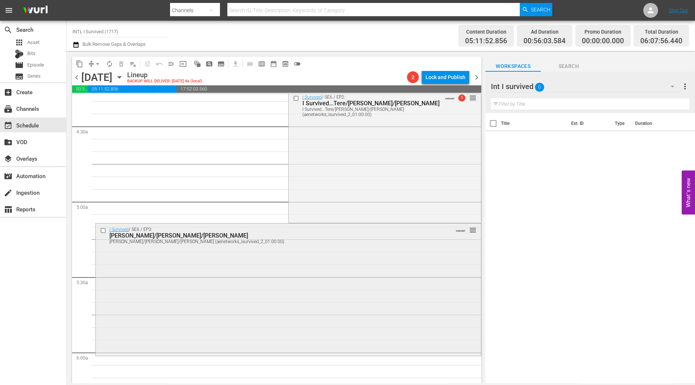
scroll to position [693, 0]
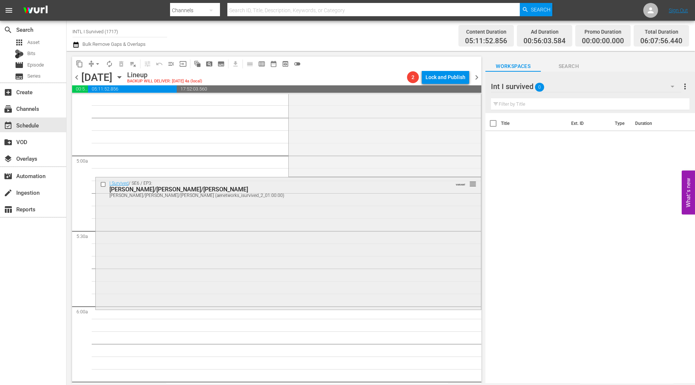
click at [297, 295] on div "I Survived / SE6 / EP3: Gracia/Michelle/Richard Gracia/Michelle/Richard (aenetw…" at bounding box center [288, 243] width 385 height 131
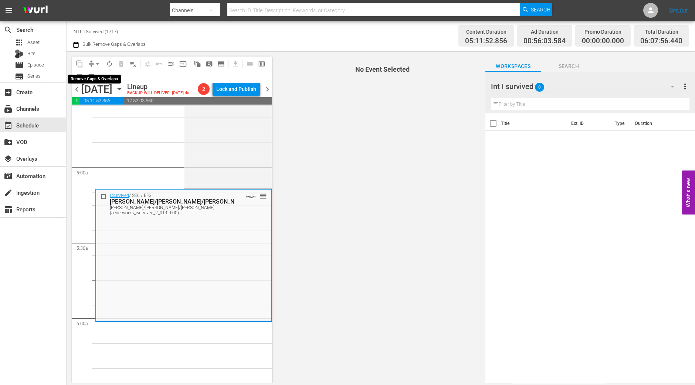
click at [98, 65] on span "arrow_drop_down" at bounding box center [97, 63] width 7 height 7
click at [98, 73] on li "Align to Midnight" at bounding box center [98, 78] width 78 height 12
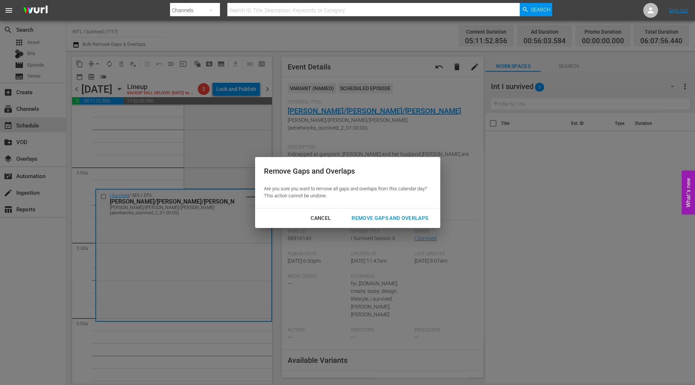
click at [409, 214] on div "Remove Gaps and Overlaps" at bounding box center [390, 218] width 88 height 9
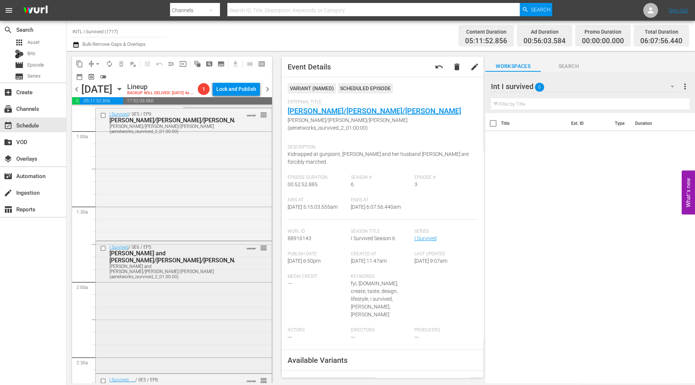
scroll to position [0, 0]
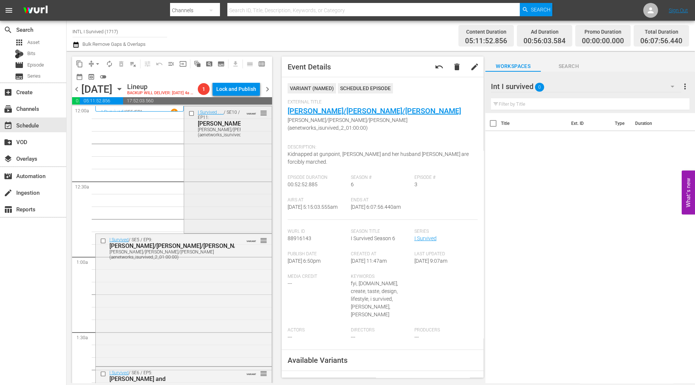
click at [243, 199] on div "I Survived . . . / SE10 / EP11: Rhonda/Jason/Patrick Rhonda/Jason/Patrick (aene…" at bounding box center [228, 170] width 88 height 126
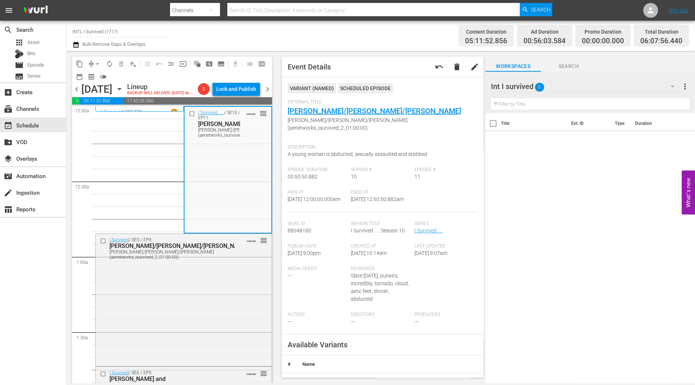
click at [202, 274] on div "I Survived / SE5 / EP9: Albert/Matt/Kristie Albert/Matt/Kristie (aenetworks_isu…" at bounding box center [184, 299] width 176 height 131
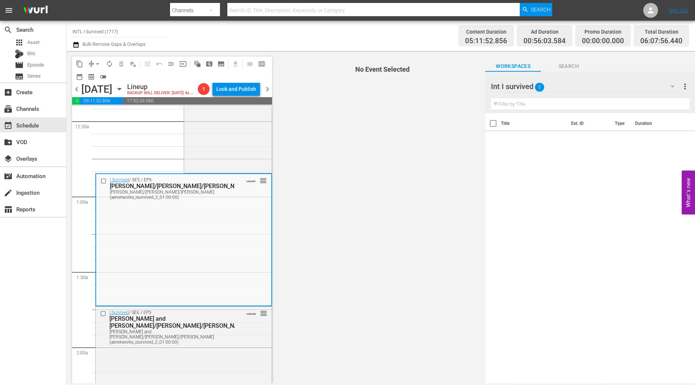
scroll to position [92, 0]
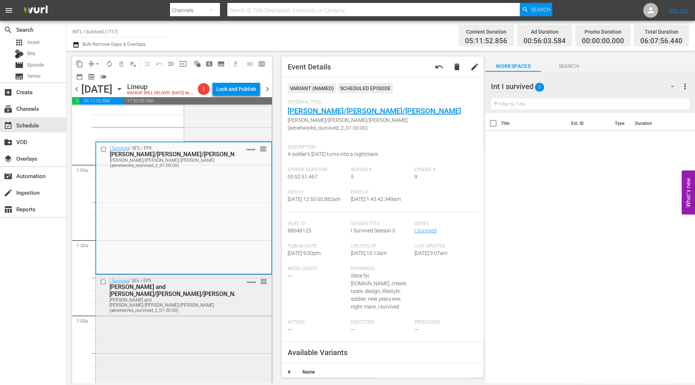
click at [211, 297] on div "I Survived / SE6 / EP5: Lori and Pat/David/Kevin Lori and Pat/David/Kevin (aene…" at bounding box center [184, 295] width 176 height 41
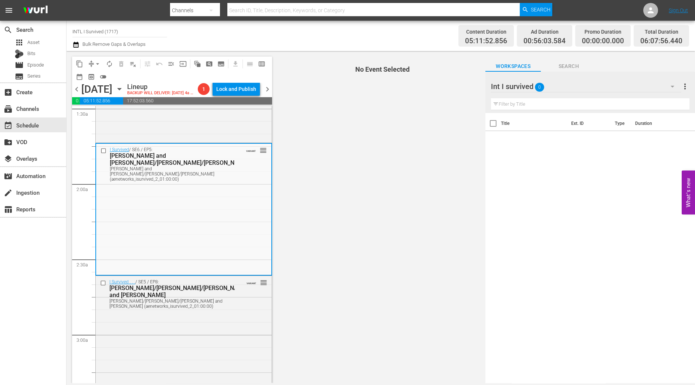
scroll to position [231, 0]
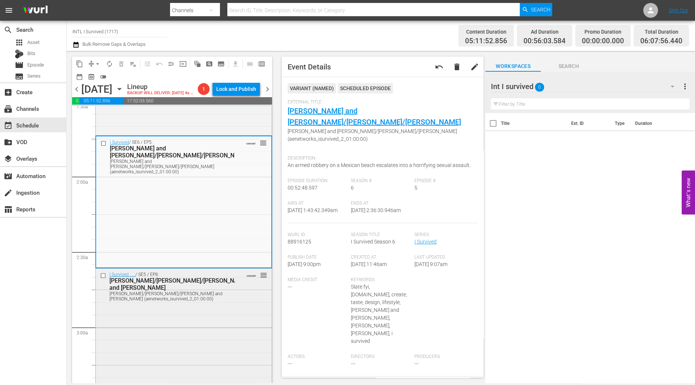
click at [237, 286] on div "I Survived . . . / SE5 / EP8: Danielle/Deborah/Gordy and Betty Danielle/Deborah…" at bounding box center [184, 287] width 176 height 36
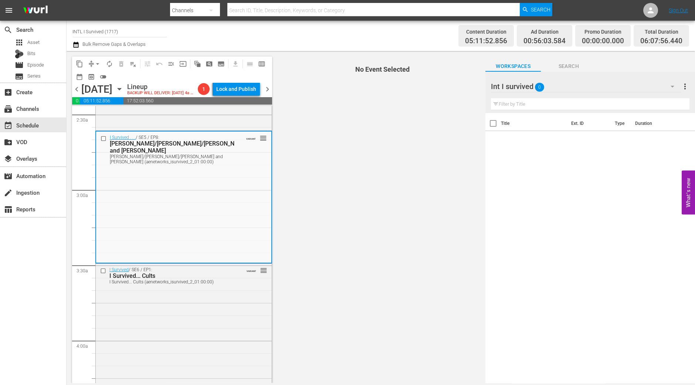
scroll to position [369, 0]
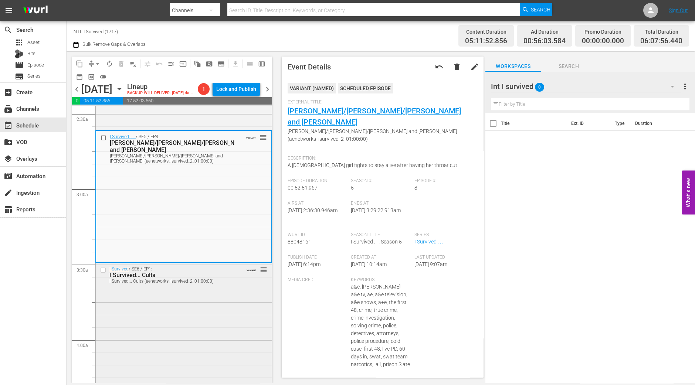
click at [219, 290] on div "I Survived / SE6 / EP1: I Survived... Cults I Survived... Cults (aenetworks_isu…" at bounding box center [184, 328] width 176 height 131
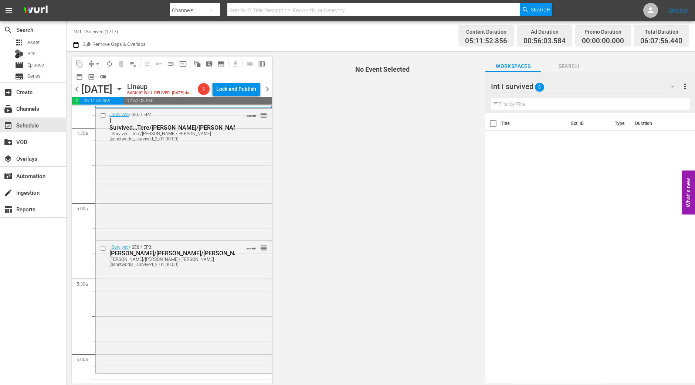
scroll to position [555, 0]
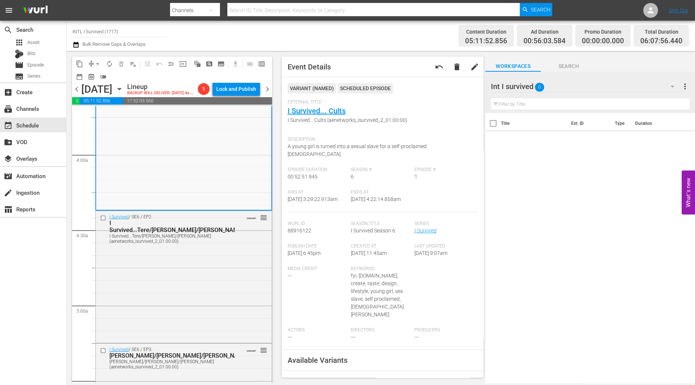
click at [236, 267] on div "I Survived / SE6 / EP2: I Survived...Tere/Christa/Brian I Survived...Tere/Chris…" at bounding box center [184, 276] width 176 height 131
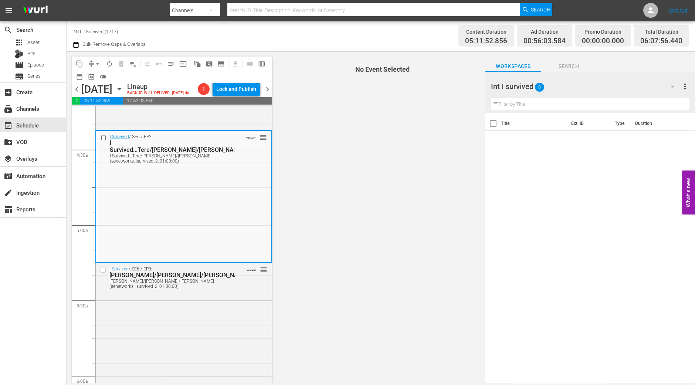
scroll to position [647, 0]
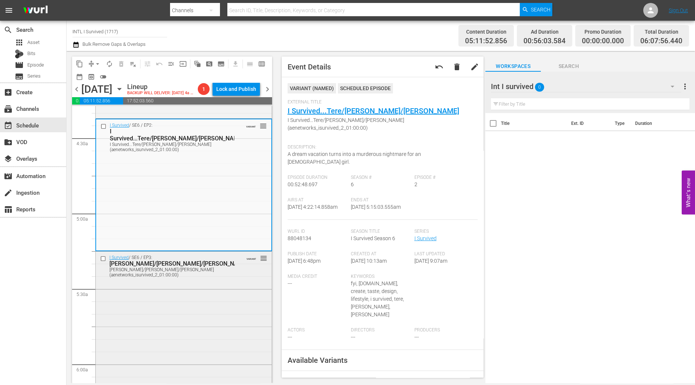
click at [237, 287] on div "I Survived / SE6 / EP3: Gracia/Michelle/Richard Gracia/Michelle/Richard (aenetw…" at bounding box center [184, 317] width 176 height 131
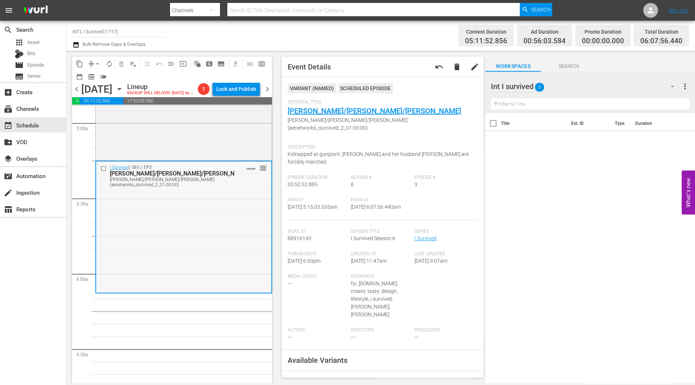
scroll to position [739, 0]
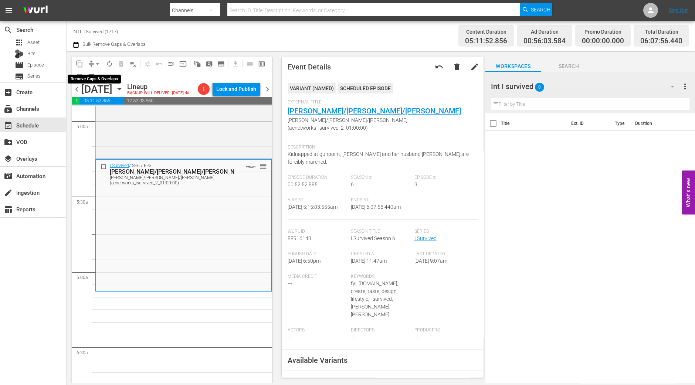
click at [97, 62] on span "arrow_drop_down" at bounding box center [97, 63] width 7 height 7
click at [94, 75] on li "Align to Midnight" at bounding box center [98, 78] width 78 height 12
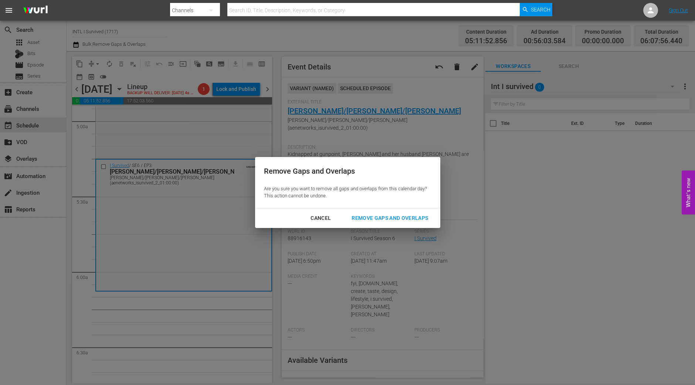
click at [384, 223] on button "Remove Gaps and Overlaps" at bounding box center [390, 219] width 94 height 14
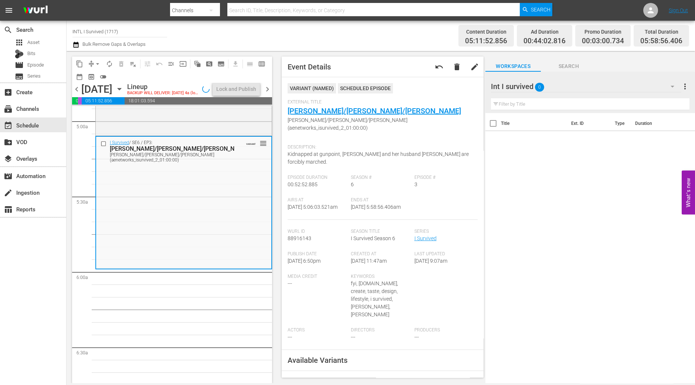
scroll to position [752, 0]
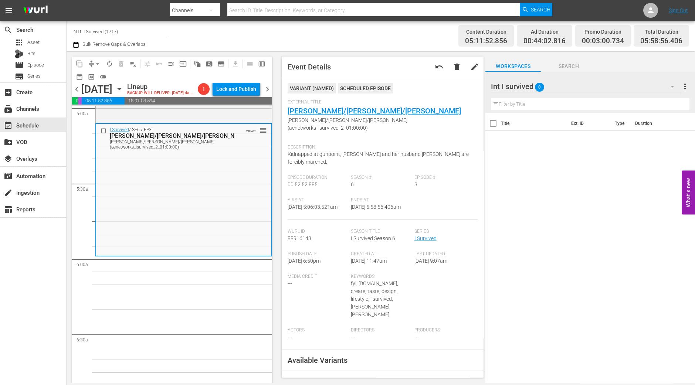
click at [97, 64] on span "arrow_drop_down" at bounding box center [97, 63] width 7 height 7
click at [97, 77] on li "Align to Midnight" at bounding box center [98, 78] width 78 height 12
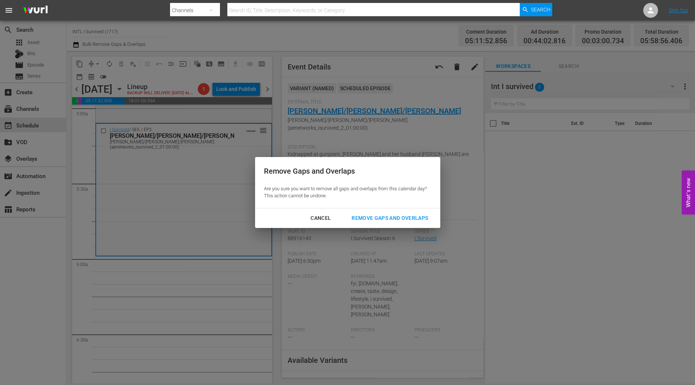
click at [404, 219] on div "Remove Gaps and Overlaps" at bounding box center [390, 218] width 88 height 9
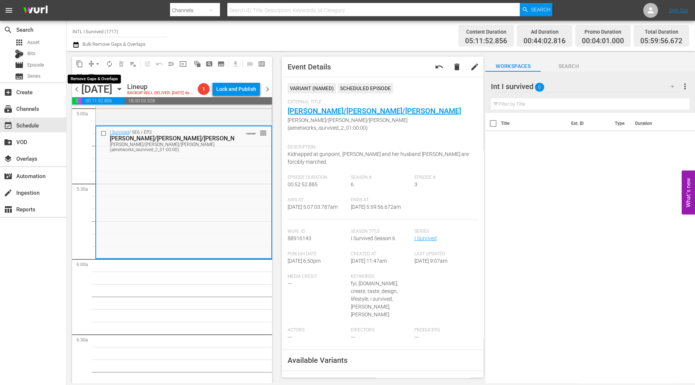
click at [97, 63] on span "arrow_drop_down" at bounding box center [97, 63] width 7 height 7
click at [99, 75] on li "Align to Midnight" at bounding box center [98, 78] width 78 height 12
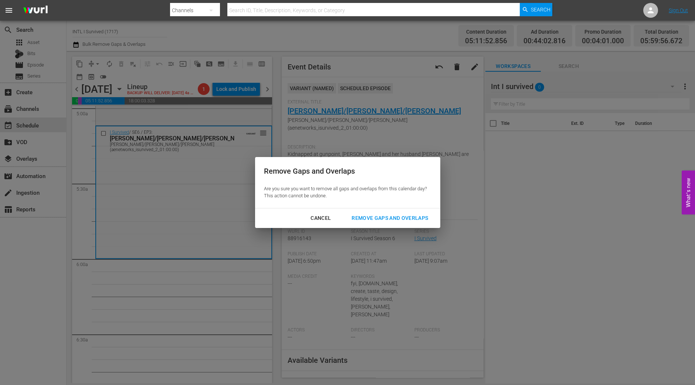
click at [362, 219] on div "Remove Gaps and Overlaps" at bounding box center [390, 218] width 88 height 9
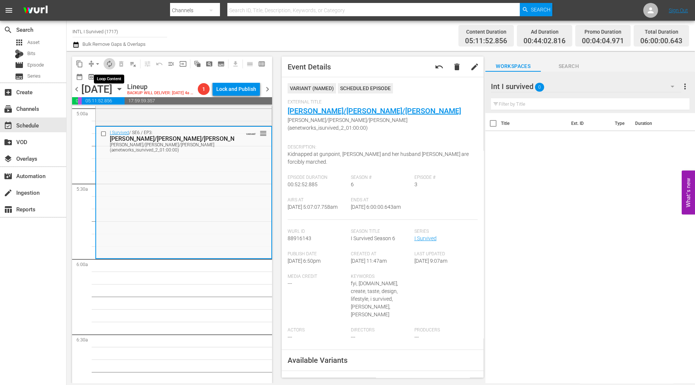
click at [110, 63] on span "autorenew_outlined" at bounding box center [109, 63] width 7 height 7
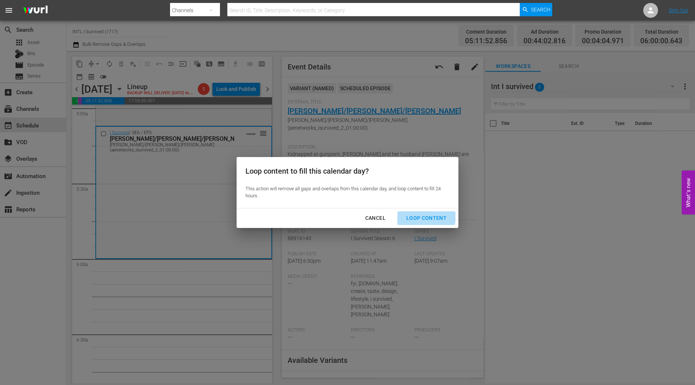
click at [421, 214] on div "Loop Content" at bounding box center [427, 218] width 52 height 9
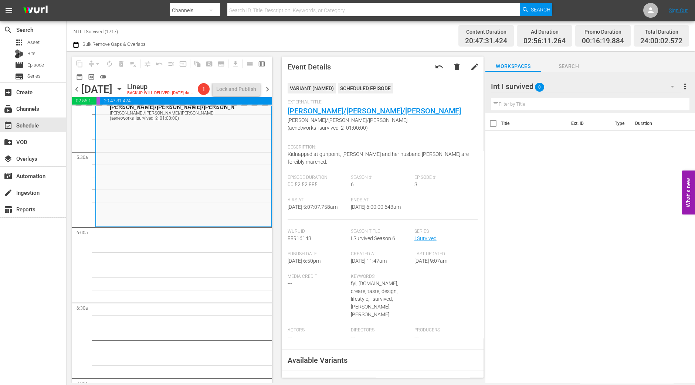
scroll to position [798, 0]
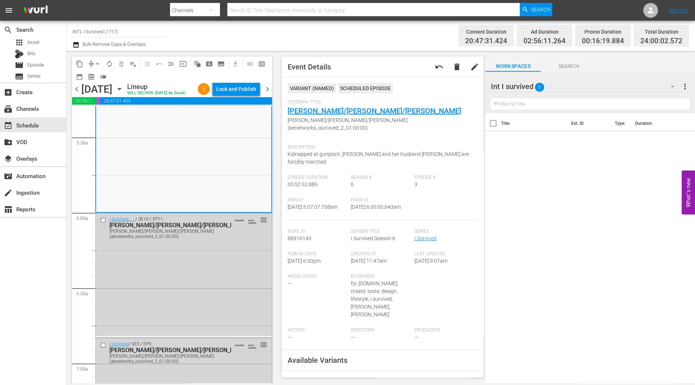
click at [238, 91] on div "Lock and Publish" at bounding box center [236, 88] width 40 height 13
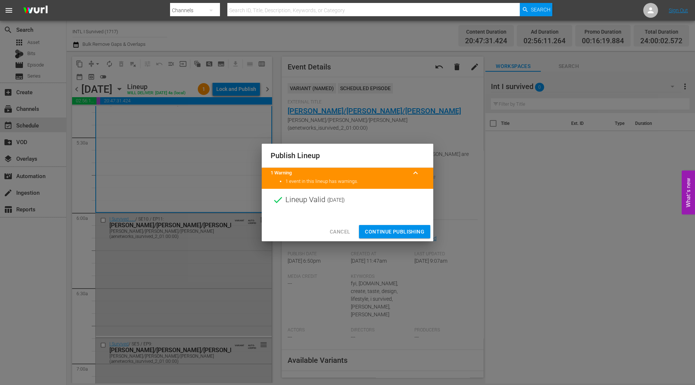
click at [400, 226] on button "Continue Publishing" at bounding box center [394, 232] width 71 height 14
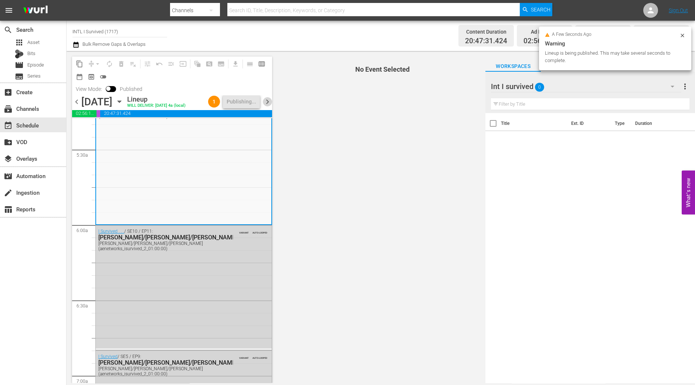
click at [266, 103] on span "chevron_right" at bounding box center [267, 101] width 9 height 9
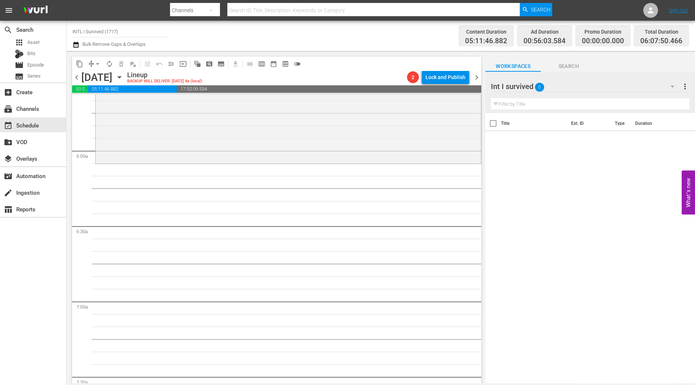
scroll to position [811, 0]
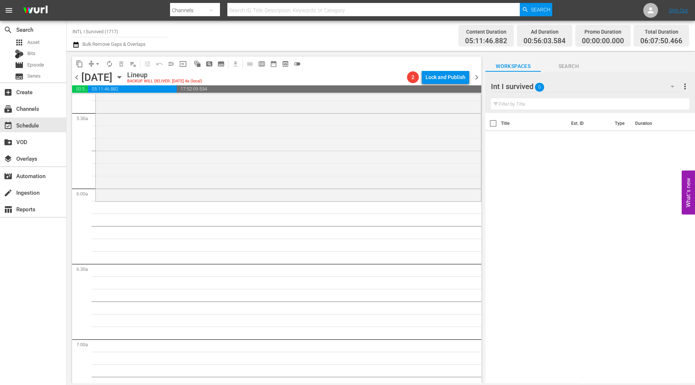
click at [270, 154] on div "I Survived / SE7 / EP5: Julie/John Julie/John (aenetworks_isurvived_2_01:00:00)…" at bounding box center [288, 135] width 385 height 131
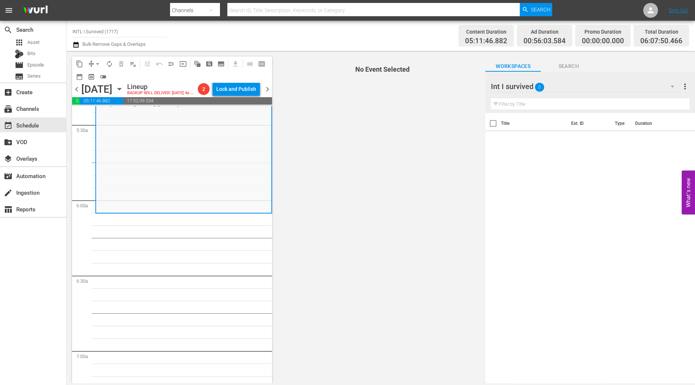
click at [95, 64] on span "arrow_drop_down" at bounding box center [97, 63] width 7 height 7
click at [93, 74] on li "Align to Midnight" at bounding box center [97, 78] width 61 height 12
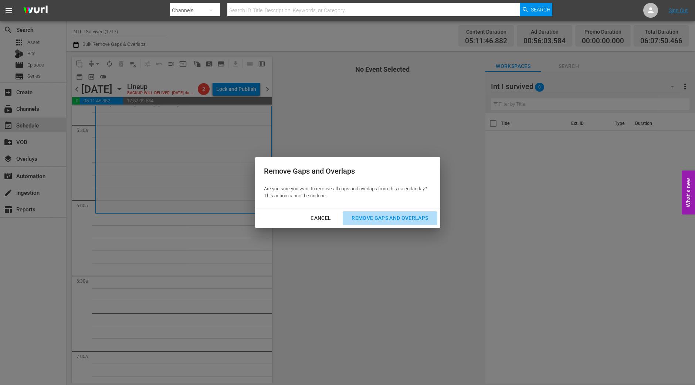
click at [416, 223] on button "Remove Gaps and Overlaps" at bounding box center [390, 219] width 94 height 14
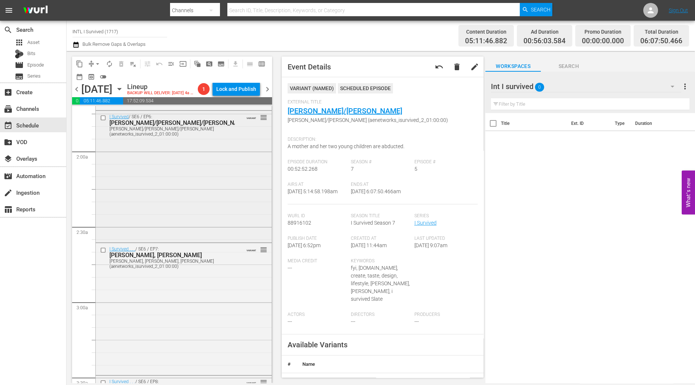
scroll to position [0, 0]
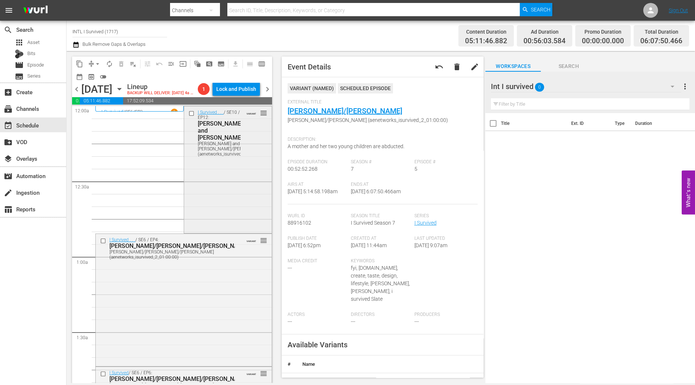
click at [229, 182] on div "I Survived . . . / SE10 / EP12: Shaunna and Brad/Lee/Emily Shaunna and Brad/Lee…" at bounding box center [228, 170] width 88 height 126
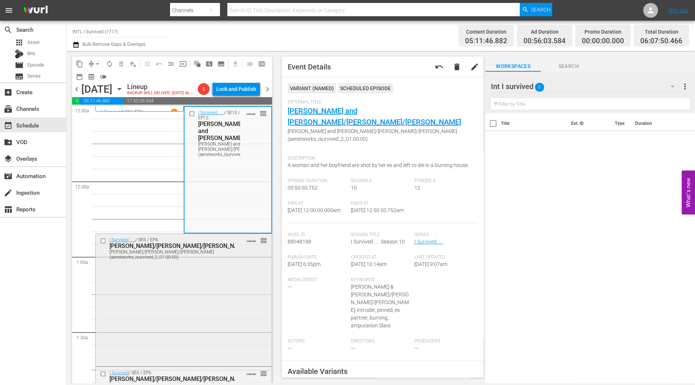
click at [186, 293] on div "I Survived . . . / SE6 / EP4: Tennille/Chris/Joyce Tennille/Chris/Joyce (aenetw…" at bounding box center [184, 299] width 176 height 131
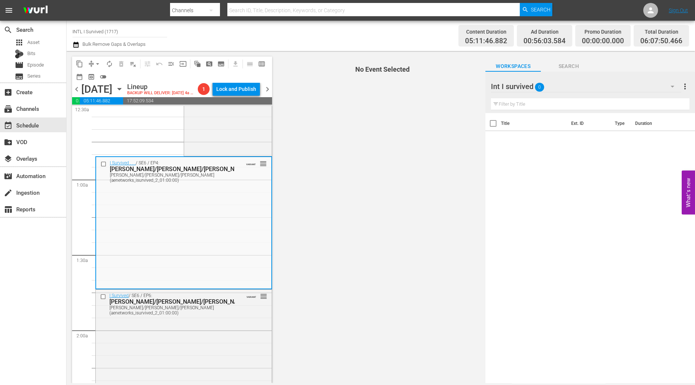
scroll to position [92, 0]
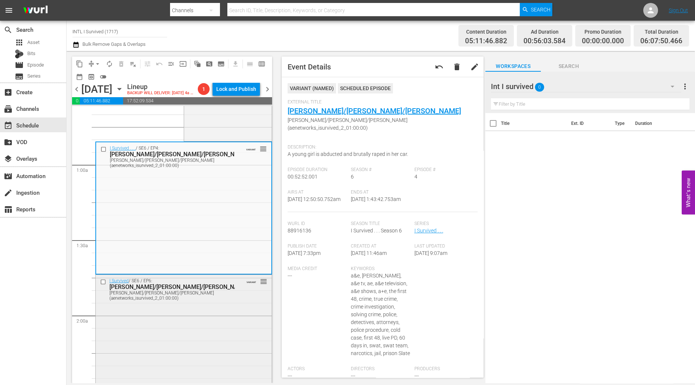
click at [187, 338] on div "I Survived / SE6 / EP6: Kristina/Jon/Amanda Kristina/Jon/Amanda (aenetworks_isu…" at bounding box center [184, 340] width 176 height 130
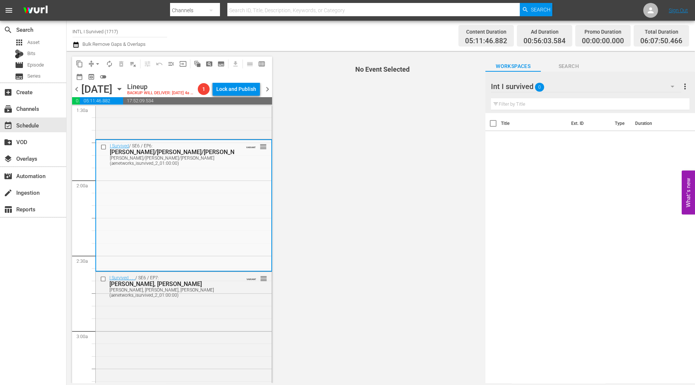
scroll to position [231, 0]
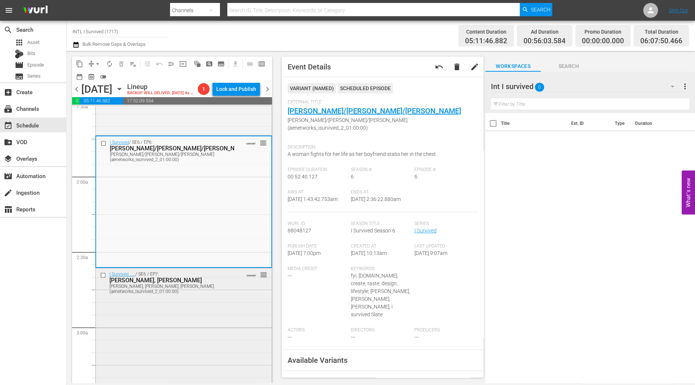
click at [168, 332] on div "I Survived . . . / SE6 / EP7: Danielle, Amy, Mark Danielle, Amy, Mark (aenetwor…" at bounding box center [184, 333] width 176 height 131
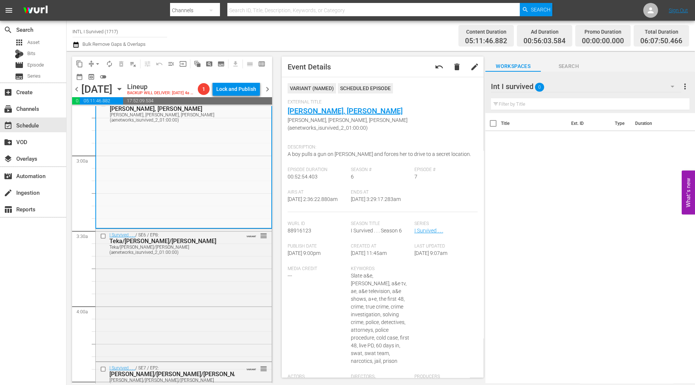
scroll to position [416, 0]
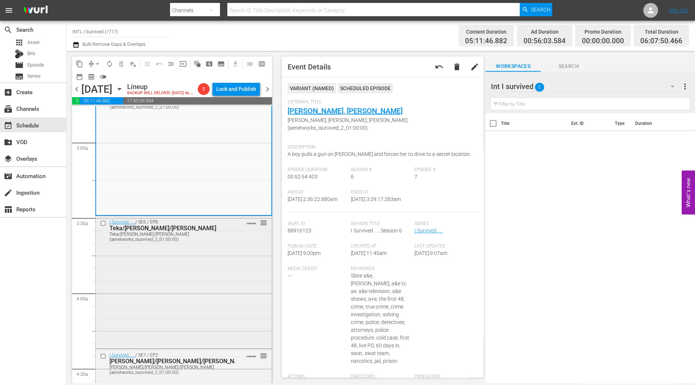
click at [179, 312] on div "I Survived . . . / SE6 / EP8: Teka/Robert/Debbie Teka/Robert/Debbie (aenetworks…" at bounding box center [184, 281] width 176 height 131
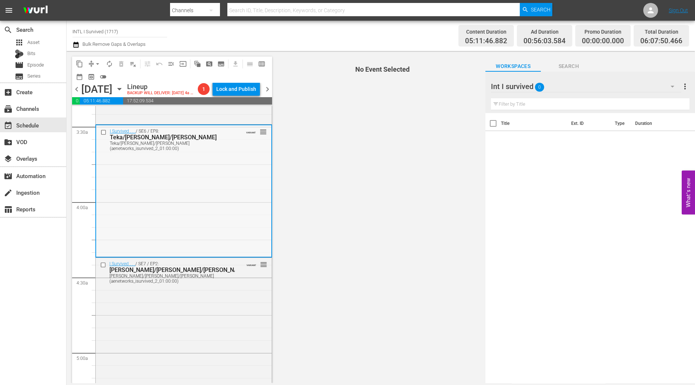
scroll to position [509, 0]
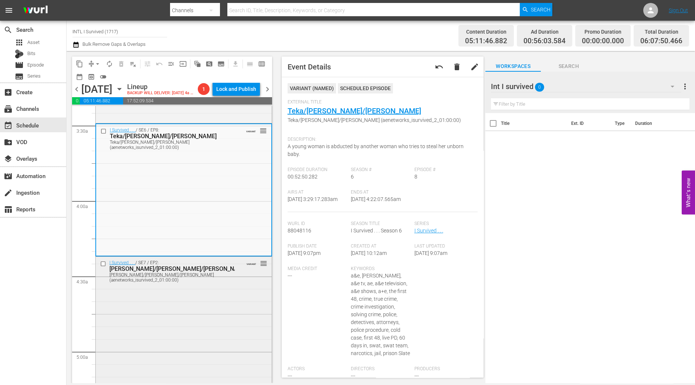
click at [179, 338] on div "I Survived . . . / SE7 / EP2: Sharetha/Joe/John Sharetha/Joe/John (aenetworks_i…" at bounding box center [184, 322] width 176 height 131
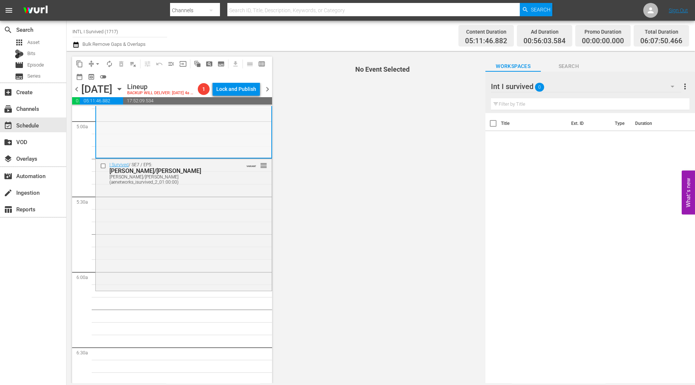
scroll to position [647, 0]
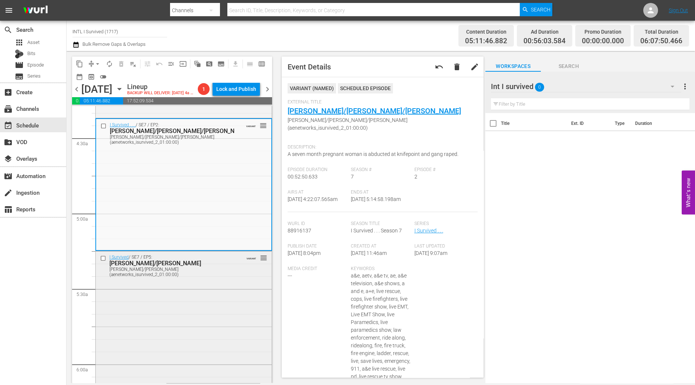
click at [210, 341] on div "I Survived / SE7 / EP5: Julie/John Julie/John (aenetworks_isurvived_2_01:00:00)…" at bounding box center [184, 316] width 176 height 131
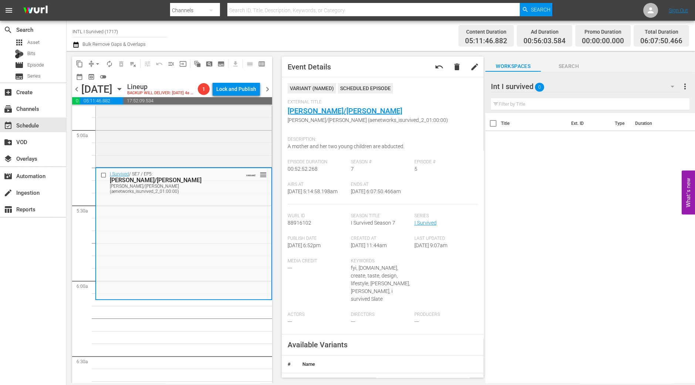
scroll to position [739, 0]
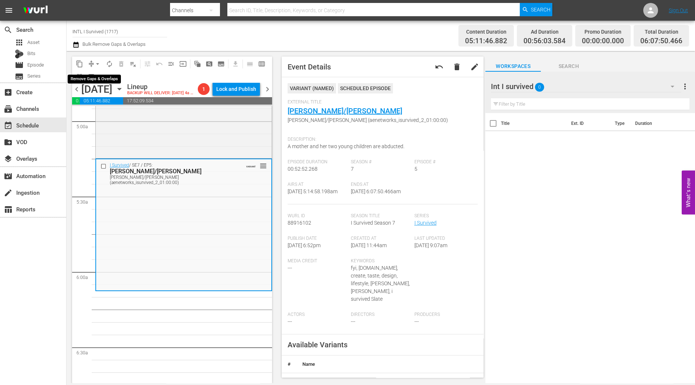
click at [96, 65] on span "arrow_drop_down" at bounding box center [97, 63] width 7 height 7
click at [95, 76] on li "Align to Midnight" at bounding box center [98, 78] width 78 height 12
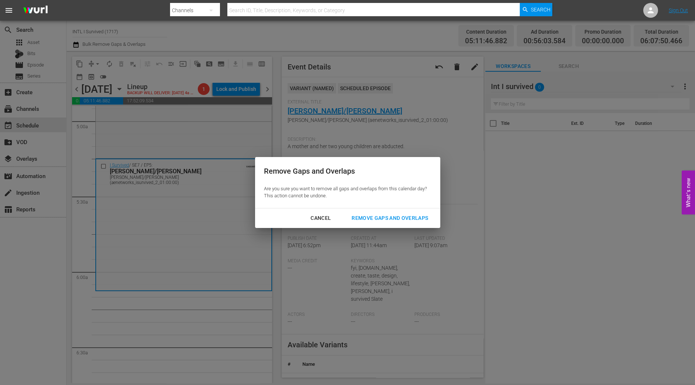
click at [379, 221] on div "Remove Gaps and Overlaps" at bounding box center [390, 218] width 88 height 9
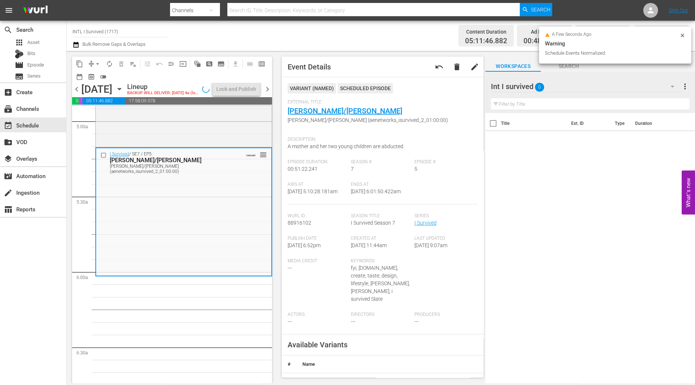
scroll to position [727, 0]
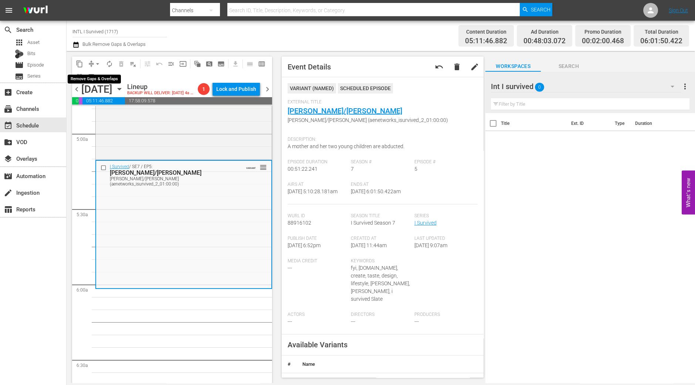
click at [95, 61] on span "arrow_drop_down" at bounding box center [97, 63] width 7 height 7
click at [106, 78] on li "Align to Midnight" at bounding box center [98, 78] width 78 height 12
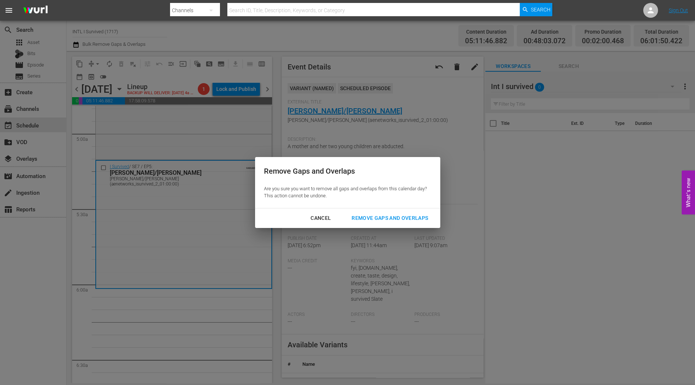
click at [397, 217] on div "Remove Gaps and Overlaps" at bounding box center [390, 218] width 88 height 9
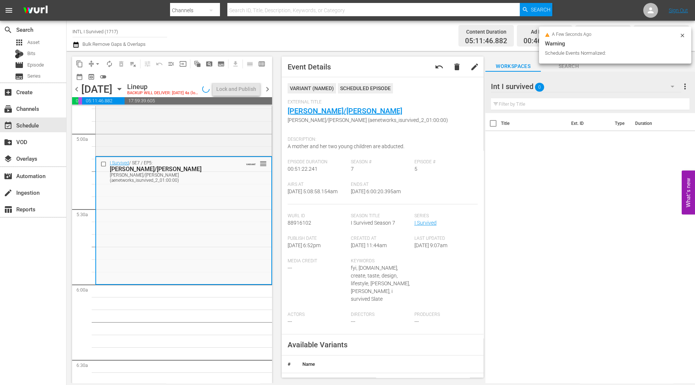
scroll to position [739, 0]
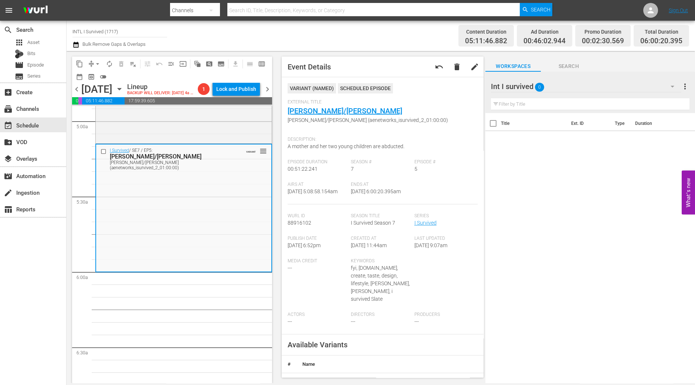
click at [96, 61] on span "arrow_drop_down" at bounding box center [97, 63] width 7 height 7
click at [97, 78] on li "Align to Midnight" at bounding box center [98, 78] width 78 height 12
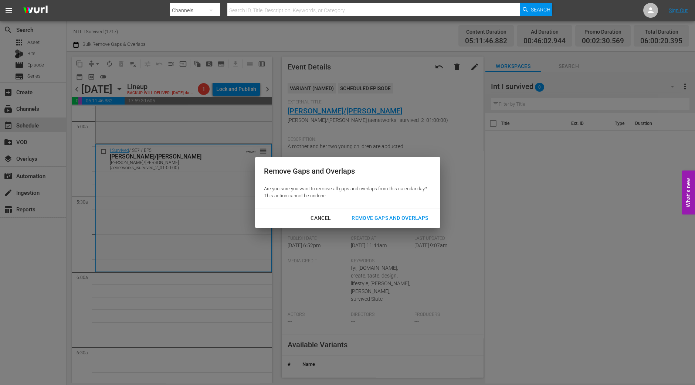
click at [394, 217] on div "Remove Gaps and Overlaps" at bounding box center [390, 218] width 88 height 9
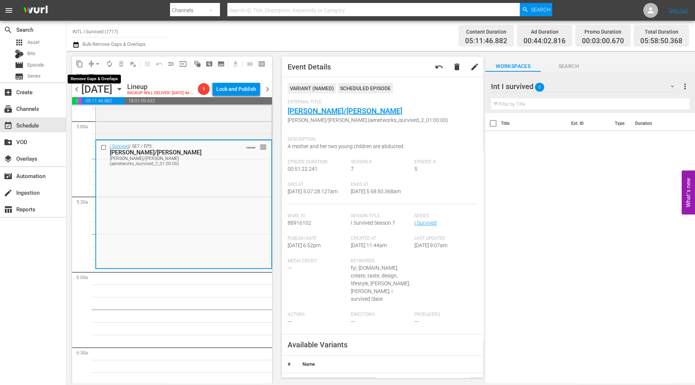
drag, startPoint x: 97, startPoint y: 63, endPoint x: 96, endPoint y: 67, distance: 4.5
click at [97, 63] on span "arrow_drop_down" at bounding box center [97, 63] width 7 height 7
click at [98, 79] on li "Align to Midnight" at bounding box center [98, 78] width 78 height 12
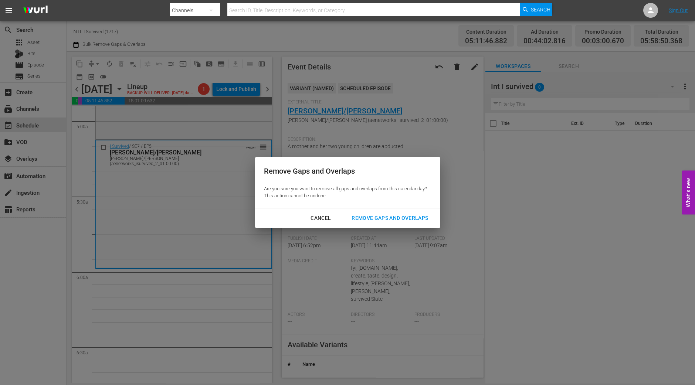
click at [362, 219] on div "Remove Gaps and Overlaps" at bounding box center [390, 218] width 88 height 9
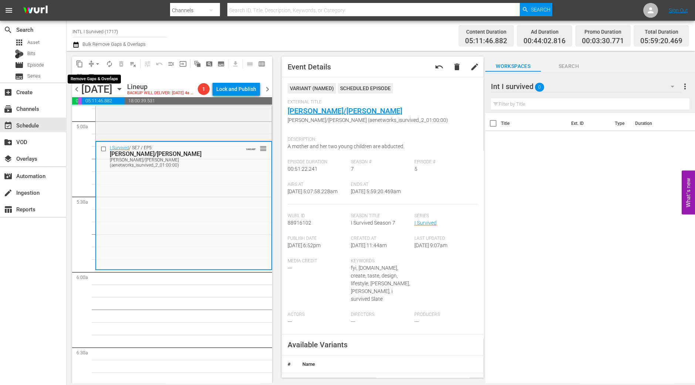
click at [97, 63] on span "arrow_drop_down" at bounding box center [97, 63] width 7 height 7
click at [94, 73] on li "Align to Midnight" at bounding box center [98, 78] width 78 height 12
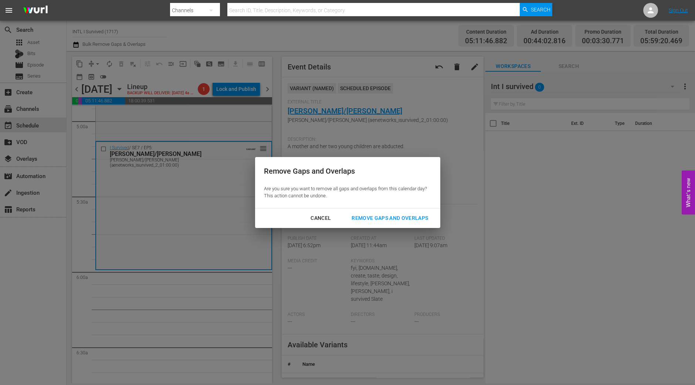
click at [379, 220] on div "Remove Gaps and Overlaps" at bounding box center [390, 218] width 88 height 9
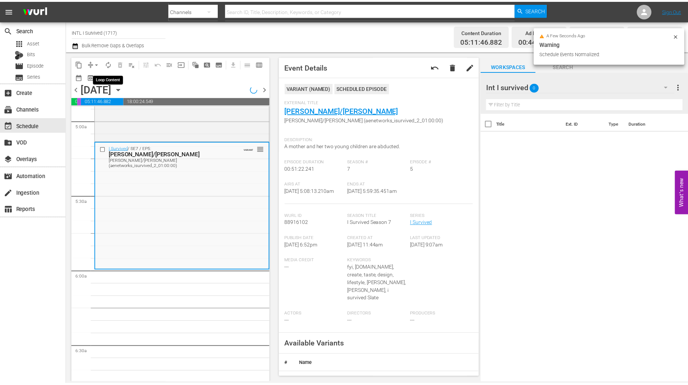
scroll to position [752, 0]
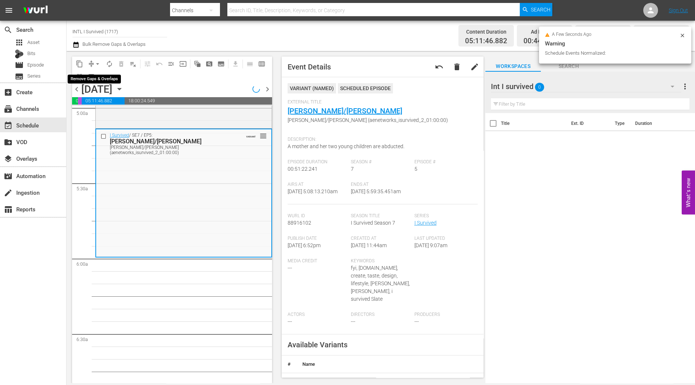
click at [95, 62] on span "arrow_drop_down" at bounding box center [97, 63] width 7 height 7
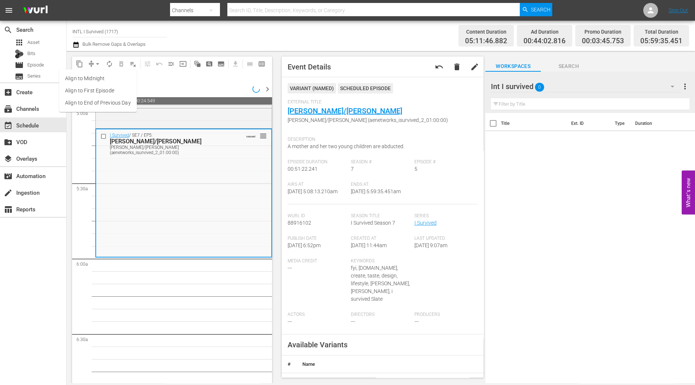
click at [89, 76] on li "Align to Midnight" at bounding box center [98, 78] width 78 height 12
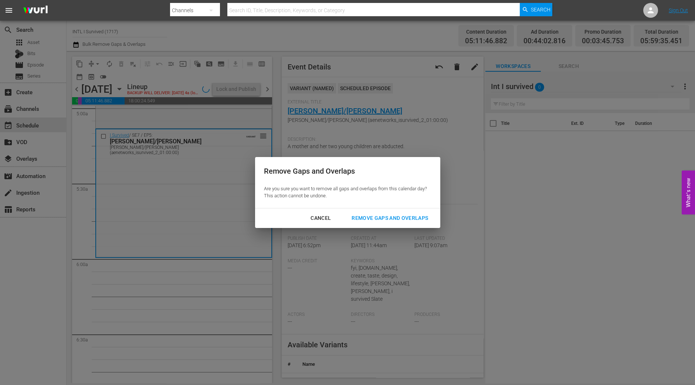
click at [372, 219] on div "Remove Gaps and Overlaps" at bounding box center [390, 218] width 88 height 9
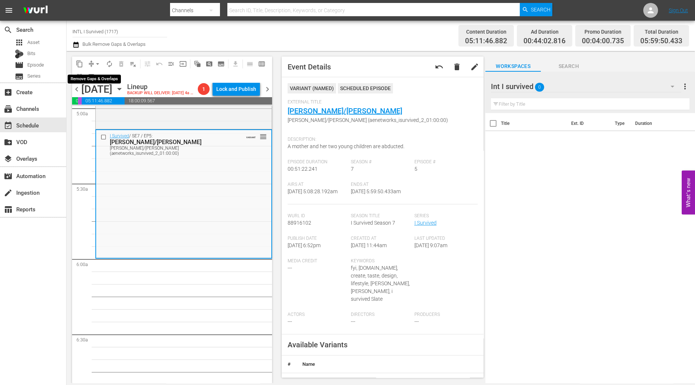
click at [99, 67] on button "arrow_drop_down" at bounding box center [98, 64] width 12 height 12
click at [97, 75] on li "Align to Midnight" at bounding box center [98, 78] width 78 height 12
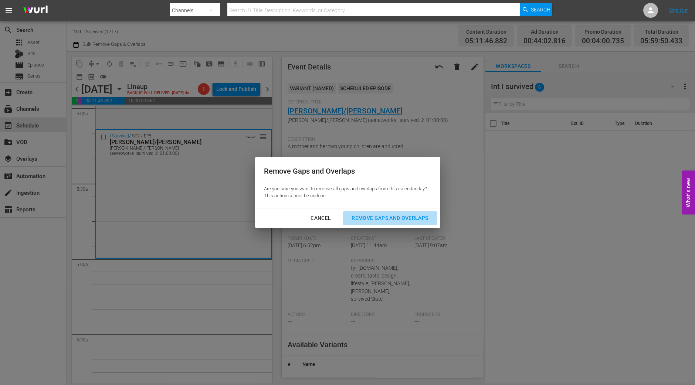
click at [416, 220] on div "Remove Gaps and Overlaps" at bounding box center [390, 218] width 88 height 9
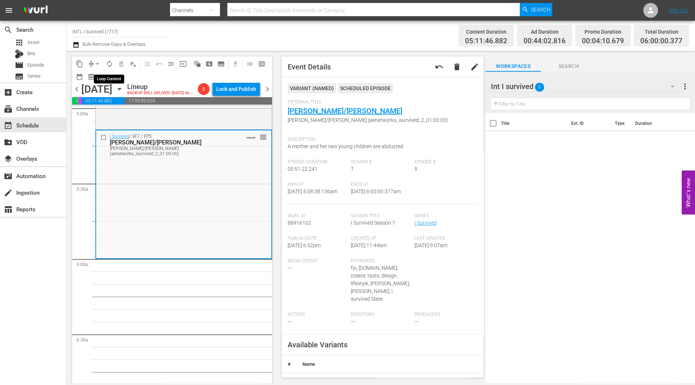
click at [108, 65] on span "autorenew_outlined" at bounding box center [109, 63] width 7 height 7
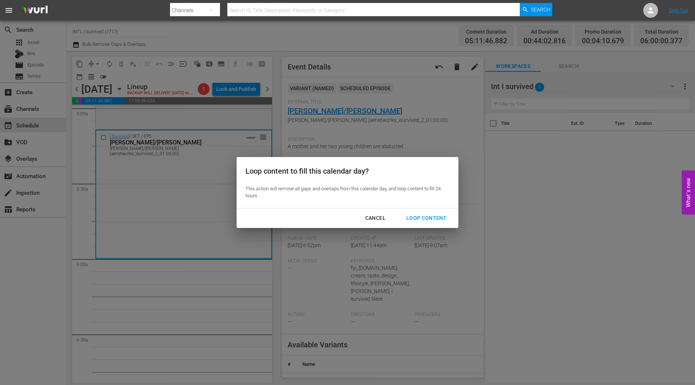
drag, startPoint x: 432, startPoint y: 219, endPoint x: 429, endPoint y: 215, distance: 6.1
click at [433, 219] on div "Loop Content" at bounding box center [427, 218] width 52 height 9
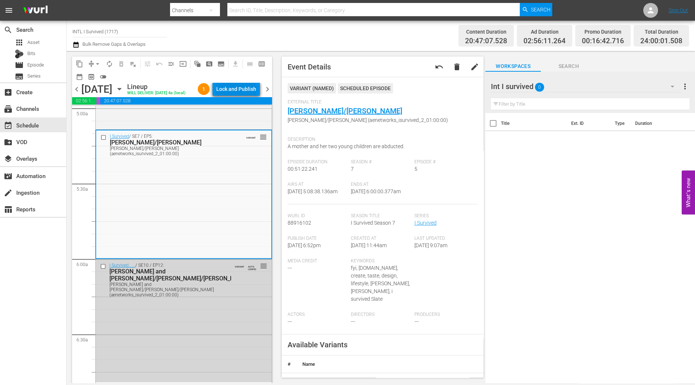
click at [246, 89] on div "Lock and Publish" at bounding box center [236, 88] width 40 height 13
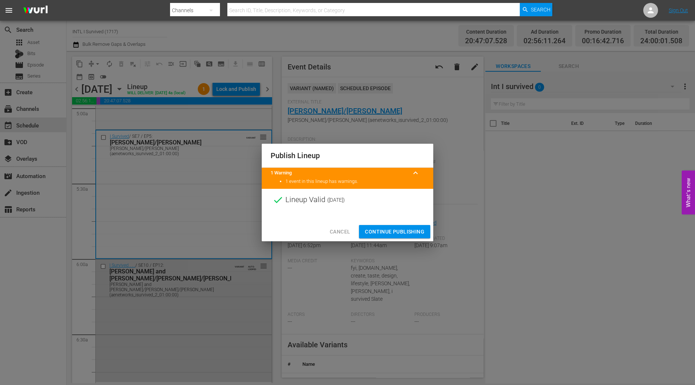
click at [383, 229] on span "Continue Publishing" at bounding box center [395, 231] width 60 height 9
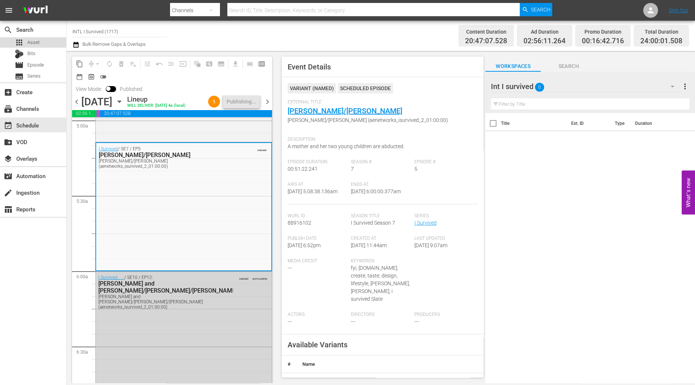
click at [33, 43] on span "Asset" at bounding box center [33, 42] width 12 height 7
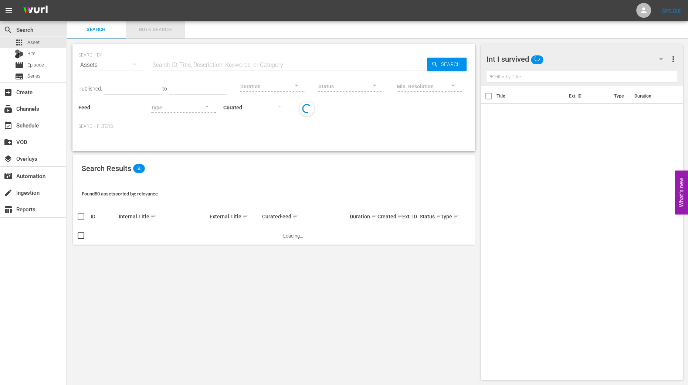
click at [161, 32] on span "Bulk Search" at bounding box center [155, 30] width 50 height 9
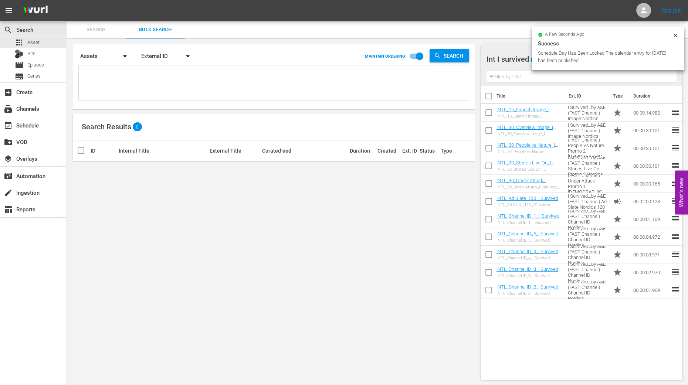
click at [442, 297] on div "Search By Assets Order By External ID MAINTAIN ORDERING Search Search Results 0…" at bounding box center [274, 212] width 415 height 348
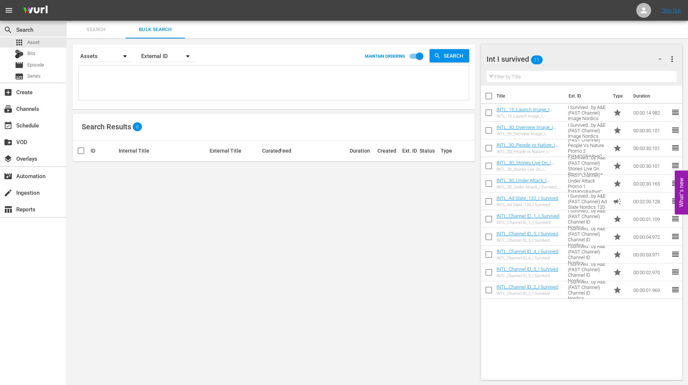
paste textarea "Title ID Product duration Type Trailer campaign title Hoarders by A&E (FAST Cha…"
type textarea "Title ID Product duration Type Trailer campaign title Hoarders by A&E (FAST Cha…"
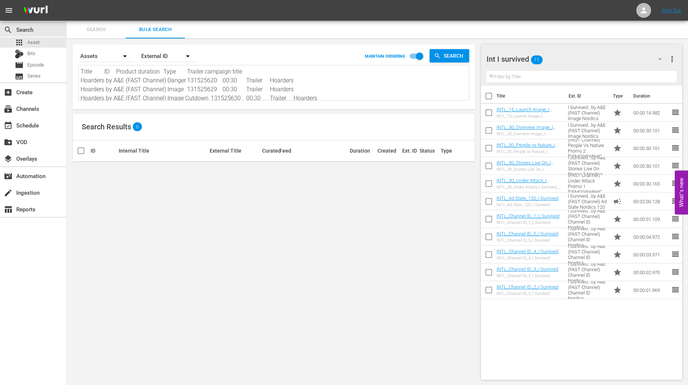
scroll to position [0, 0]
type textarea "Title ID Product duration Type Trailer campaign title Hoarders by A&E (FAST Cha…"
click at [174, 51] on div "External ID" at bounding box center [168, 56] width 55 height 21
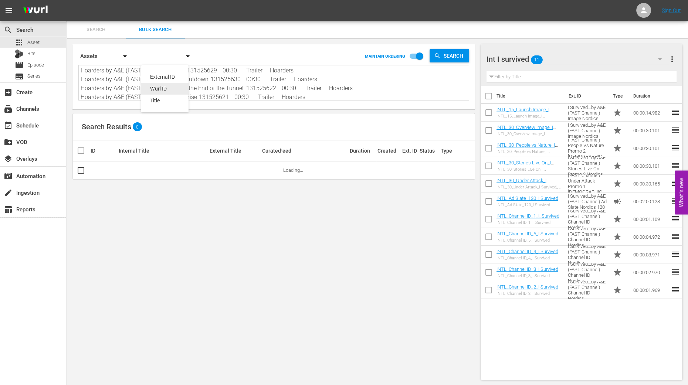
click at [162, 85] on div "Wurl ID" at bounding box center [165, 89] width 30 height 12
click at [659, 61] on icon "button" at bounding box center [660, 59] width 9 height 9
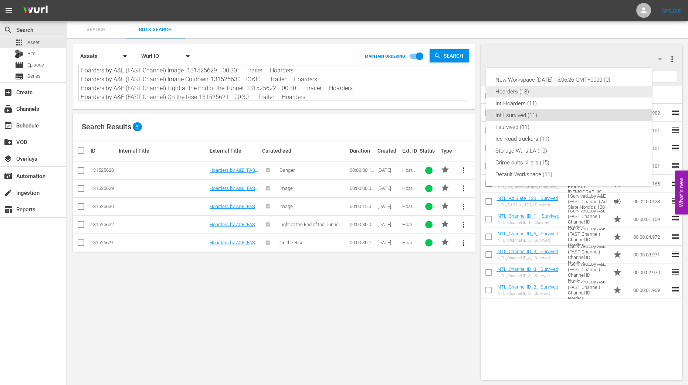
click at [520, 91] on div "Hoarders (18)" at bounding box center [569, 92] width 148 height 12
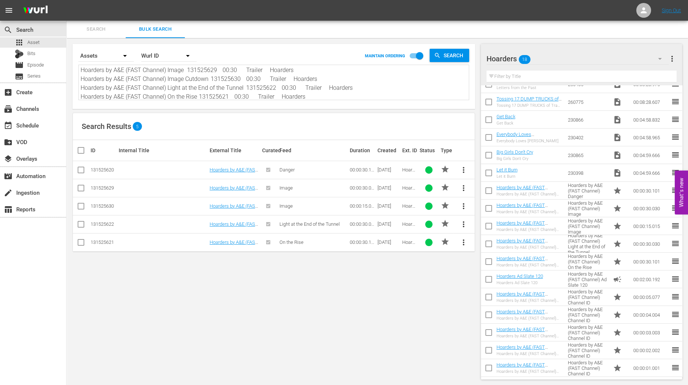
scroll to position [0, 0]
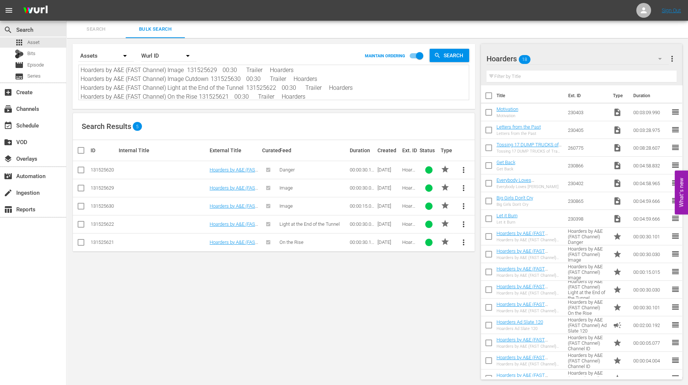
click at [78, 148] on input "checkbox" at bounding box center [84, 150] width 15 height 9
checkbox input "true"
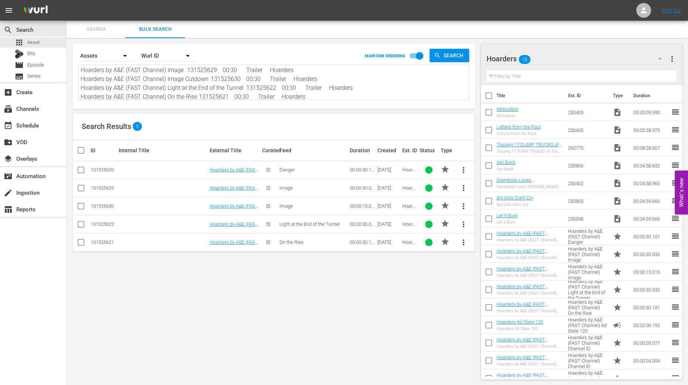
checkbox input "true"
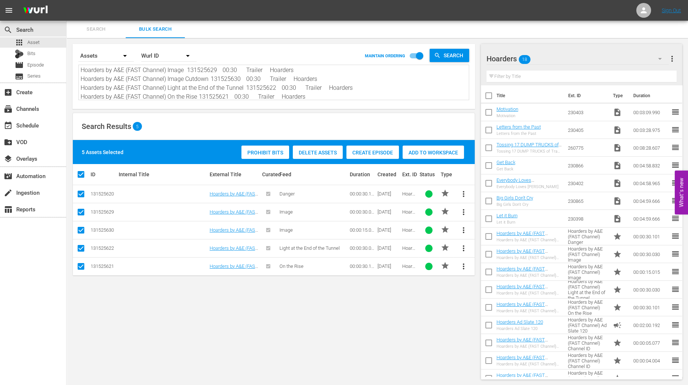
click at [433, 152] on span "Add to Workspace" at bounding box center [433, 153] width 61 height 6
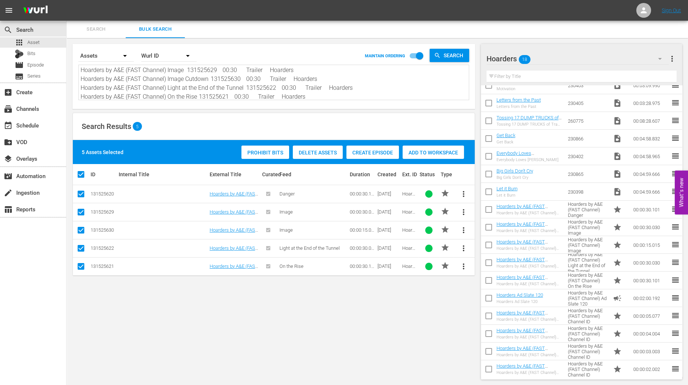
scroll to position [46, 0]
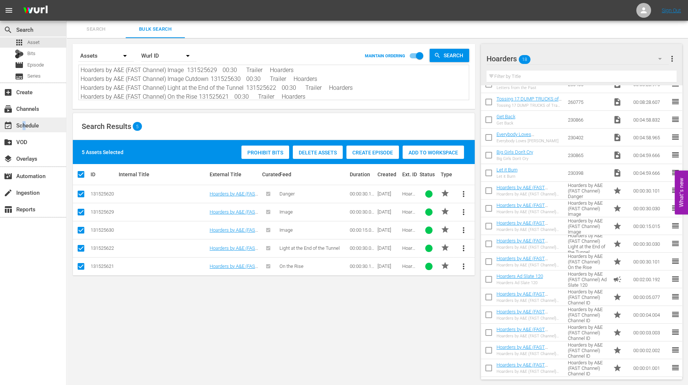
click at [24, 128] on div "event_available Schedule" at bounding box center [20, 124] width 41 height 7
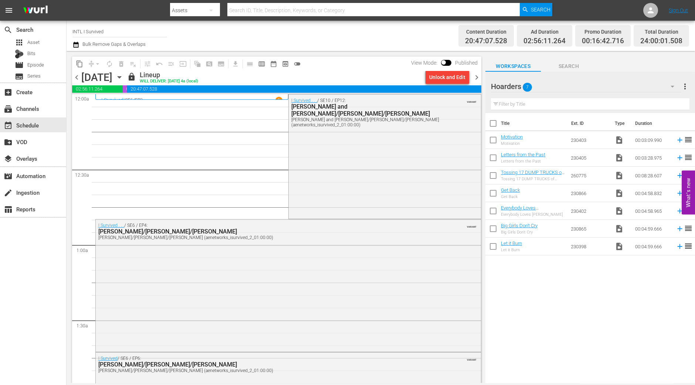
click at [479, 78] on span "chevron_right" at bounding box center [476, 77] width 9 height 9
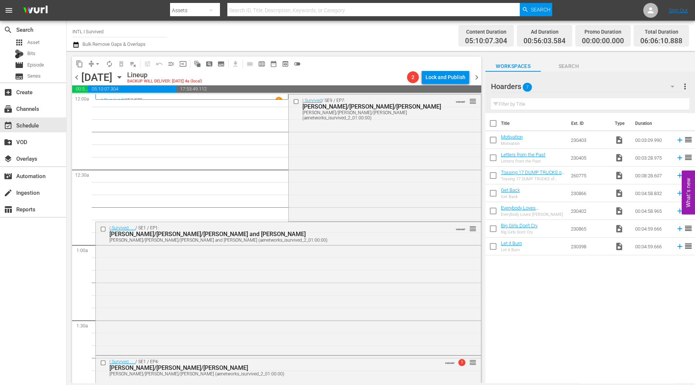
click at [96, 60] on button "arrow_drop_down" at bounding box center [98, 64] width 12 height 12
click at [94, 73] on li "Align to Midnight" at bounding box center [98, 78] width 78 height 12
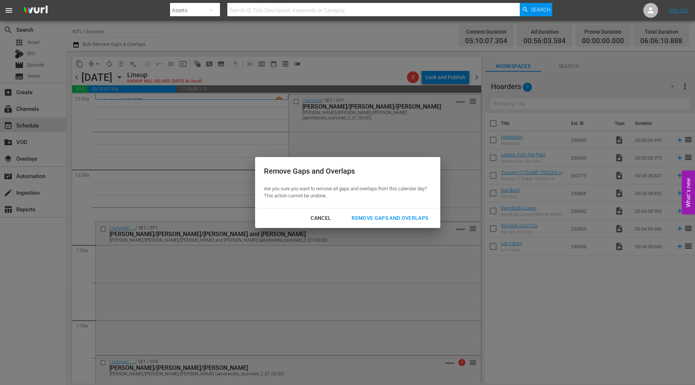
click at [412, 220] on div "Remove Gaps and Overlaps" at bounding box center [390, 218] width 88 height 9
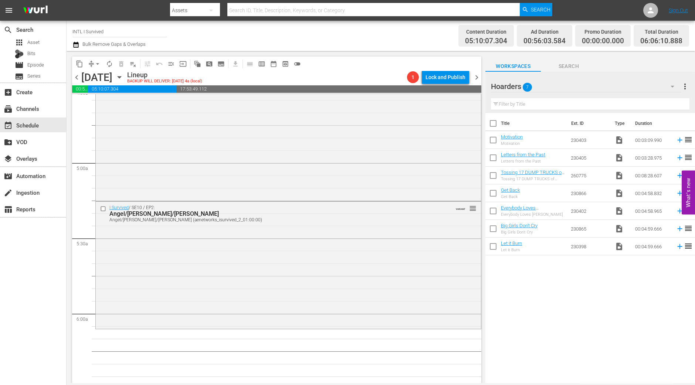
scroll to position [786, 0]
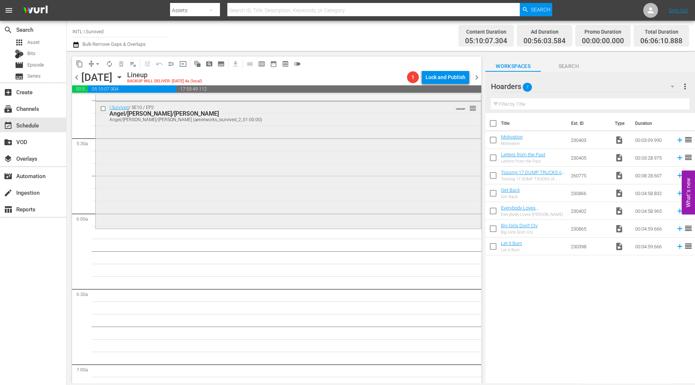
click at [223, 194] on div "I Survived / SE10 / EP2: Angel/Elyse/Richard Angel/Elyse/Richard (aenetworks_is…" at bounding box center [288, 165] width 385 height 126
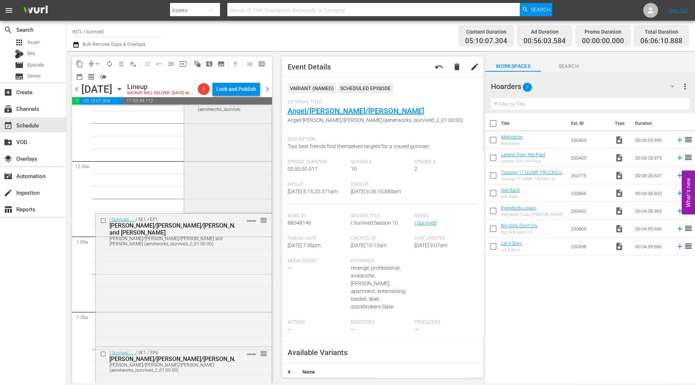
scroll to position [0, 0]
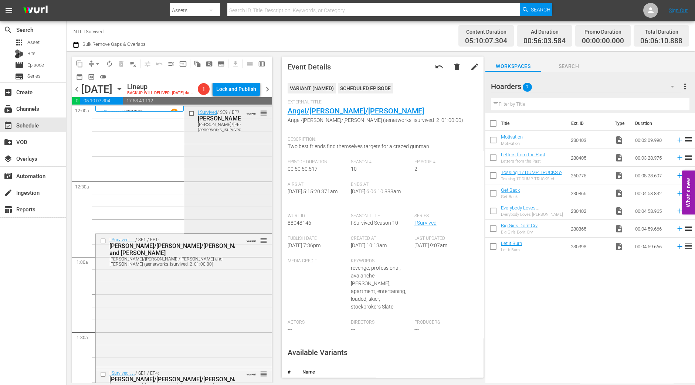
click at [215, 205] on div "I Survived / SE9 / EP7: Kirby/Suzanna/Raegan Kirby/Suzanna/Raegan (aenetworks_i…" at bounding box center [228, 170] width 88 height 126
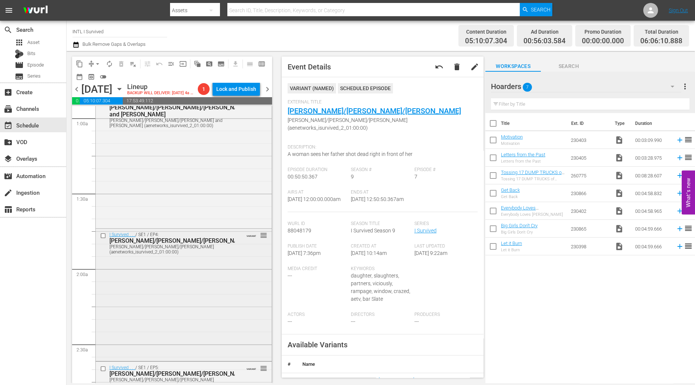
click at [207, 298] on div "I Survived . . . / SE1 / EP4: Lonnie/Rulon/Stanley Lonnie/Rulon/Stanley (aenetw…" at bounding box center [184, 294] width 176 height 131
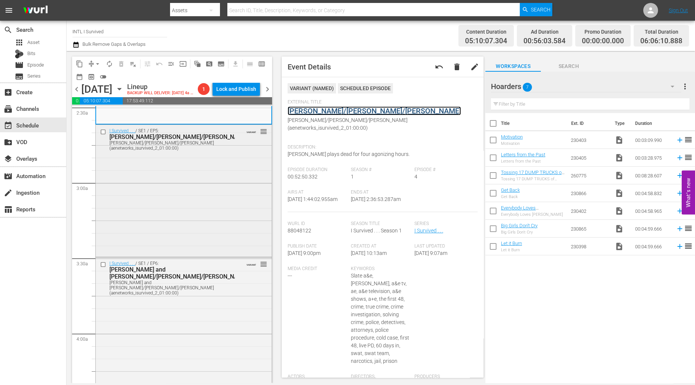
scroll to position [416, 0]
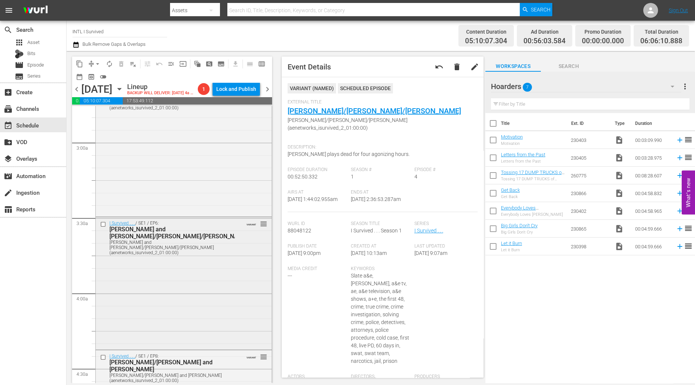
click at [174, 298] on div "I Survived . . . / SE1 / EP6: Wayne and Mary/Holly/Linda Wayne and Mary/Holly/L…" at bounding box center [184, 282] width 176 height 131
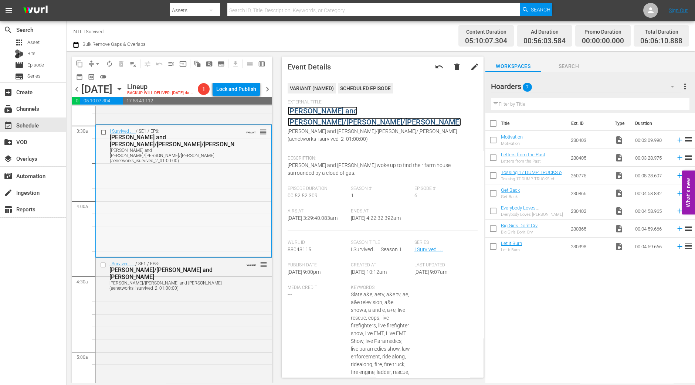
scroll to position [693, 0]
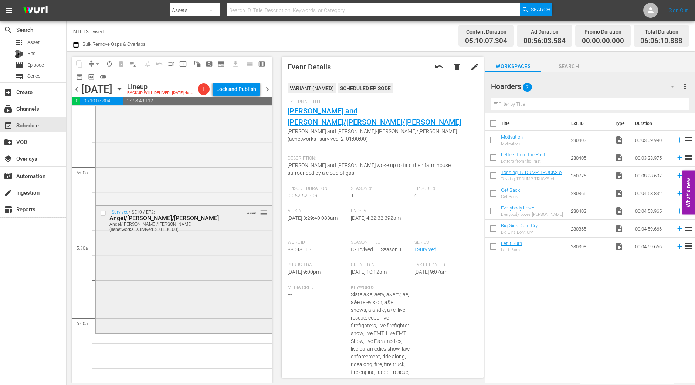
click at [182, 263] on div "I Survived / SE10 / EP2: Angel/Elyse/Richard Angel/Elyse/Richard (aenetworks_is…" at bounding box center [184, 269] width 176 height 126
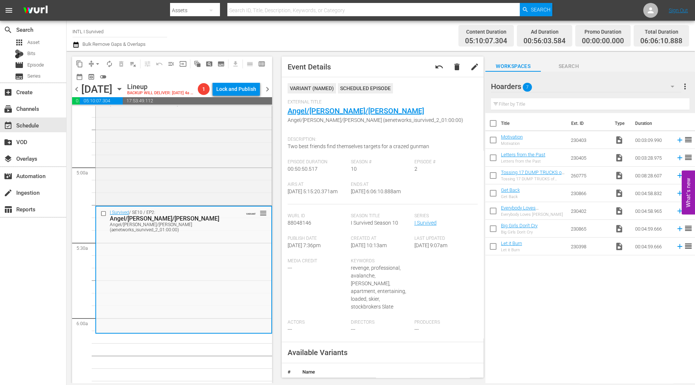
click at [342, 82] on div "Event Details undo delete edit VARIANT ( NAMED ) Scheduled Episode External Tit…" at bounding box center [383, 217] width 202 height 321
click at [98, 63] on span "arrow_drop_down" at bounding box center [97, 63] width 7 height 7
click at [98, 75] on li "Align to Midnight" at bounding box center [98, 78] width 78 height 12
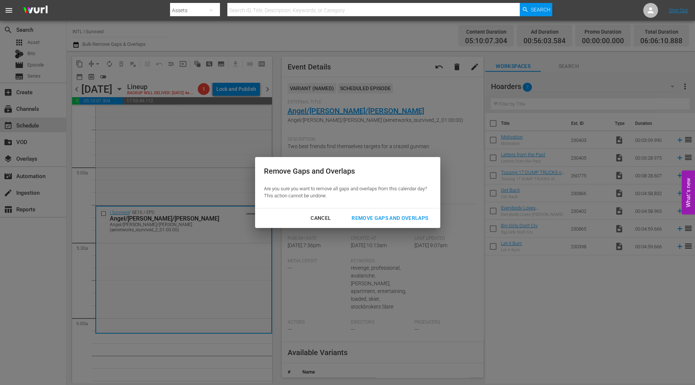
click at [373, 212] on button "Remove Gaps and Overlaps" at bounding box center [390, 219] width 94 height 14
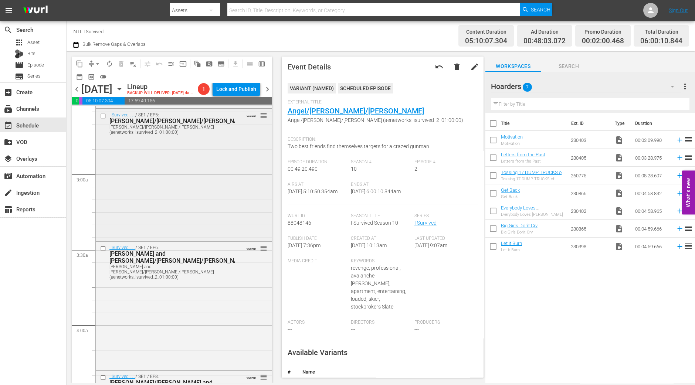
scroll to position [416, 0]
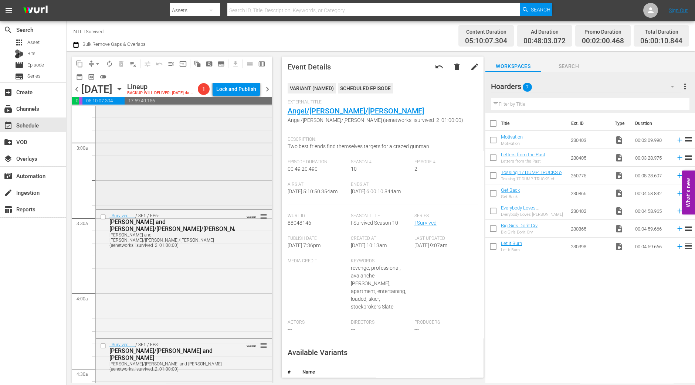
click at [218, 180] on div "I Survived . . . / SE1 / EP5: Denise/Nick/Leonilda Denise/Nick/Leonilda (aenetw…" at bounding box center [184, 142] width 176 height 131
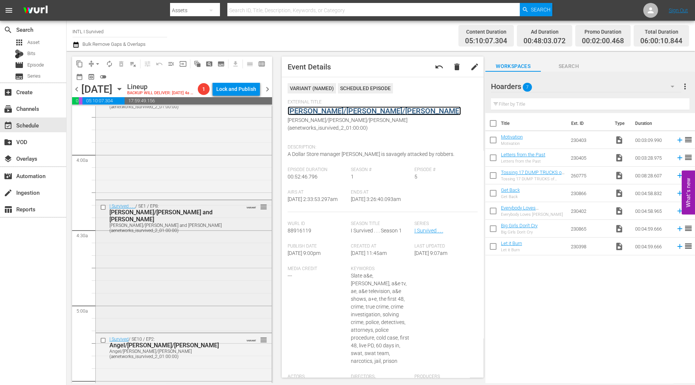
scroll to position [832, 0]
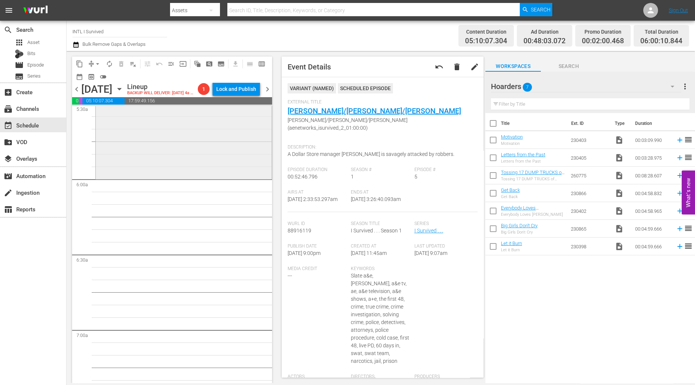
click at [222, 178] on div "I Survived / SE10 / EP2: Angel/Elyse/Richard Angel/Elyse/Richard (aenetworks_is…" at bounding box center [184, 117] width 176 height 122
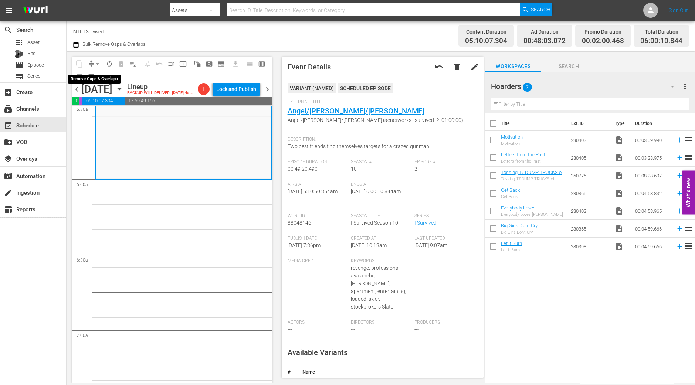
click at [97, 64] on span "arrow_drop_down" at bounding box center [97, 63] width 7 height 7
click at [97, 74] on li "Align to Midnight" at bounding box center [98, 78] width 78 height 12
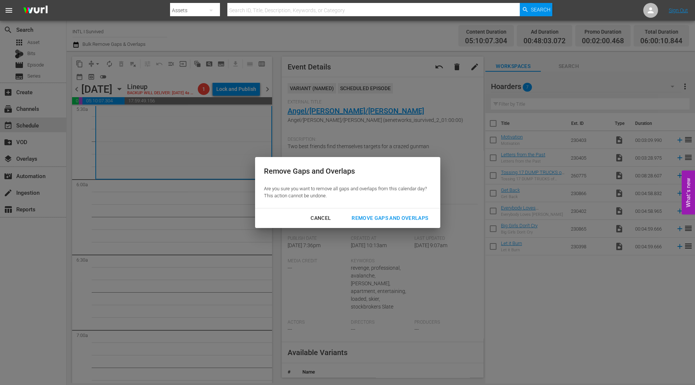
click at [412, 212] on button "Remove Gaps and Overlaps" at bounding box center [390, 219] width 94 height 14
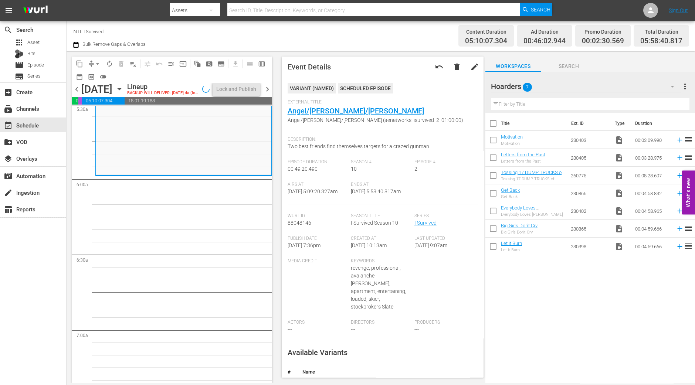
scroll to position [844, 0]
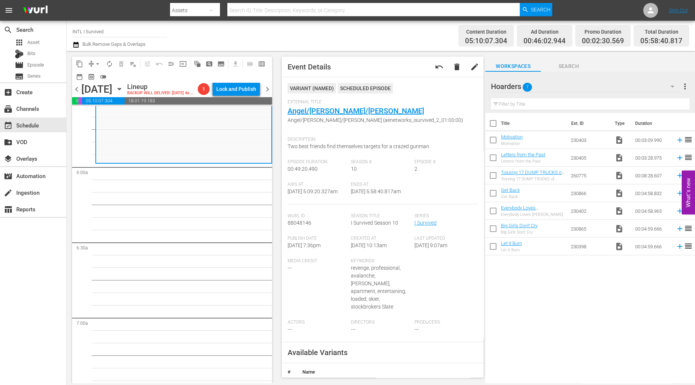
click at [95, 62] on span "arrow_drop_down" at bounding box center [97, 63] width 7 height 7
click at [96, 78] on li "Align to Midnight" at bounding box center [98, 78] width 78 height 12
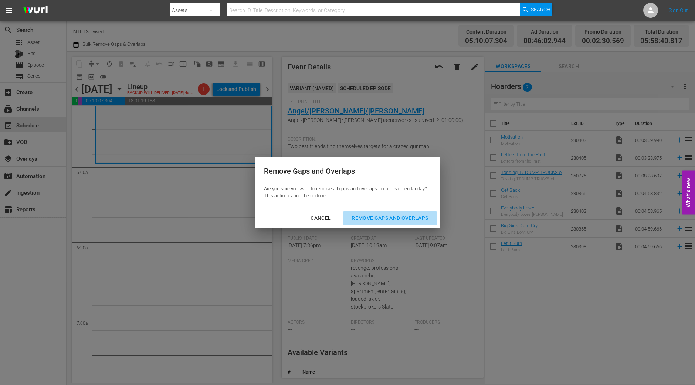
click at [395, 212] on button "Remove Gaps and Overlaps" at bounding box center [390, 219] width 94 height 14
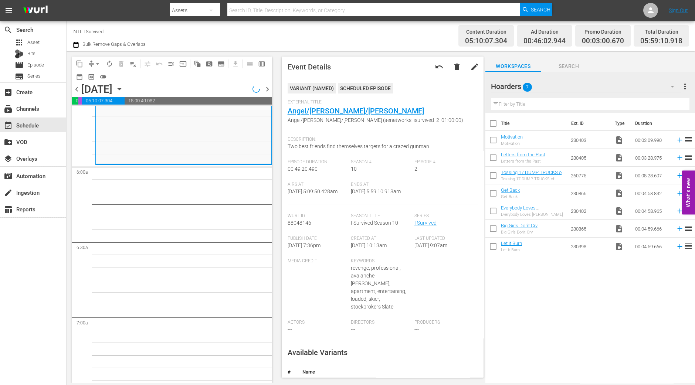
scroll to position [857, 0]
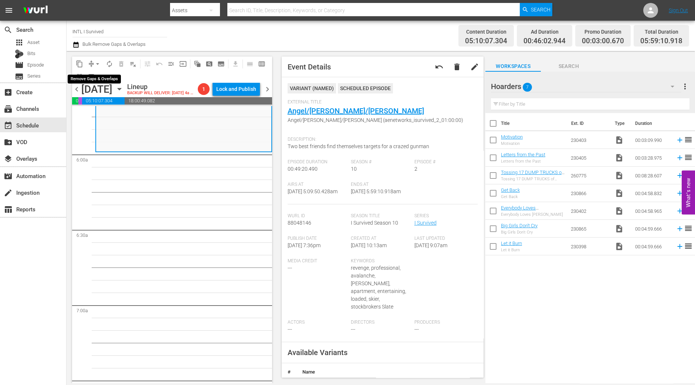
click at [96, 62] on span "arrow_drop_down" at bounding box center [97, 63] width 7 height 7
click at [96, 74] on li "Align to Midnight" at bounding box center [98, 78] width 78 height 12
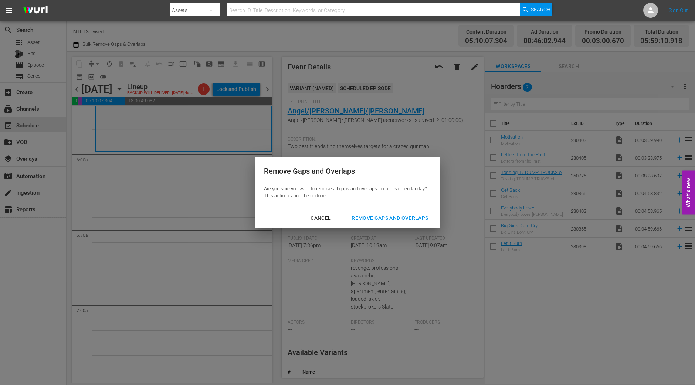
click at [406, 224] on button "Remove Gaps and Overlaps" at bounding box center [390, 219] width 94 height 14
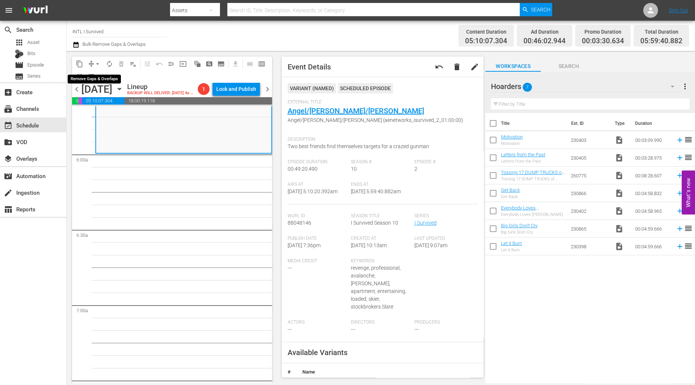
click at [96, 64] on span "arrow_drop_down" at bounding box center [97, 63] width 7 height 7
click at [95, 77] on li "Align to Midnight" at bounding box center [98, 78] width 78 height 12
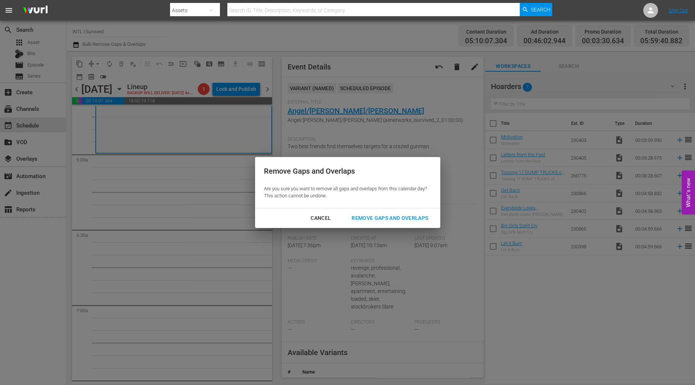
click at [389, 217] on div "Remove Gaps and Overlaps" at bounding box center [390, 218] width 88 height 9
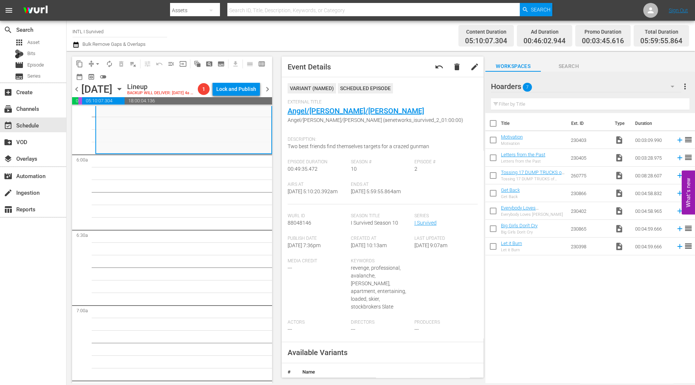
click at [66, 352] on div "search Search apps Asset Bits movie Episode subtitles Series add_box Create sub…" at bounding box center [33, 213] width 67 height 385
click at [99, 62] on span "arrow_drop_down" at bounding box center [97, 63] width 7 height 7
click at [99, 81] on li "Align to Midnight" at bounding box center [98, 78] width 78 height 12
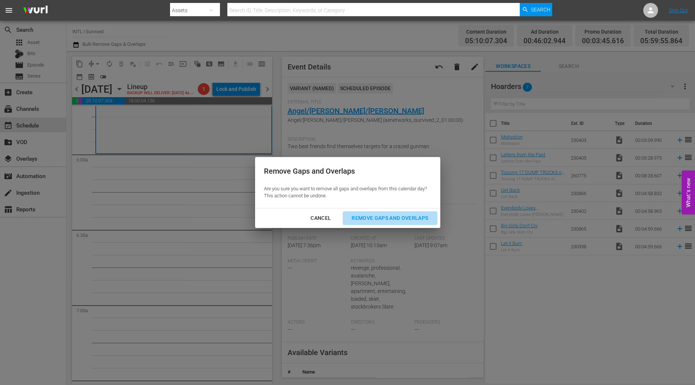
click at [398, 212] on button "Remove Gaps and Overlaps" at bounding box center [390, 219] width 94 height 14
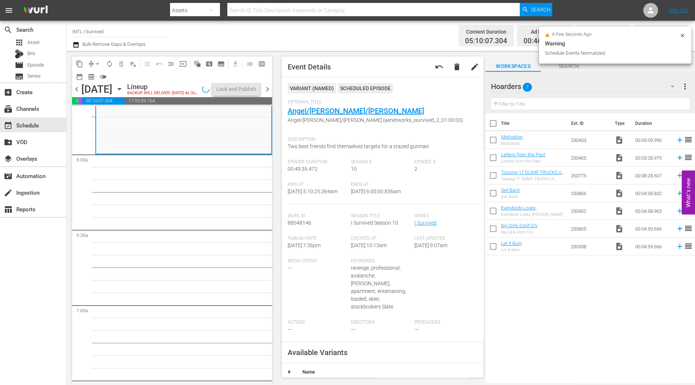
scroll to position [844, 0]
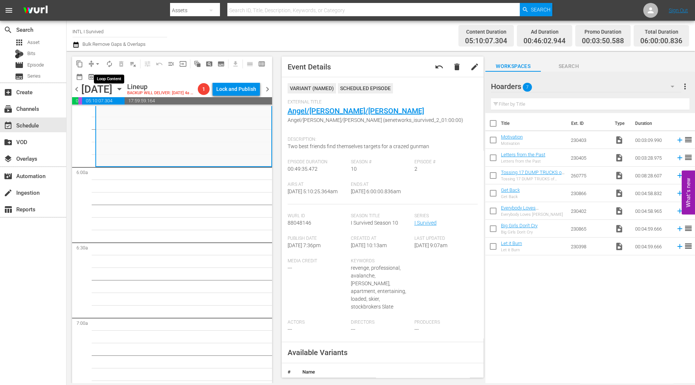
click at [111, 65] on span "autorenew_outlined" at bounding box center [109, 63] width 7 height 7
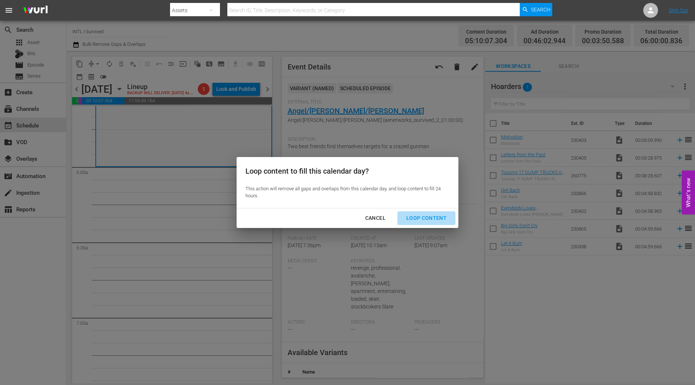
click at [435, 222] on div "Loop Content" at bounding box center [427, 218] width 52 height 9
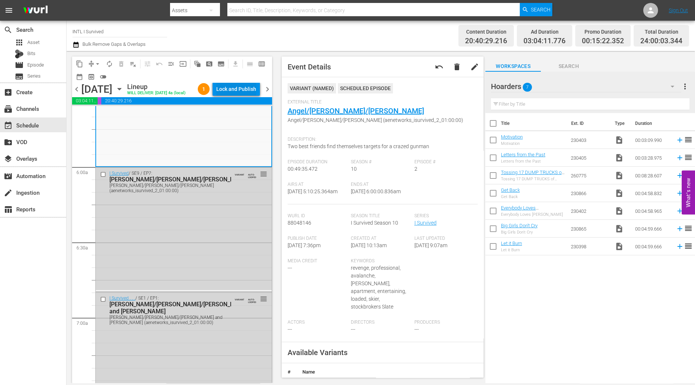
click at [239, 87] on div "Lock and Publish" at bounding box center [236, 88] width 40 height 13
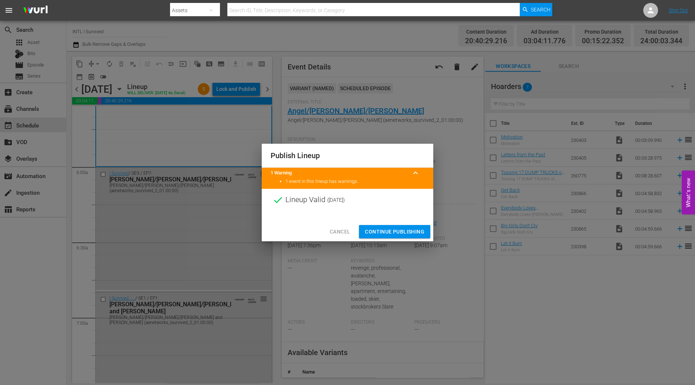
click at [409, 228] on span "Continue Publishing" at bounding box center [395, 231] width 60 height 9
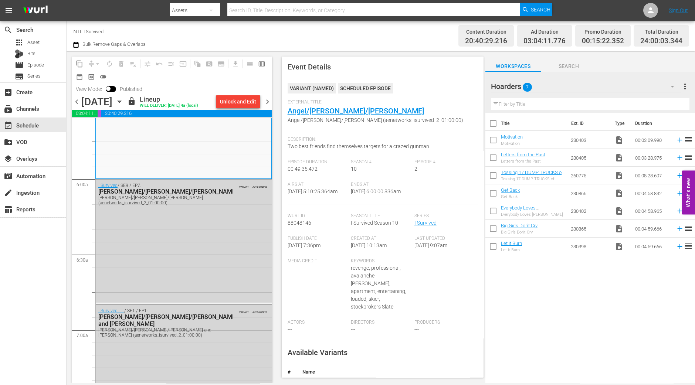
click at [269, 98] on span "chevron_right" at bounding box center [267, 101] width 9 height 9
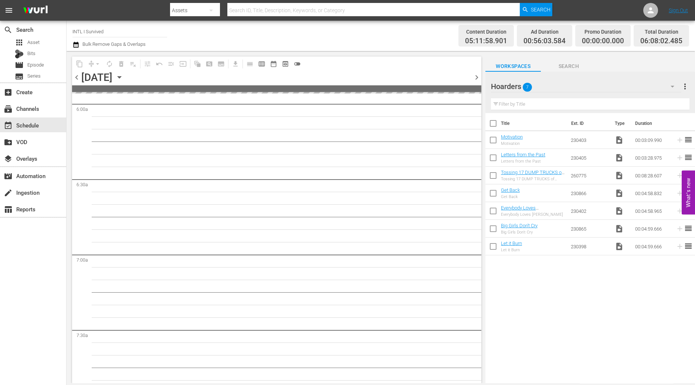
scroll to position [857, 0]
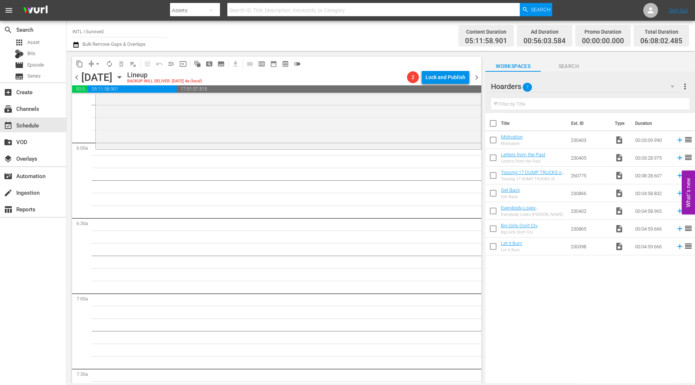
click at [266, 127] on div "I Survived / SE7 / EP1: Jennifer/Neely Ann Jennifer/Neely Ann (aenetworks_isurv…" at bounding box center [288, 82] width 385 height 131
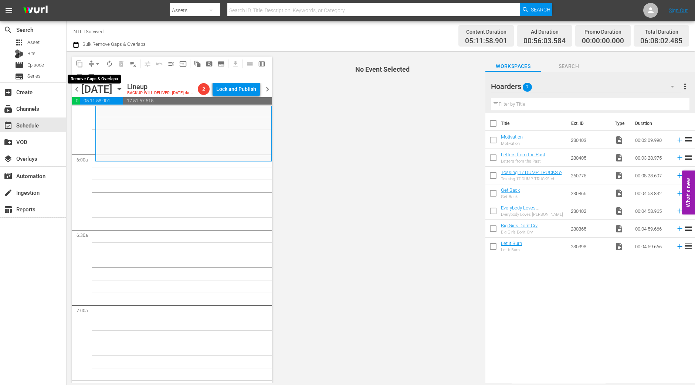
click at [94, 63] on span "arrow_drop_down" at bounding box center [97, 63] width 7 height 7
click at [96, 75] on li "Align to Midnight" at bounding box center [98, 78] width 78 height 12
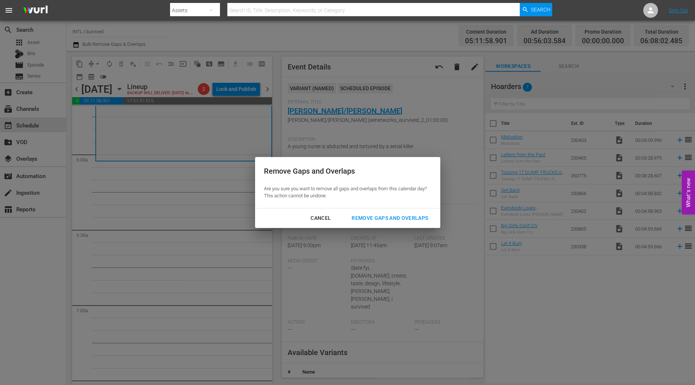
click at [369, 222] on div "Remove Gaps and Overlaps" at bounding box center [390, 218] width 88 height 9
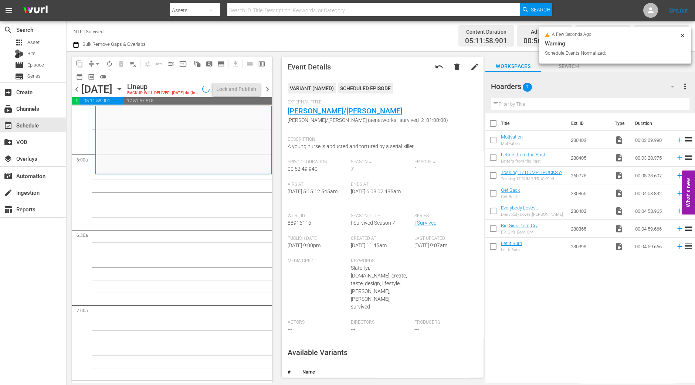
scroll to position [844, 0]
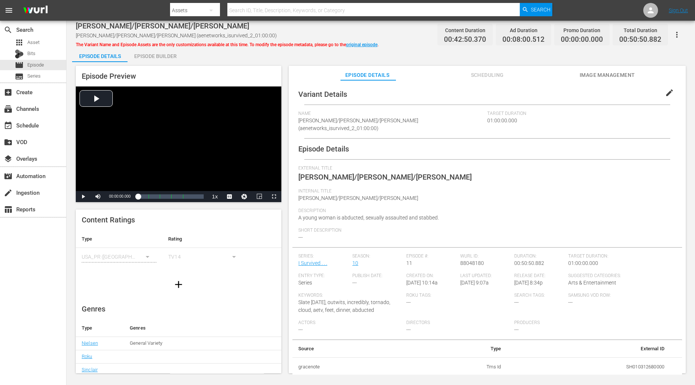
click at [161, 53] on div "Episode Builder" at bounding box center [155, 56] width 55 height 18
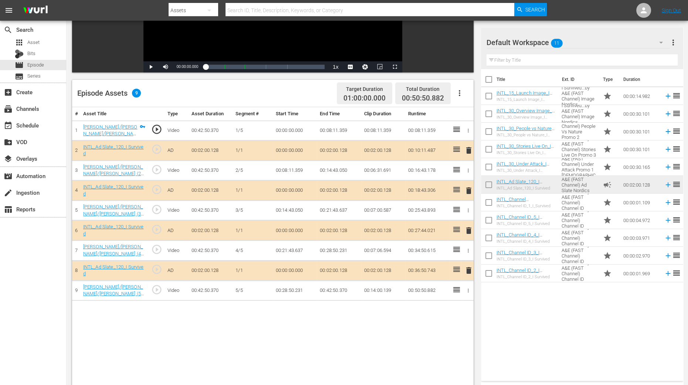
scroll to position [139, 0]
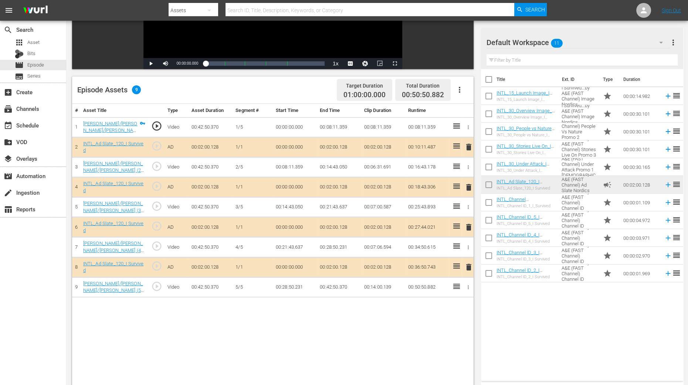
click at [466, 185] on span "delete" at bounding box center [469, 187] width 9 height 9
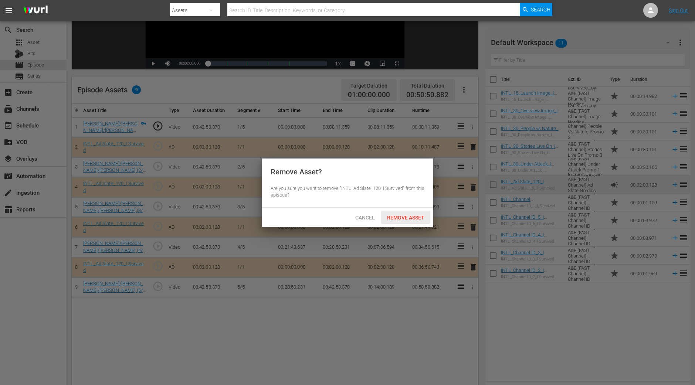
click at [415, 215] on span "Remove Asset" at bounding box center [405, 218] width 49 height 6
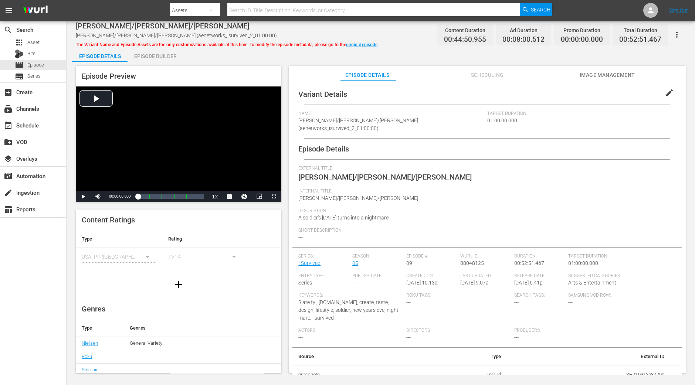
click at [148, 57] on div "Episode Builder" at bounding box center [155, 56] width 55 height 18
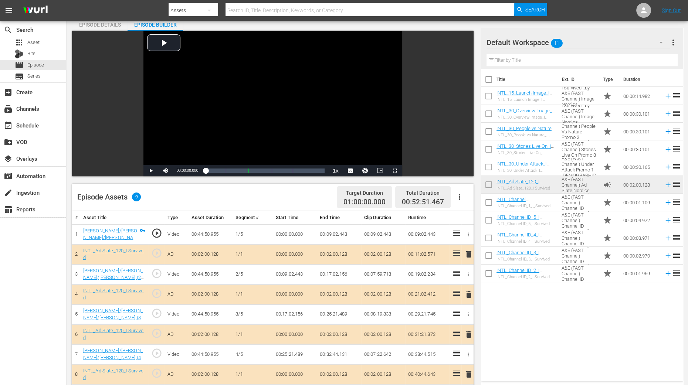
scroll to position [92, 0]
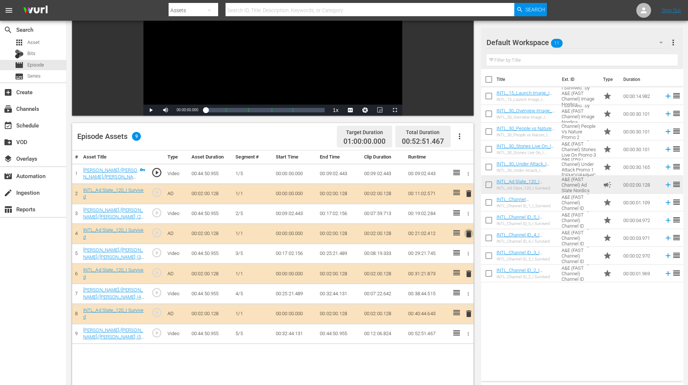
click at [469, 231] on span "delete" at bounding box center [469, 234] width 9 height 9
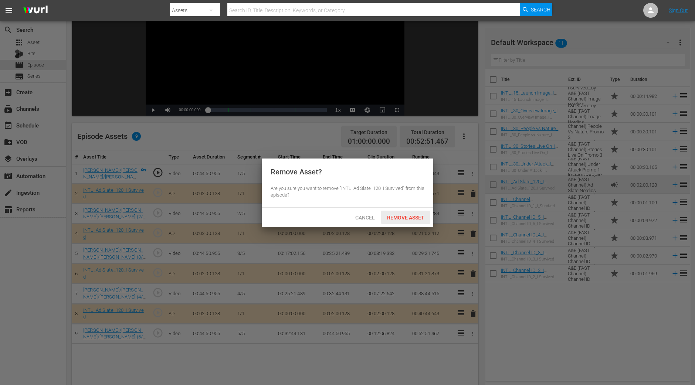
click at [399, 219] on span "Remove Asset" at bounding box center [405, 218] width 49 height 6
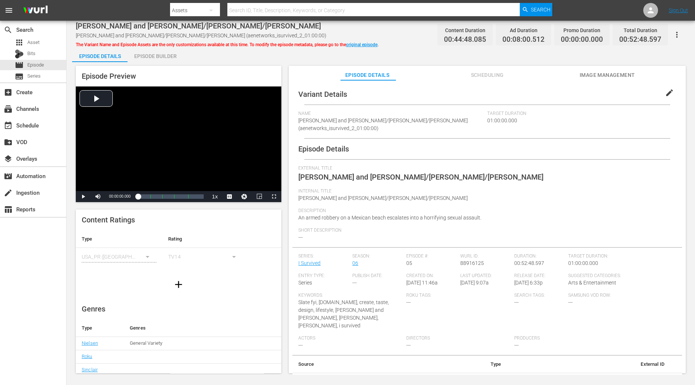
click at [159, 46] on span "The Variant Name and Episode Assets are the only customizations available at th…" at bounding box center [227, 44] width 303 height 5
click at [156, 53] on div "Episode Builder" at bounding box center [155, 56] width 55 height 18
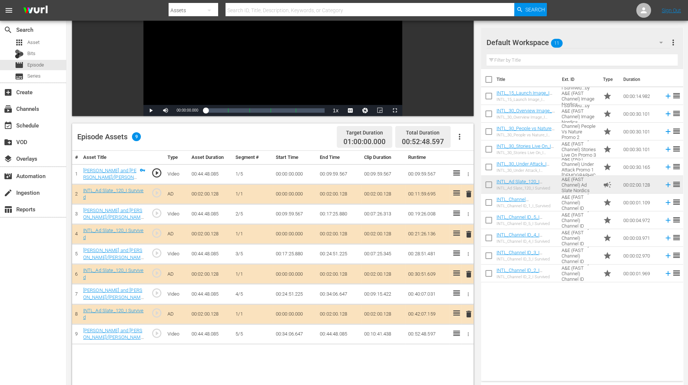
scroll to position [92, 0]
click at [469, 230] on span "delete" at bounding box center [469, 234] width 9 height 9
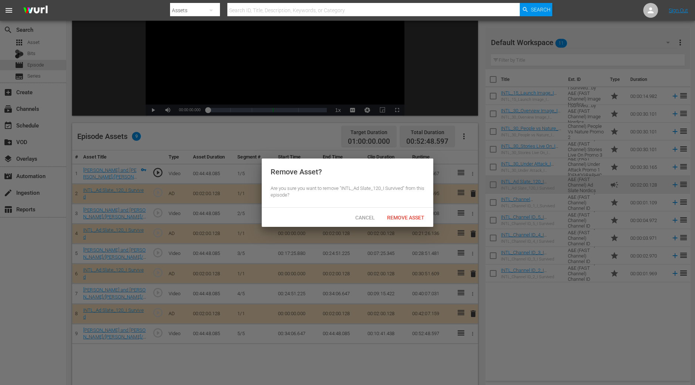
click at [419, 216] on span "Remove Asset" at bounding box center [405, 218] width 49 height 6
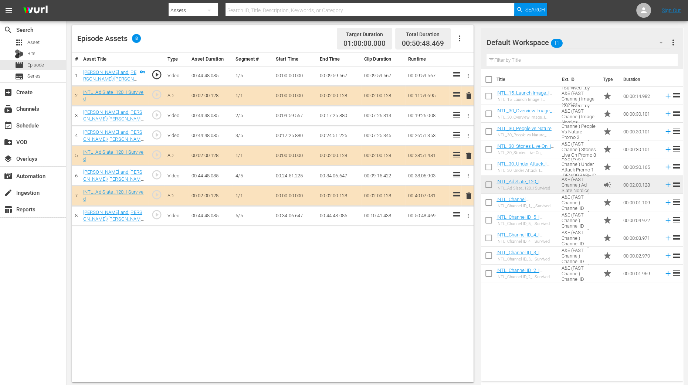
scroll to position [192, 0]
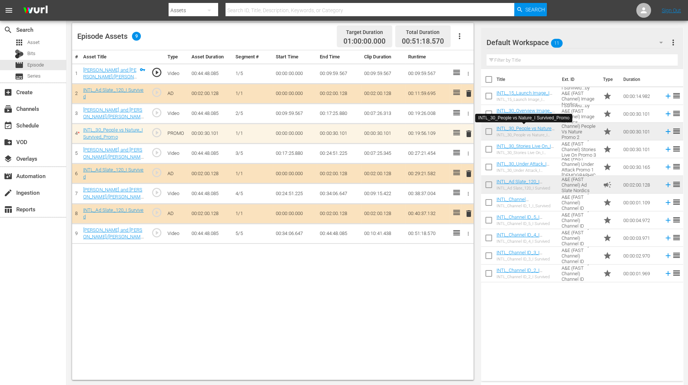
click at [344, 266] on div "# Asset Title Type Asset Duration Segment # Start Time End Time Clip Duration R…" at bounding box center [273, 215] width 402 height 330
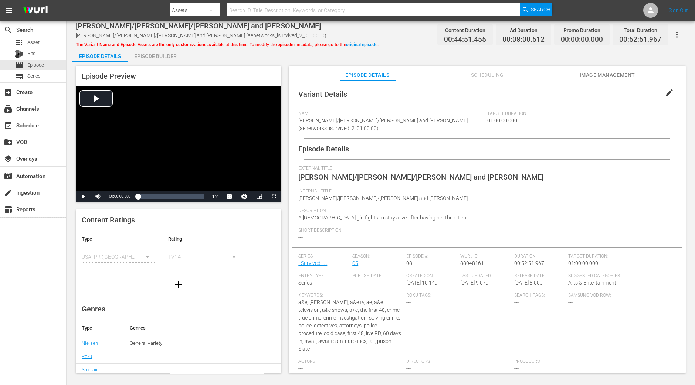
click at [163, 55] on div "Episode Builder" at bounding box center [155, 56] width 55 height 18
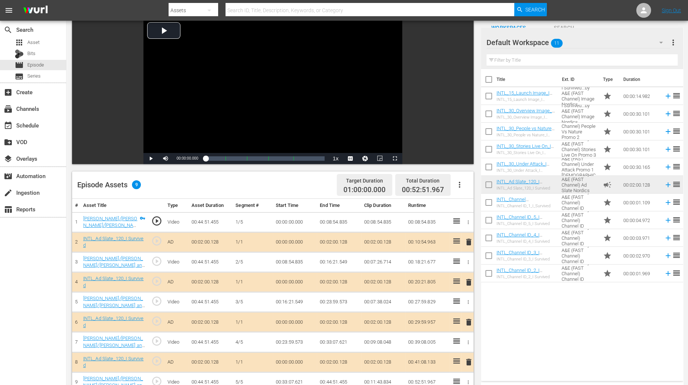
scroll to position [139, 0]
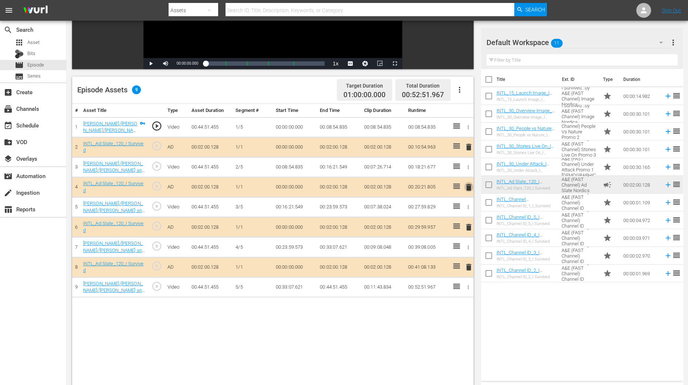
click at [467, 187] on span "delete" at bounding box center [469, 187] width 9 height 9
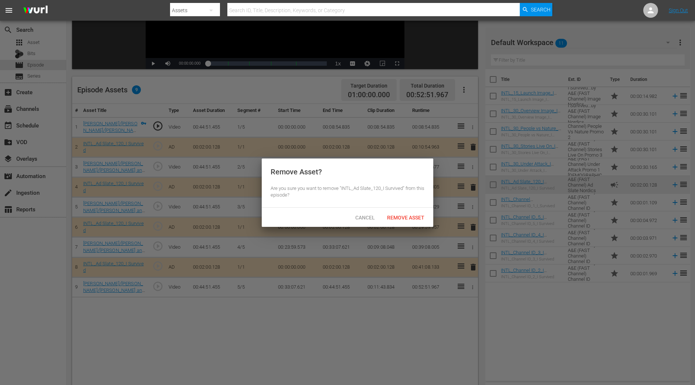
click at [427, 217] on span "Remove Asset" at bounding box center [405, 218] width 49 height 6
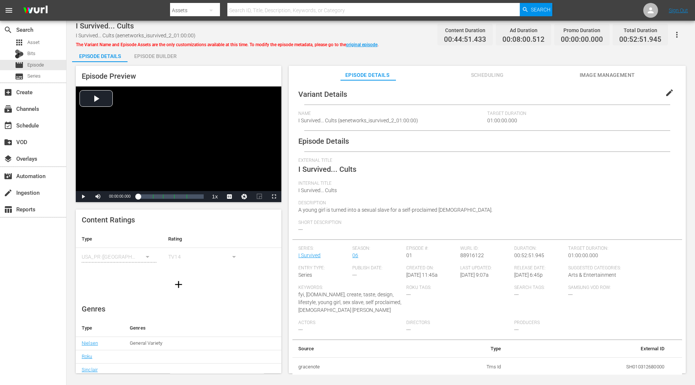
click at [159, 48] on div "Episode Builder" at bounding box center [155, 56] width 55 height 18
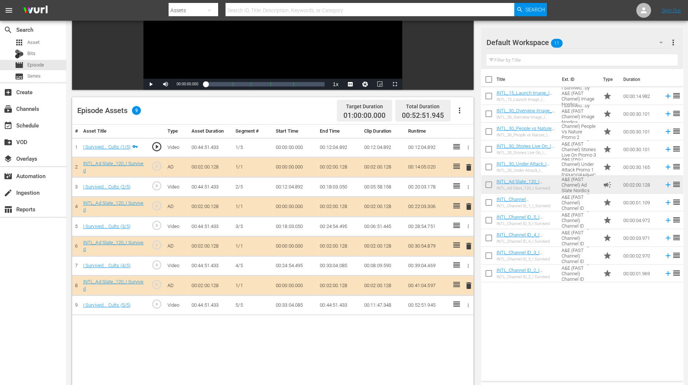
scroll to position [139, 0]
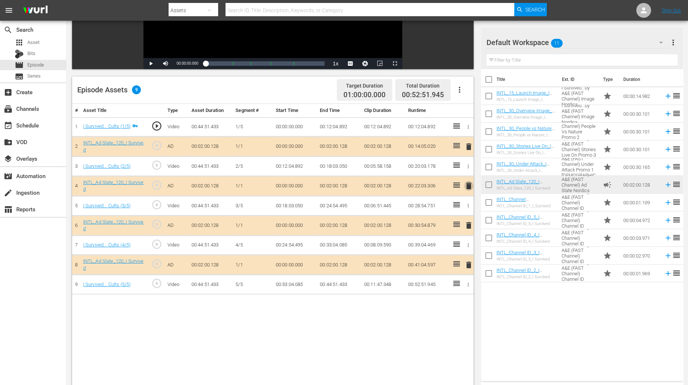
click at [467, 187] on span "delete" at bounding box center [469, 186] width 9 height 9
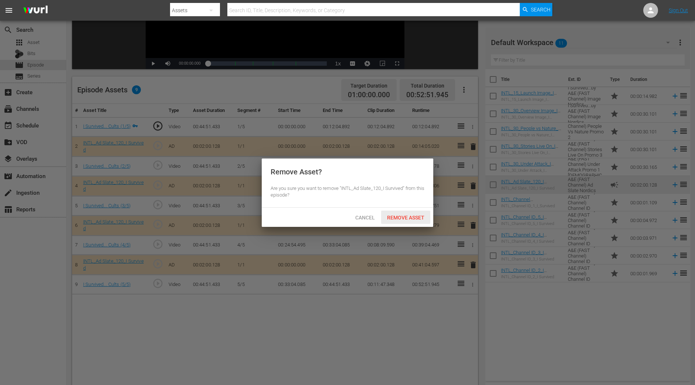
click at [422, 217] on span "Remove Asset" at bounding box center [405, 218] width 49 height 6
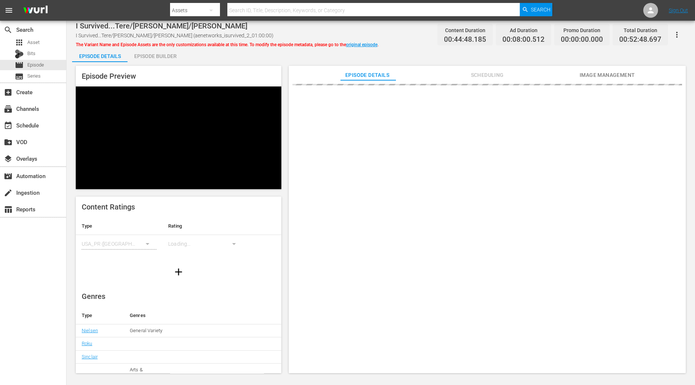
click at [168, 54] on div "Episode Builder" at bounding box center [155, 56] width 55 height 18
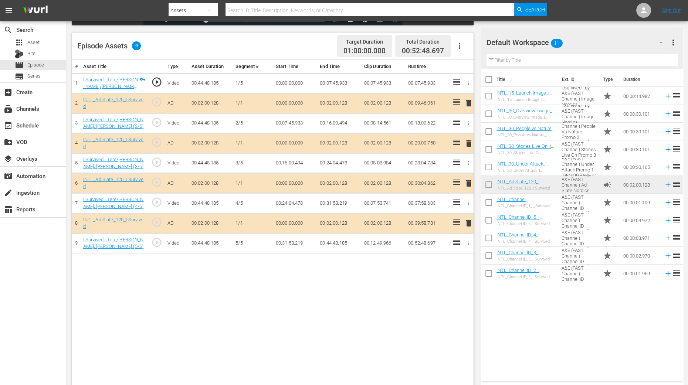
scroll to position [185, 0]
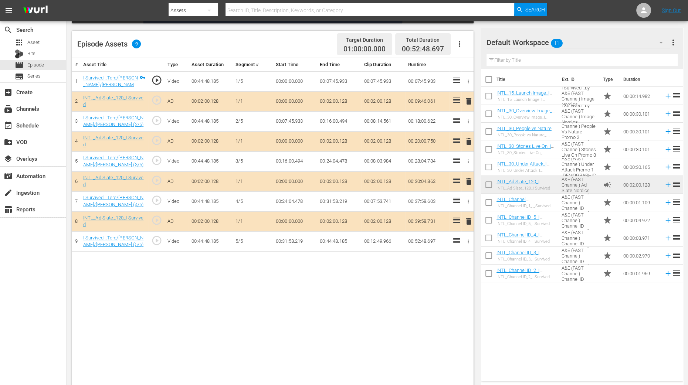
click at [469, 140] on span "delete" at bounding box center [469, 141] width 9 height 9
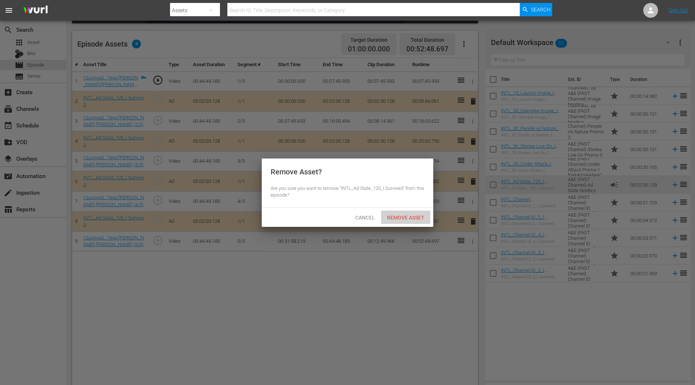
click at [408, 216] on span "Remove Asset" at bounding box center [405, 218] width 49 height 6
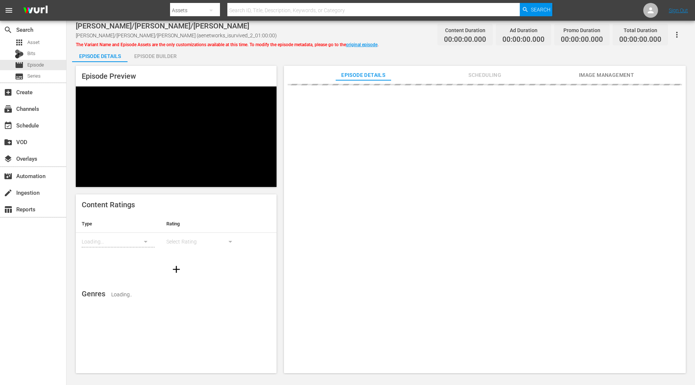
click at [170, 60] on div "Episode Builder" at bounding box center [155, 56] width 55 height 18
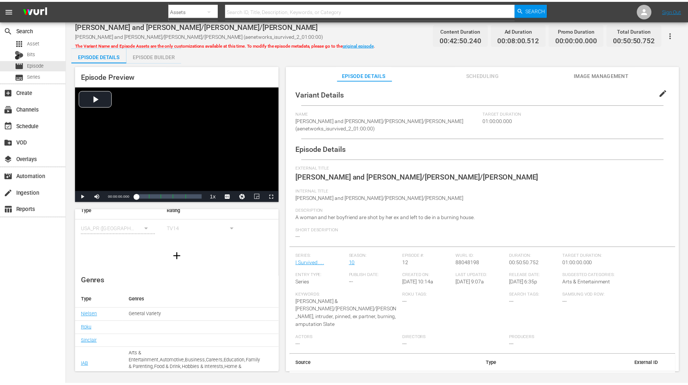
scroll to position [73, 0]
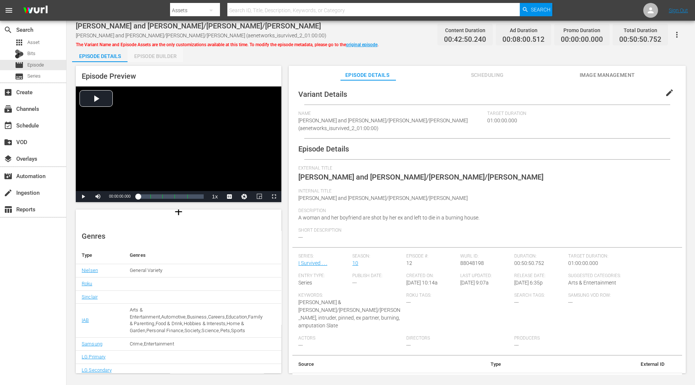
click at [155, 56] on div "Episode Builder" at bounding box center [155, 56] width 55 height 18
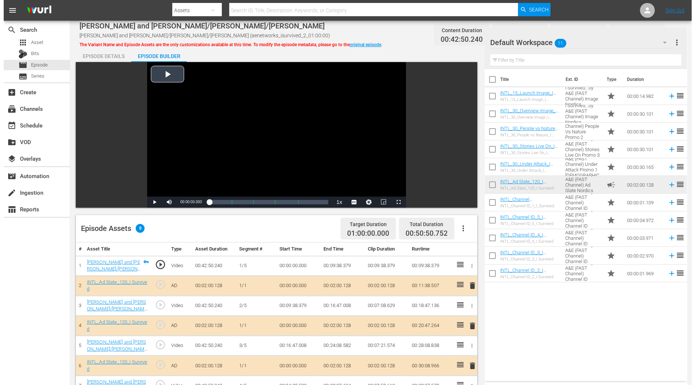
scroll to position [185, 0]
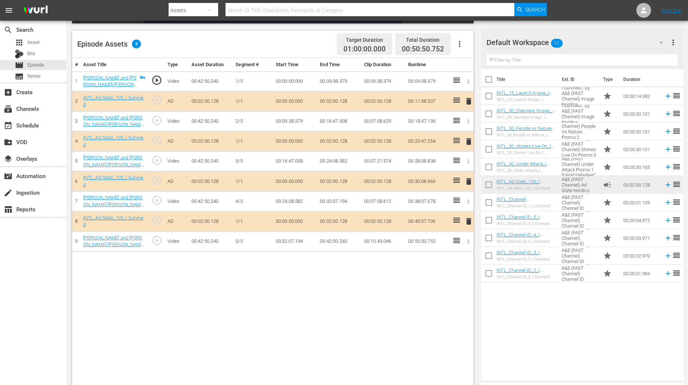
click at [467, 139] on span "delete" at bounding box center [469, 141] width 9 height 9
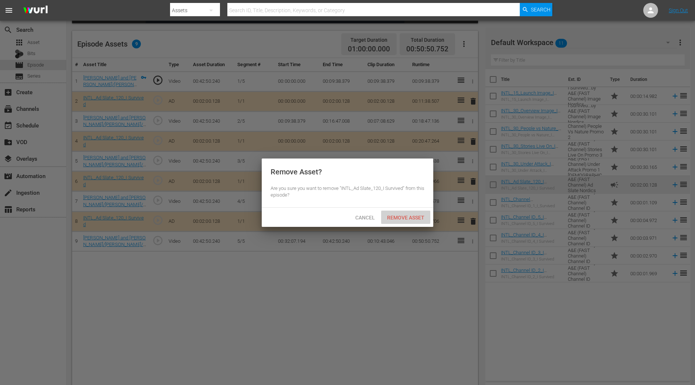
click at [392, 219] on span "Remove Asset" at bounding box center [405, 218] width 49 height 6
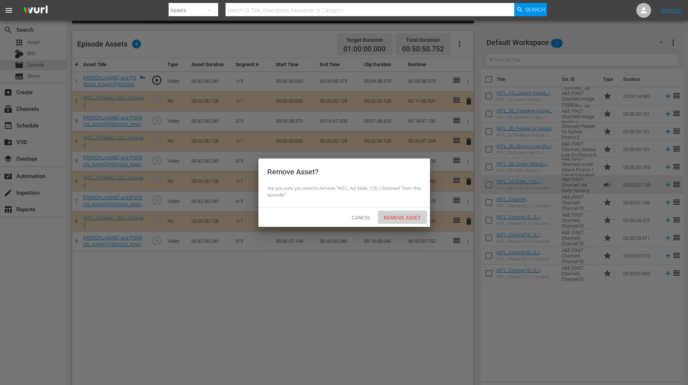
scroll to position [72, 0]
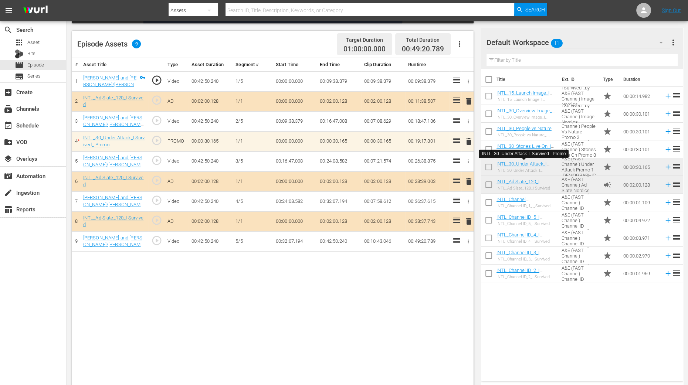
click at [555, 308] on div "Title Ext. ID Type Duration INTL_15_Launch Image_I Survived_Promo INTL_15_Launc…" at bounding box center [582, 223] width 202 height 309
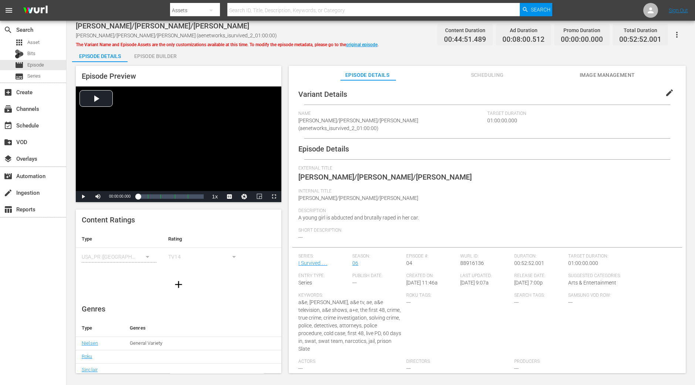
click at [163, 60] on div "Episode Builder" at bounding box center [155, 56] width 55 height 18
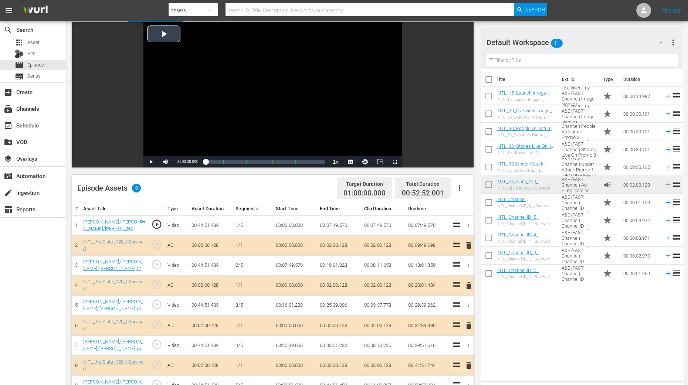
scroll to position [92, 0]
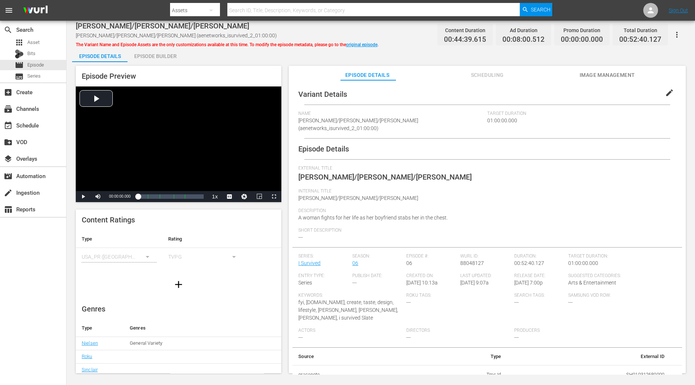
click at [148, 55] on div "Episode Builder" at bounding box center [155, 56] width 55 height 18
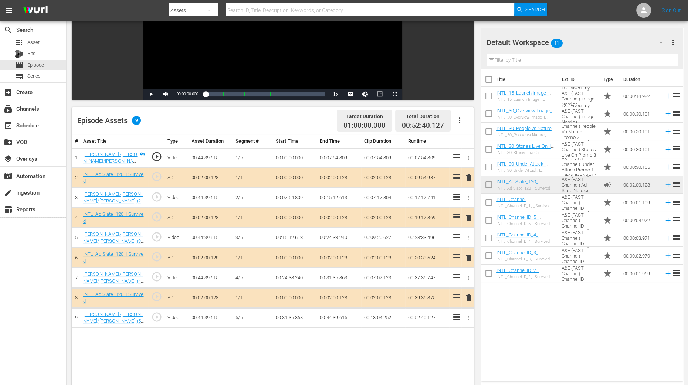
scroll to position [185, 0]
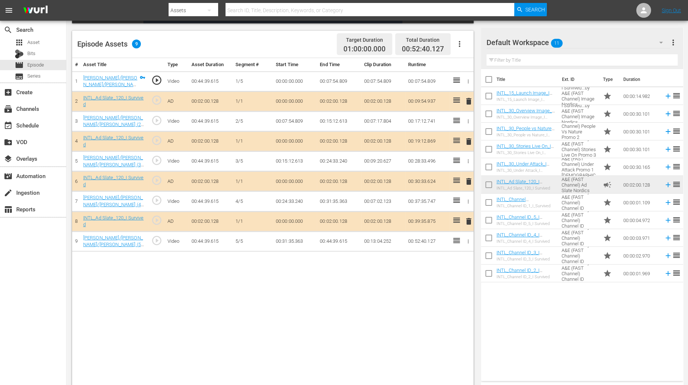
click at [468, 142] on span "delete" at bounding box center [469, 141] width 9 height 9
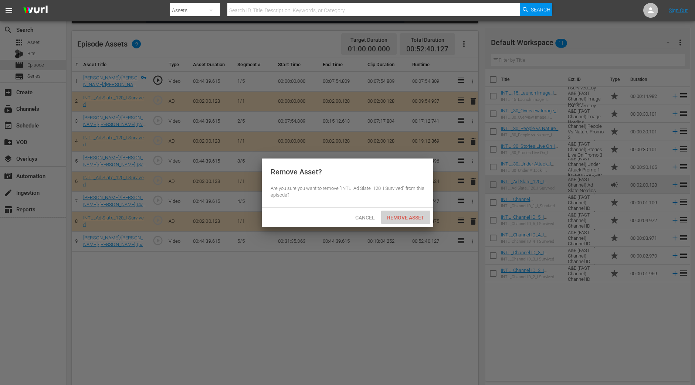
click at [404, 218] on span "Remove Asset" at bounding box center [405, 218] width 49 height 6
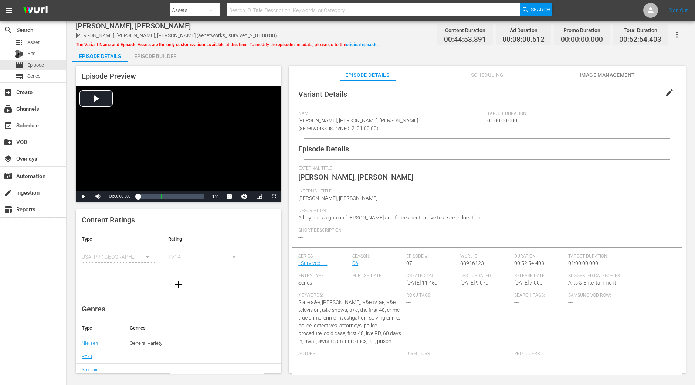
click at [154, 59] on div "Episode Builder" at bounding box center [155, 56] width 55 height 18
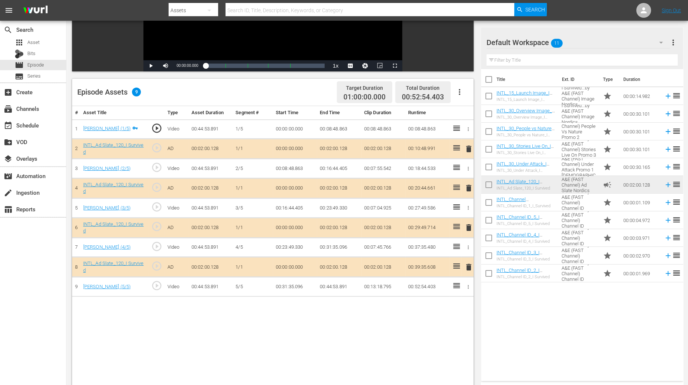
scroll to position [139, 0]
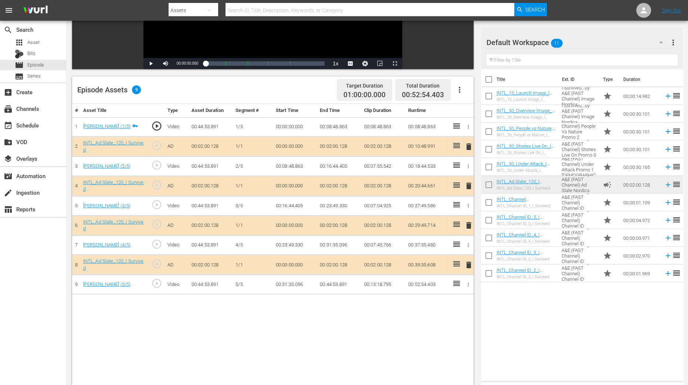
click at [469, 183] on span "delete" at bounding box center [469, 186] width 9 height 9
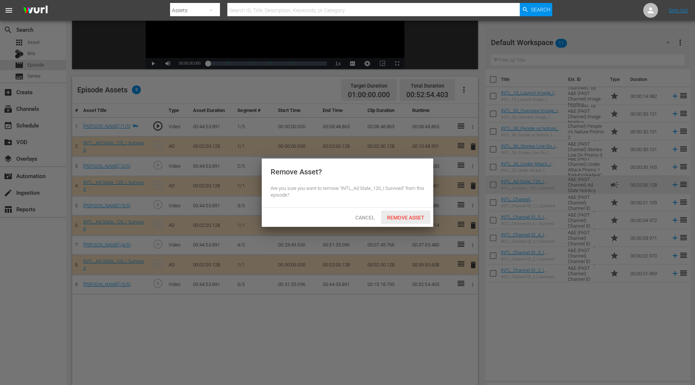
click at [416, 215] on span "Remove Asset" at bounding box center [405, 218] width 49 height 6
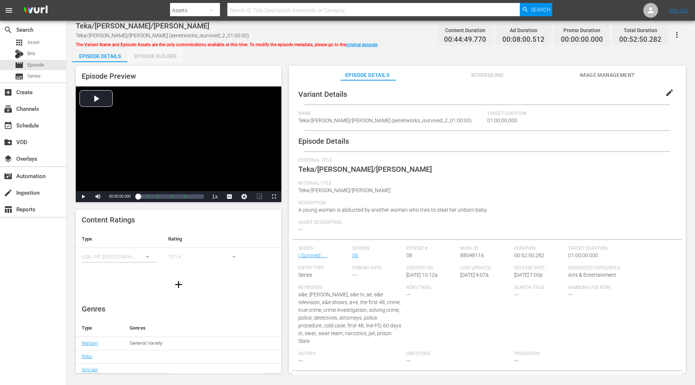
click at [162, 55] on div "Episode Builder" at bounding box center [155, 56] width 55 height 18
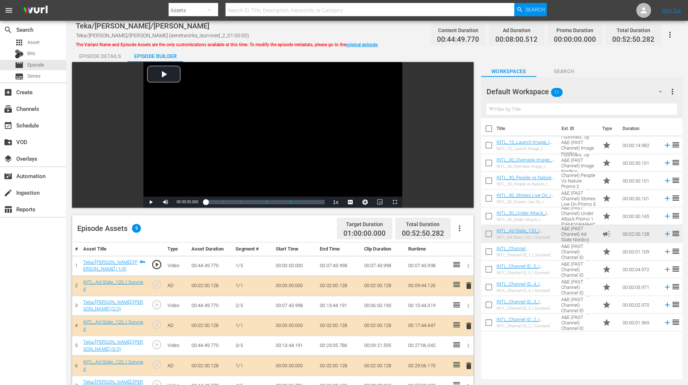
scroll to position [92, 0]
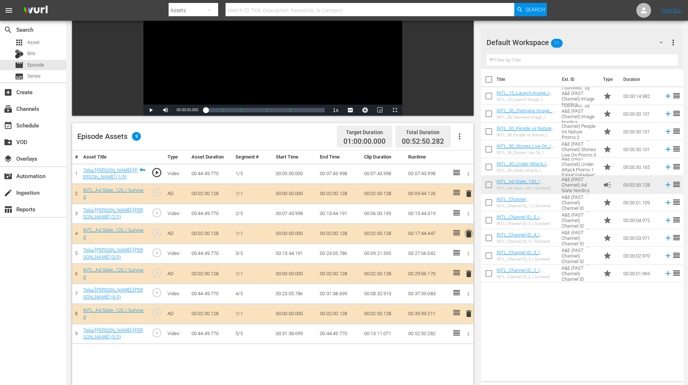
click at [468, 234] on span "delete" at bounding box center [469, 234] width 9 height 9
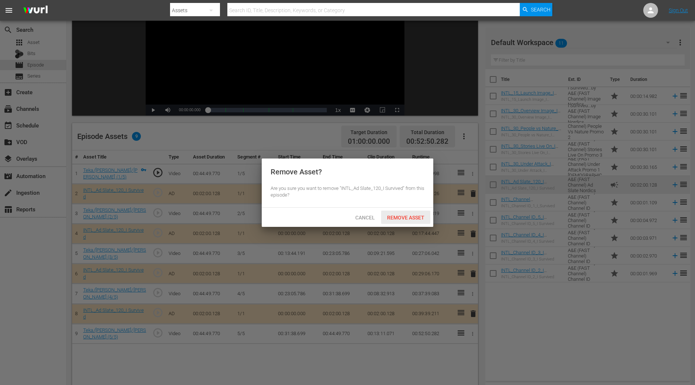
click at [415, 216] on span "Remove Asset" at bounding box center [405, 218] width 49 height 6
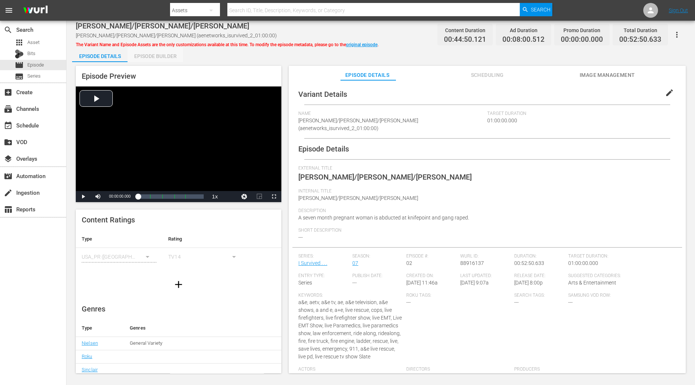
click at [153, 55] on div "Episode Builder" at bounding box center [155, 56] width 55 height 18
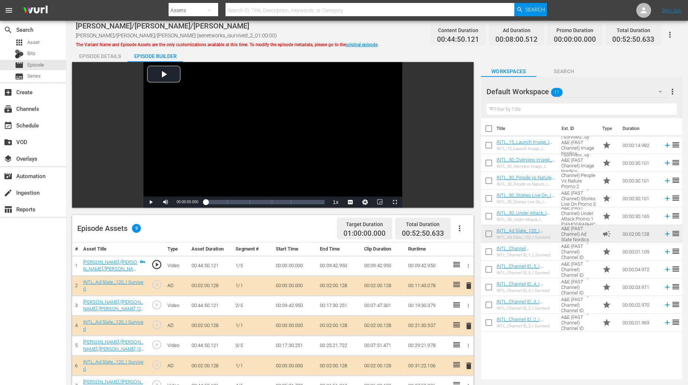
scroll to position [185, 0]
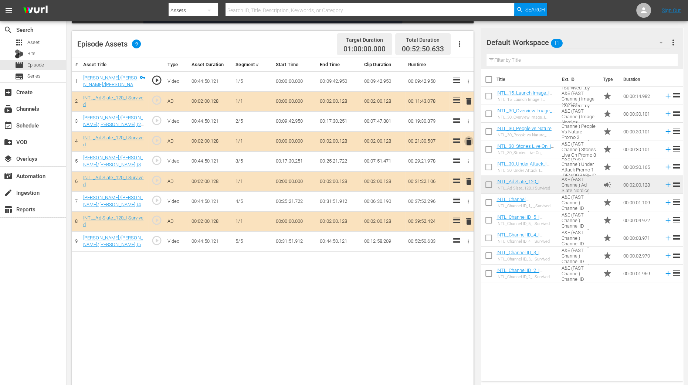
click at [468, 138] on span "delete" at bounding box center [469, 141] width 9 height 9
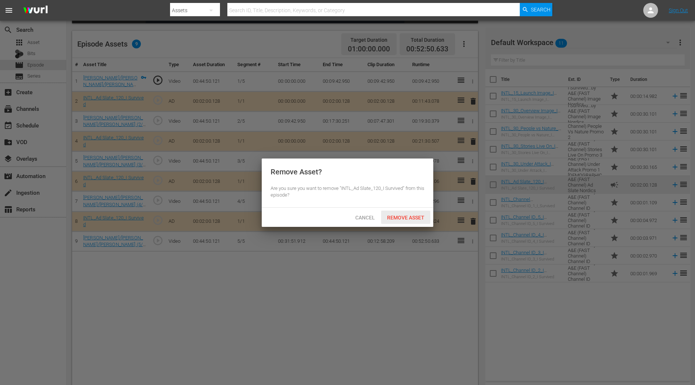
click at [396, 218] on span "Remove Asset" at bounding box center [405, 218] width 49 height 6
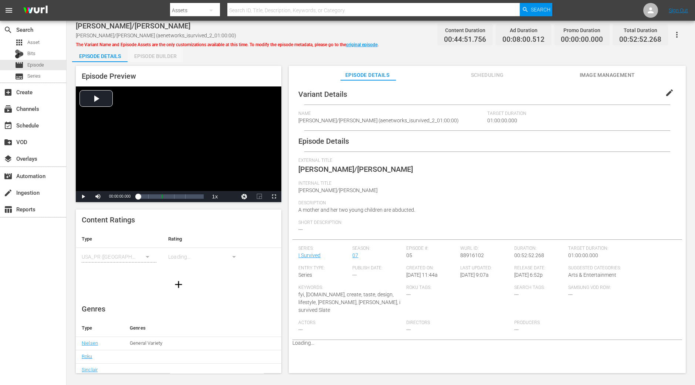
click at [158, 54] on div "Episode Builder" at bounding box center [155, 56] width 55 height 18
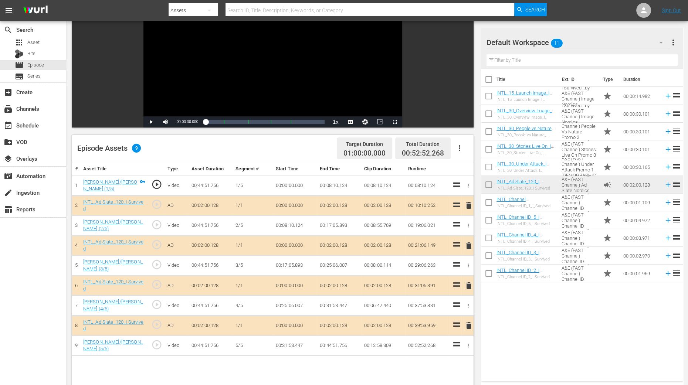
scroll to position [92, 0]
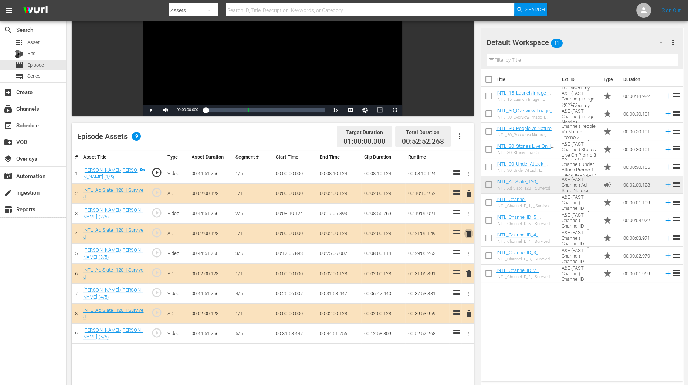
click at [468, 232] on span "delete" at bounding box center [469, 234] width 9 height 9
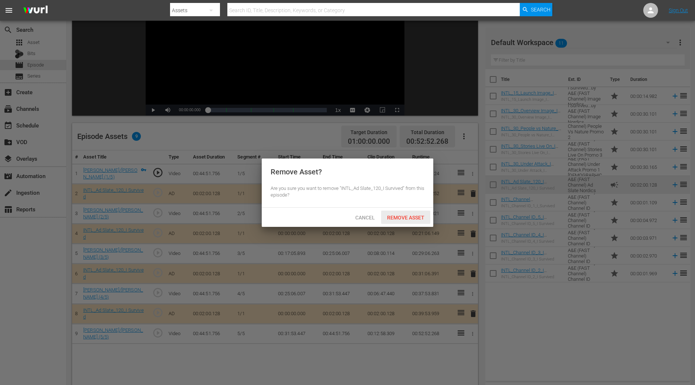
click at [423, 215] on span "Remove Asset" at bounding box center [405, 218] width 49 height 6
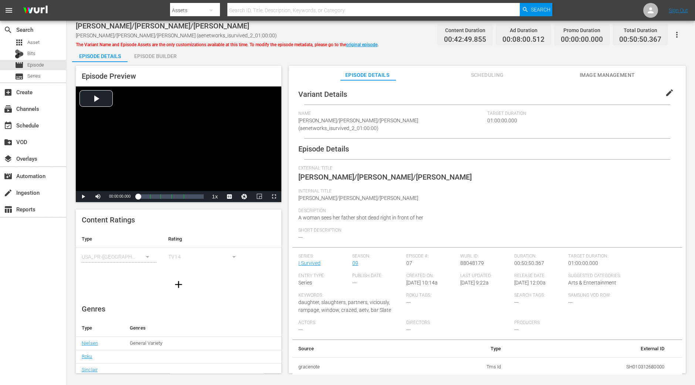
click at [168, 60] on div "Episode Builder" at bounding box center [155, 56] width 55 height 18
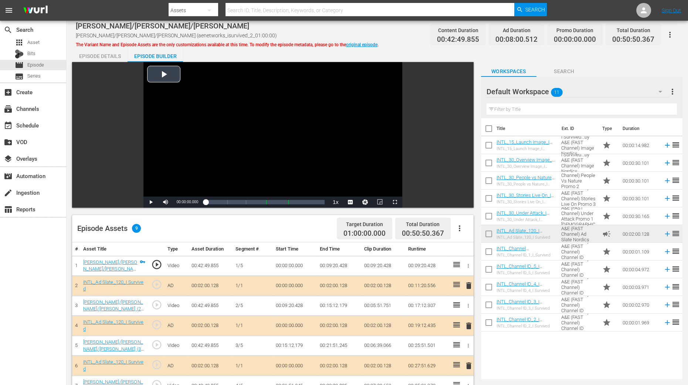
scroll to position [139, 0]
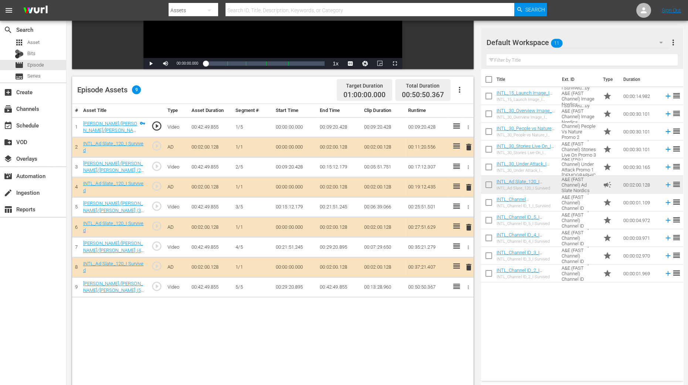
click at [467, 186] on span "delete" at bounding box center [469, 187] width 9 height 9
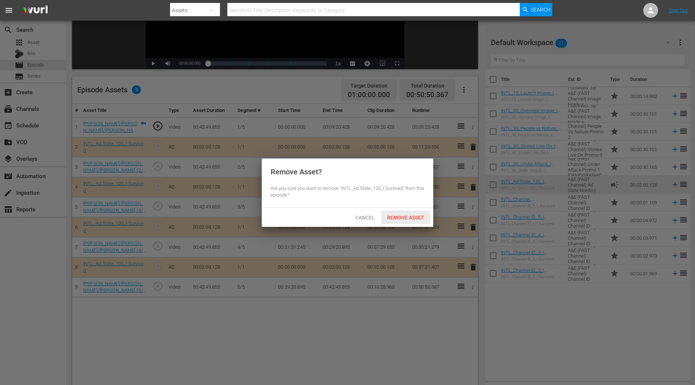
click at [420, 223] on div "Remove Asset" at bounding box center [405, 218] width 49 height 14
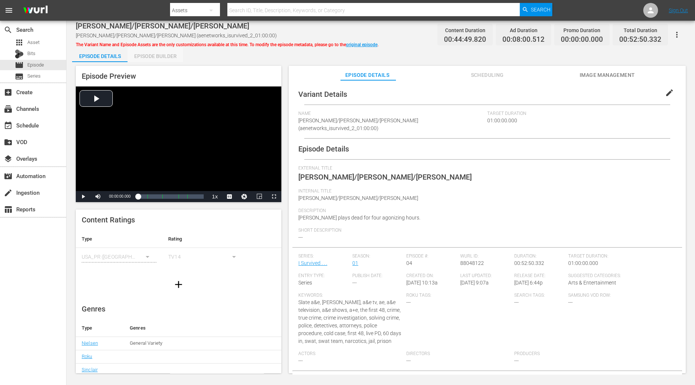
click at [148, 53] on div "Episode Builder" at bounding box center [155, 56] width 55 height 18
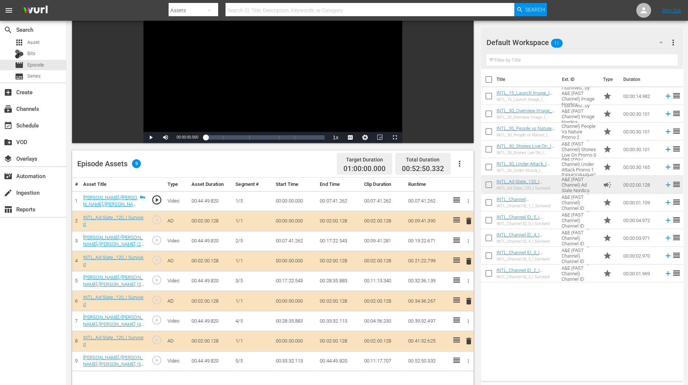
scroll to position [139, 0]
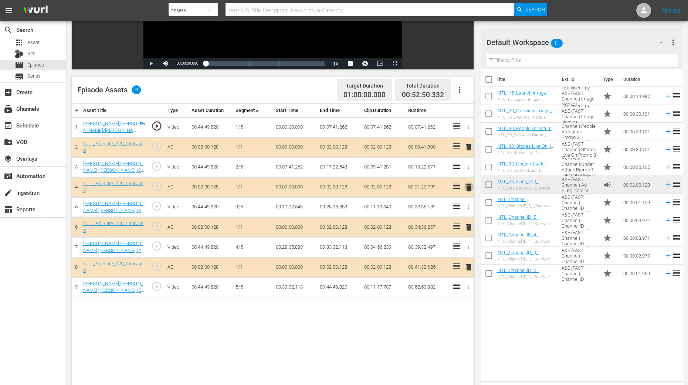
click at [467, 187] on span "delete" at bounding box center [469, 187] width 9 height 9
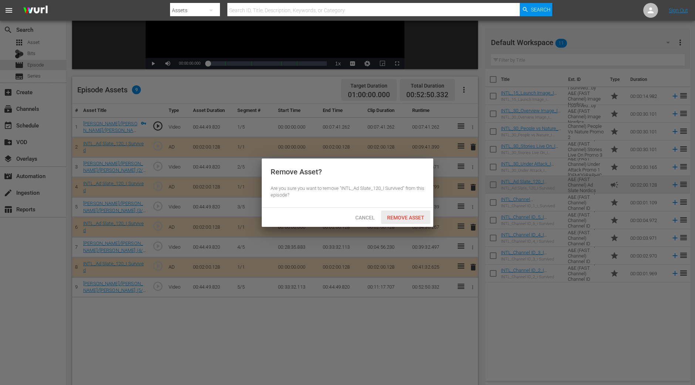
click at [413, 219] on span "Remove Asset" at bounding box center [405, 218] width 49 height 6
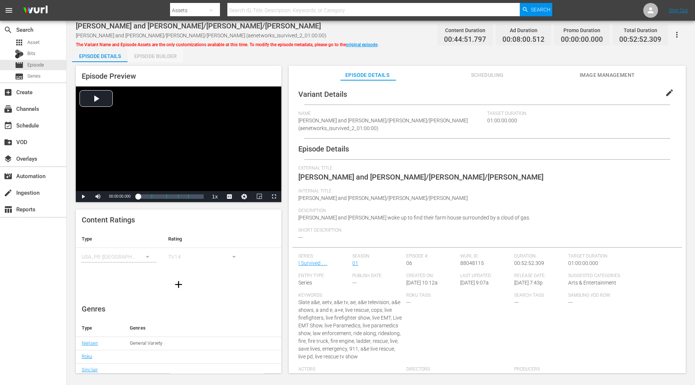
click at [179, 61] on div "Episode Builder" at bounding box center [155, 56] width 55 height 18
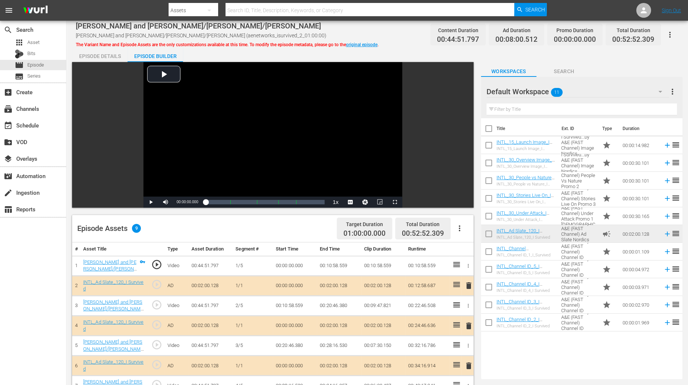
scroll to position [92, 0]
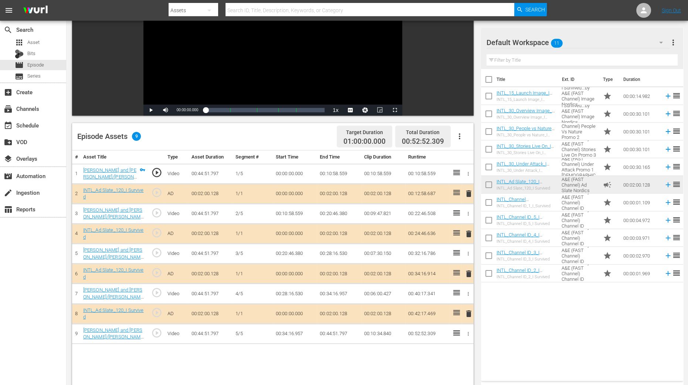
click at [466, 234] on span "delete" at bounding box center [469, 234] width 9 height 9
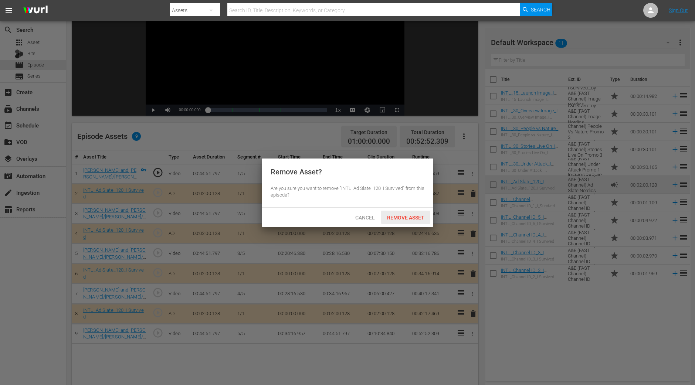
click at [407, 217] on span "Remove Asset" at bounding box center [405, 218] width 49 height 6
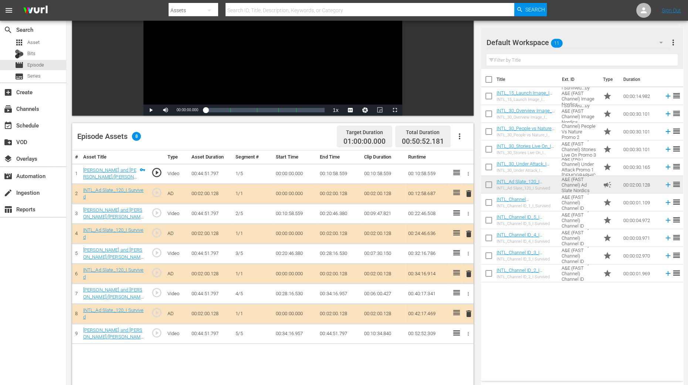
scroll to position [139, 0]
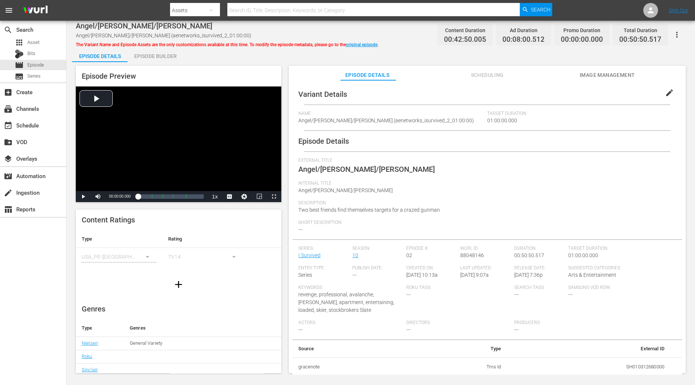
click at [153, 58] on div "Episode Builder" at bounding box center [155, 56] width 55 height 18
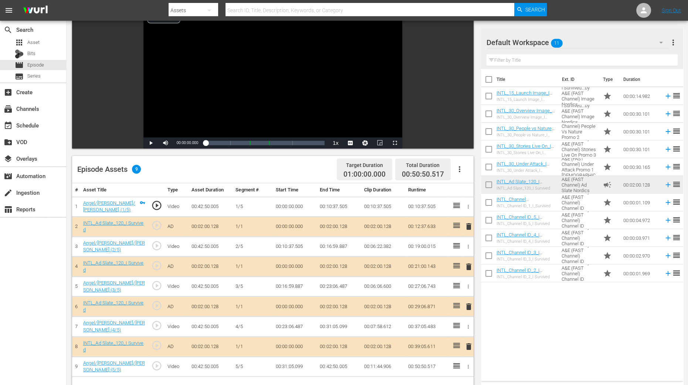
scroll to position [92, 0]
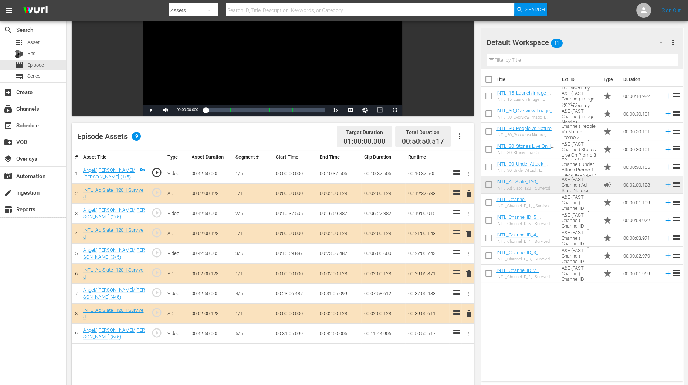
click at [466, 234] on span "delete" at bounding box center [469, 234] width 9 height 9
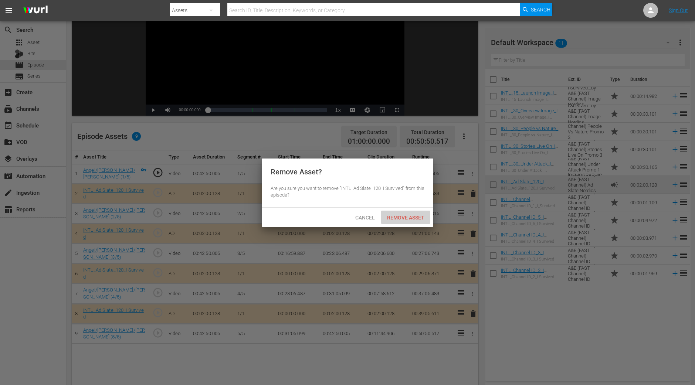
click at [395, 220] on div "Remove Asset" at bounding box center [405, 218] width 49 height 14
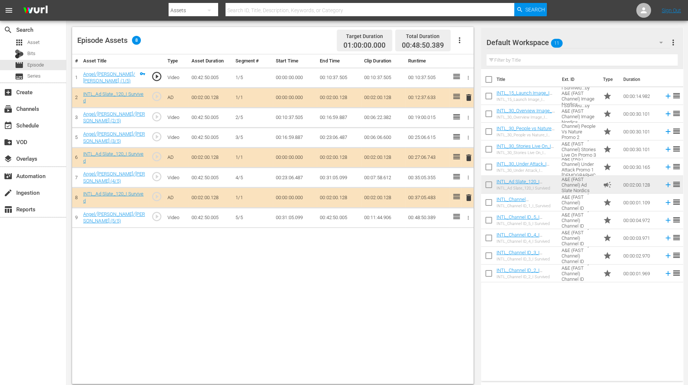
scroll to position [192, 0]
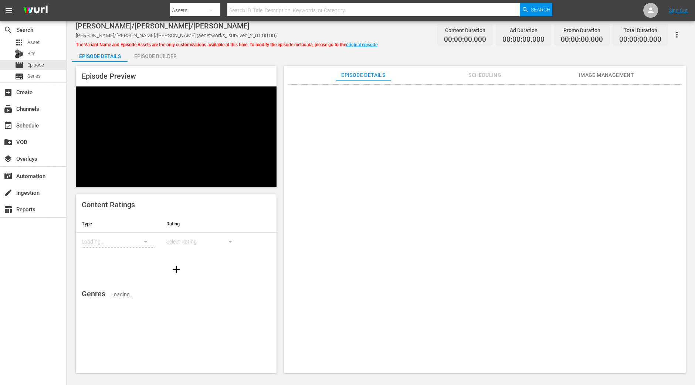
click at [173, 59] on div "Episode Builder" at bounding box center [155, 56] width 55 height 18
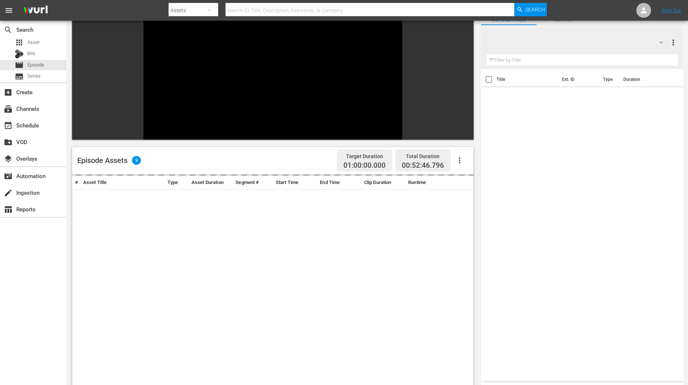
scroll to position [139, 0]
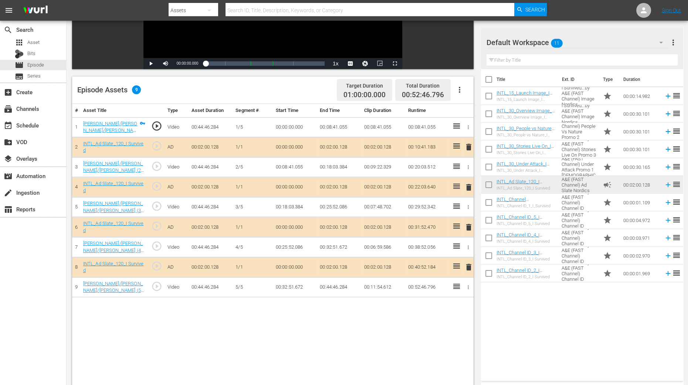
click at [471, 189] on span "delete" at bounding box center [469, 187] width 9 height 9
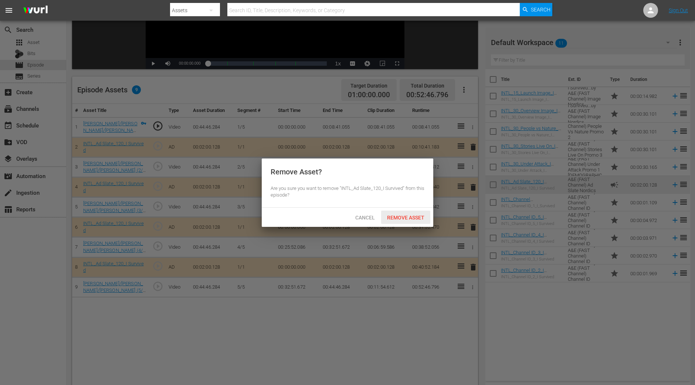
click at [403, 215] on span "Remove Asset" at bounding box center [405, 218] width 49 height 6
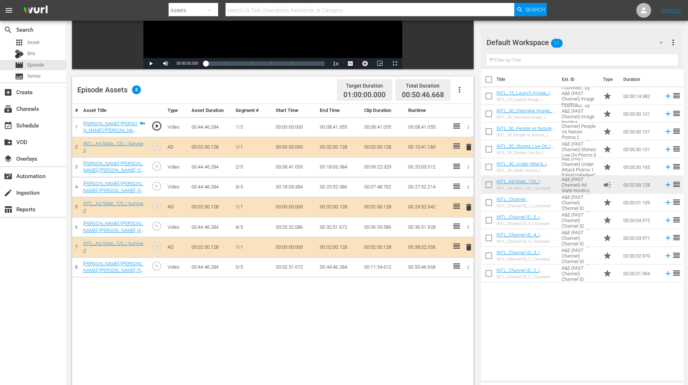
click at [440, 319] on div "# Asset Title Type Asset Duration Segment # Start Time End Time Clip Duration R…" at bounding box center [273, 269] width 402 height 330
